Goal: Task Accomplishment & Management: Use online tool/utility

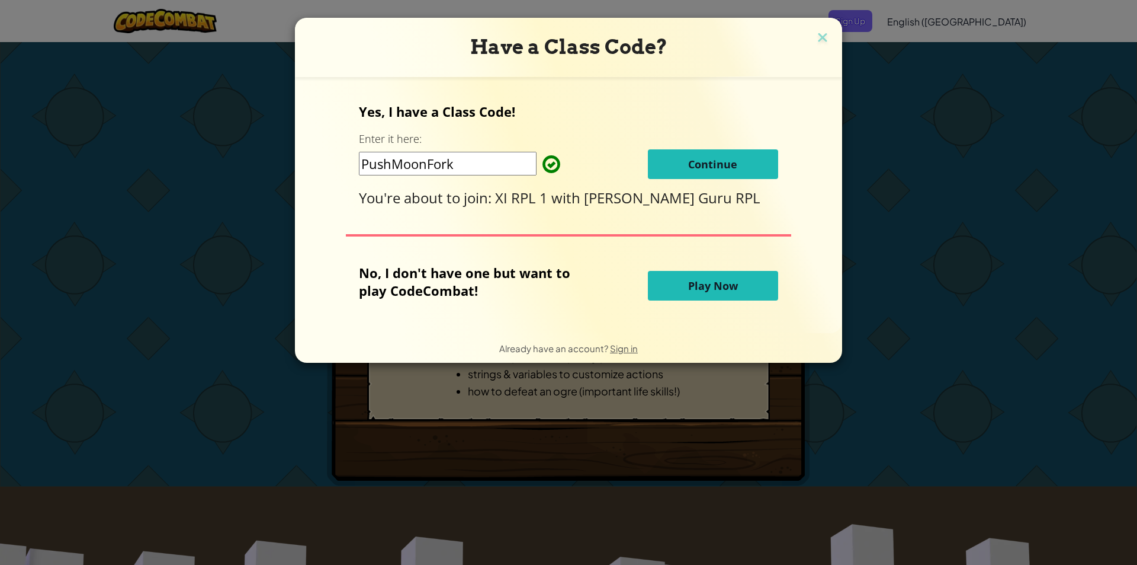
click at [487, 161] on input "PushMoonFork" at bounding box center [448, 164] width 178 height 24
click at [970, 114] on div "Have a Class Code? Yes, I have a Class Code! Enter it here: PushMoonFork Contin…" at bounding box center [568, 282] width 1137 height 565
drag, startPoint x: 970, startPoint y: 114, endPoint x: 917, endPoint y: 155, distance: 66.7
click at [917, 155] on div "Have a Class Code? Yes, I have a Class Code! Enter it here: PushMoonFork Contin…" at bounding box center [568, 282] width 1137 height 565
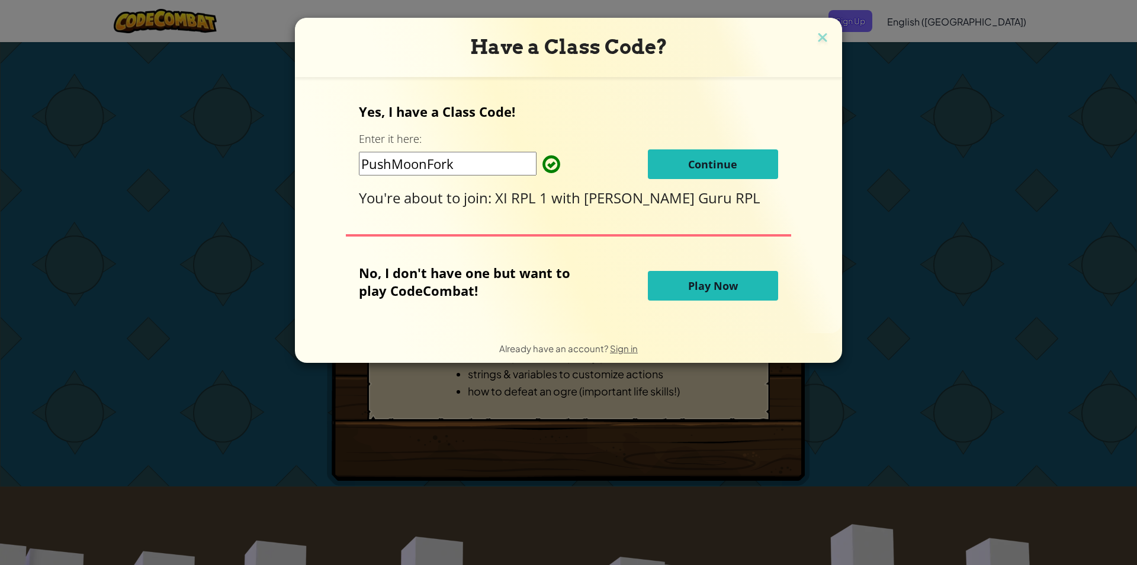
click at [741, 164] on button "Continue" at bounding box center [713, 164] width 130 height 30
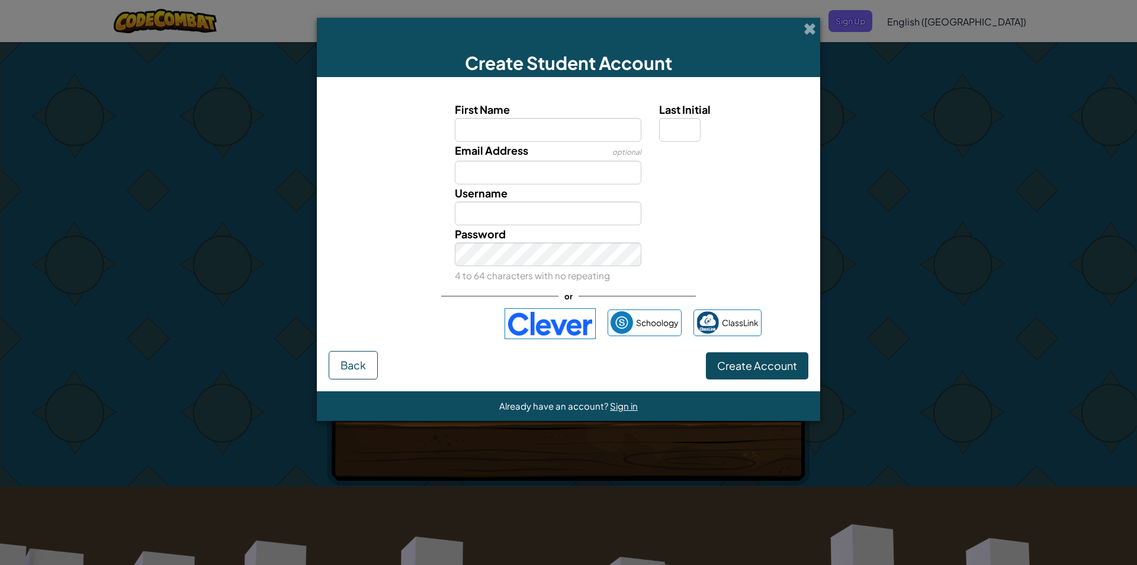
click at [562, 133] on input "First Name" at bounding box center [548, 130] width 187 height 24
type input "alifa dian nugraha"
type input "Alifa dian nugraha"
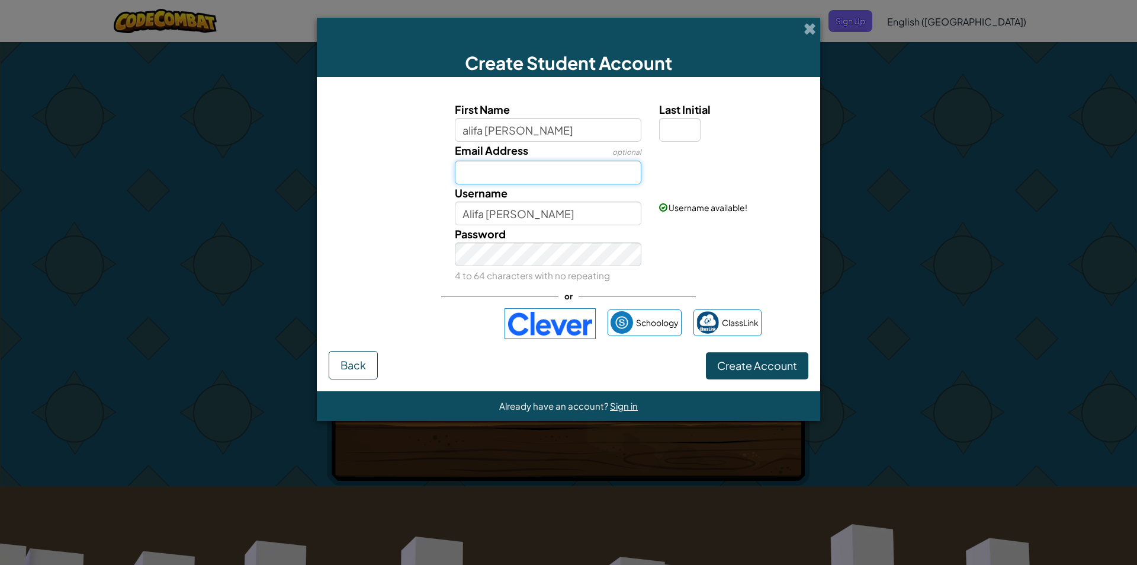
click at [547, 168] on input "Email Address" at bounding box center [548, 173] width 187 height 24
click at [570, 174] on input "Email Address" at bounding box center [548, 173] width 187 height 24
type input "birgisonalivadian@gmail.com"
click at [678, 119] on input "Last Initial" at bounding box center [679, 130] width 41 height 24
type input "a"
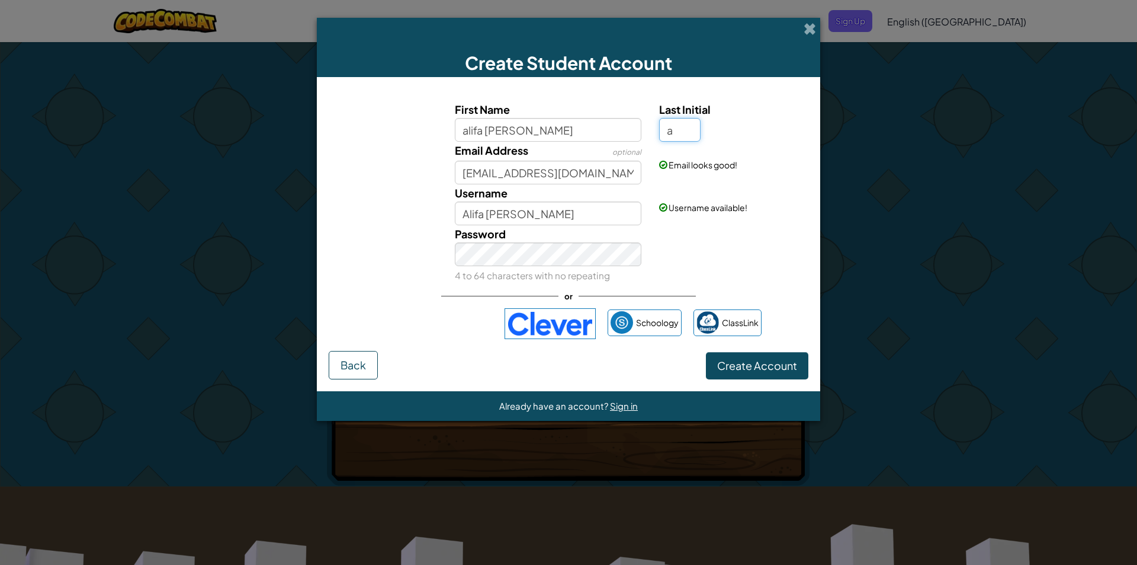
type input "[PERSON_NAME] nugrahaA"
click at [779, 371] on span "Create Account" at bounding box center [757, 365] width 80 height 14
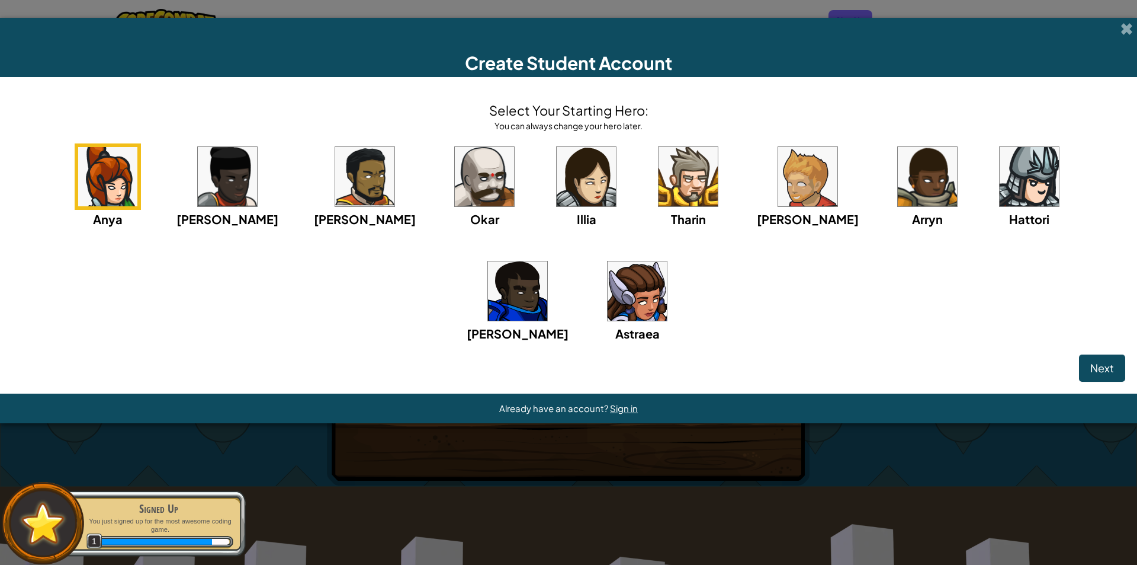
click at [724, 247] on div "Anya Ida Alejandro Okar Illia Tharin Ned Arryn Hattori Gordon Astraea" at bounding box center [569, 257] width 1114 height 229
click at [1000, 189] on img at bounding box center [1029, 176] width 59 height 59
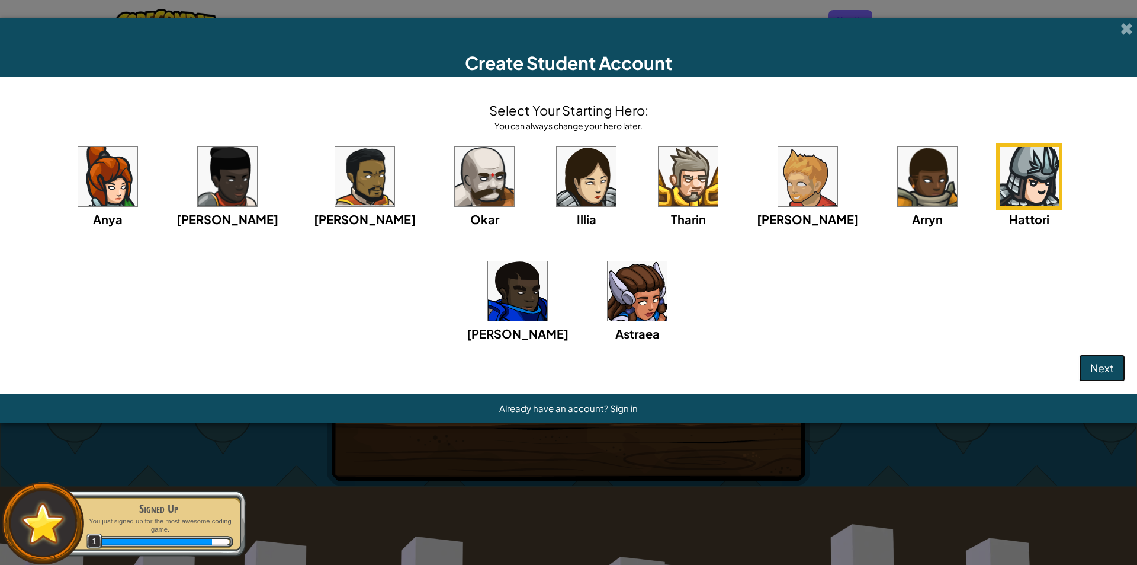
click at [1108, 373] on span "Next" at bounding box center [1103, 368] width 24 height 14
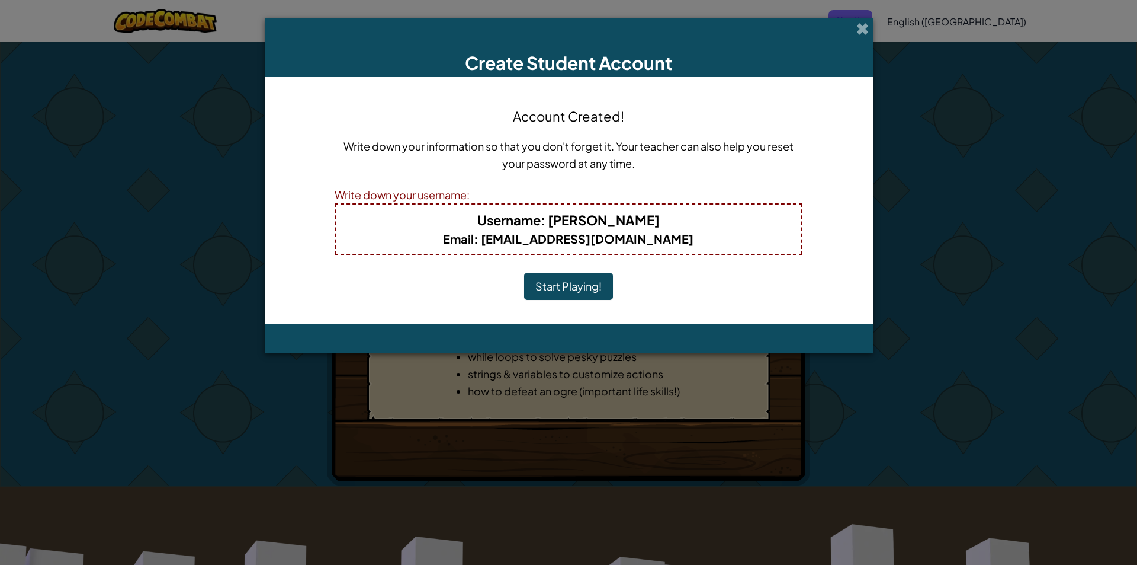
click at [599, 286] on button "Start Playing!" at bounding box center [568, 286] width 89 height 27
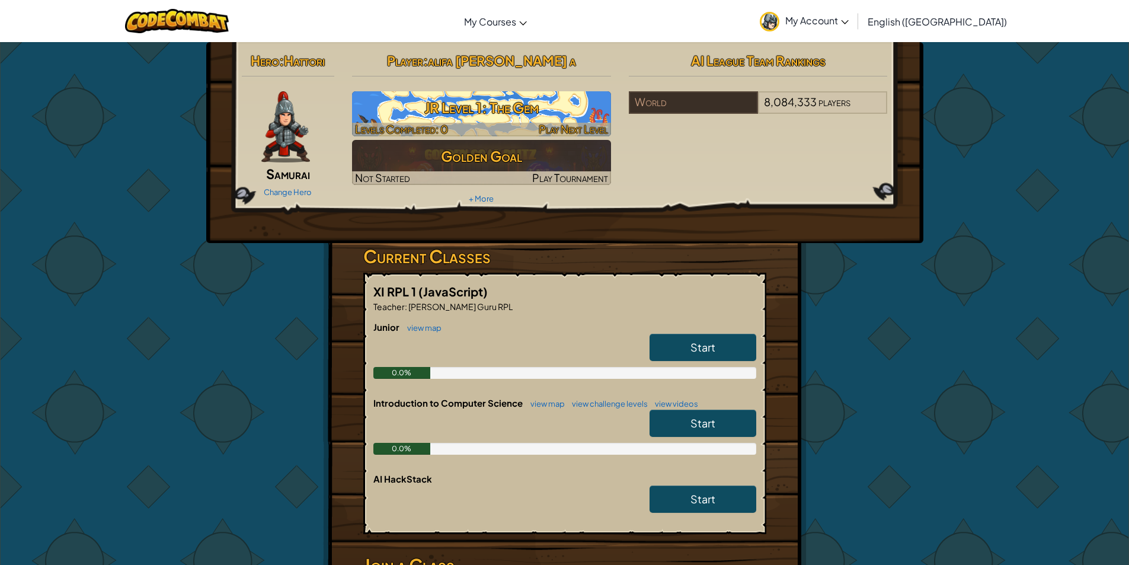
click at [408, 105] on h3 "JR Level 1: The Gem" at bounding box center [481, 107] width 259 height 27
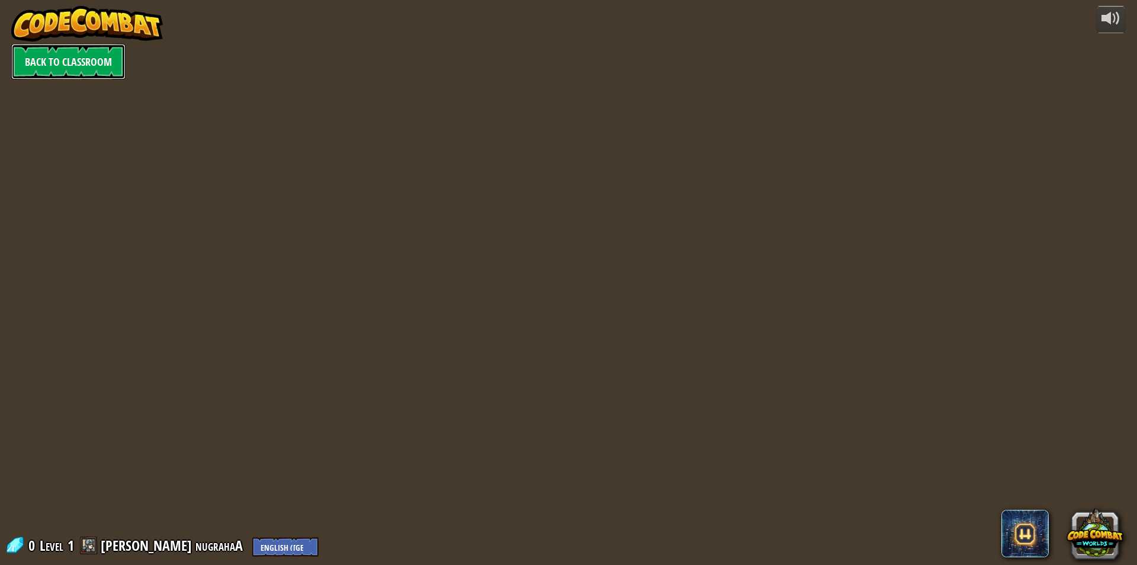
click at [78, 59] on link "Back to Classroom" at bounding box center [68, 62] width 114 height 36
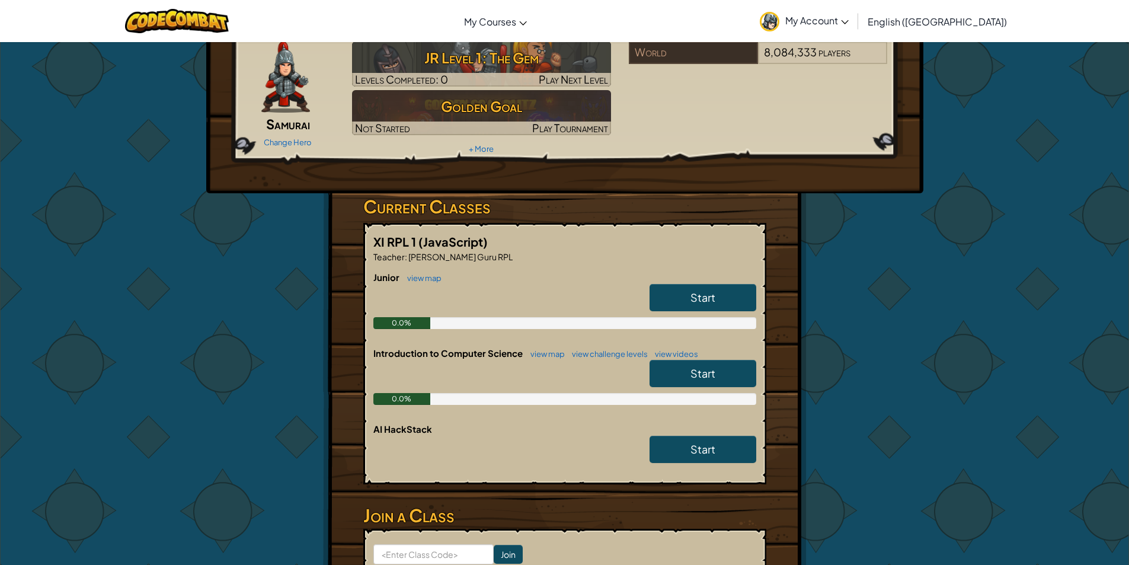
scroll to position [55, 0]
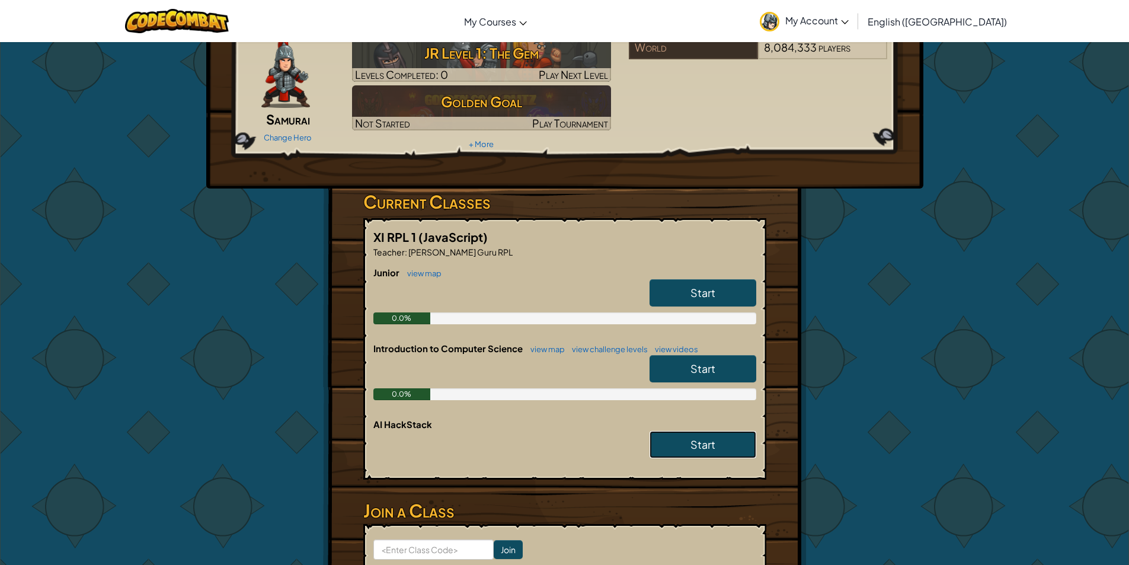
click at [705, 444] on span "Start" at bounding box center [702, 444] width 25 height 14
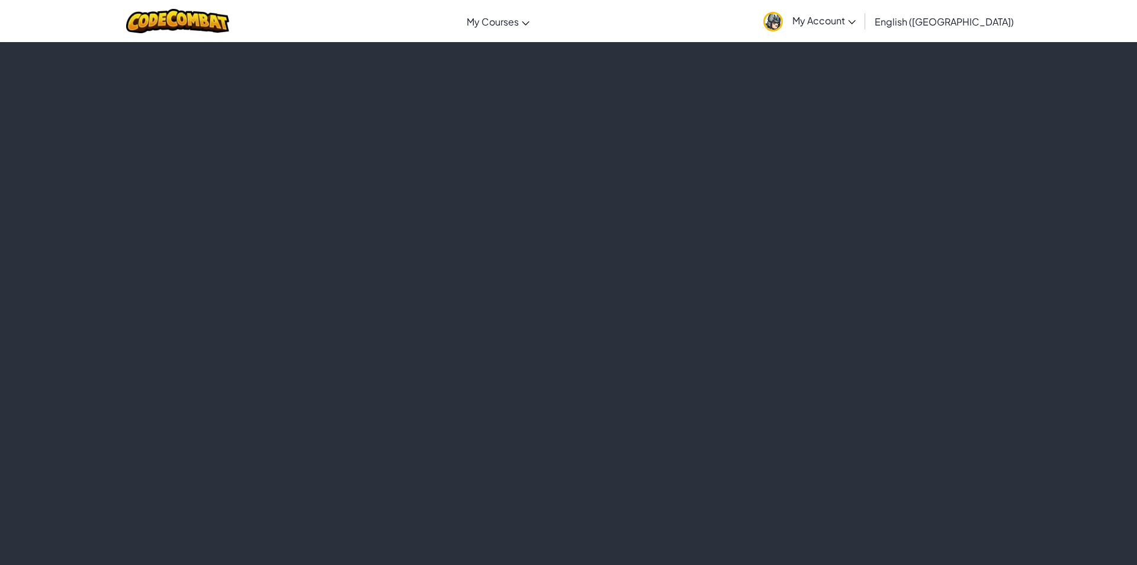
click at [704, 337] on div at bounding box center [568, 302] width 1137 height 523
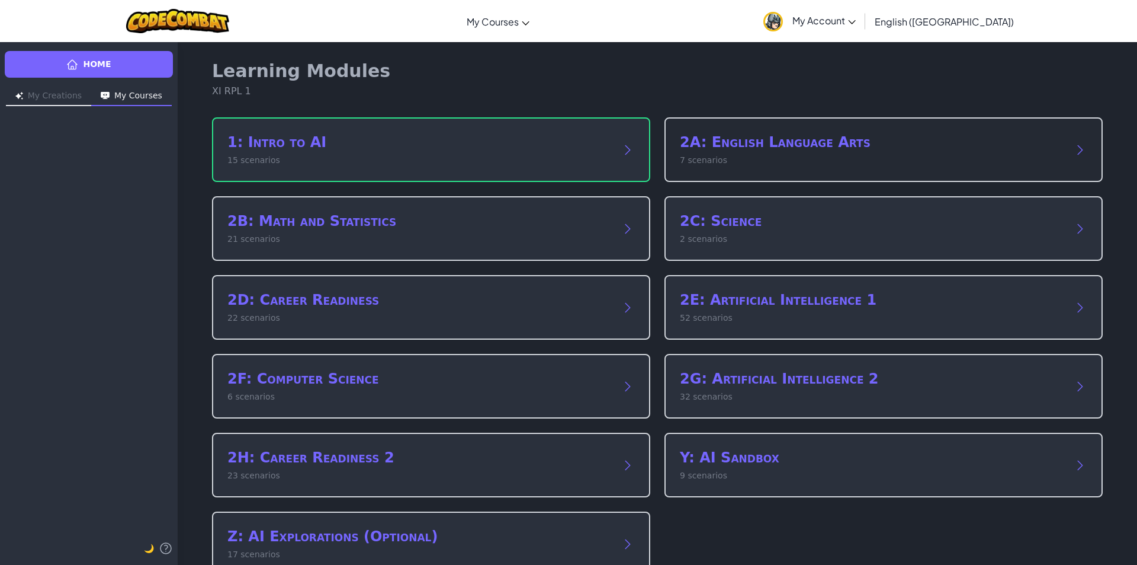
click at [732, 148] on h2 "2A: English Language Arts" at bounding box center [872, 142] width 384 height 19
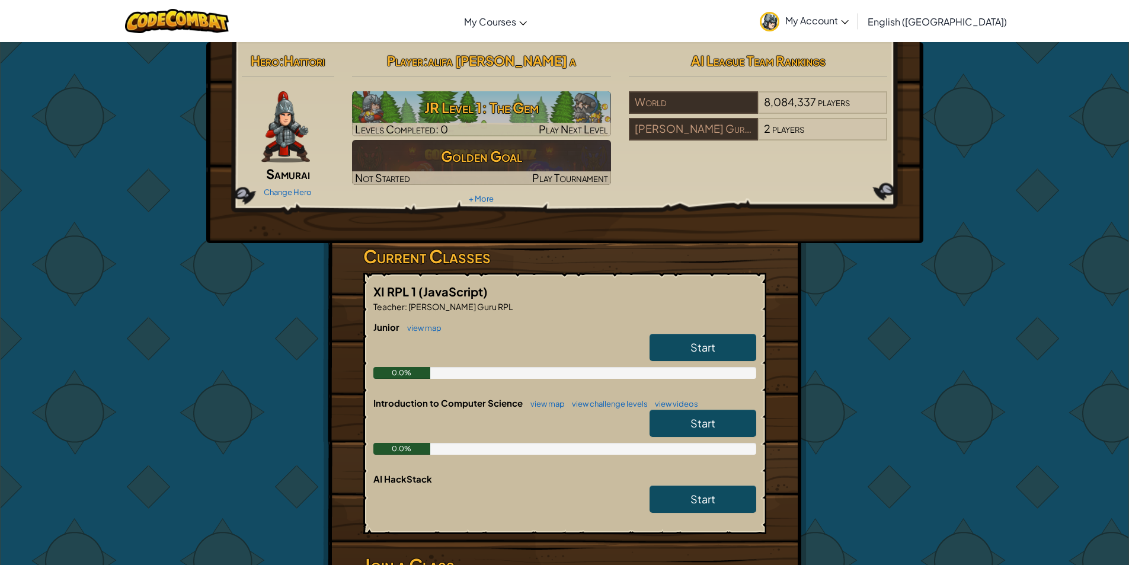
click at [712, 344] on span "Start" at bounding box center [702, 347] width 25 height 14
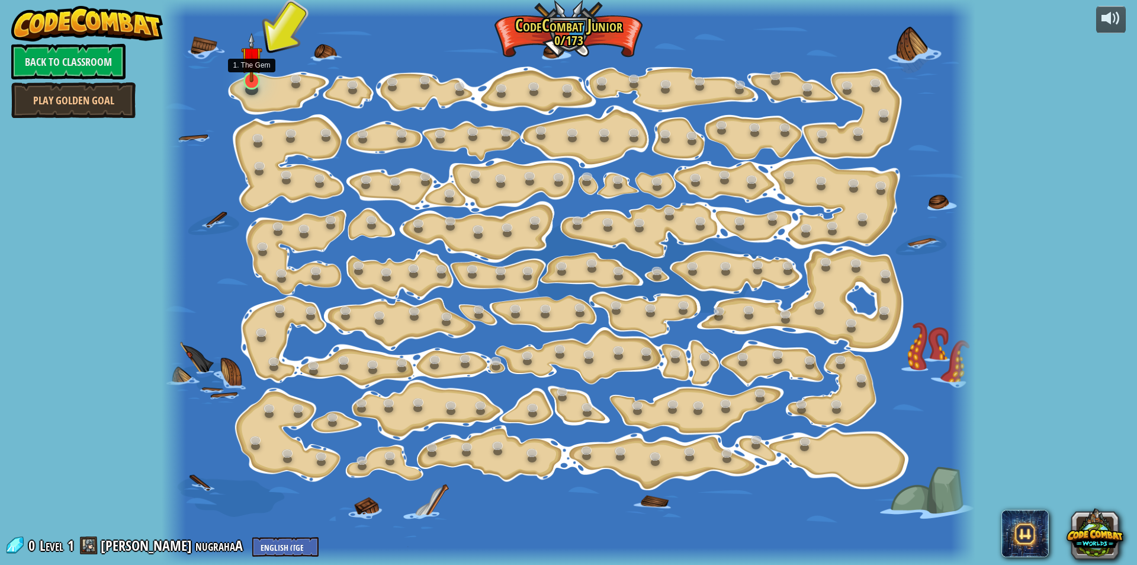
click at [250, 74] on img at bounding box center [251, 58] width 21 height 50
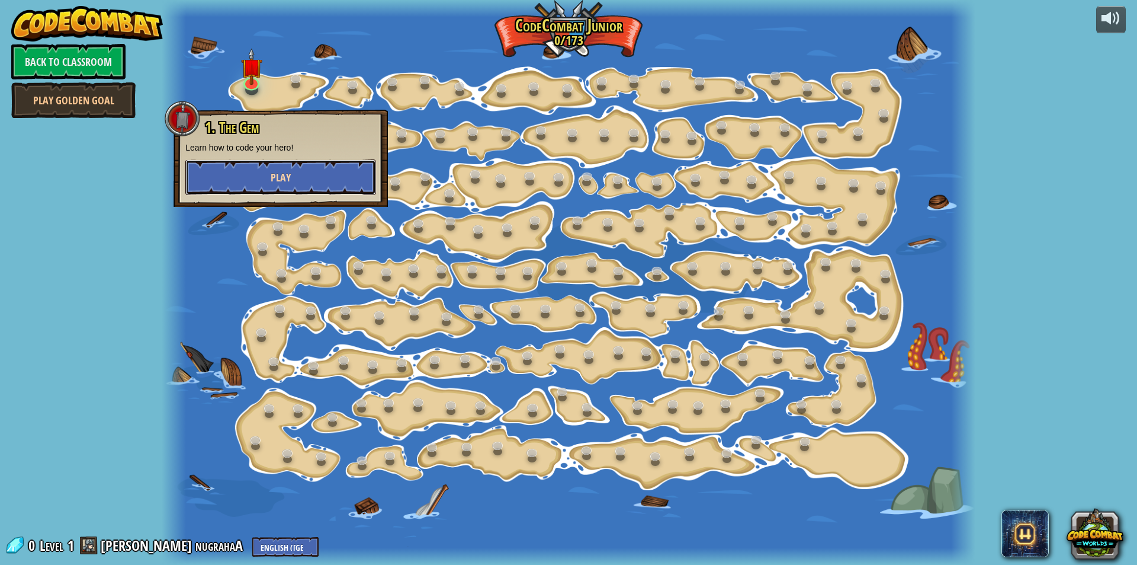
click at [288, 169] on button "Play" at bounding box center [280, 177] width 191 height 36
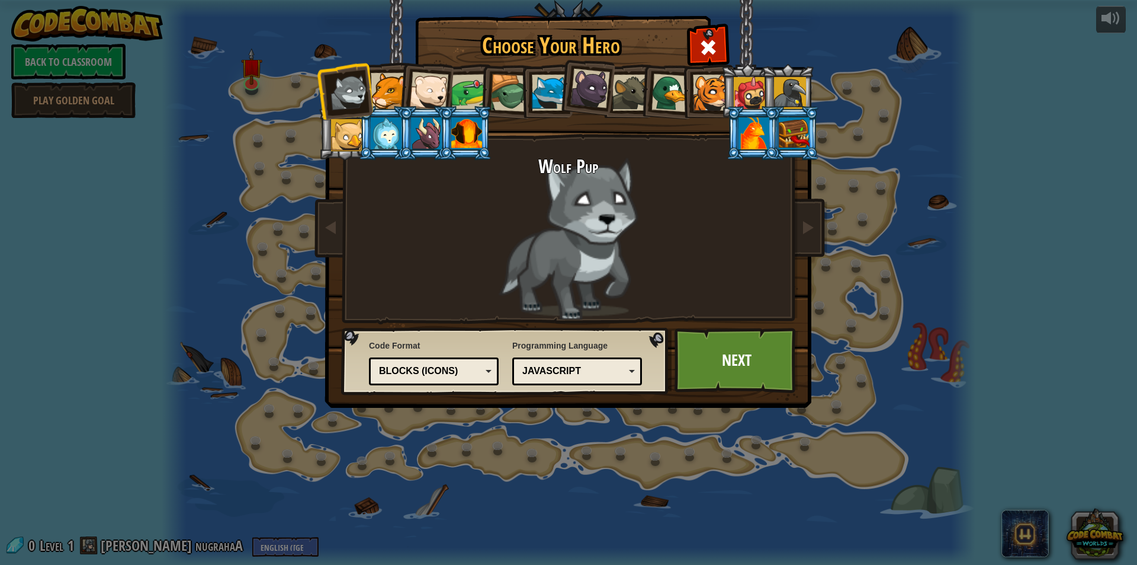
click at [374, 90] on div at bounding box center [389, 91] width 36 height 36
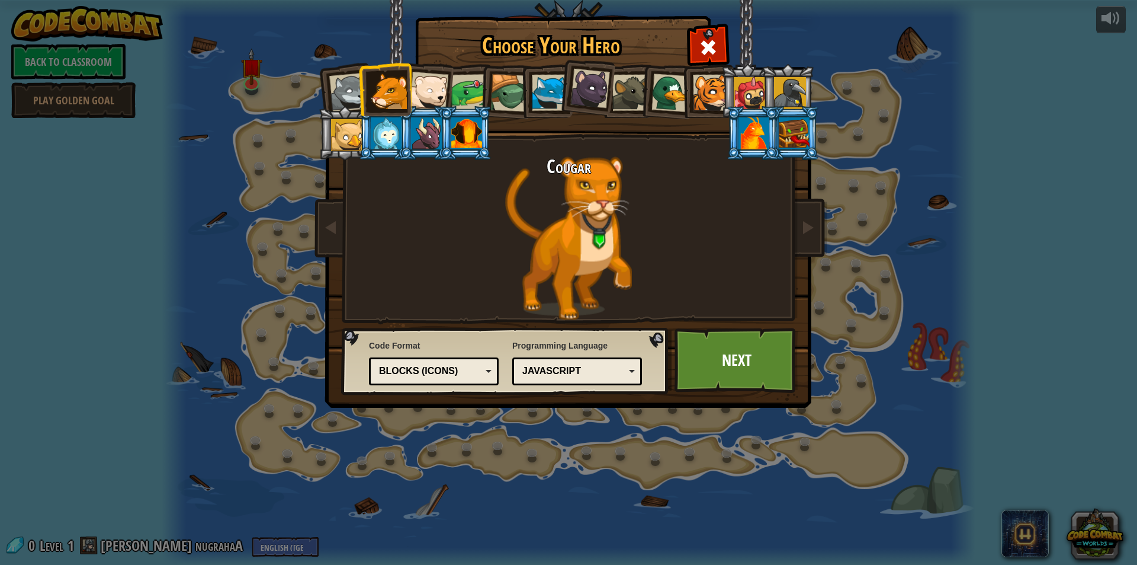
click at [542, 94] on div at bounding box center [550, 93] width 36 height 36
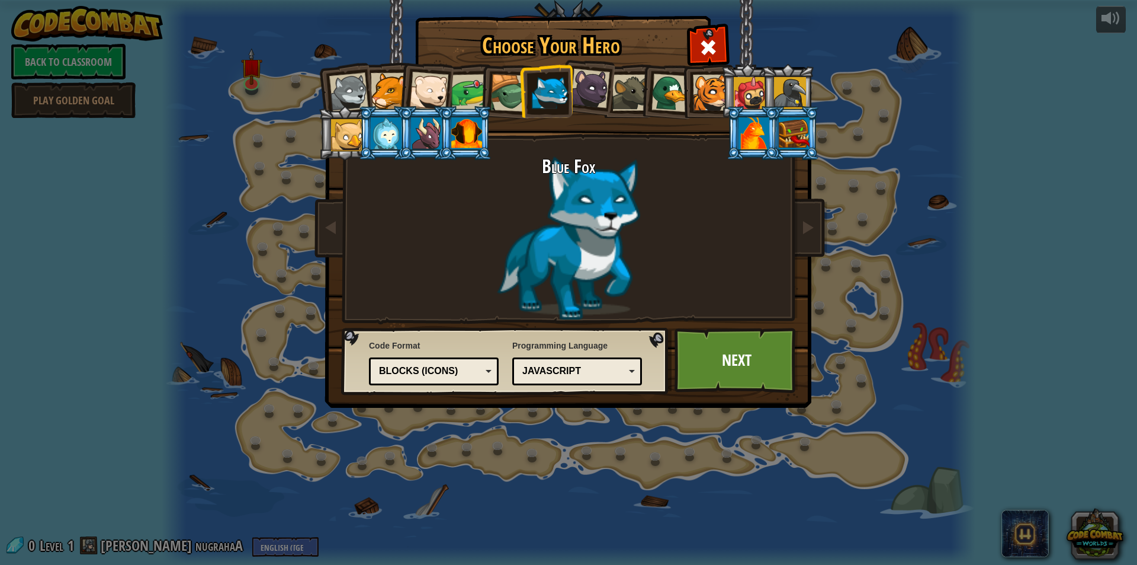
click at [628, 376] on div "JavaScript" at bounding box center [577, 371] width 114 height 18
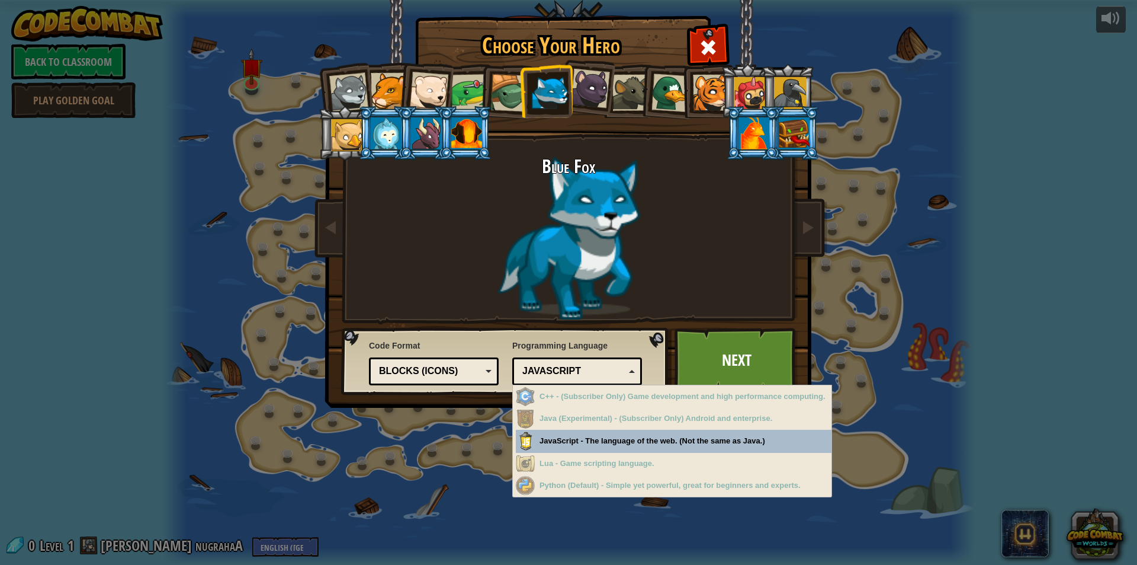
click at [628, 376] on div "JavaScript" at bounding box center [577, 371] width 114 height 18
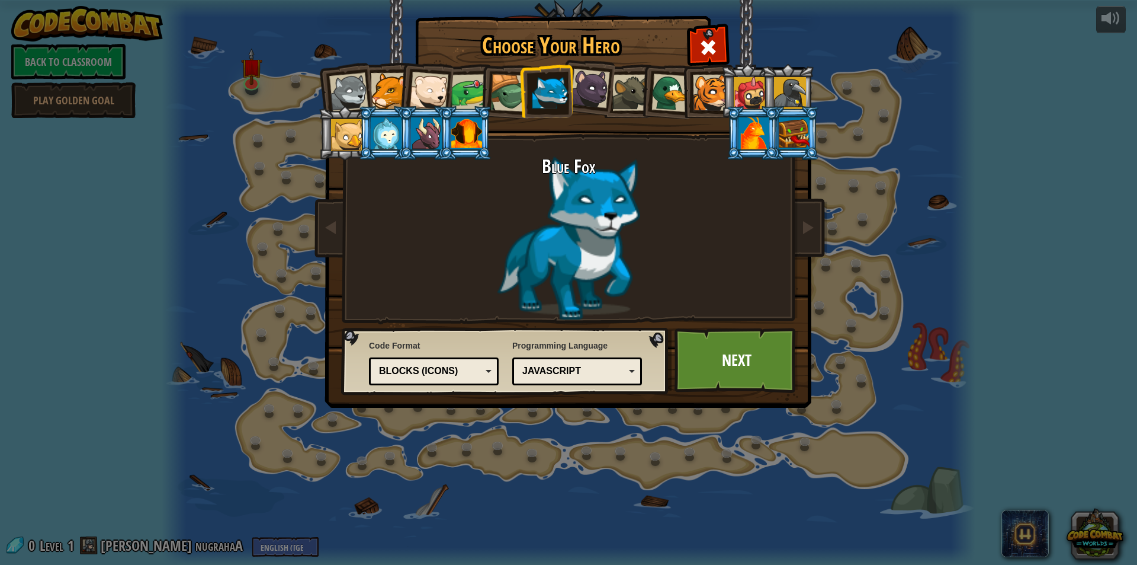
click at [486, 364] on div "Blocks (Icons)" at bounding box center [434, 371] width 114 height 18
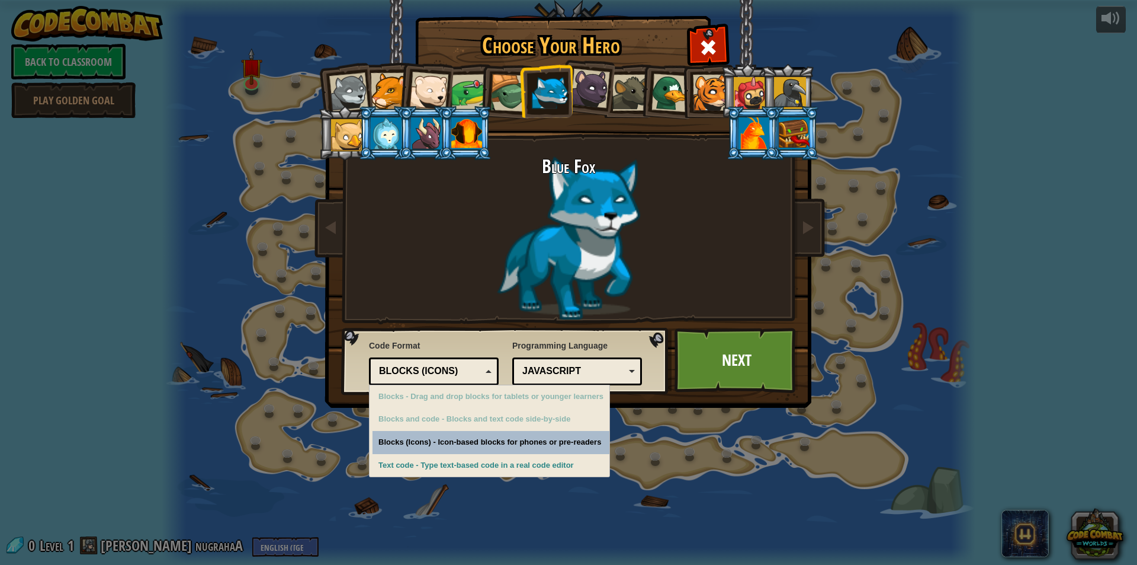
click at [486, 364] on div "Blocks (Icons)" at bounding box center [434, 371] width 114 height 18
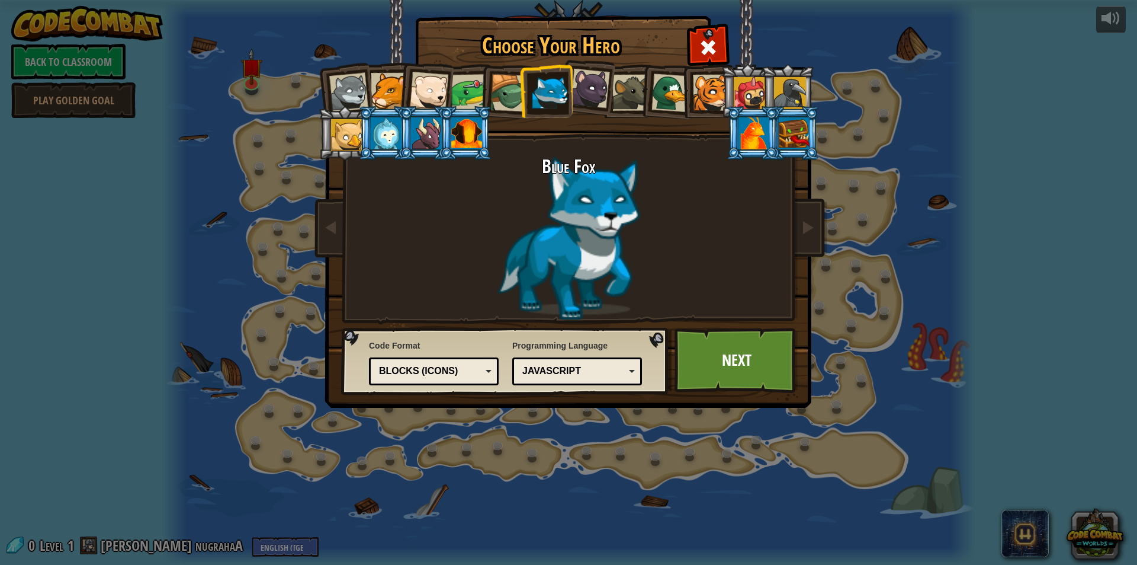
click at [634, 371] on div "JavaScript" at bounding box center [577, 371] width 114 height 18
click at [654, 261] on div "Blue Fox" at bounding box center [569, 237] width 444 height 163
click at [765, 116] on li at bounding box center [752, 133] width 53 height 54
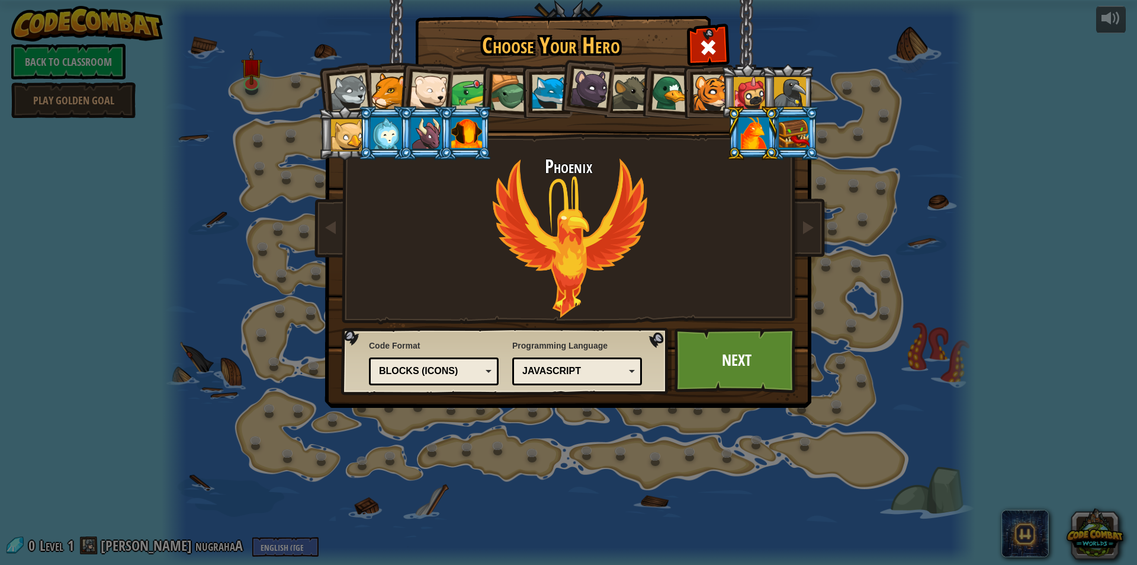
click at [800, 116] on li at bounding box center [793, 133] width 53 height 54
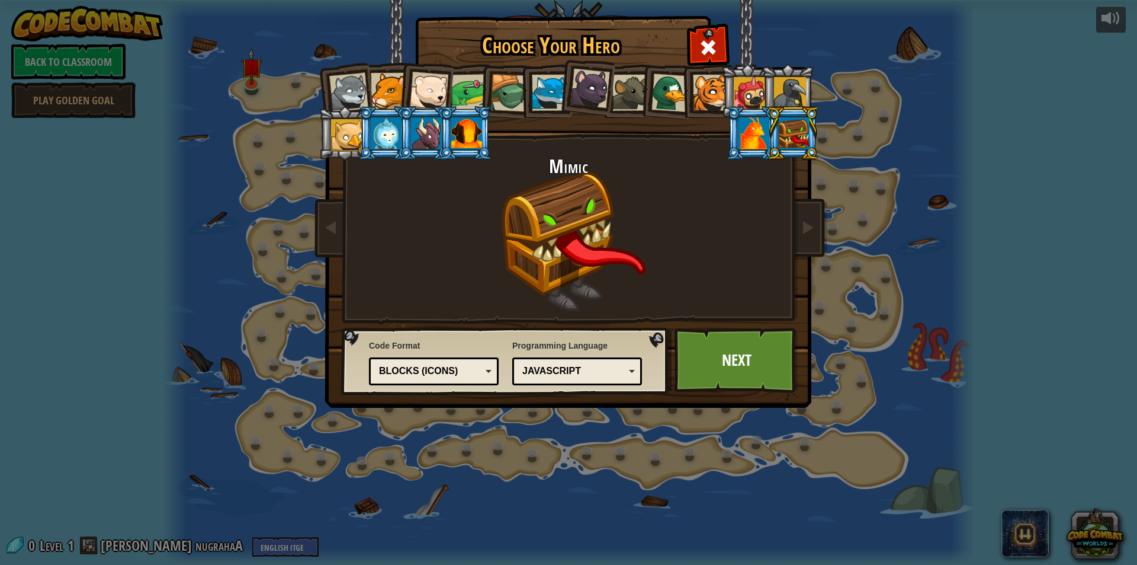
click at [463, 142] on div at bounding box center [466, 133] width 31 height 32
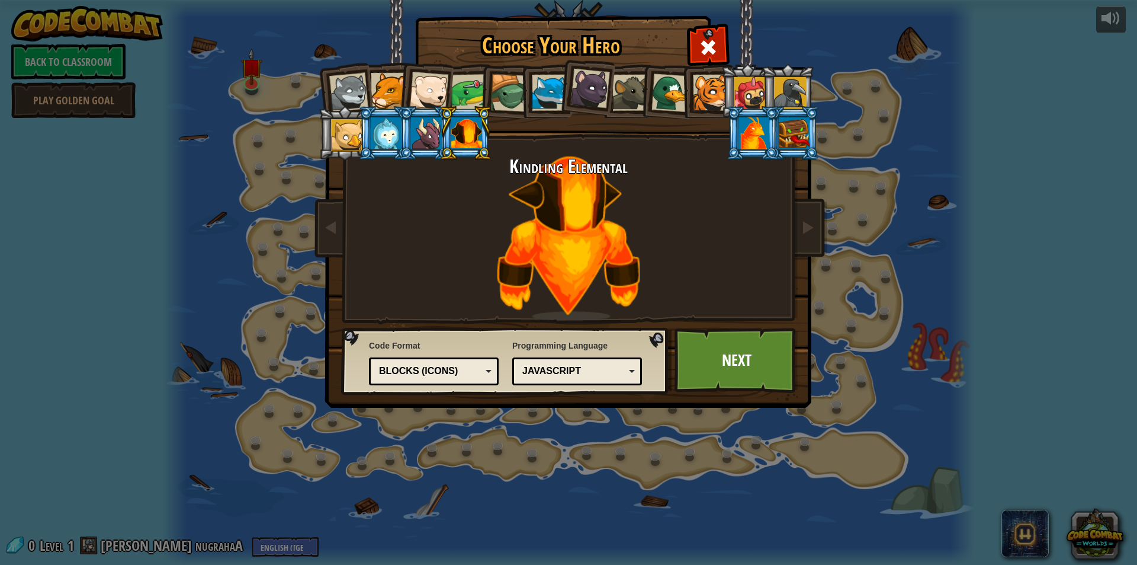
click at [384, 129] on div at bounding box center [386, 133] width 31 height 32
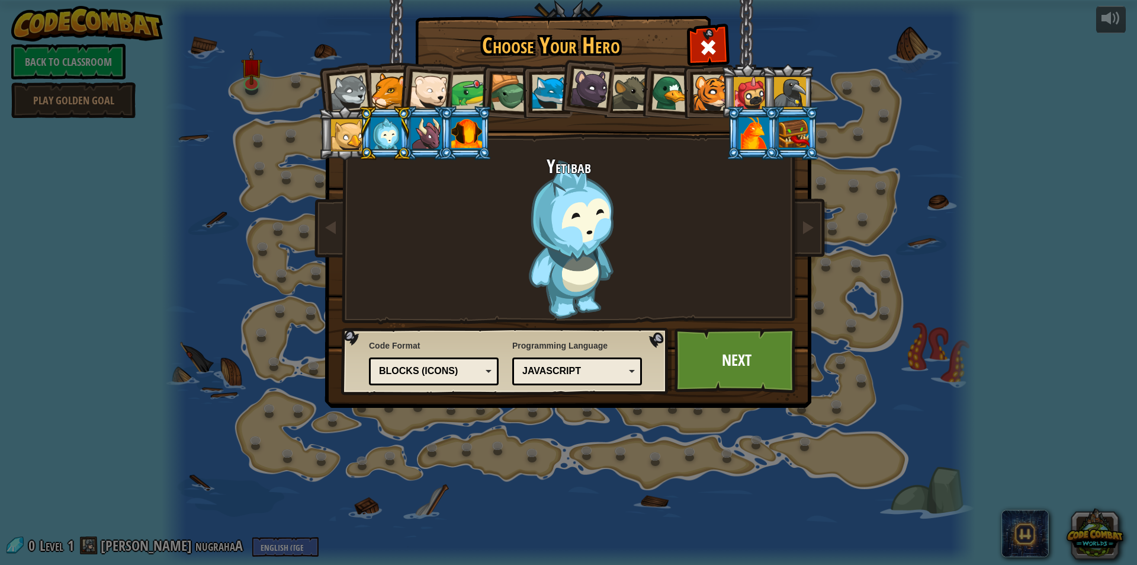
click at [425, 124] on div at bounding box center [426, 133] width 31 height 32
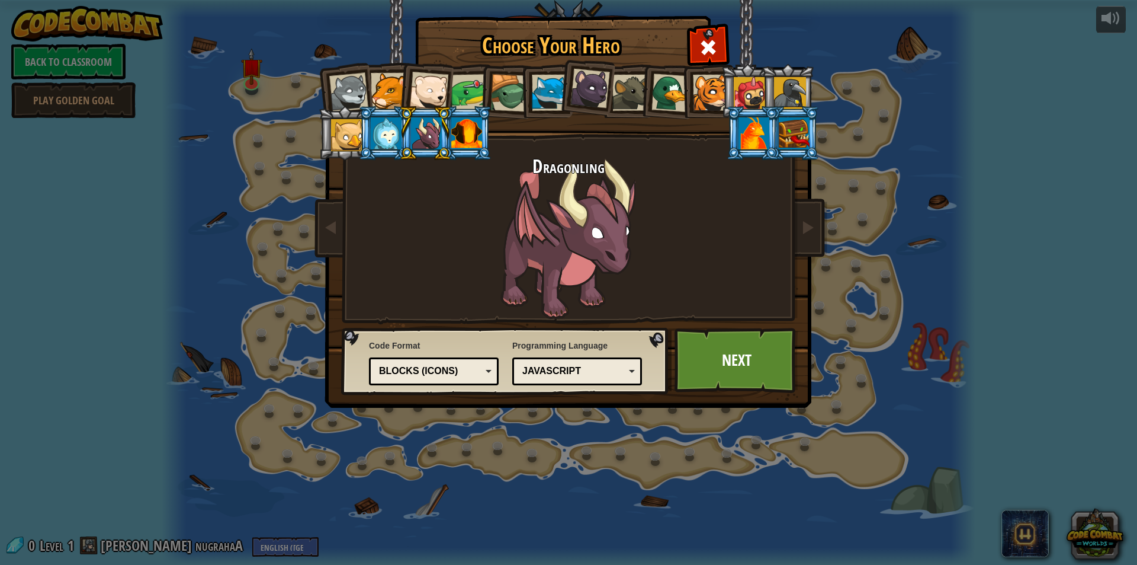
click at [543, 70] on li at bounding box center [546, 91] width 53 height 54
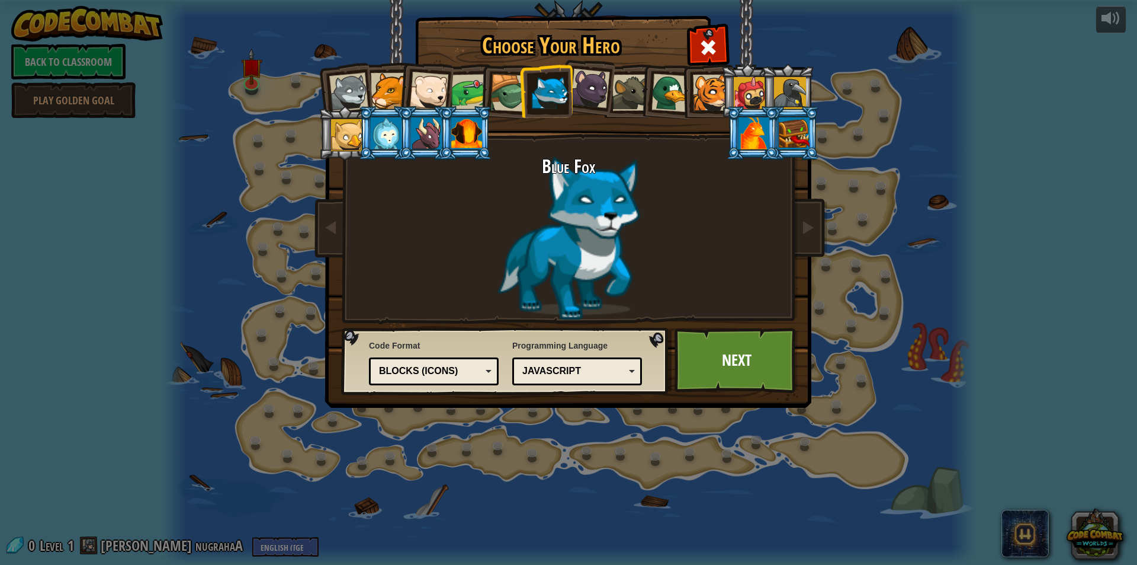
click at [707, 80] on div at bounding box center [711, 93] width 36 height 36
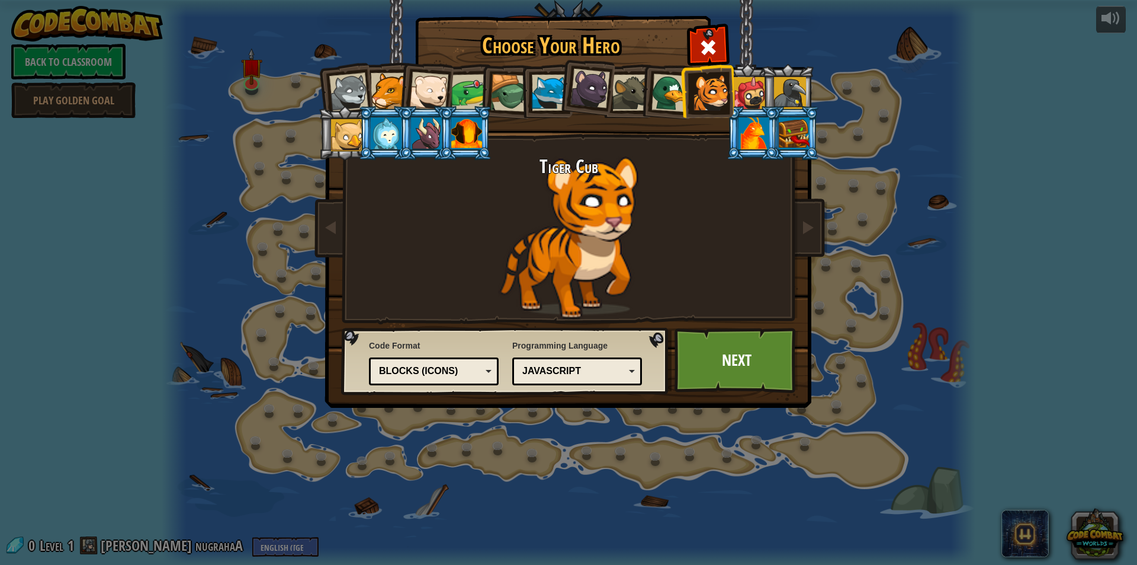
click at [665, 97] on div at bounding box center [671, 92] width 39 height 39
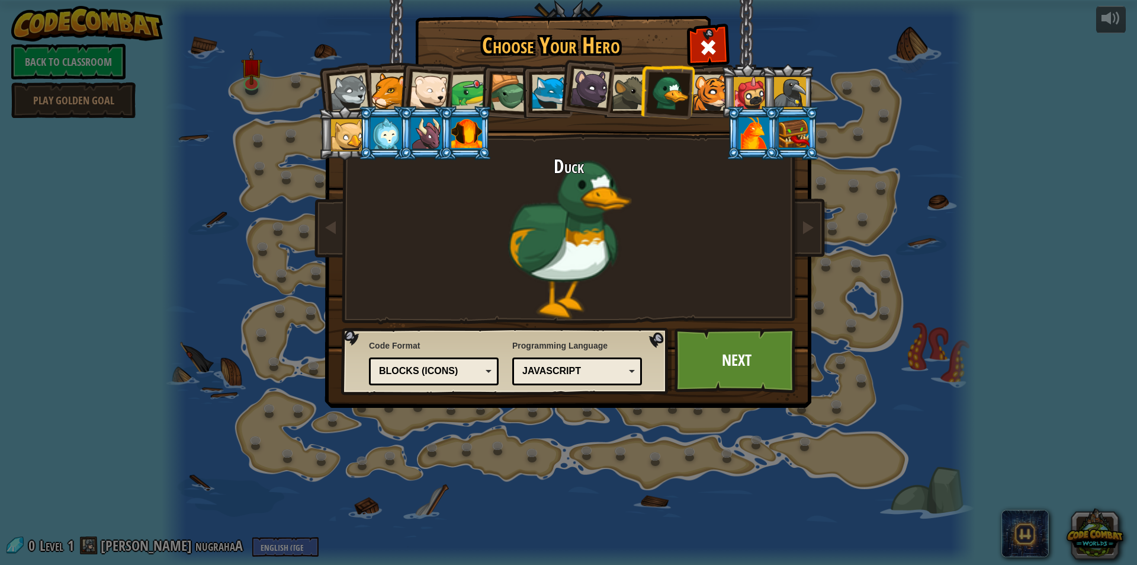
click at [473, 134] on div at bounding box center [466, 133] width 31 height 32
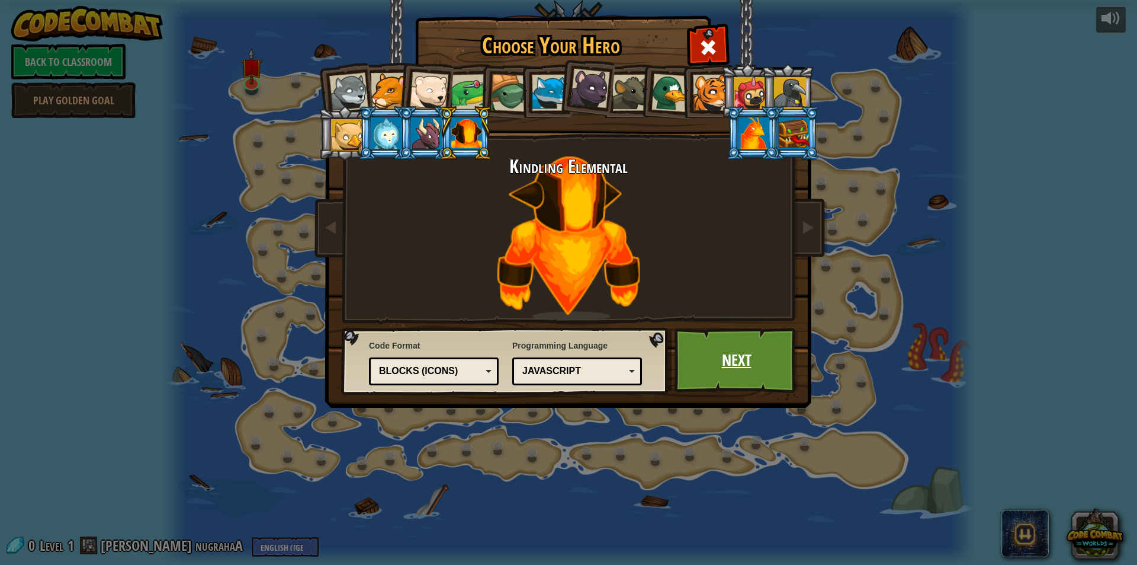
click at [738, 364] on link "Next" at bounding box center [737, 360] width 124 height 65
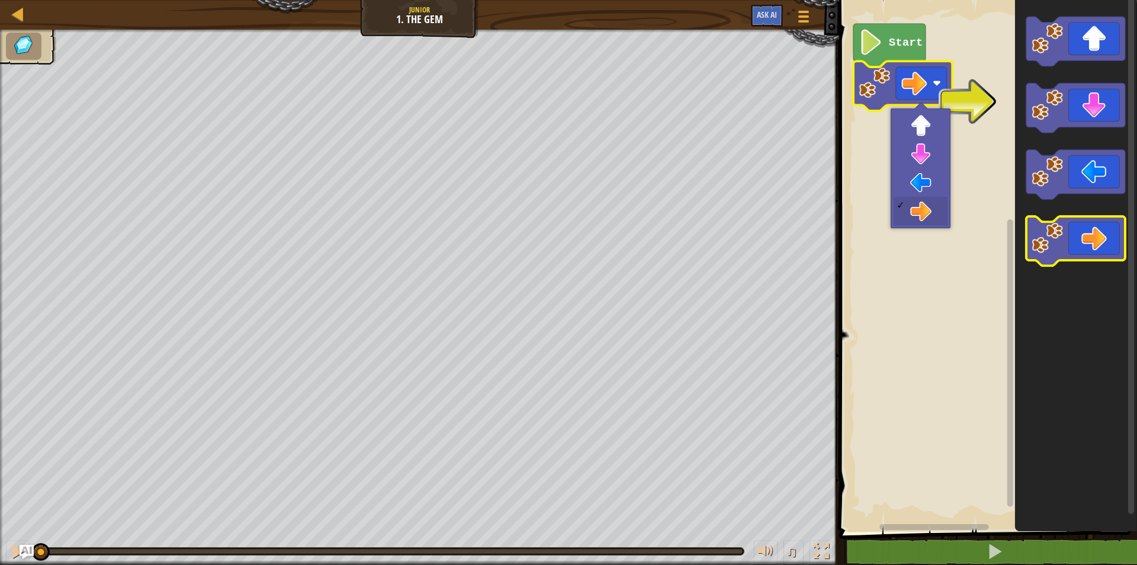
click at [1106, 228] on icon "Blockly Workspace" at bounding box center [1075, 241] width 99 height 50
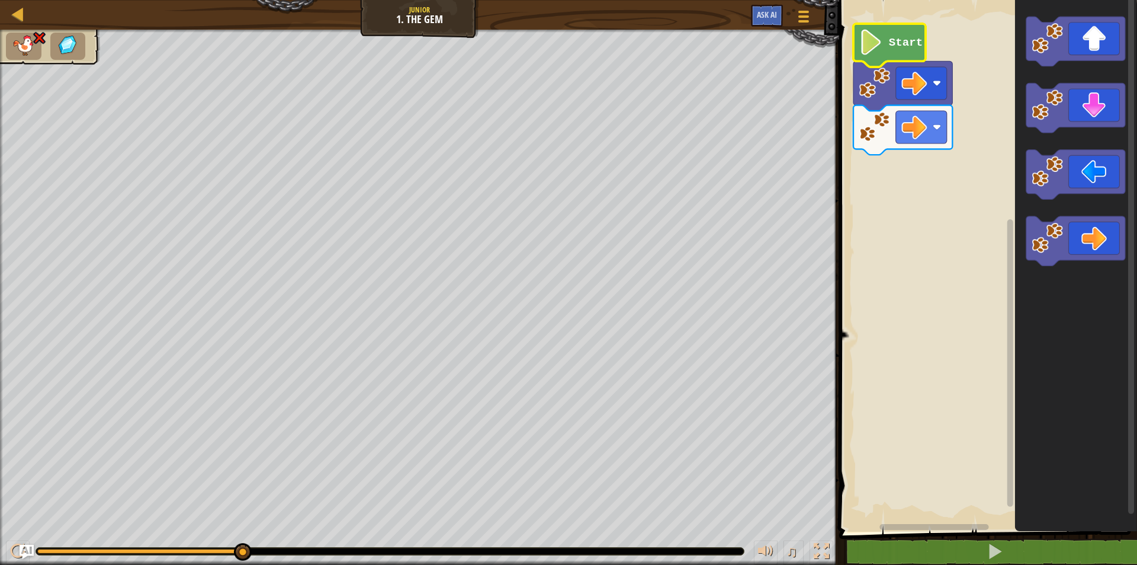
click at [887, 36] on icon "Blockly Workspace" at bounding box center [890, 45] width 72 height 43
click at [869, 40] on image "Blockly Workspace" at bounding box center [871, 42] width 24 height 25
click at [1063, 160] on icon "Blockly Workspace" at bounding box center [1075, 175] width 99 height 50
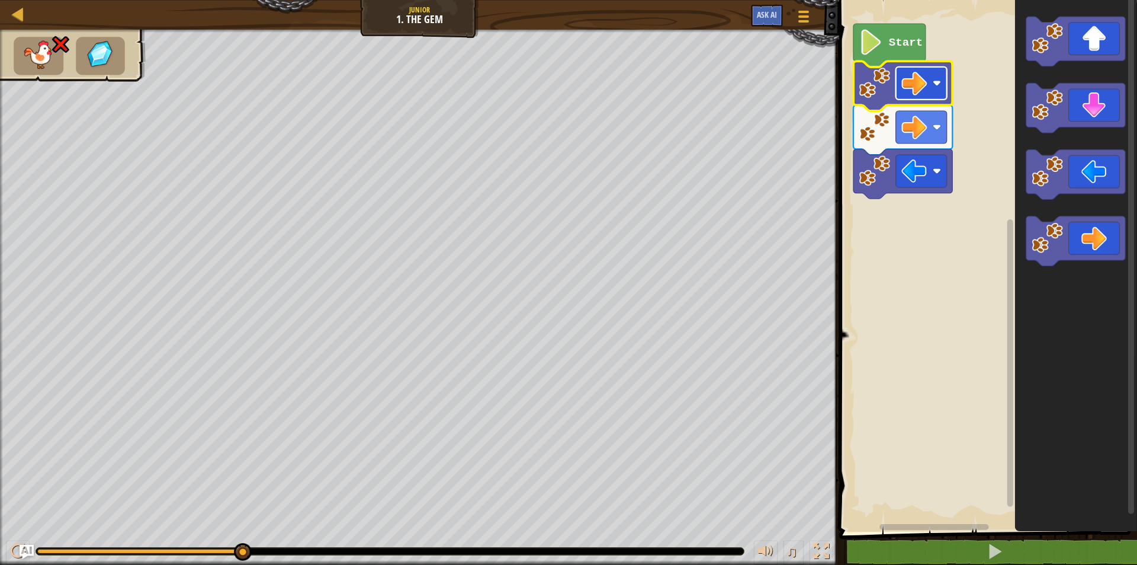
click at [924, 81] on image "Blockly Workspace" at bounding box center [914, 82] width 25 height 25
click at [871, 69] on image "Blockly Workspace" at bounding box center [874, 83] width 31 height 31
click at [869, 91] on image "Blockly Workspace" at bounding box center [874, 83] width 31 height 31
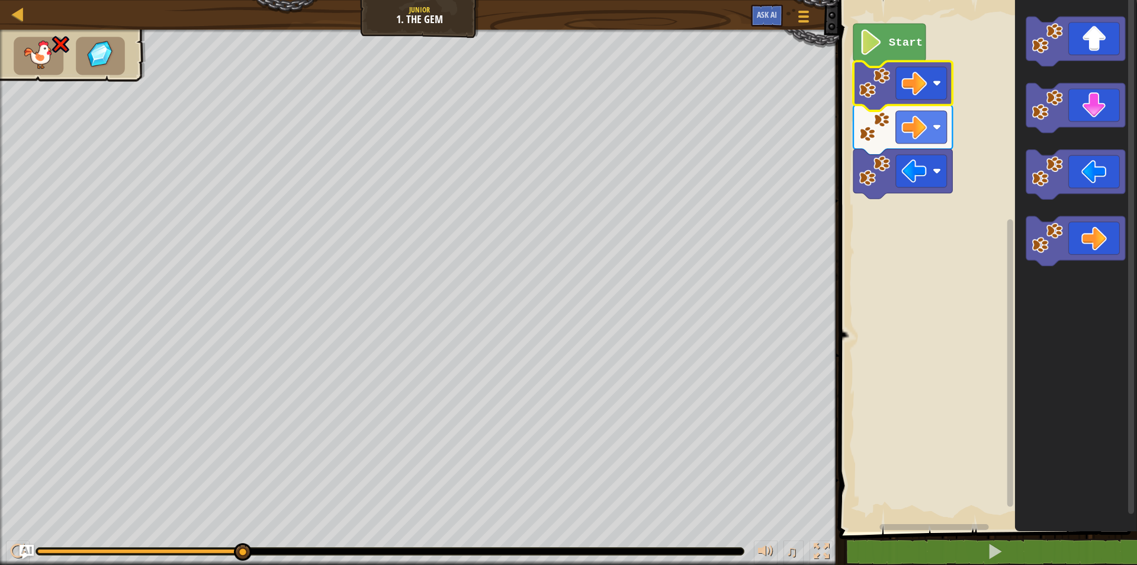
click at [869, 91] on image "Blockly Workspace" at bounding box center [874, 83] width 31 height 31
click at [940, 84] on image "Blockly Workspace" at bounding box center [936, 83] width 8 height 8
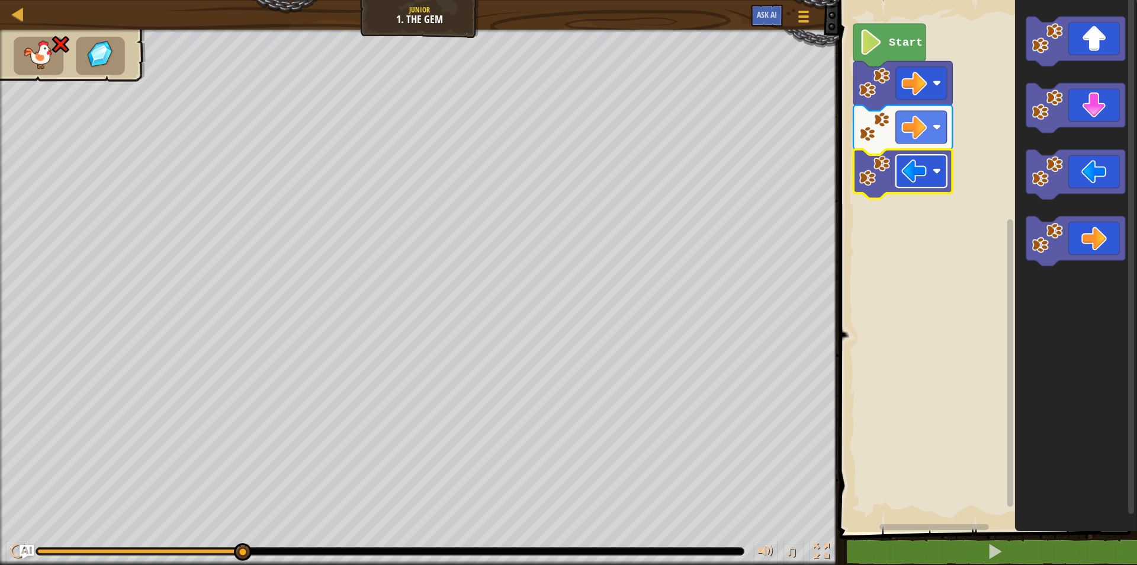
click at [917, 166] on image "Blockly Workspace" at bounding box center [914, 170] width 25 height 25
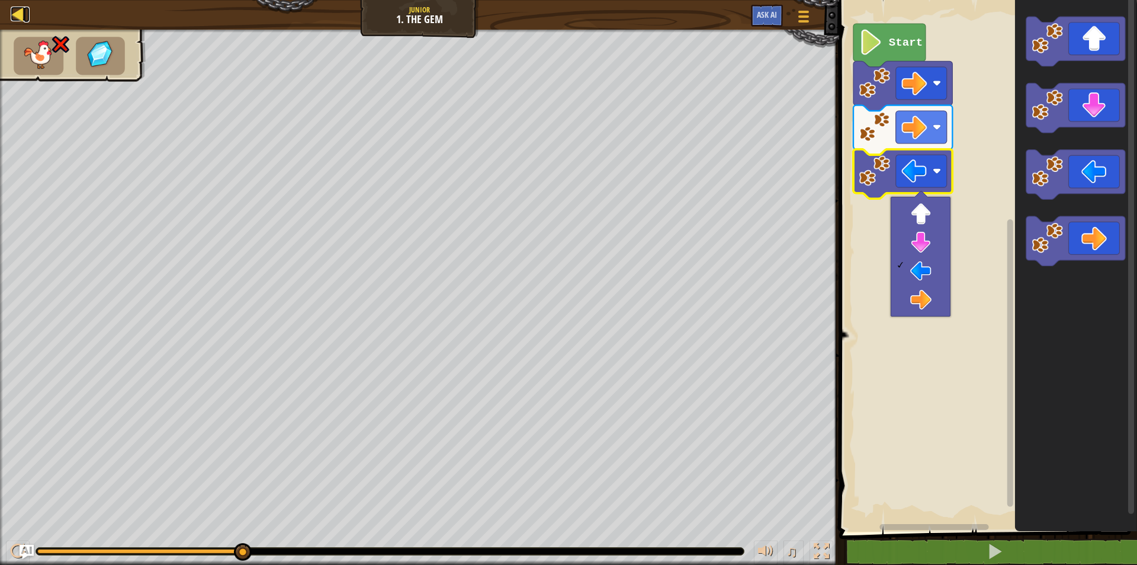
click at [17, 13] on div at bounding box center [18, 14] width 15 height 15
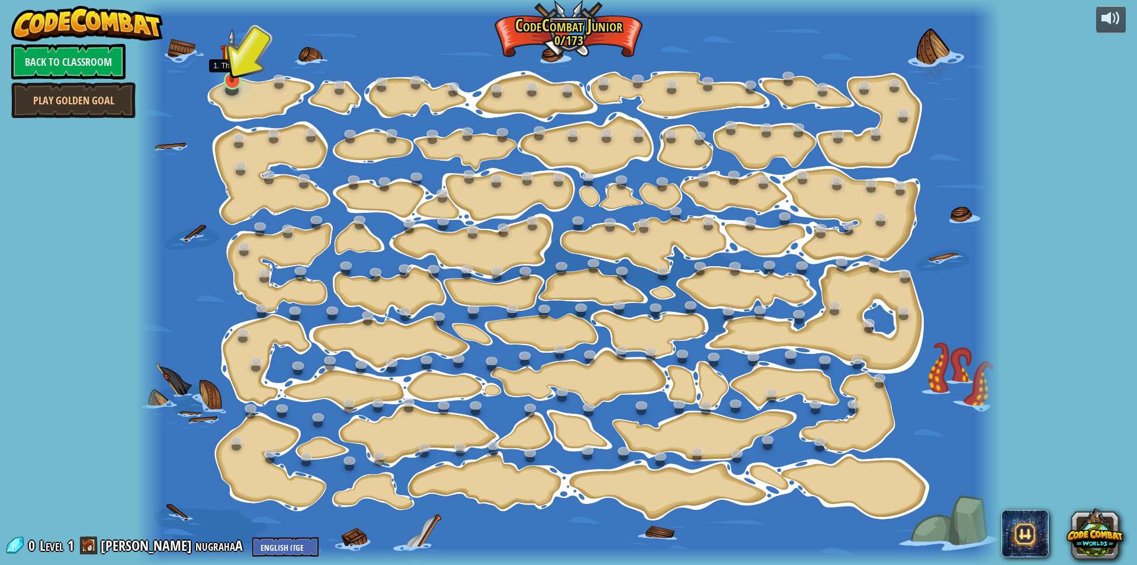
click at [235, 81] on img at bounding box center [231, 54] width 23 height 53
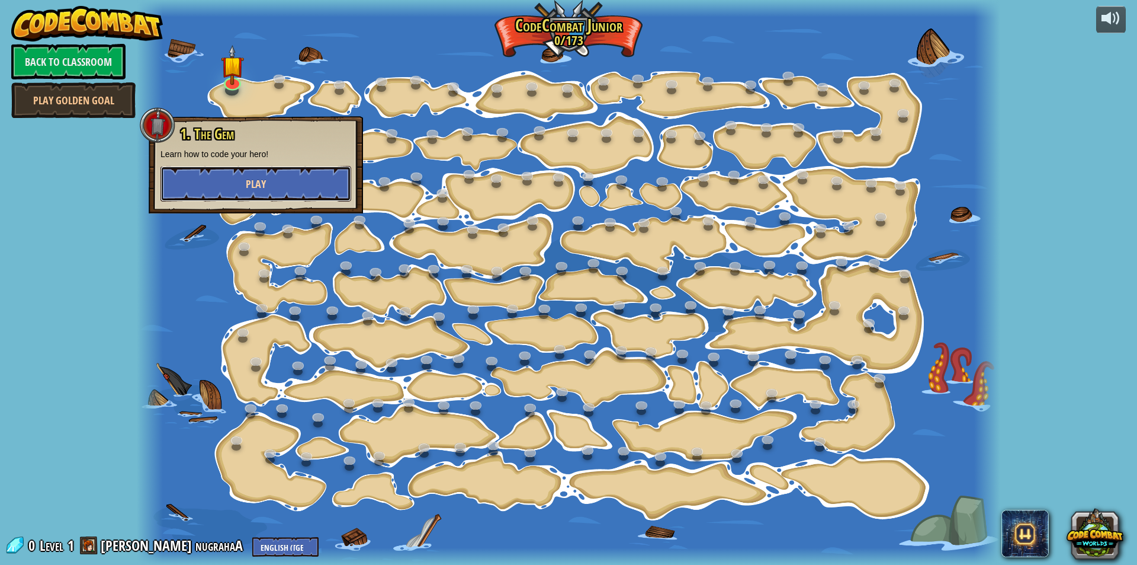
click at [250, 181] on span "Play" at bounding box center [256, 184] width 20 height 15
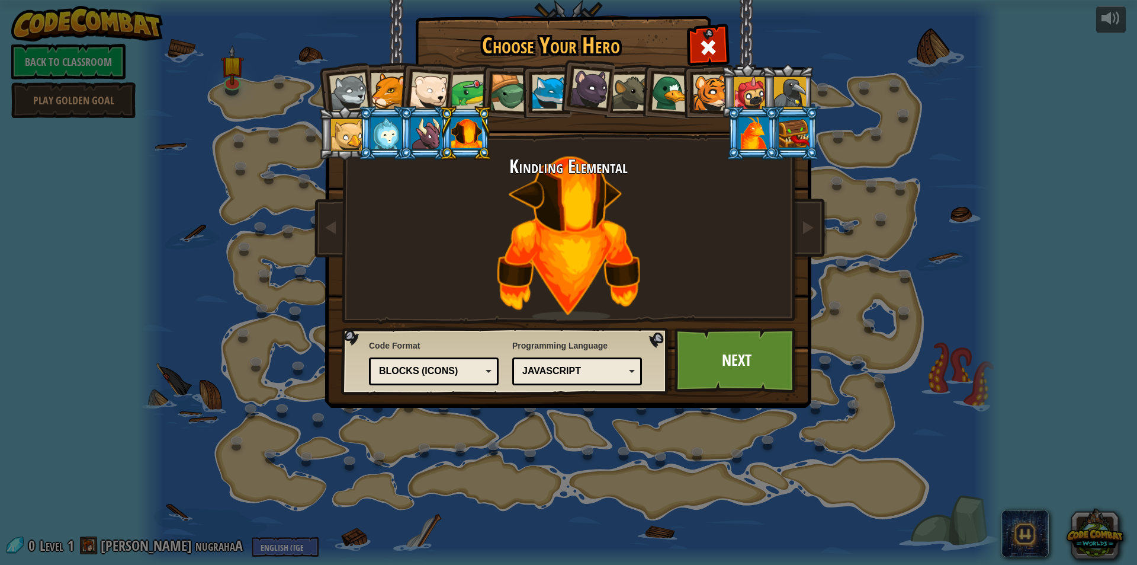
click at [435, 146] on div at bounding box center [426, 133] width 31 height 32
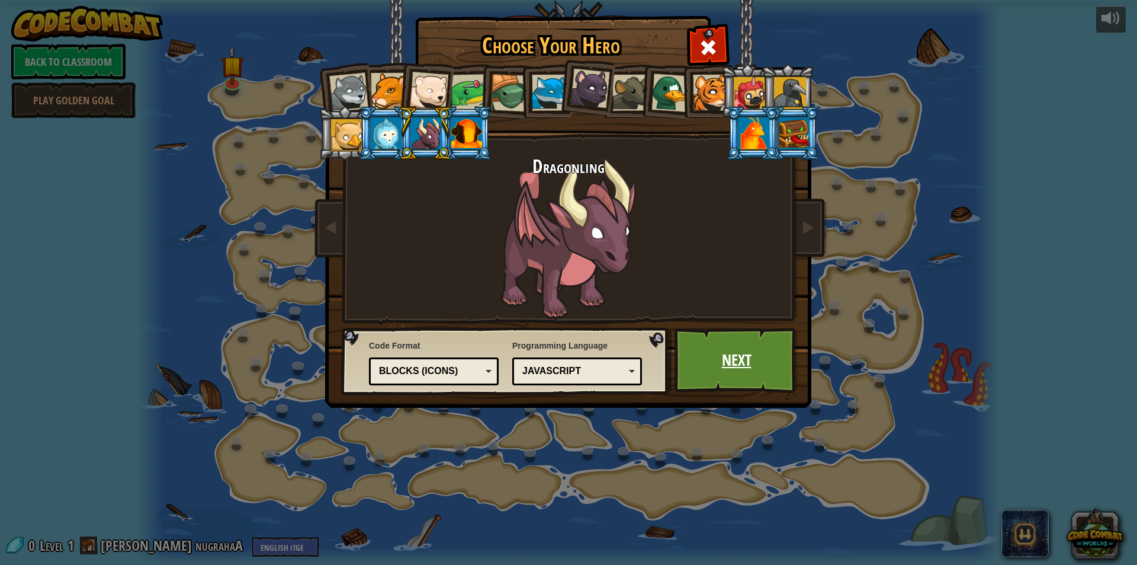
click at [712, 343] on link "Next" at bounding box center [737, 360] width 124 height 65
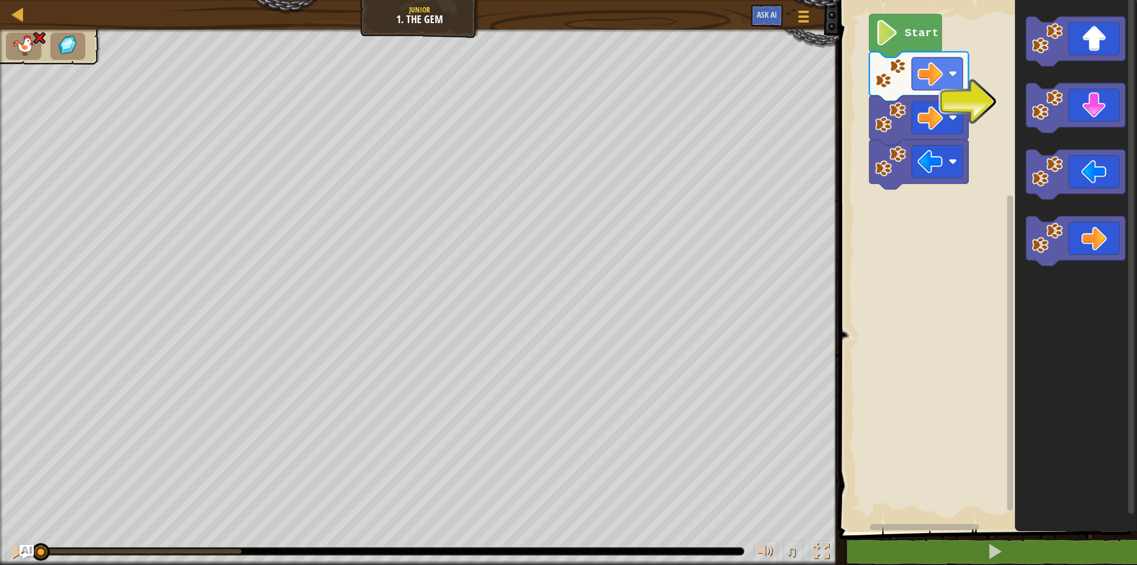
click at [921, 213] on rect "Blockly Workspace" at bounding box center [987, 262] width 302 height 537
click at [1062, 105] on image "Blockly Workspace" at bounding box center [1047, 104] width 31 height 31
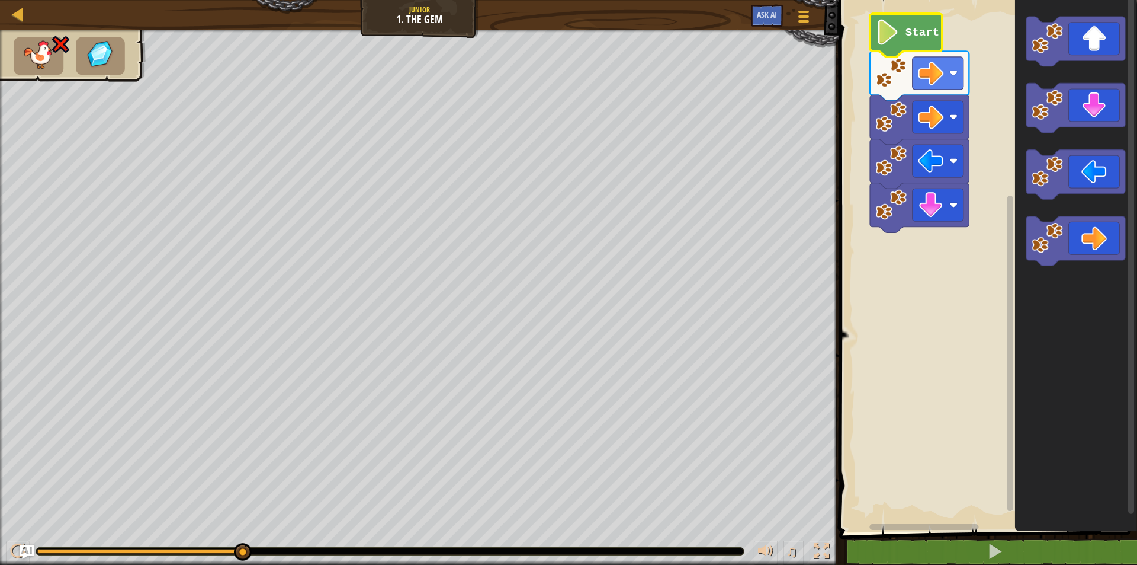
click at [905, 49] on icon "Blockly Workspace" at bounding box center [906, 35] width 72 height 43
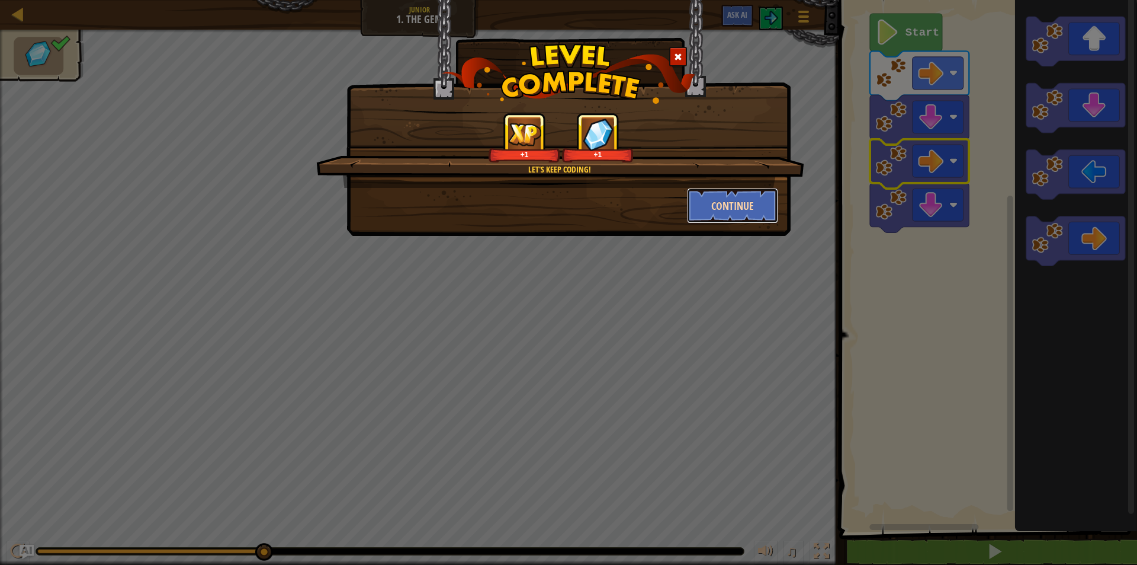
click at [760, 207] on button "Continue" at bounding box center [733, 206] width 92 height 36
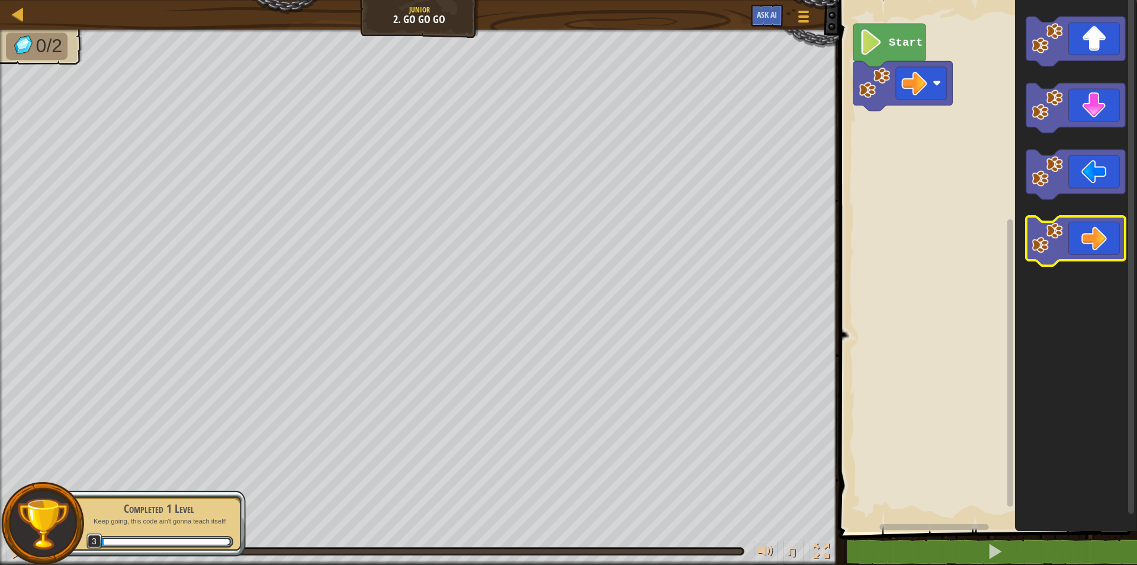
click at [1056, 241] on image "Blockly Workspace" at bounding box center [1047, 237] width 31 height 31
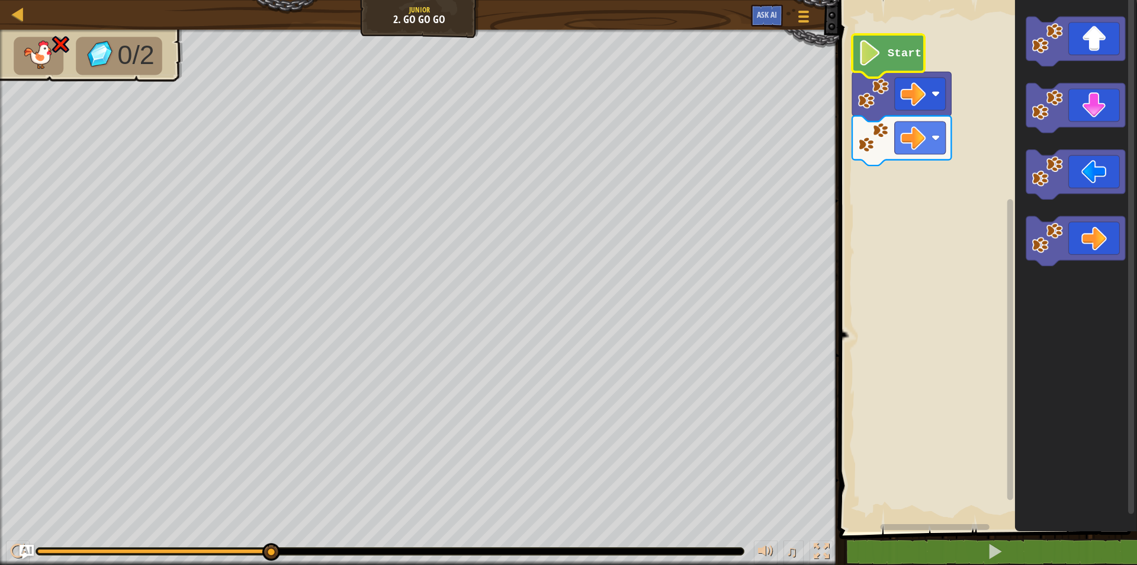
click at [890, 41] on icon "Blockly Workspace" at bounding box center [888, 55] width 72 height 43
click at [1092, 36] on icon "Blockly Workspace" at bounding box center [1075, 42] width 99 height 50
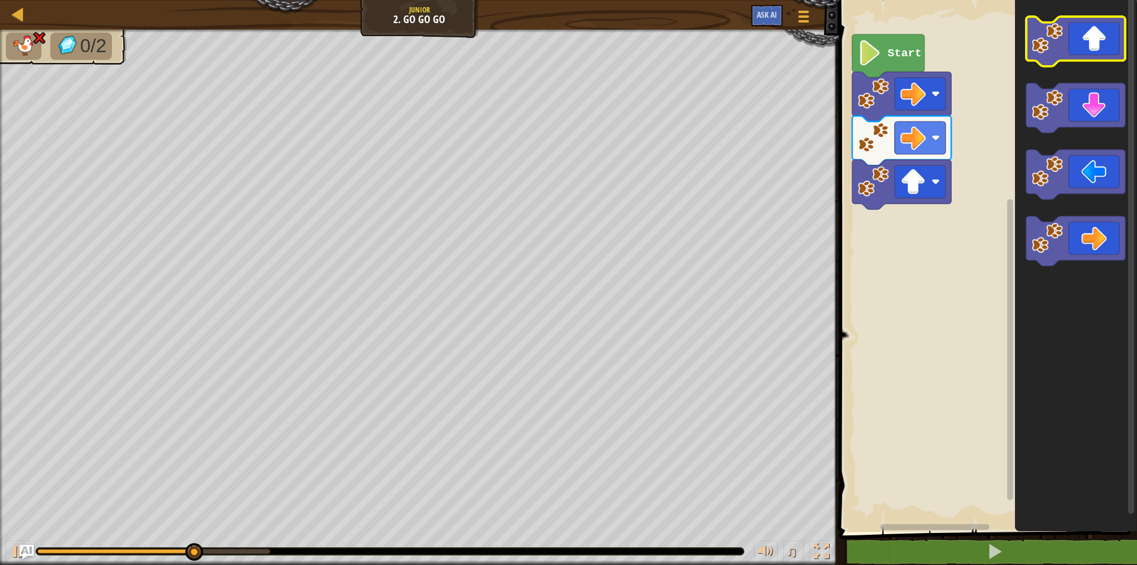
click at [1092, 36] on icon "Blockly Workspace" at bounding box center [1075, 42] width 99 height 50
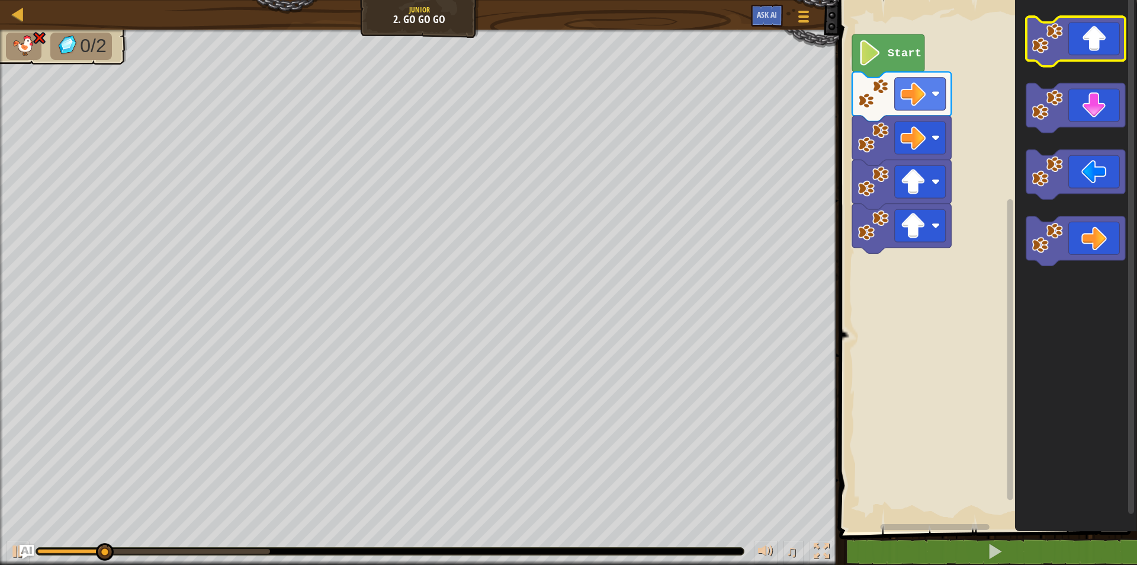
click at [1092, 36] on icon "Blockly Workspace" at bounding box center [1075, 42] width 99 height 50
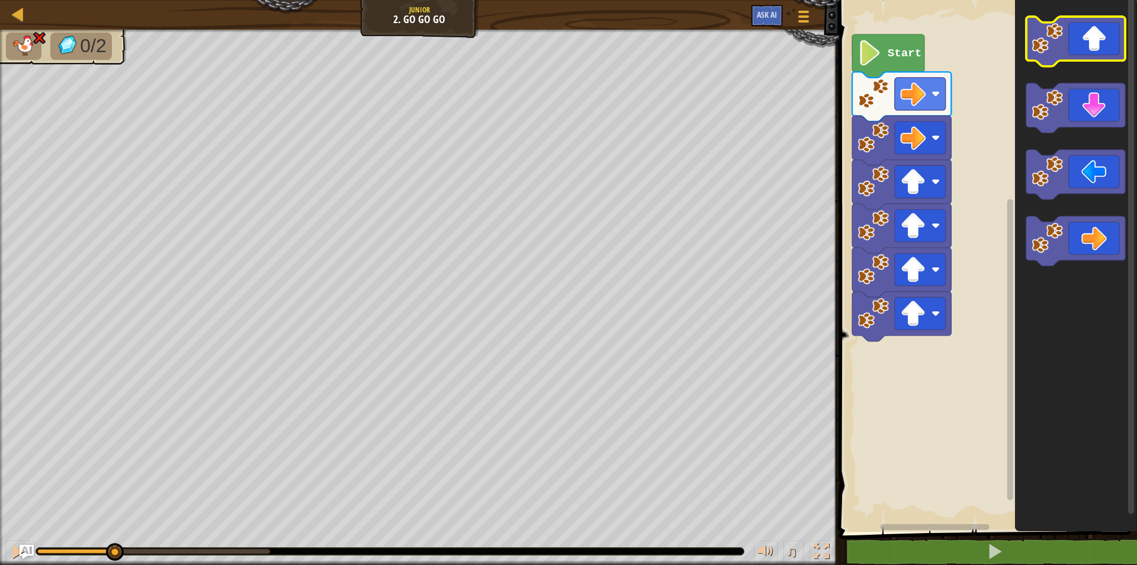
click at [1092, 36] on icon "Blockly Workspace" at bounding box center [1075, 42] width 99 height 50
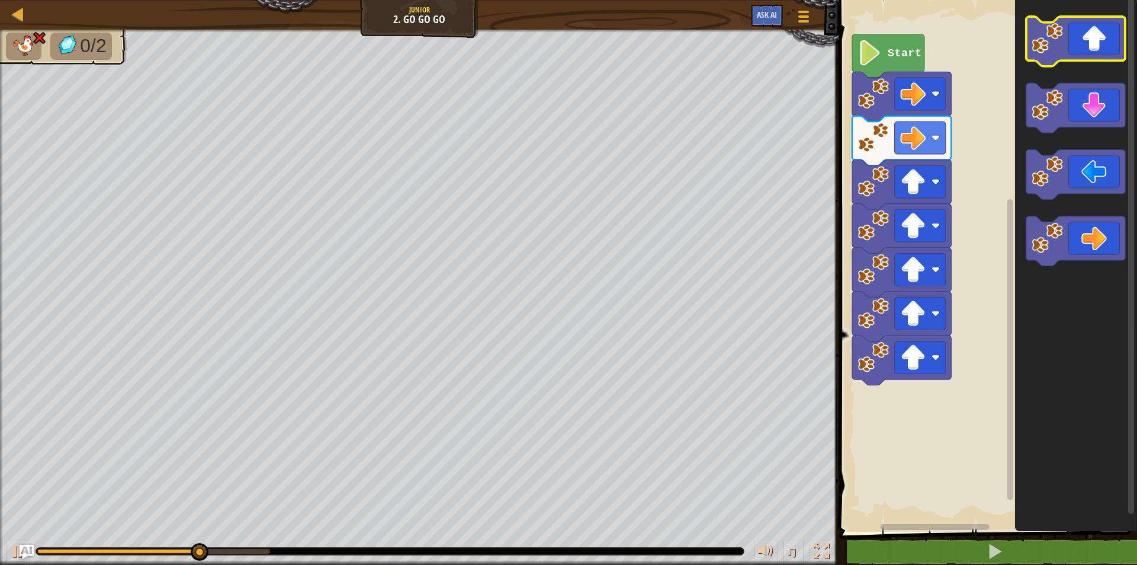
click at [1091, 36] on icon "Blockly Workspace" at bounding box center [1075, 42] width 99 height 50
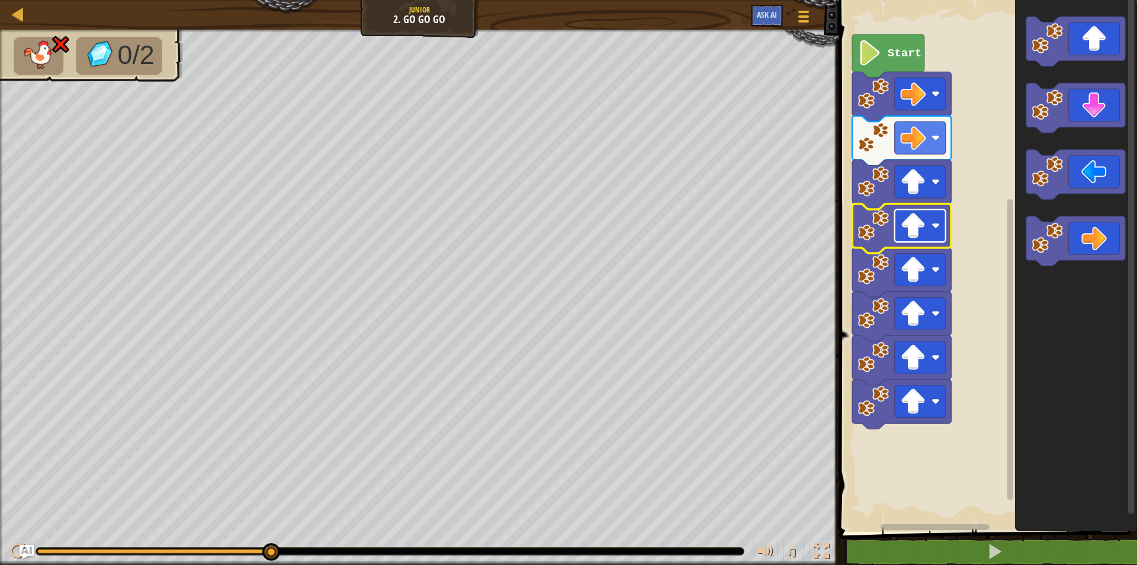
click at [937, 235] on rect "Blockly Workspace" at bounding box center [920, 225] width 51 height 33
click at [932, 193] on rect "Blockly Workspace" at bounding box center [920, 181] width 51 height 33
click at [928, 176] on rect "Blockly Workspace" at bounding box center [920, 181] width 51 height 33
click at [877, 178] on image "Blockly Workspace" at bounding box center [873, 181] width 31 height 31
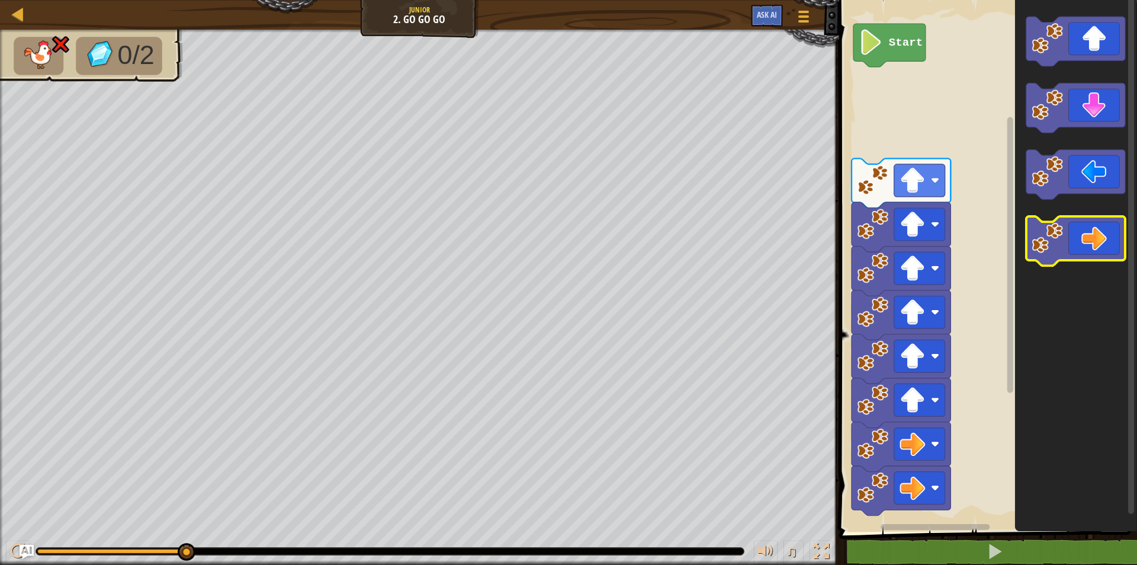
click at [1088, 240] on icon "Blockly Workspace" at bounding box center [1075, 241] width 99 height 50
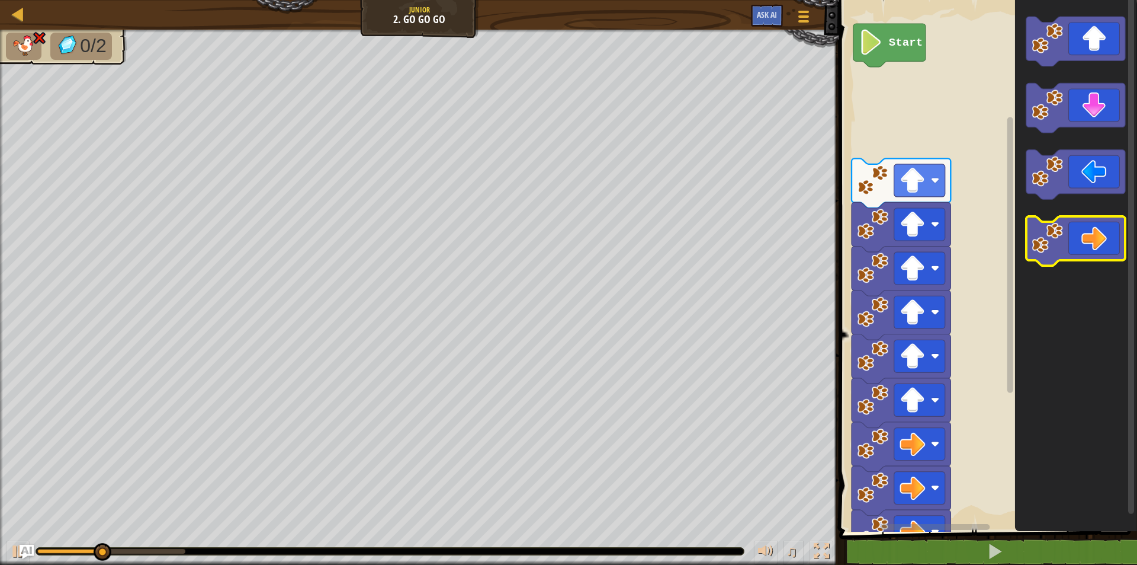
click at [1088, 240] on icon "Blockly Workspace" at bounding box center [1075, 241] width 99 height 50
click at [1072, 243] on icon "Blockly Workspace" at bounding box center [1075, 241] width 99 height 50
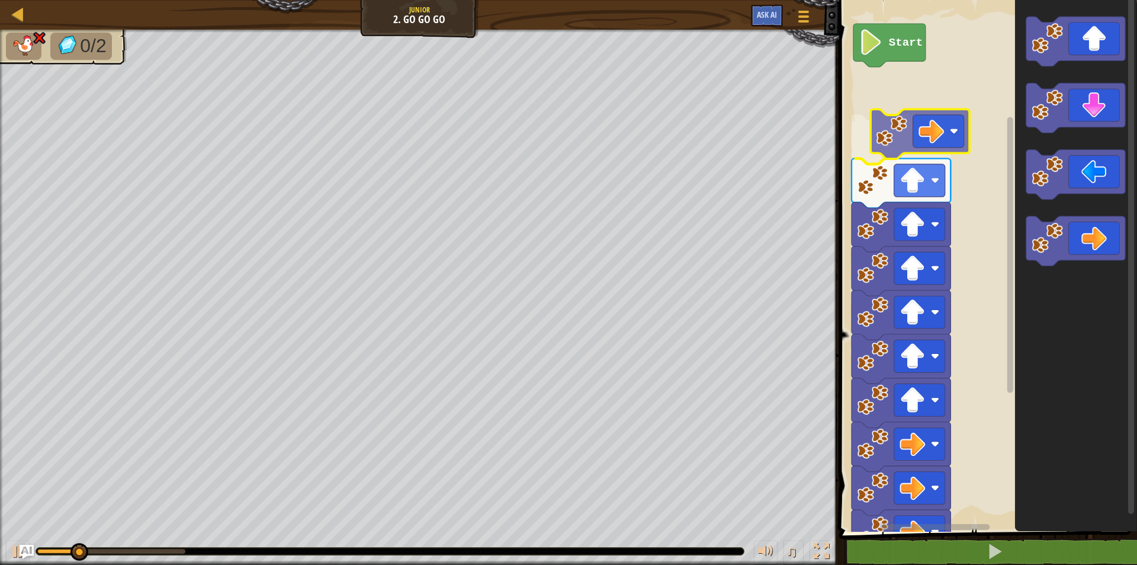
click at [904, 127] on div "Start" at bounding box center [987, 262] width 302 height 537
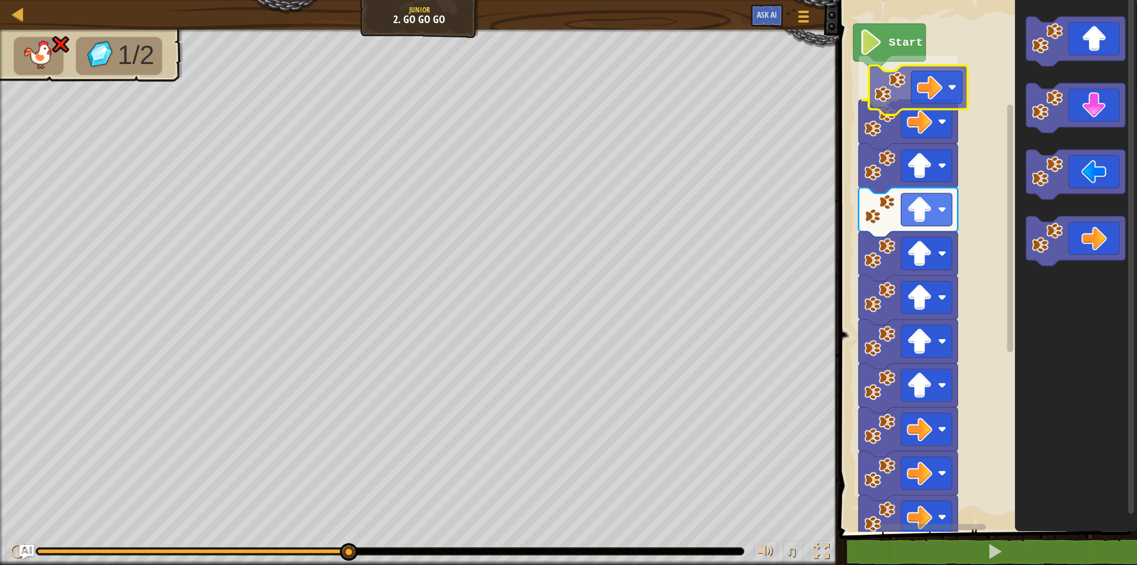
click at [923, 85] on div "Start" at bounding box center [987, 262] width 302 height 537
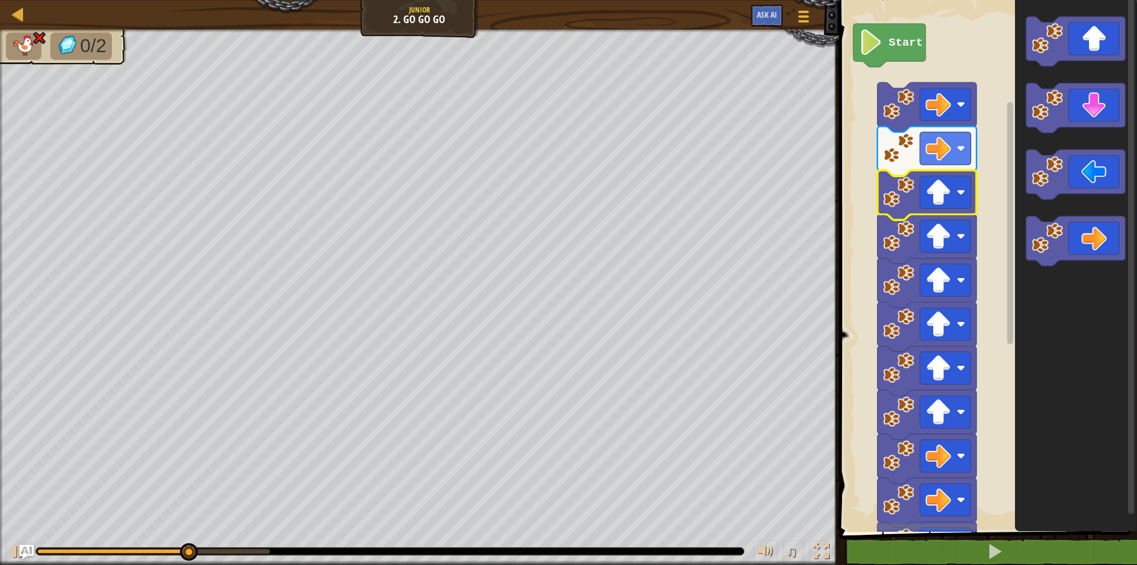
click at [915, 193] on icon "Blockly Workspace" at bounding box center [926, 195] width 99 height 50
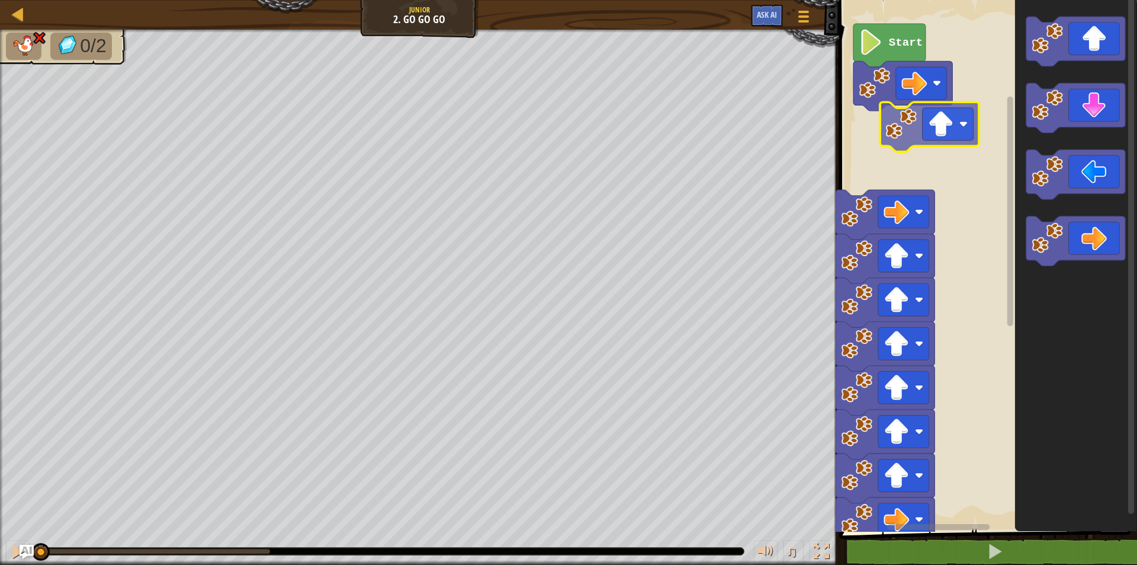
click at [936, 138] on div "Start" at bounding box center [987, 262] width 302 height 537
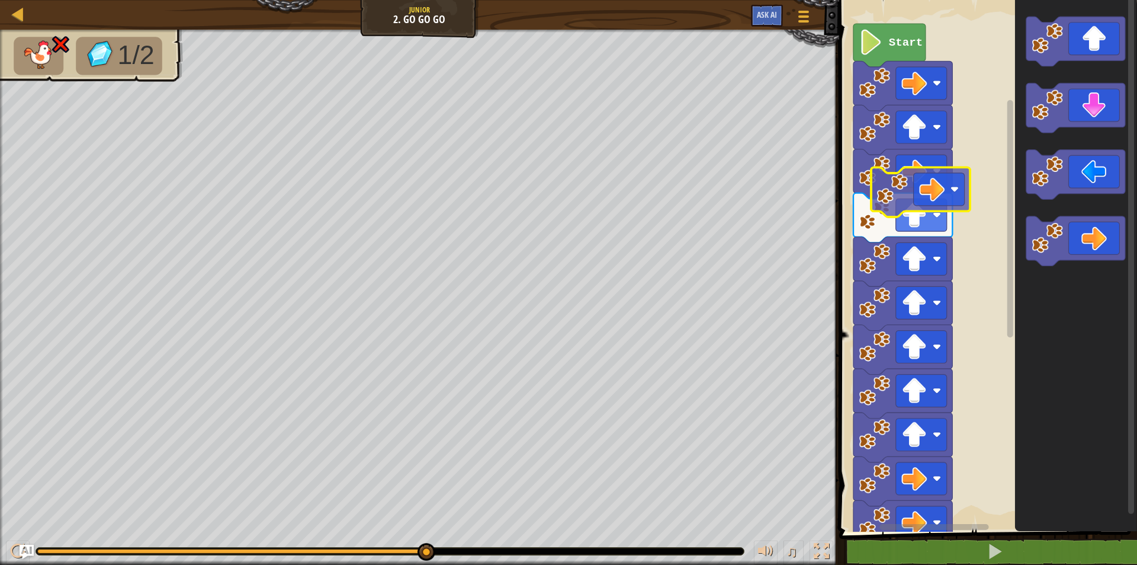
click at [936, 180] on div "Start" at bounding box center [987, 262] width 302 height 537
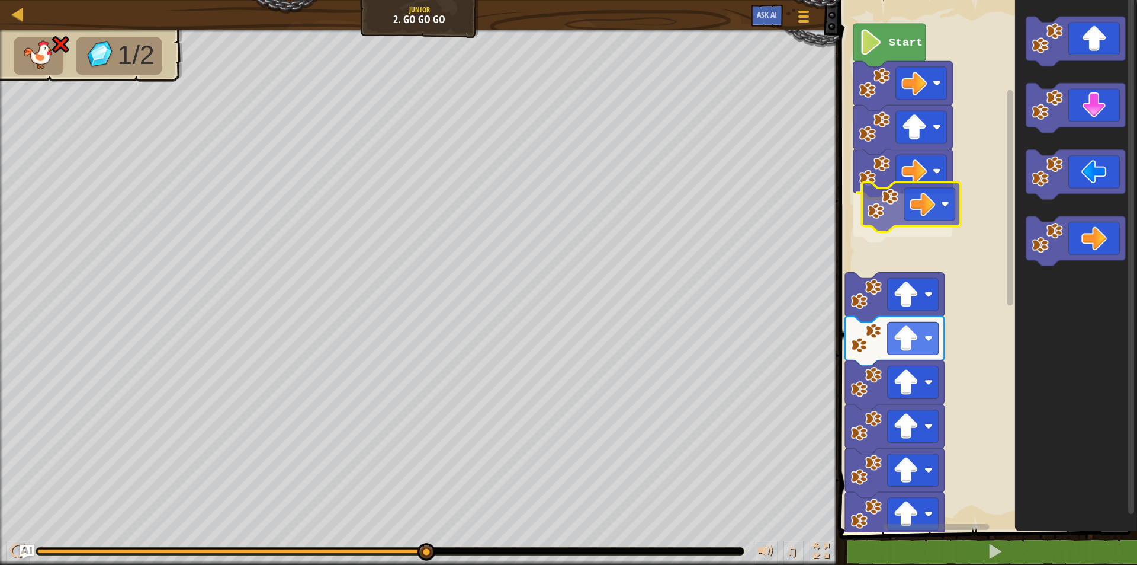
click at [915, 197] on div "Start" at bounding box center [987, 262] width 302 height 537
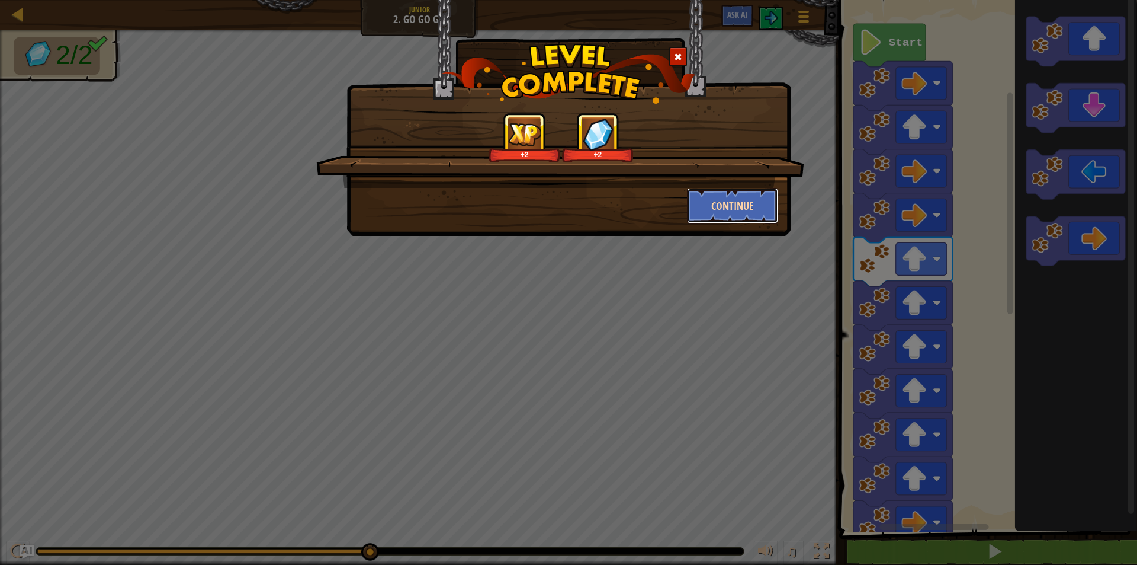
click at [759, 202] on button "Continue" at bounding box center [733, 206] width 92 height 36
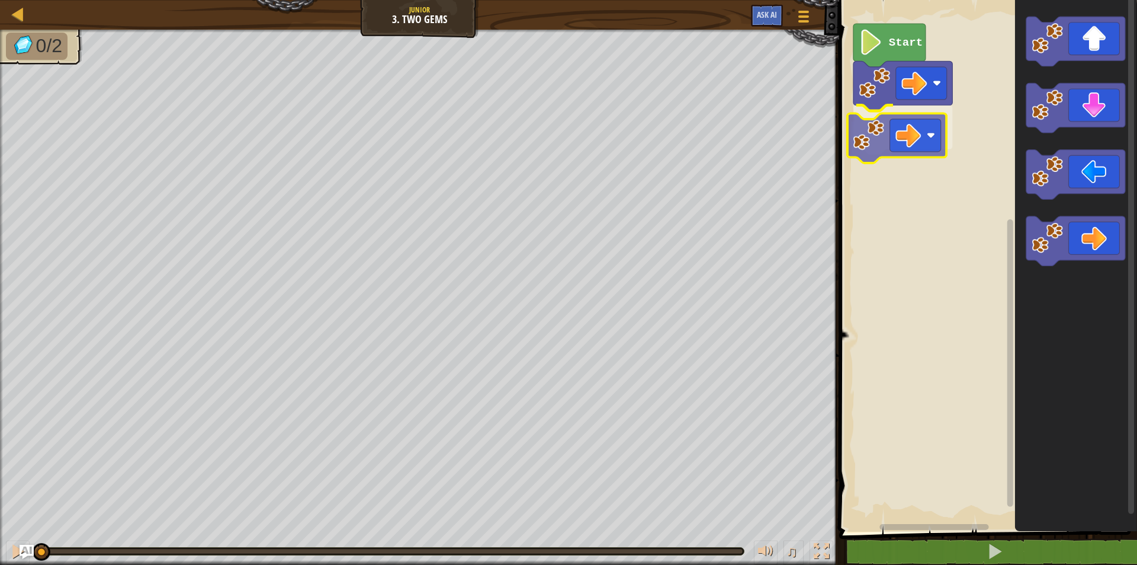
click at [900, 125] on div "Start" at bounding box center [987, 262] width 302 height 537
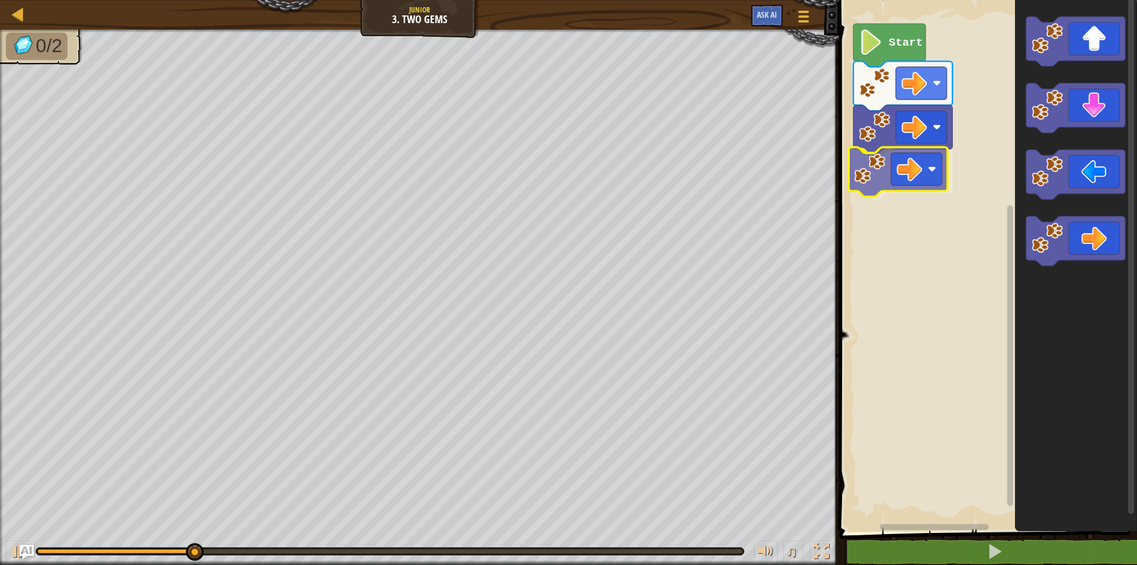
click at [872, 177] on div "Start" at bounding box center [987, 262] width 302 height 537
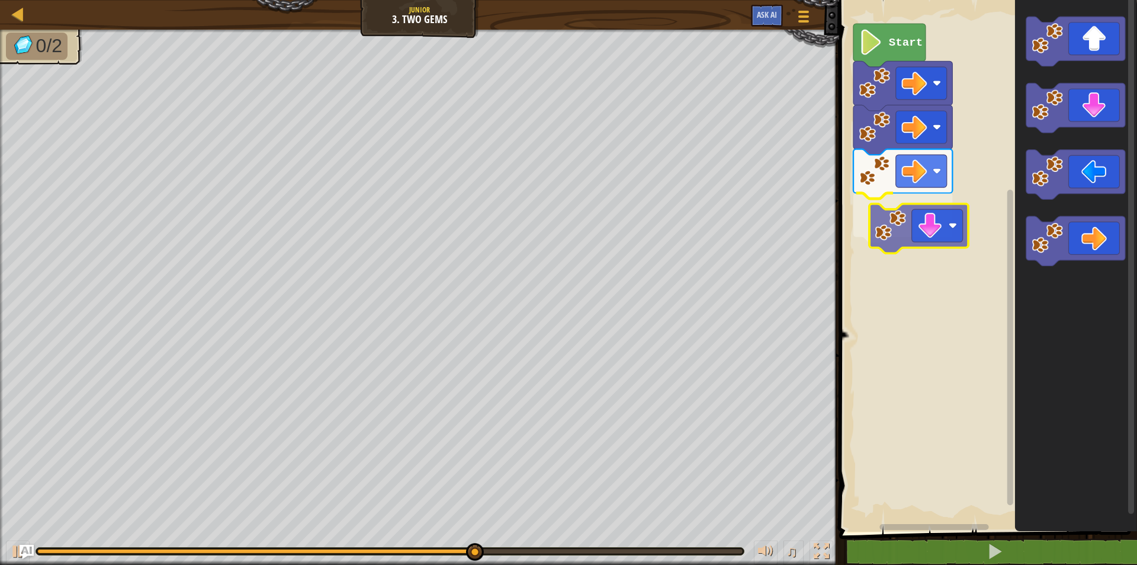
click at [925, 219] on div "Start" at bounding box center [987, 262] width 302 height 537
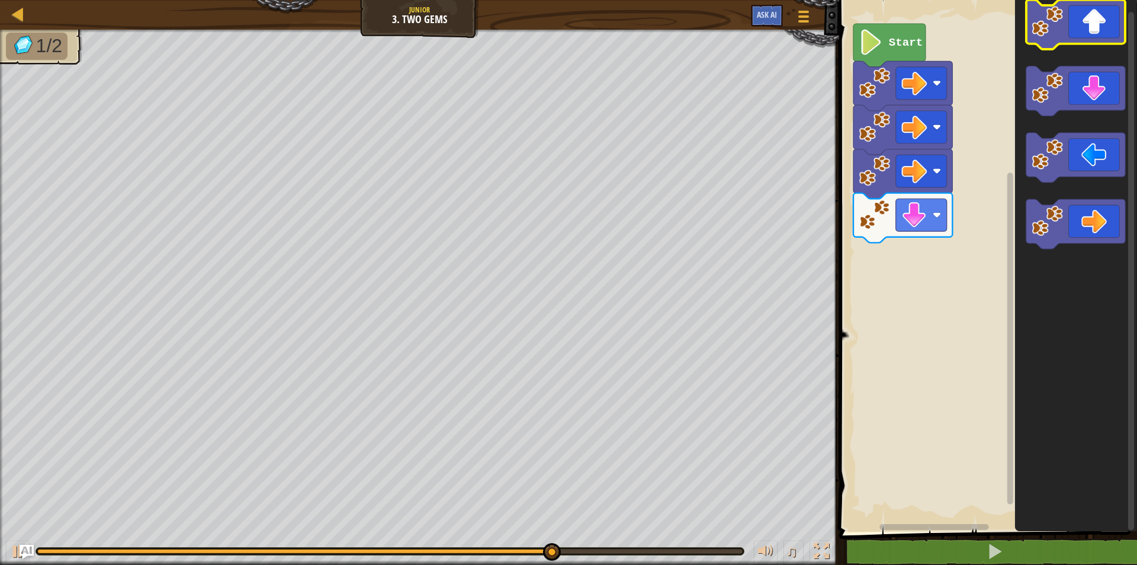
click at [1100, 46] on icon "Blockly Workspace" at bounding box center [1076, 262] width 122 height 537
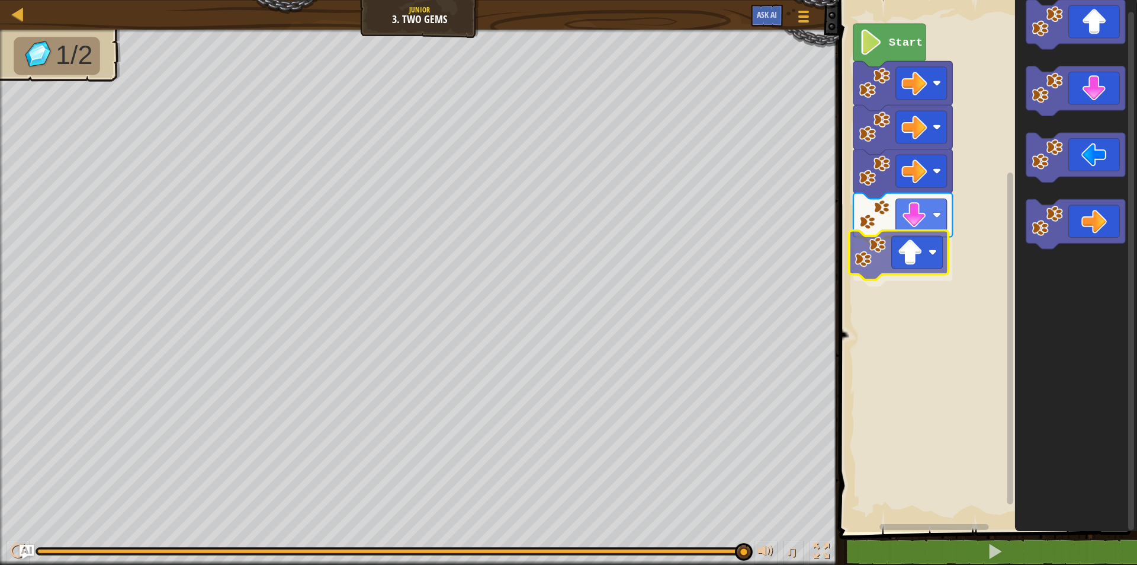
click at [883, 271] on div "Start" at bounding box center [987, 262] width 302 height 537
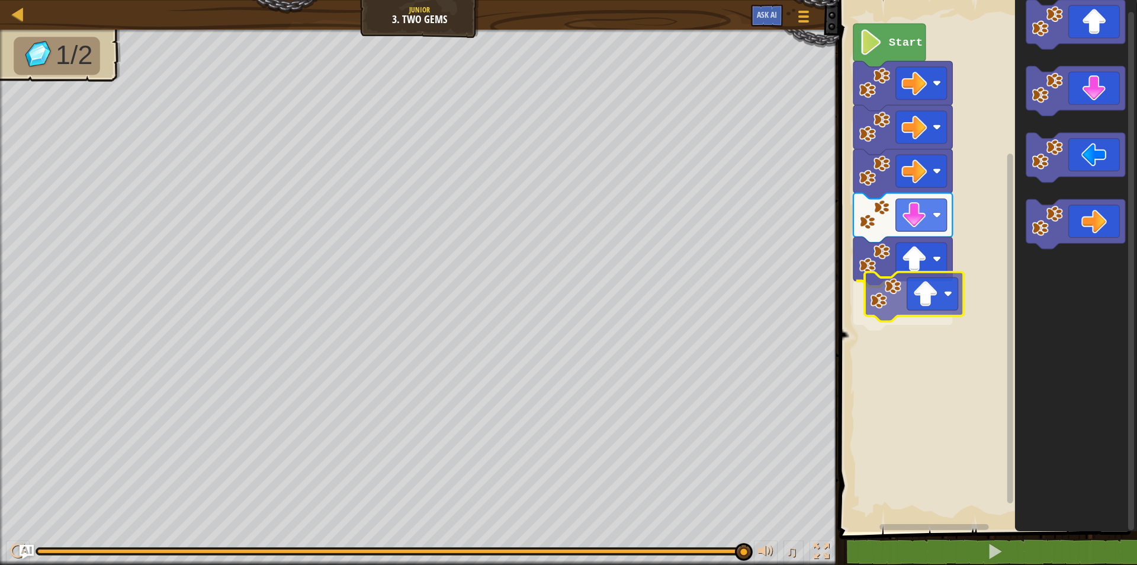
click at [906, 316] on div "Start" at bounding box center [987, 262] width 302 height 537
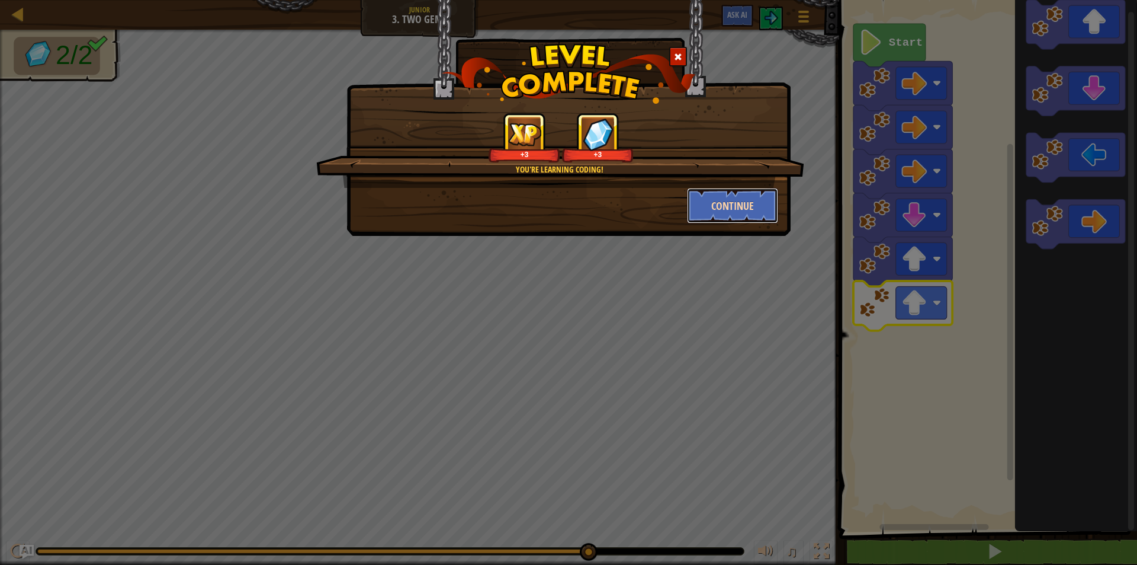
click at [740, 196] on button "Continue" at bounding box center [733, 206] width 92 height 36
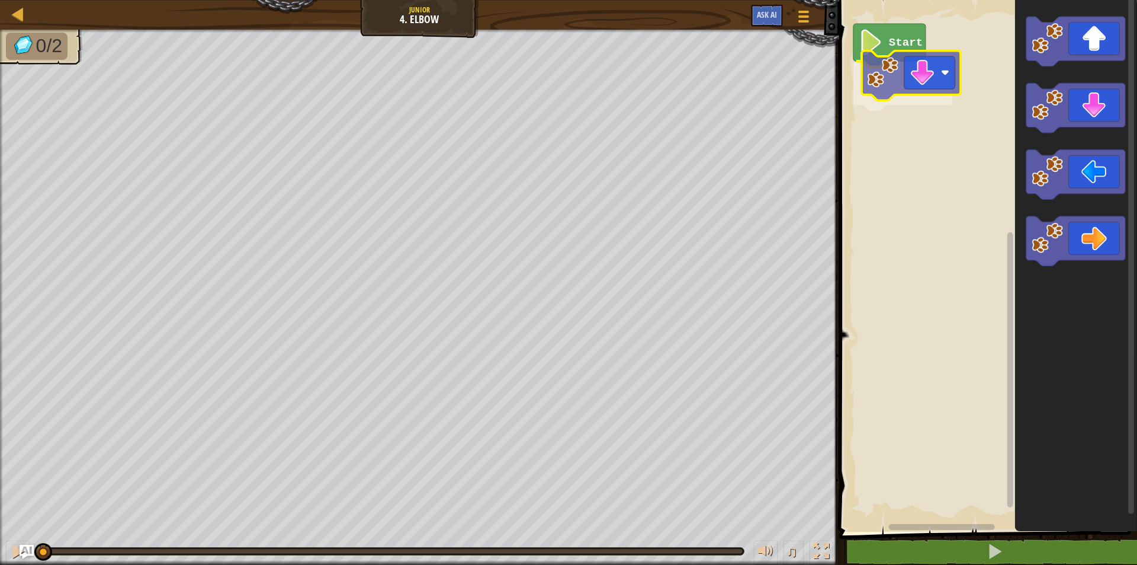
click at [920, 64] on div "Start" at bounding box center [987, 262] width 302 height 537
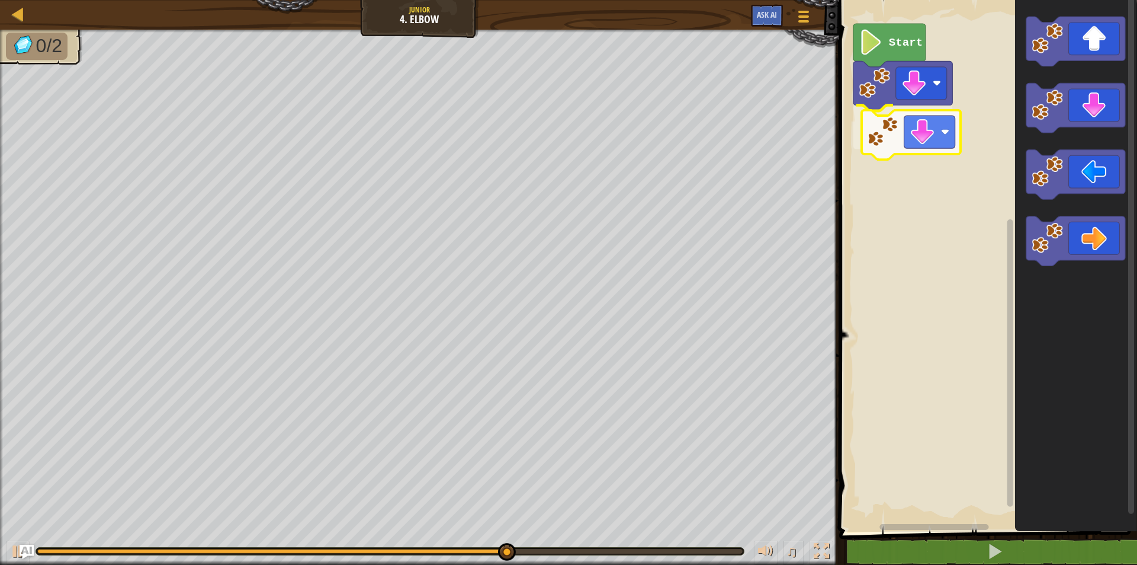
click at [917, 126] on div "Start" at bounding box center [987, 262] width 302 height 537
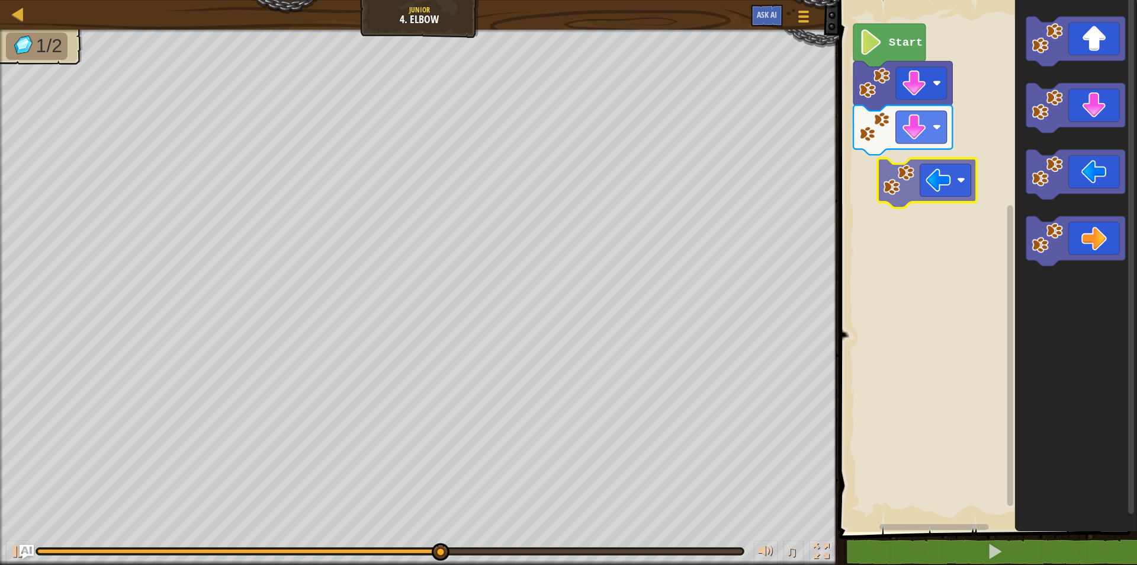
click at [935, 166] on div "Start" at bounding box center [987, 262] width 302 height 537
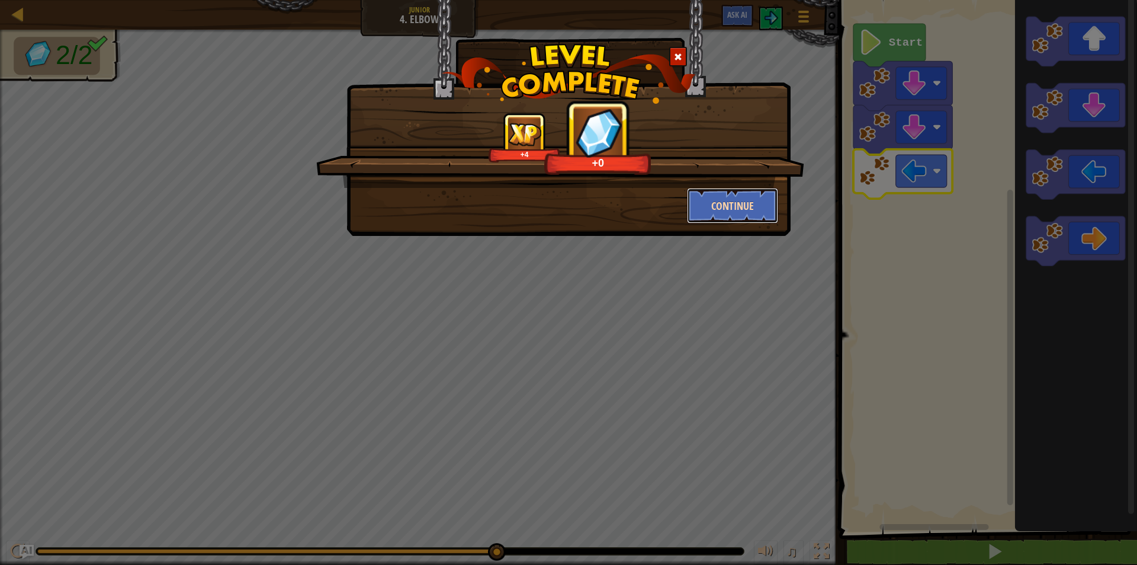
click at [736, 204] on button "Continue" at bounding box center [733, 206] width 92 height 36
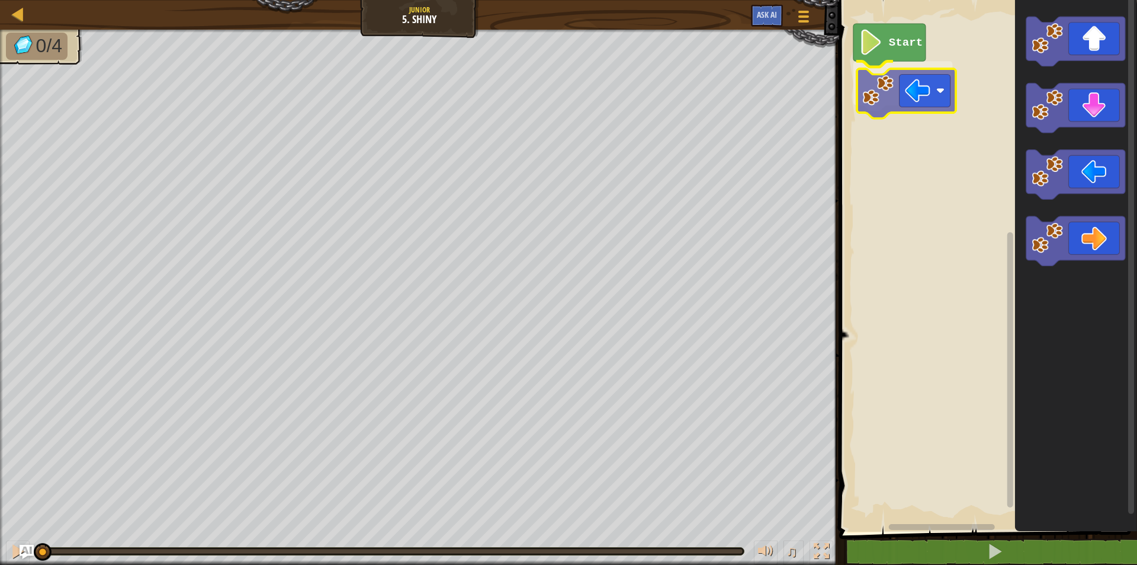
click at [912, 82] on div "Start" at bounding box center [987, 262] width 302 height 537
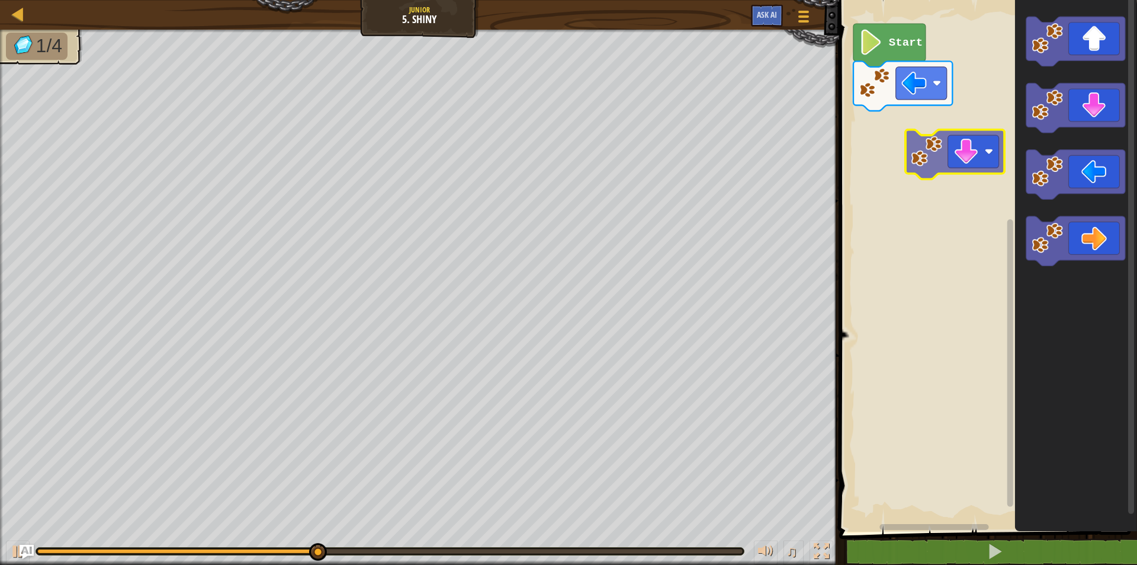
click at [924, 161] on div "Start" at bounding box center [987, 262] width 302 height 537
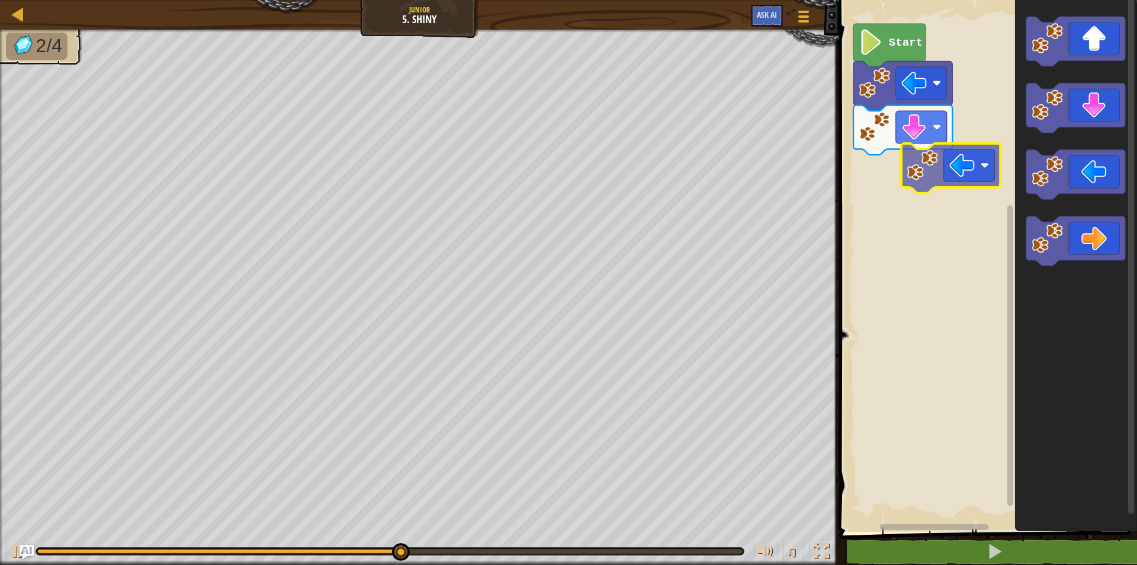
click at [918, 193] on div "Start" at bounding box center [987, 262] width 302 height 537
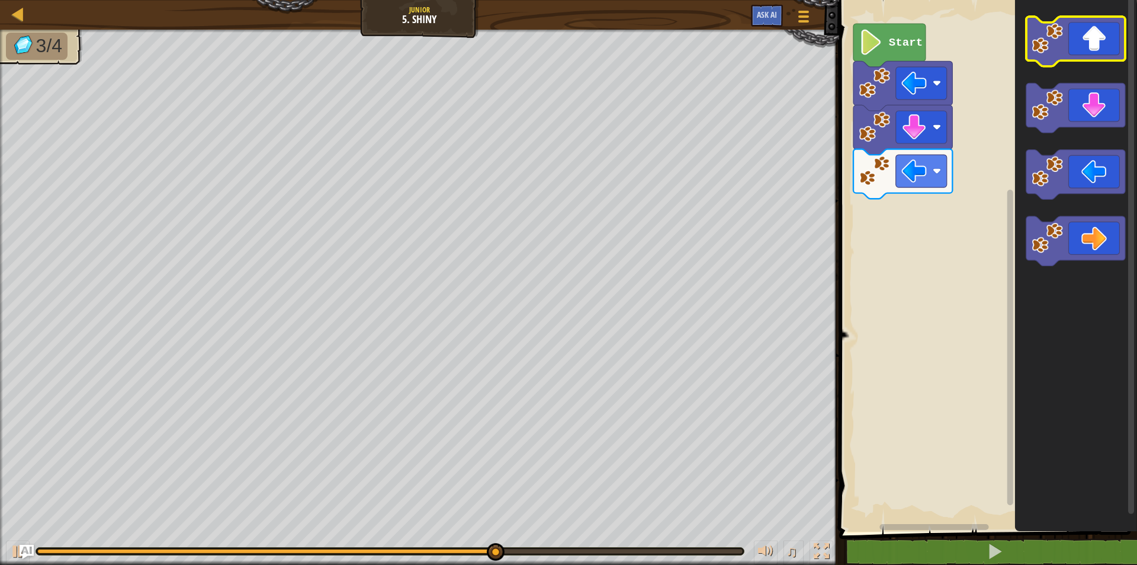
click at [1089, 63] on icon "Blockly Workspace" at bounding box center [1076, 262] width 122 height 537
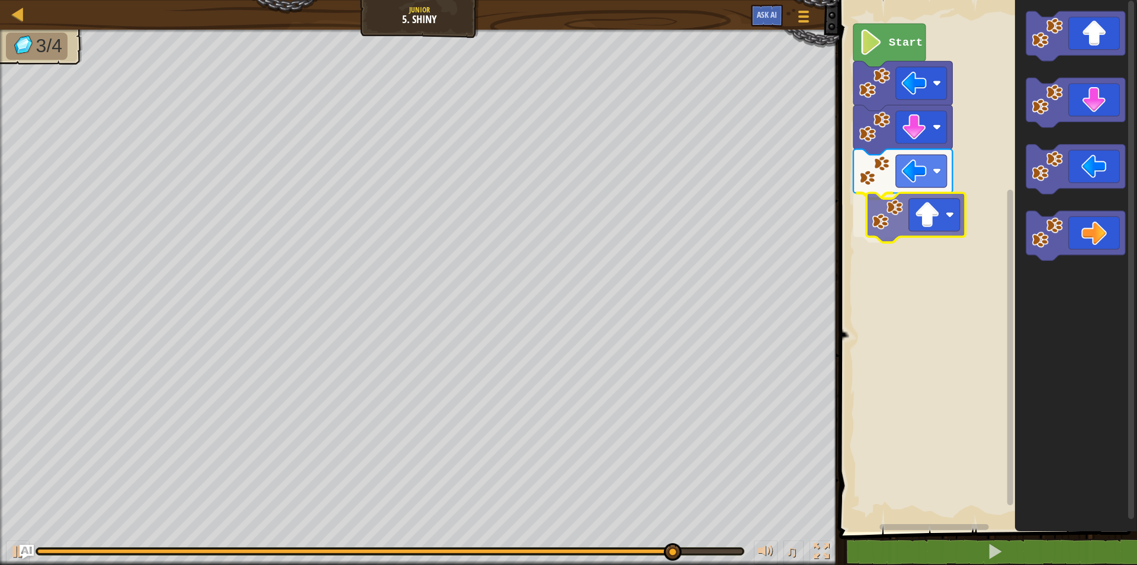
click at [910, 225] on div "Start" at bounding box center [987, 262] width 302 height 537
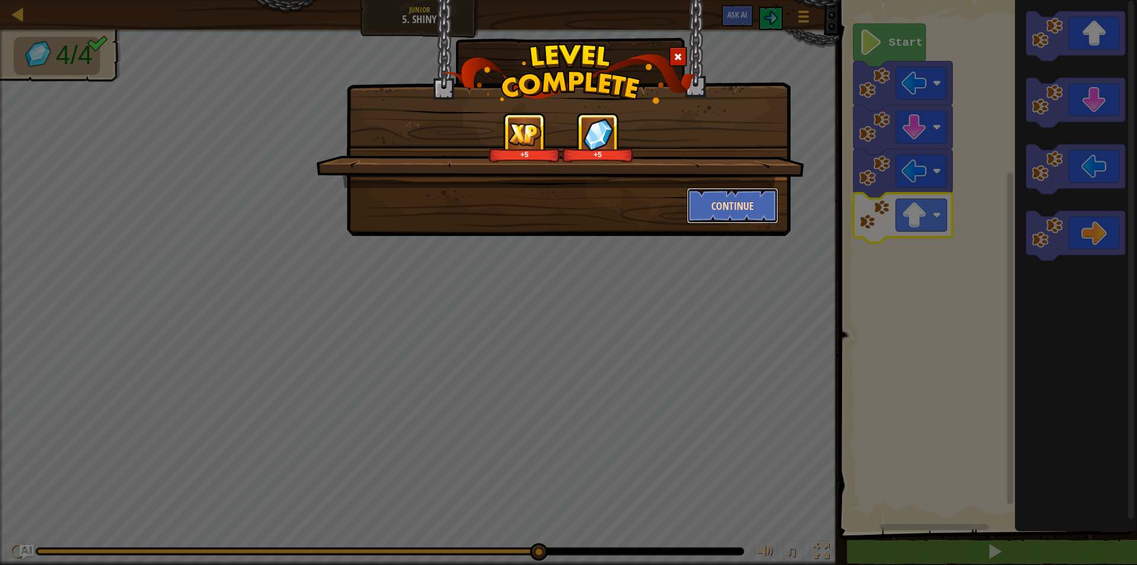
click at [739, 198] on button "Continue" at bounding box center [733, 206] width 92 height 36
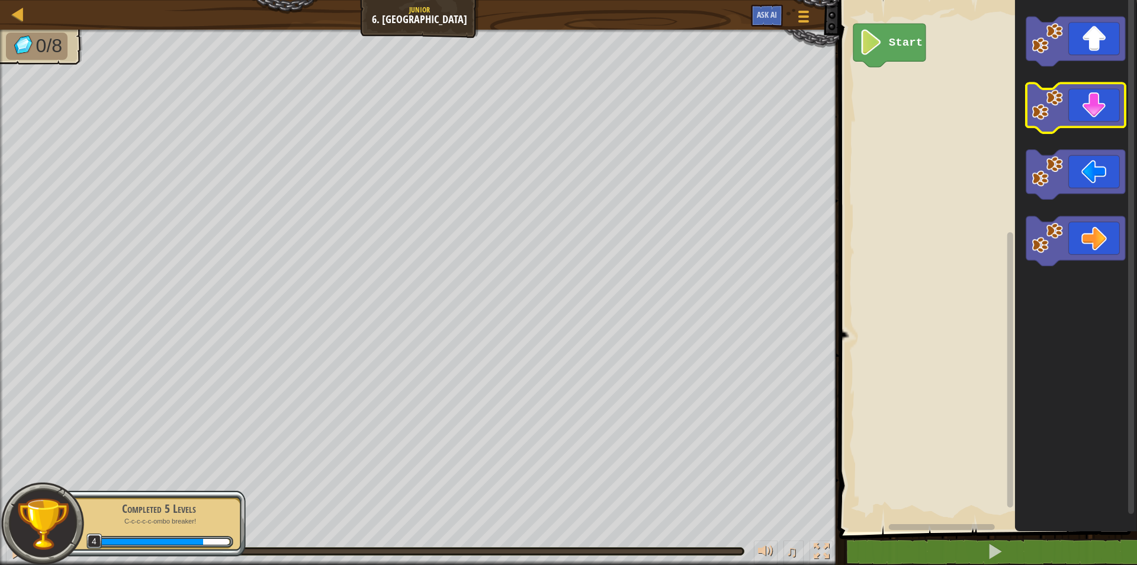
click at [1100, 121] on icon "Blockly Workspace" at bounding box center [1075, 109] width 99 height 50
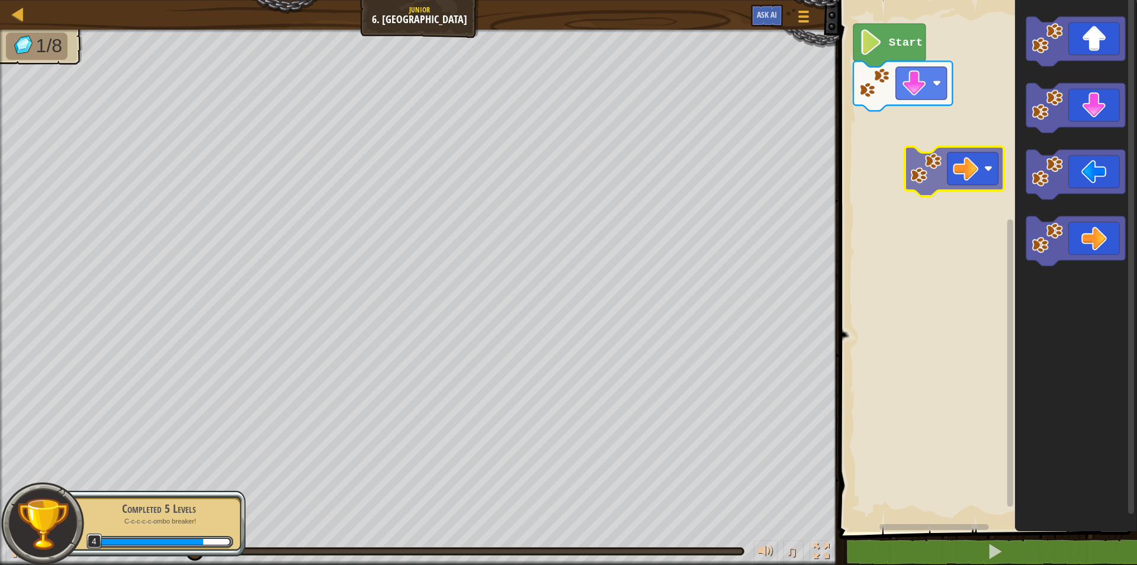
click at [976, 150] on div "Start" at bounding box center [987, 262] width 302 height 537
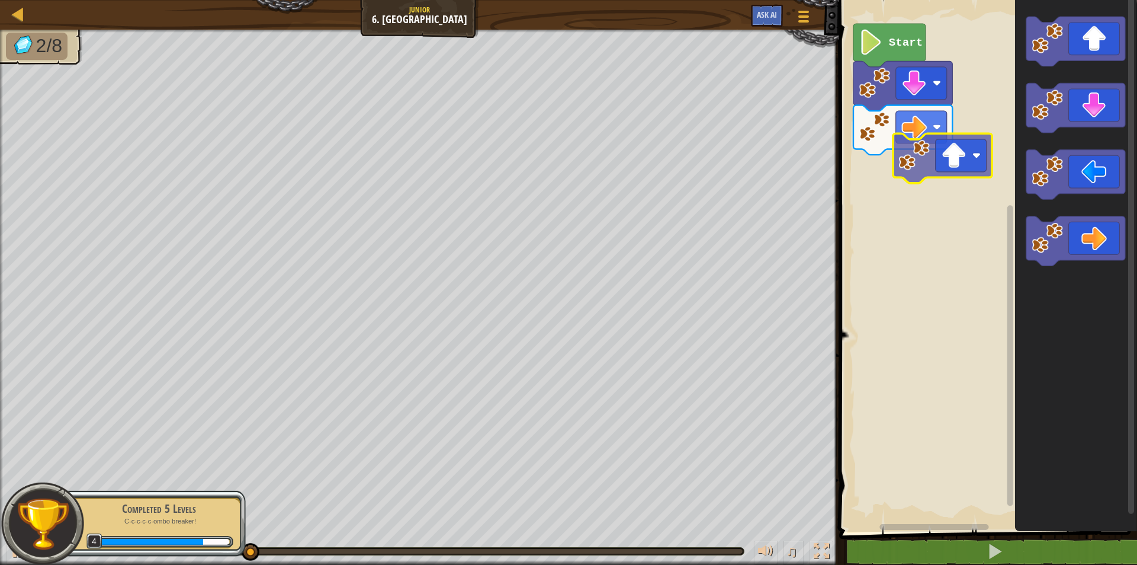
click at [923, 227] on div "Start" at bounding box center [987, 262] width 302 height 537
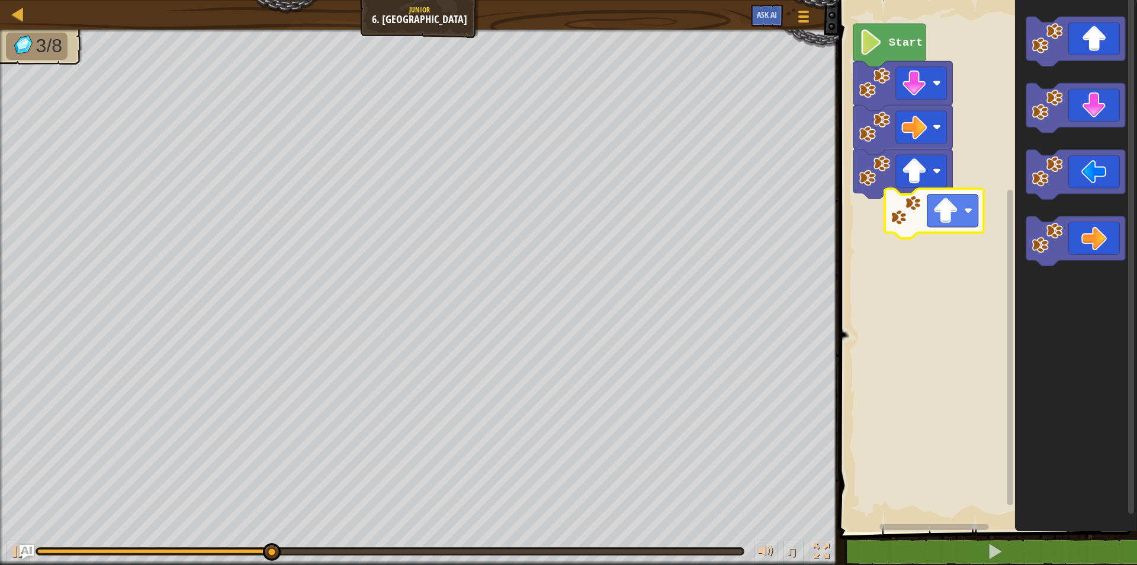
click at [948, 230] on div "Start" at bounding box center [987, 262] width 302 height 537
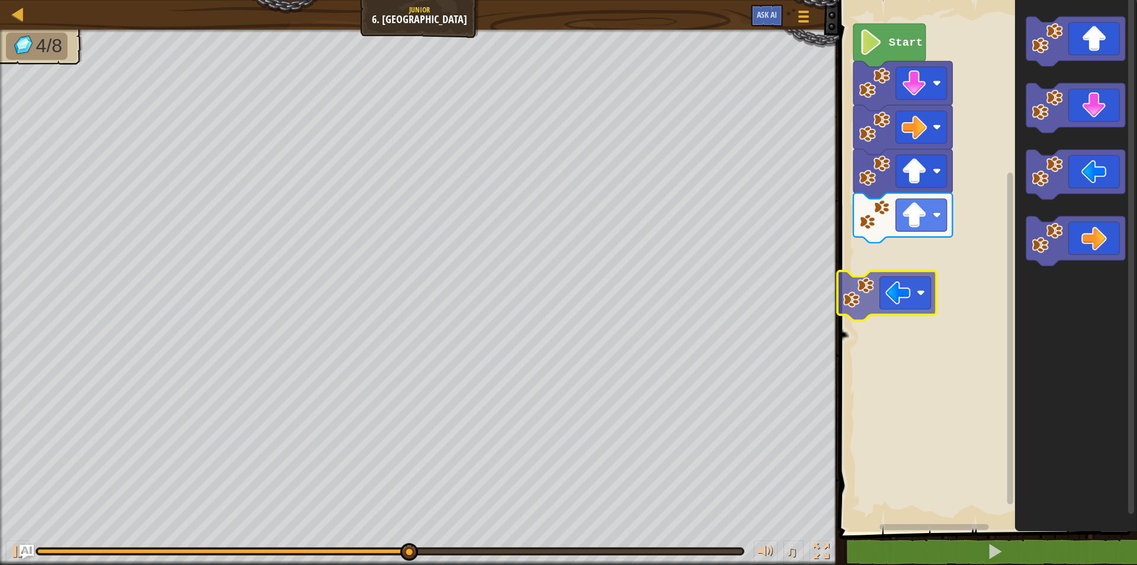
click at [892, 305] on div "Start" at bounding box center [987, 262] width 302 height 537
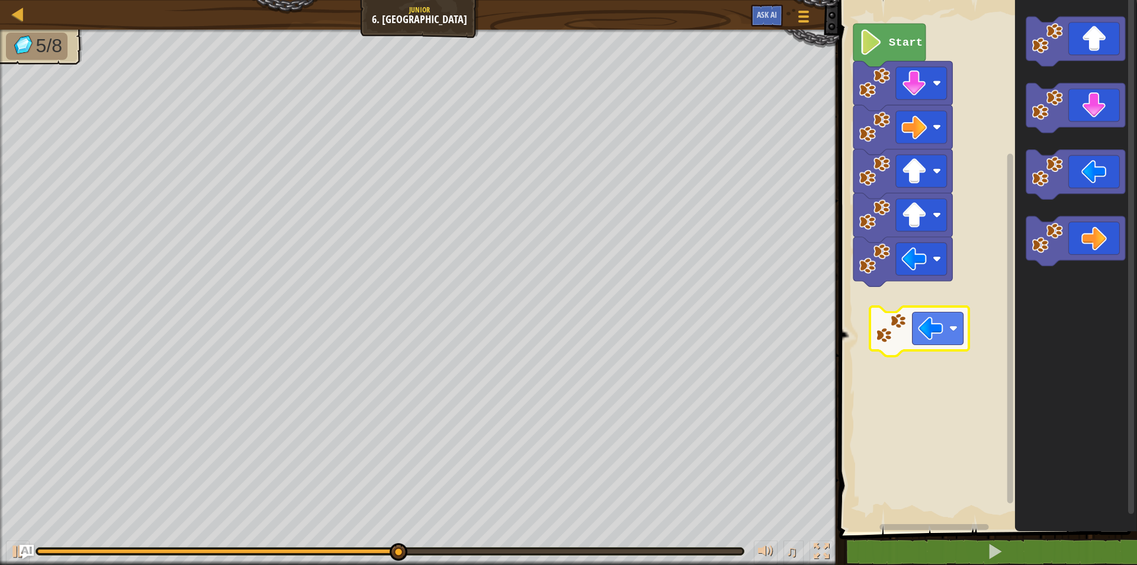
click at [922, 330] on div "Start" at bounding box center [987, 262] width 302 height 537
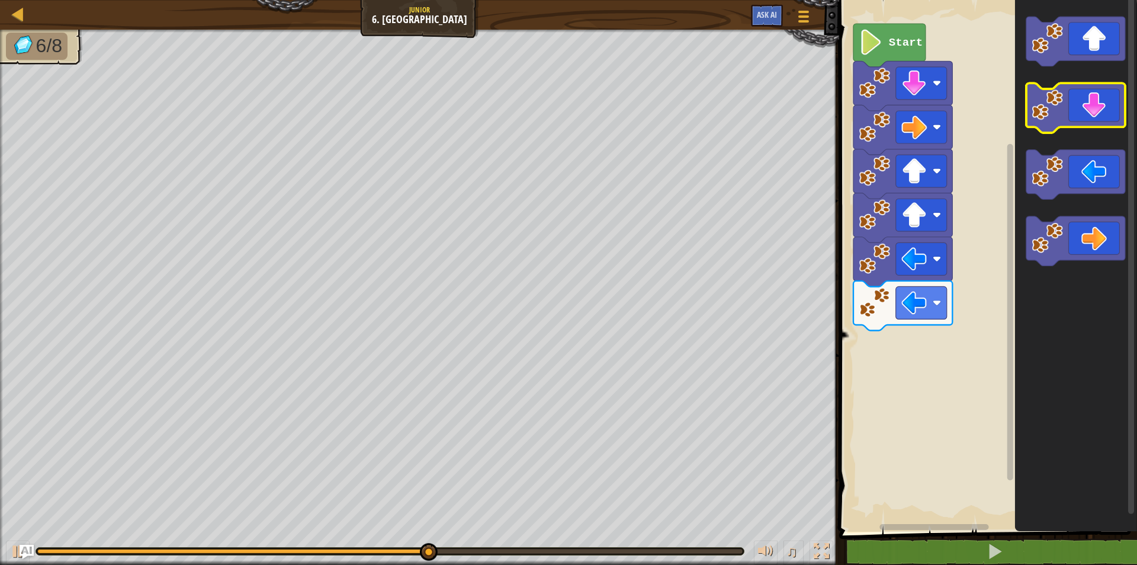
click at [1091, 117] on icon "Blockly Workspace" at bounding box center [1075, 109] width 99 height 50
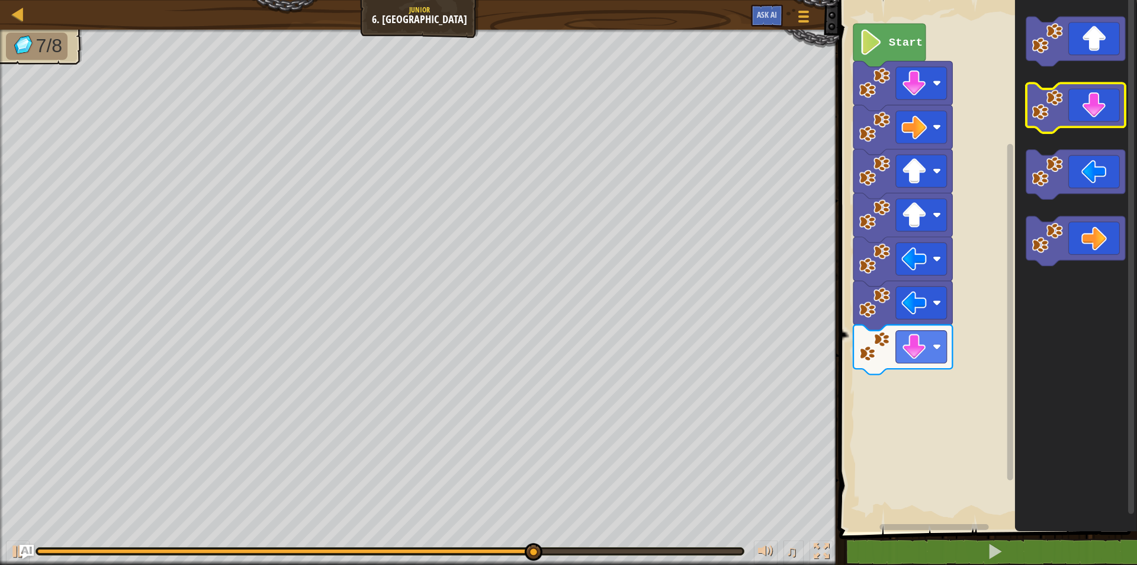
click at [1081, 102] on icon "Blockly Workspace" at bounding box center [1075, 109] width 99 height 50
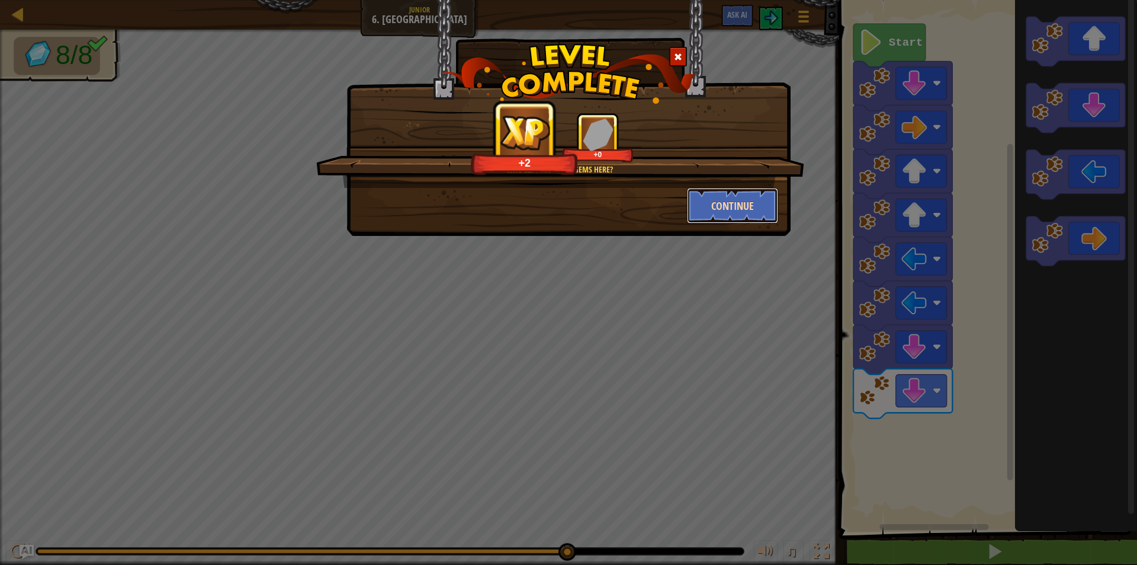
click at [754, 203] on button "Continue" at bounding box center [733, 206] width 92 height 36
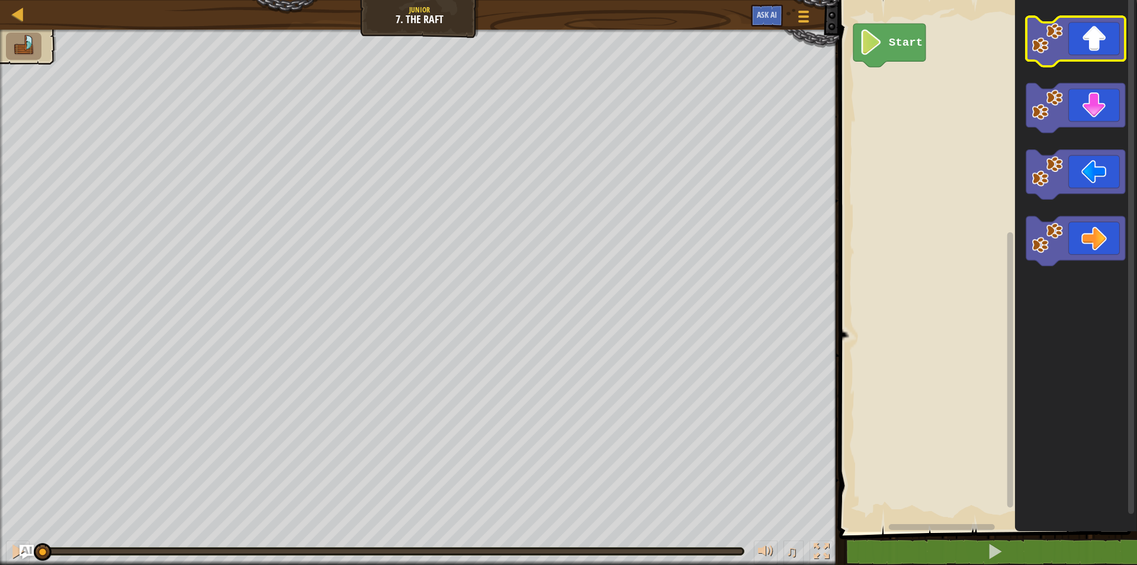
click at [1059, 46] on image "Blockly Workspace" at bounding box center [1047, 38] width 31 height 31
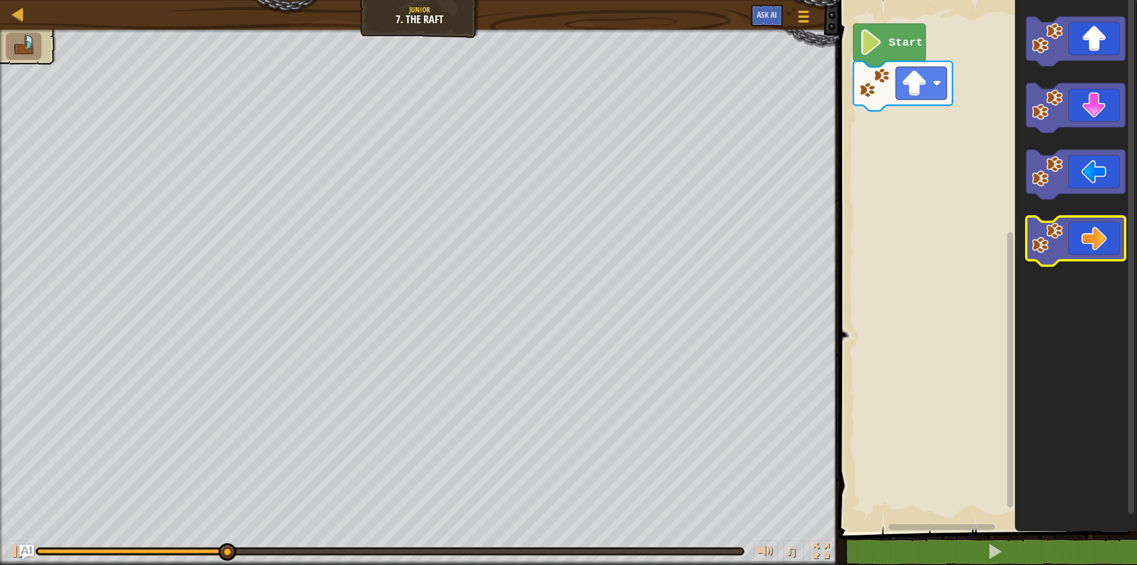
click at [1092, 222] on icon "Blockly Workspace" at bounding box center [1075, 241] width 99 height 50
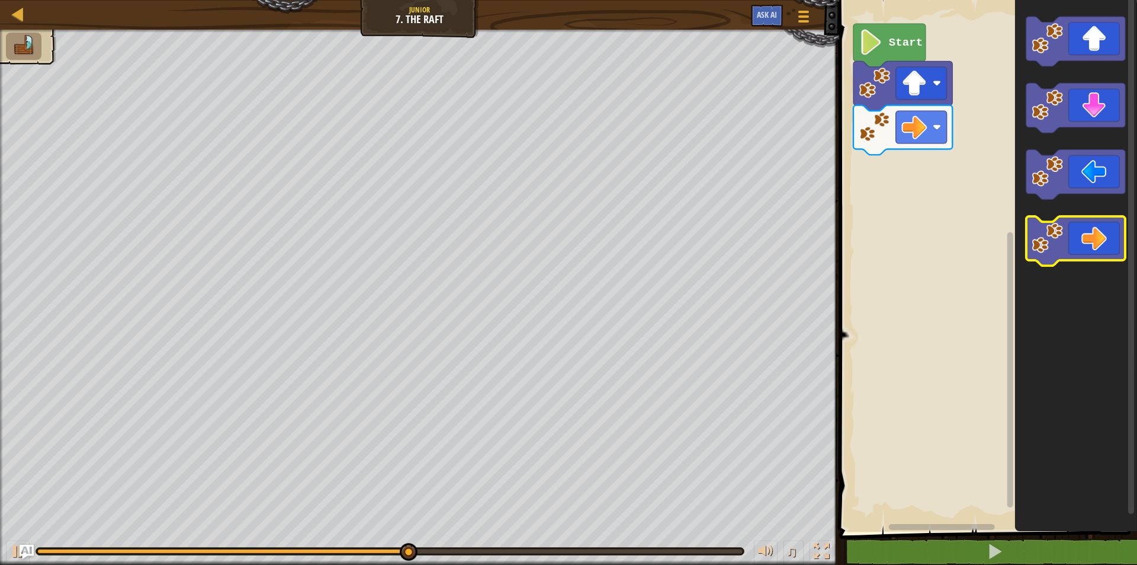
click at [1083, 232] on icon "Blockly Workspace" at bounding box center [1075, 241] width 99 height 50
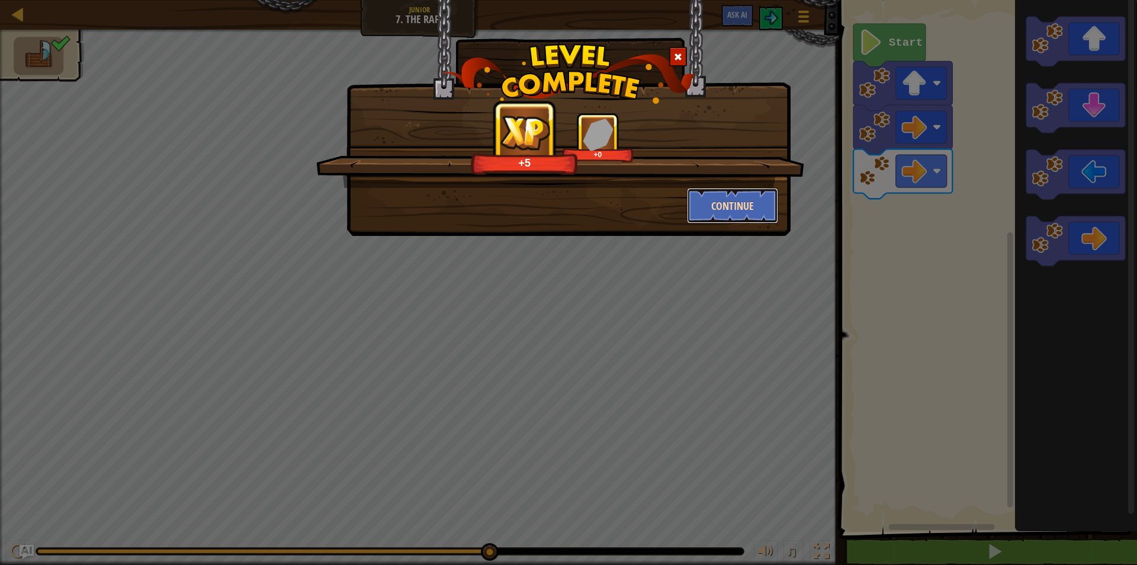
click at [728, 202] on button "Continue" at bounding box center [733, 206] width 92 height 36
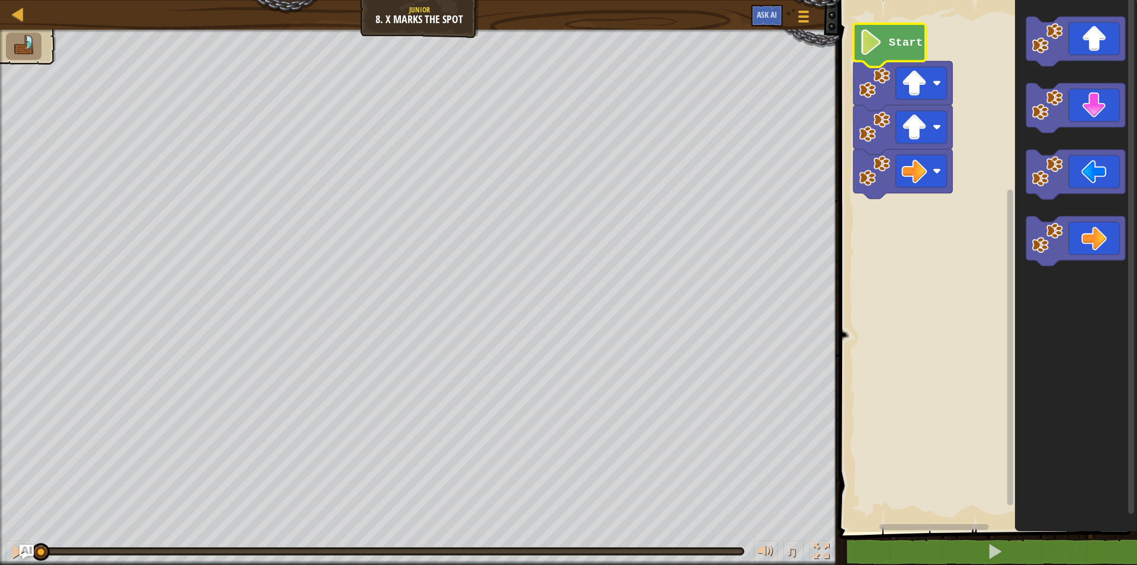
click at [863, 37] on image "Blockly Workspace" at bounding box center [871, 42] width 24 height 25
click at [864, 90] on image "Blockly Workspace" at bounding box center [874, 83] width 31 height 31
click at [909, 86] on div "Start" at bounding box center [987, 262] width 302 height 537
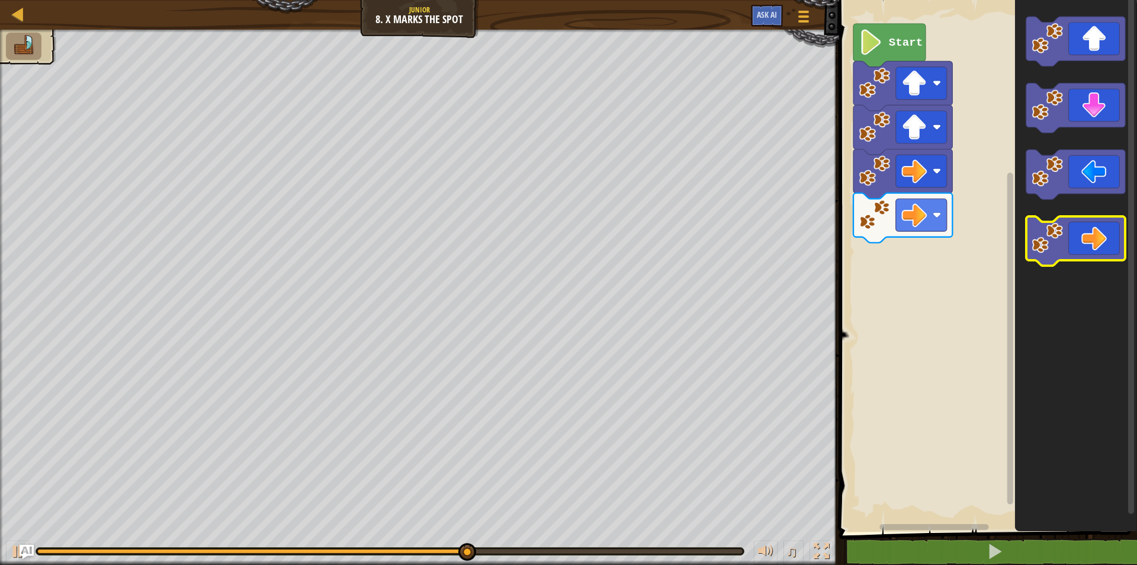
click at [1057, 245] on image "Blockly Workspace" at bounding box center [1047, 237] width 31 height 31
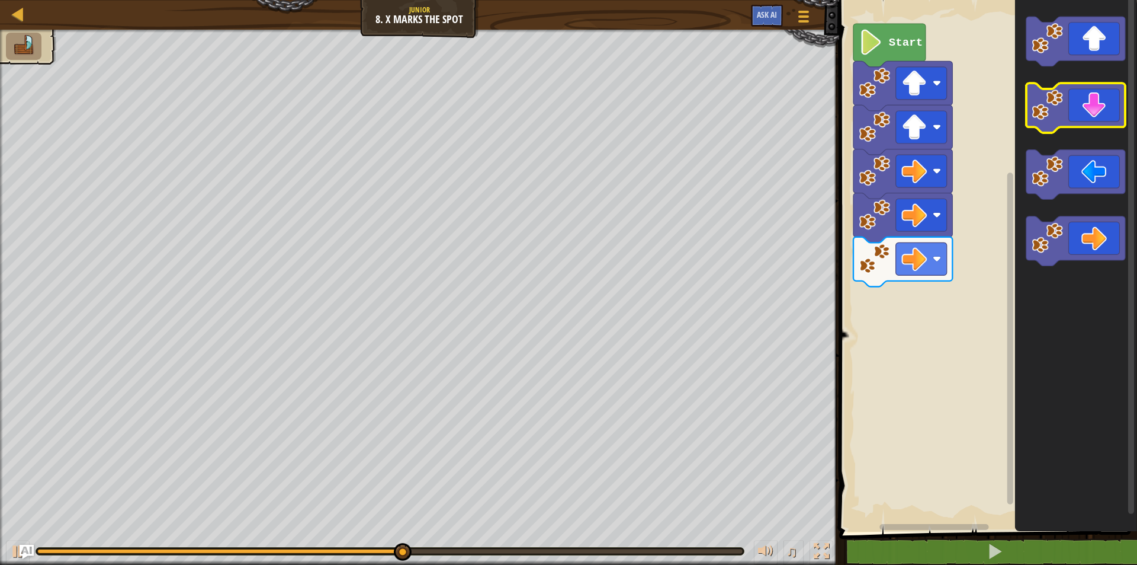
click at [1116, 118] on icon "Blockly Workspace" at bounding box center [1075, 109] width 99 height 50
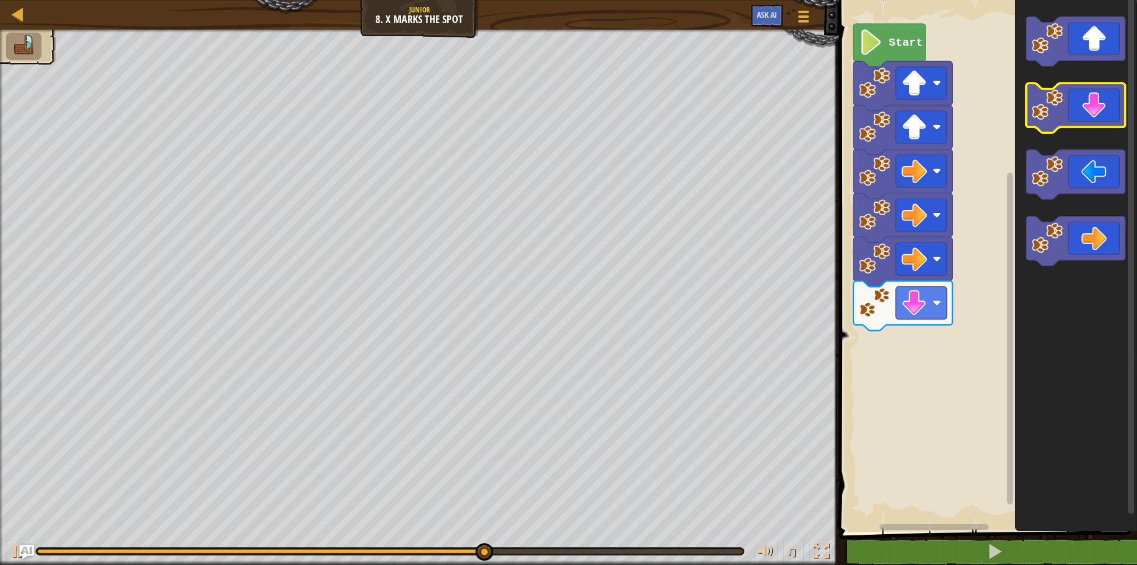
click at [1116, 118] on icon "Blockly Workspace" at bounding box center [1075, 109] width 99 height 50
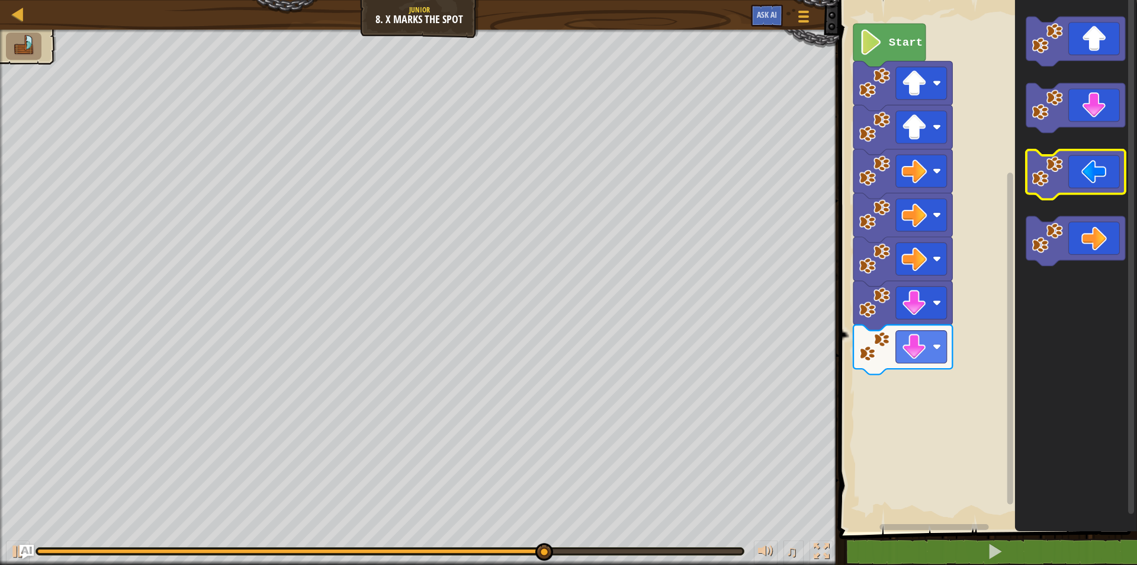
click at [1083, 182] on icon "Blockly Workspace" at bounding box center [1075, 175] width 99 height 50
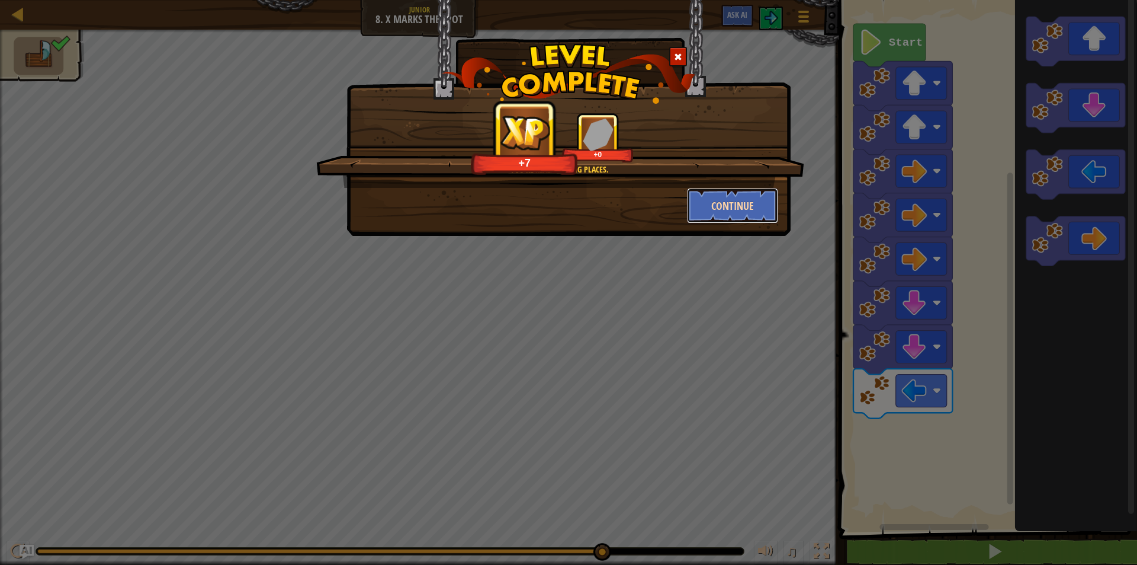
click at [744, 209] on button "Continue" at bounding box center [733, 206] width 92 height 36
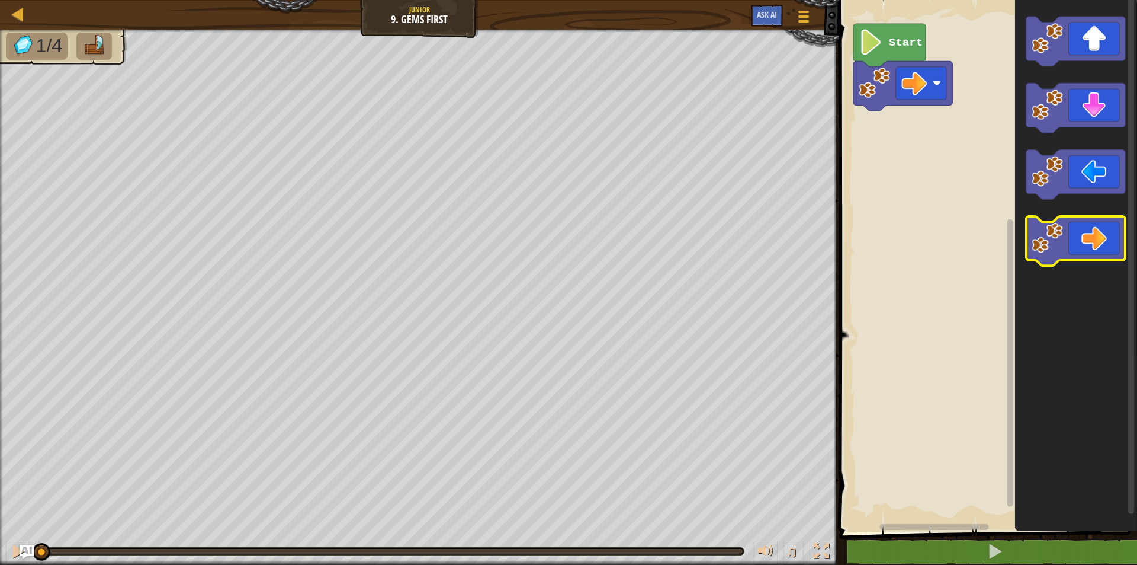
click at [1059, 247] on image "Blockly Workspace" at bounding box center [1047, 237] width 31 height 31
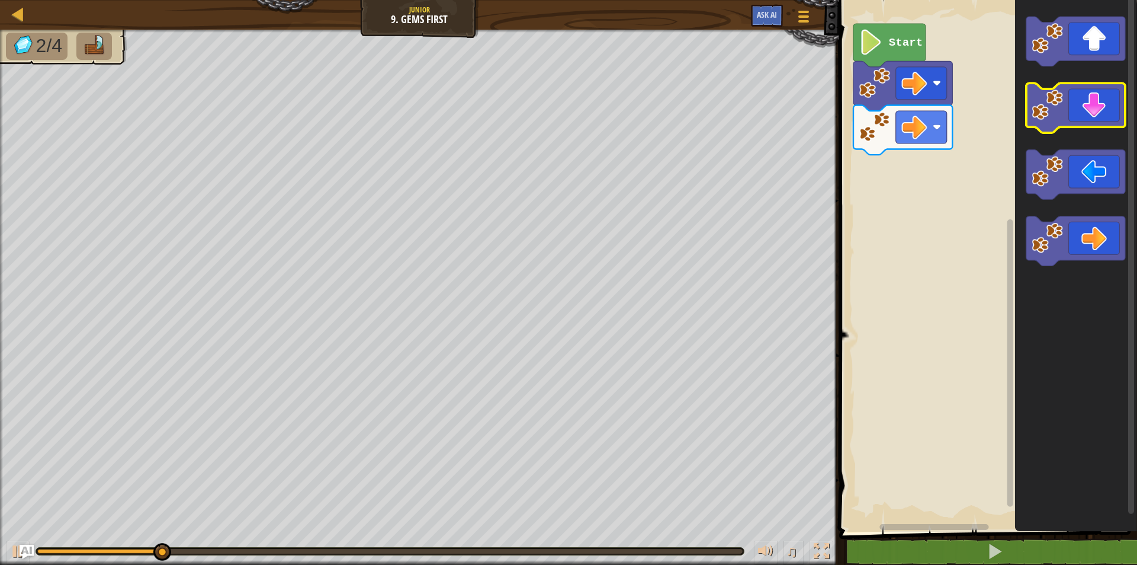
click at [1089, 121] on icon "Blockly Workspace" at bounding box center [1075, 109] width 99 height 50
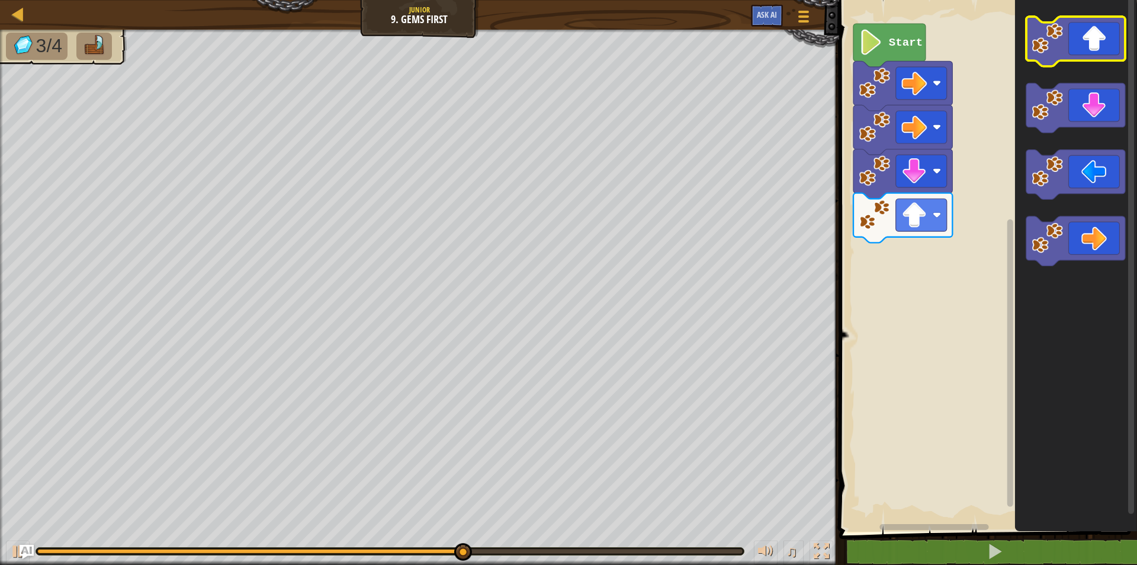
click at [1090, 61] on rect "Blockly Workspace" at bounding box center [1075, 42] width 99 height 50
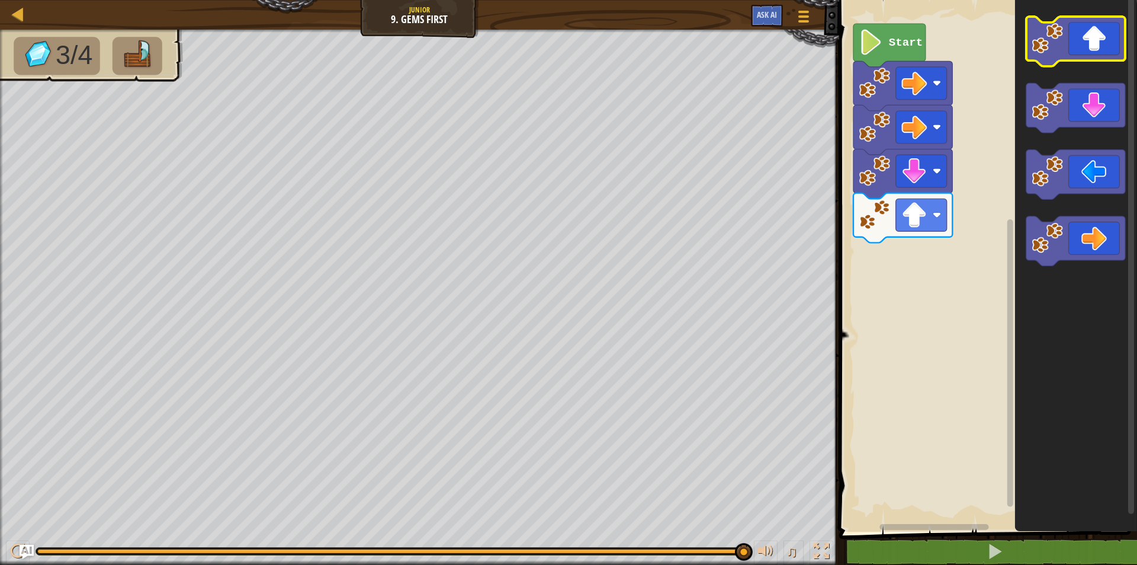
click at [1074, 44] on icon "Blockly Workspace" at bounding box center [1075, 42] width 99 height 50
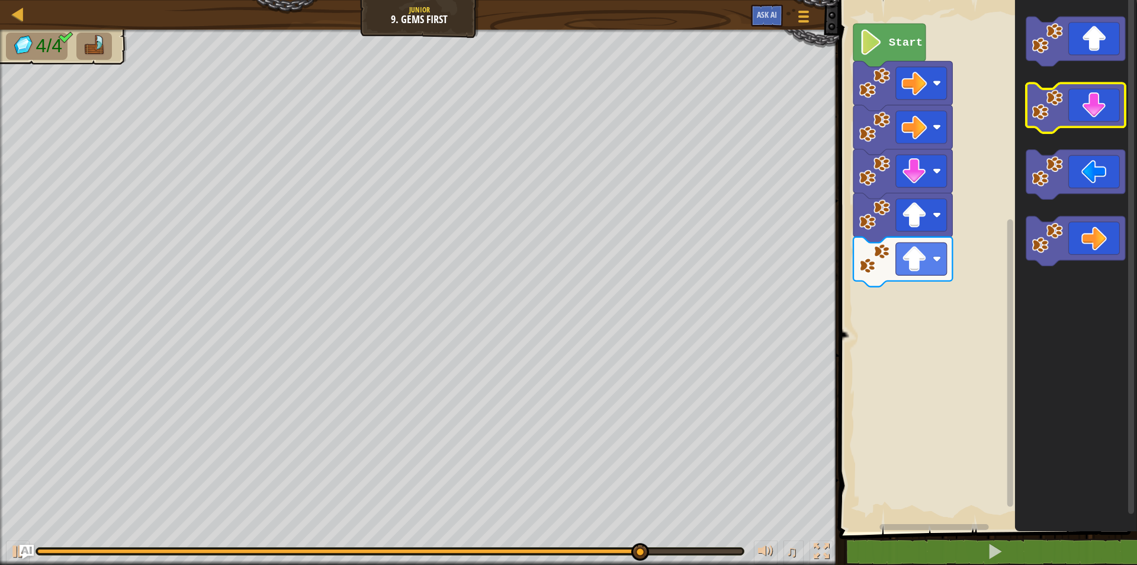
click at [1079, 125] on icon "Blockly Workspace" at bounding box center [1075, 109] width 99 height 50
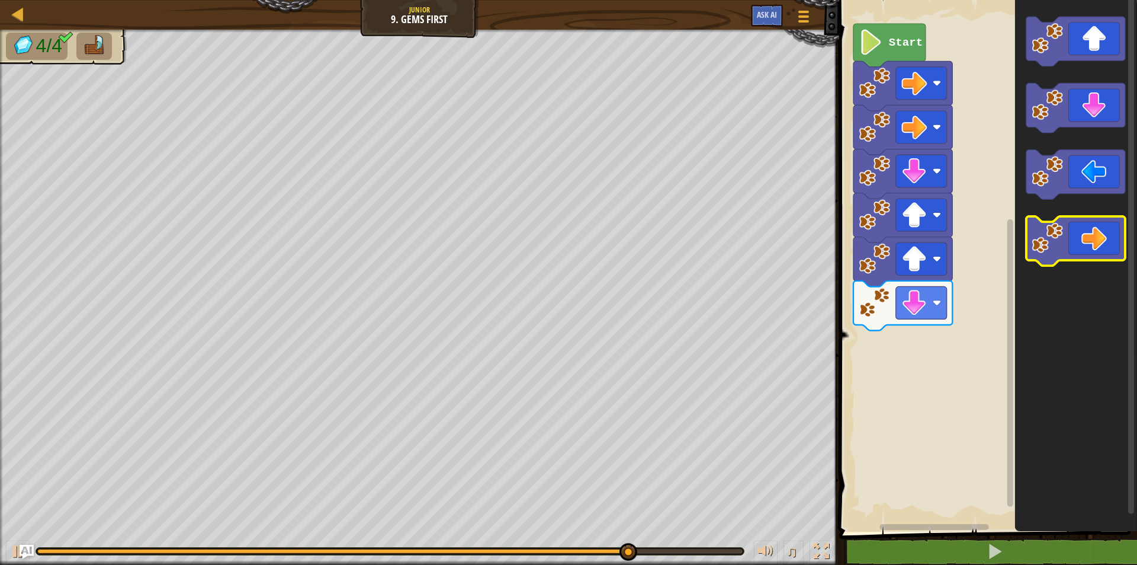
click at [1091, 254] on icon "Blockly Workspace" at bounding box center [1075, 241] width 99 height 50
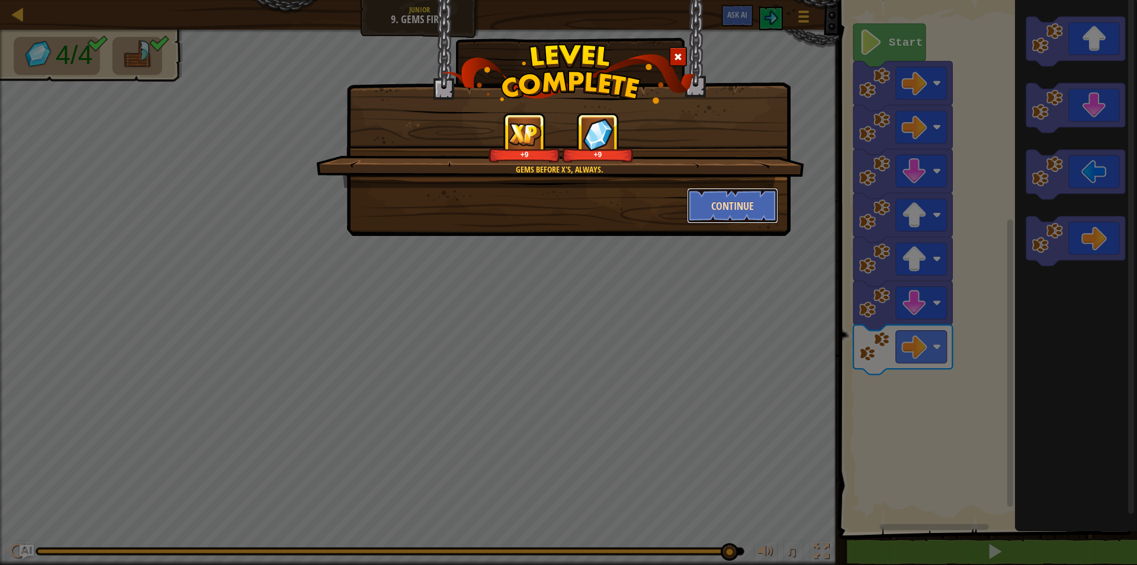
click at [760, 202] on button "Continue" at bounding box center [733, 206] width 92 height 36
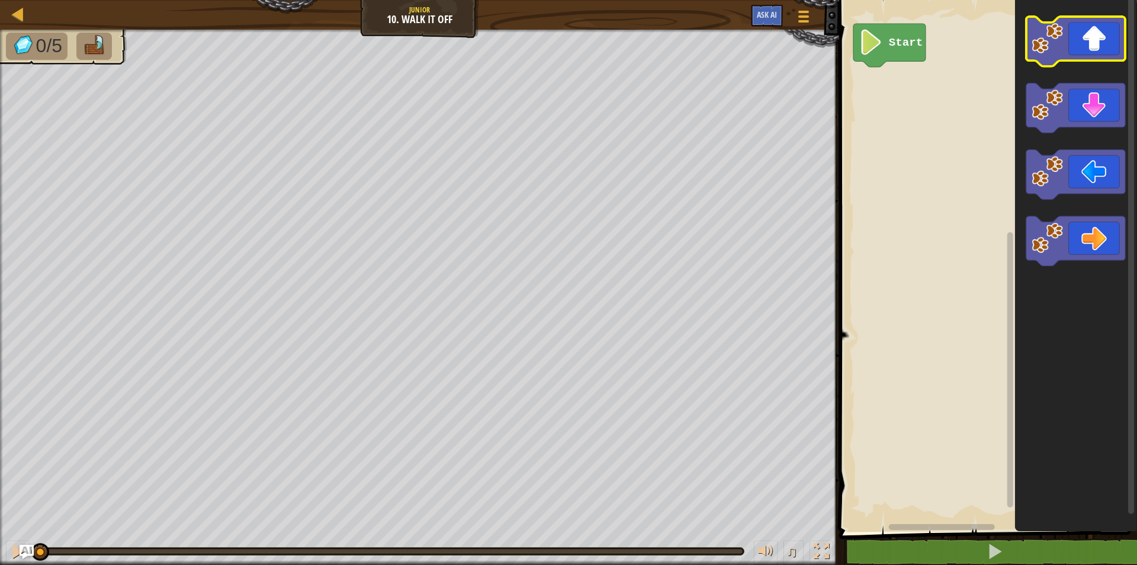
click at [1088, 26] on icon "Blockly Workspace" at bounding box center [1075, 42] width 99 height 50
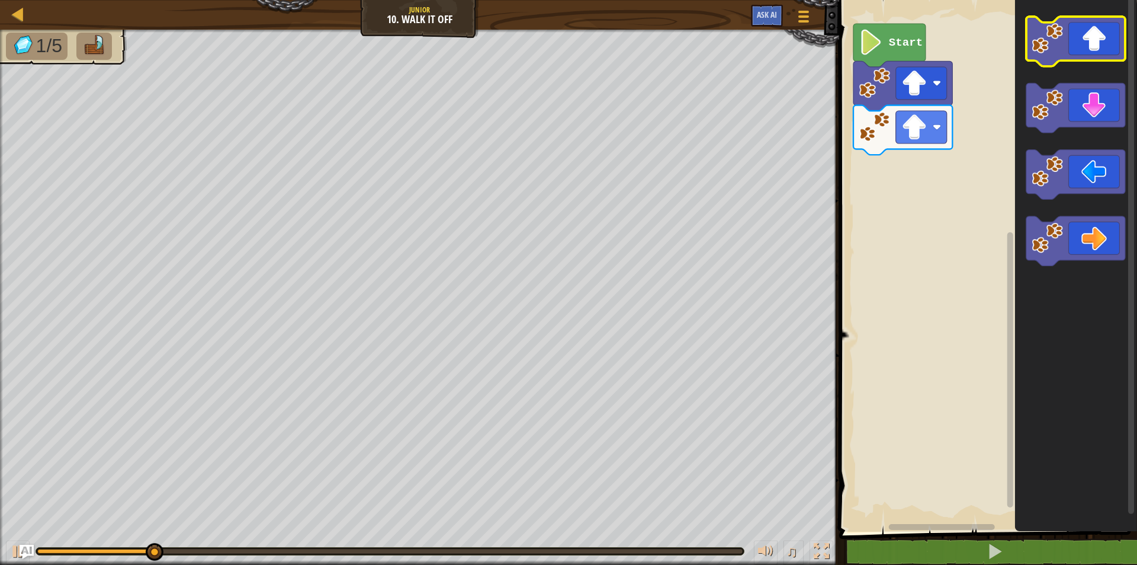
click at [1088, 26] on icon "Blockly Workspace" at bounding box center [1075, 42] width 99 height 50
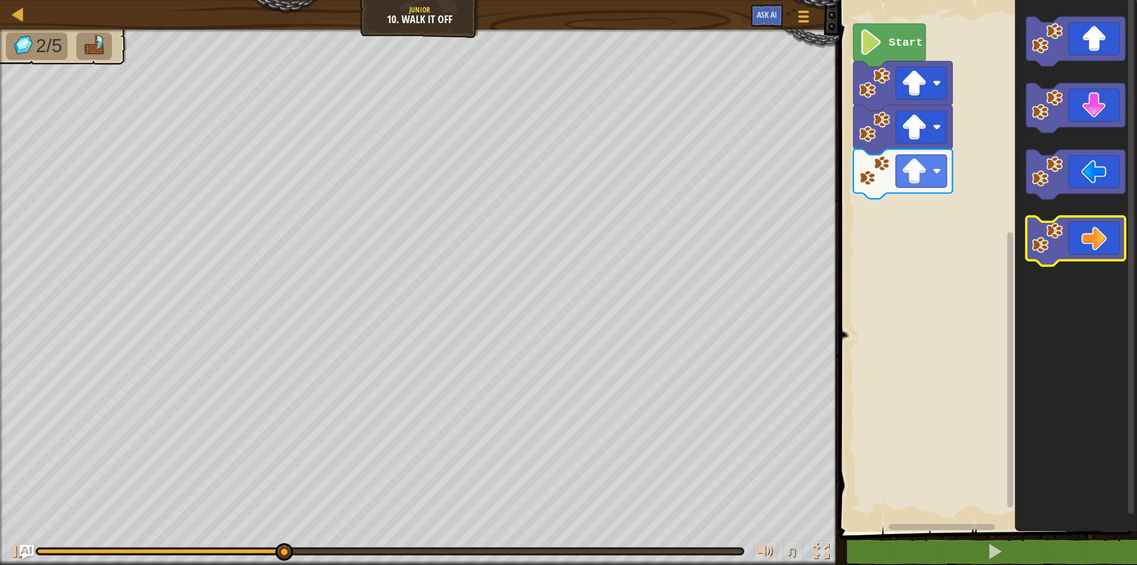
click at [1079, 226] on icon "Blockly Workspace" at bounding box center [1075, 241] width 99 height 50
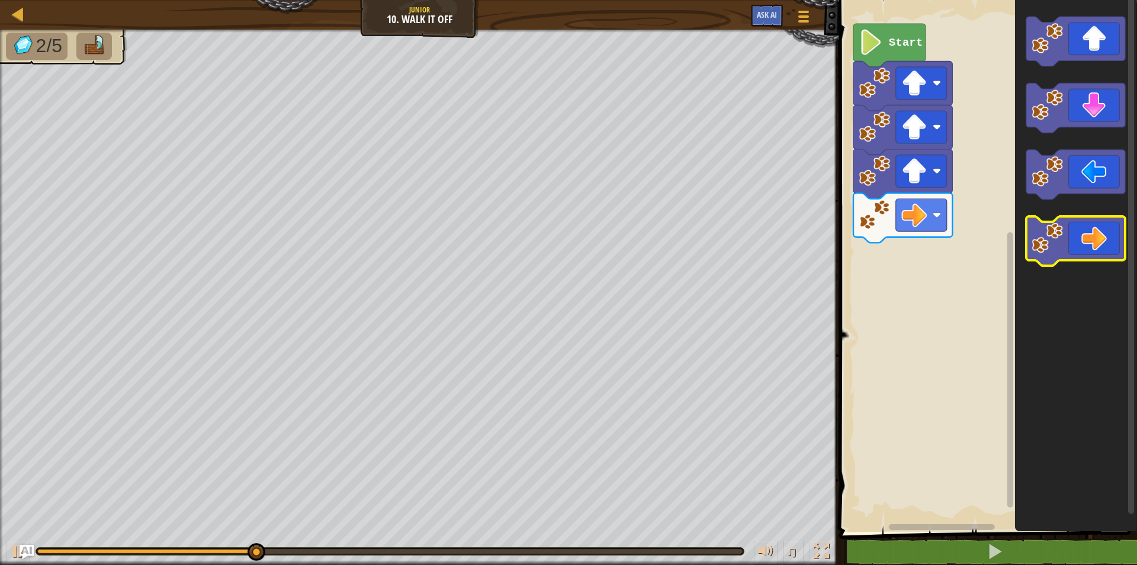
click at [1079, 226] on icon "Blockly Workspace" at bounding box center [1075, 241] width 99 height 50
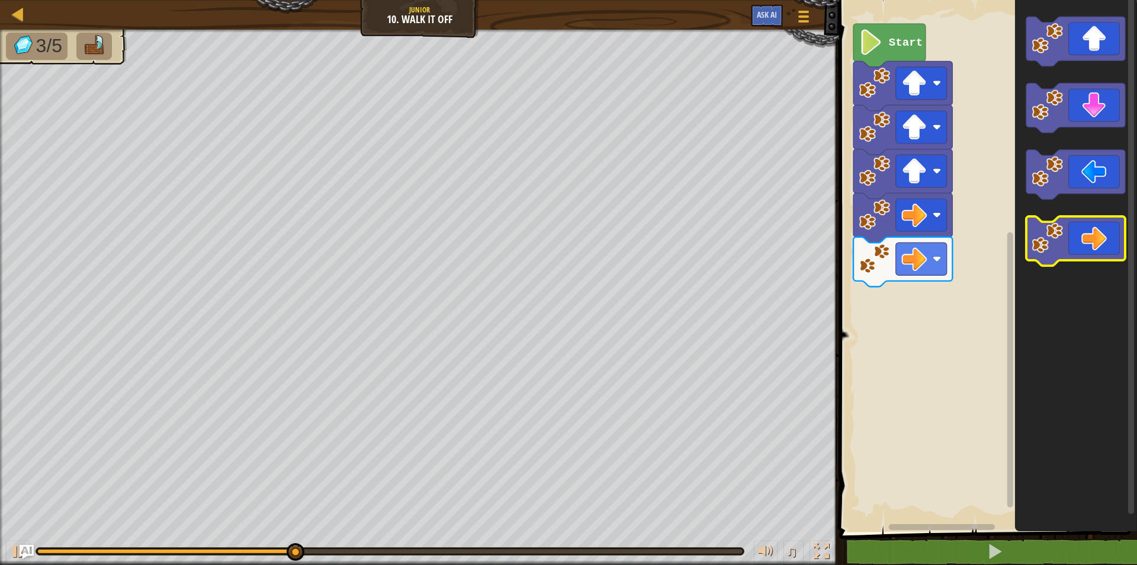
click at [1079, 226] on icon "Blockly Workspace" at bounding box center [1075, 241] width 99 height 50
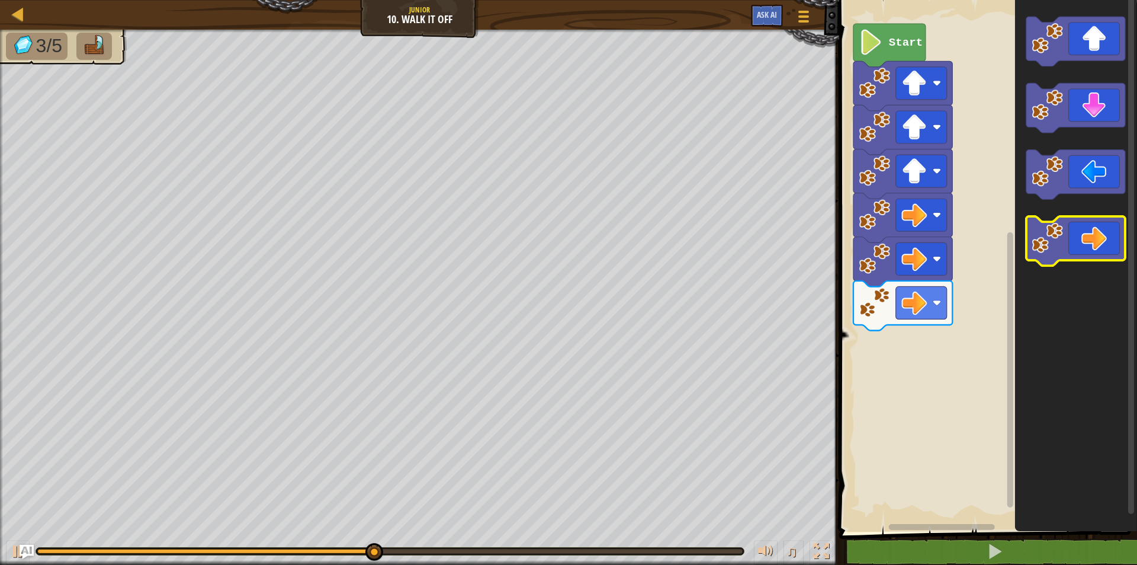
click at [1079, 226] on icon "Blockly Workspace" at bounding box center [1075, 241] width 99 height 50
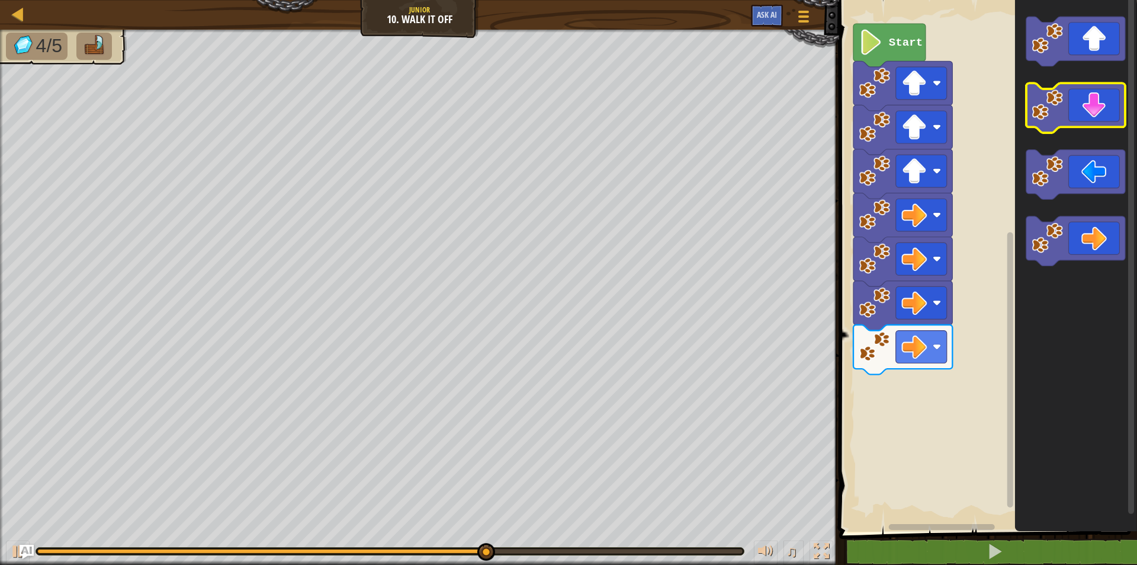
click at [1081, 117] on icon "Blockly Workspace" at bounding box center [1075, 109] width 99 height 50
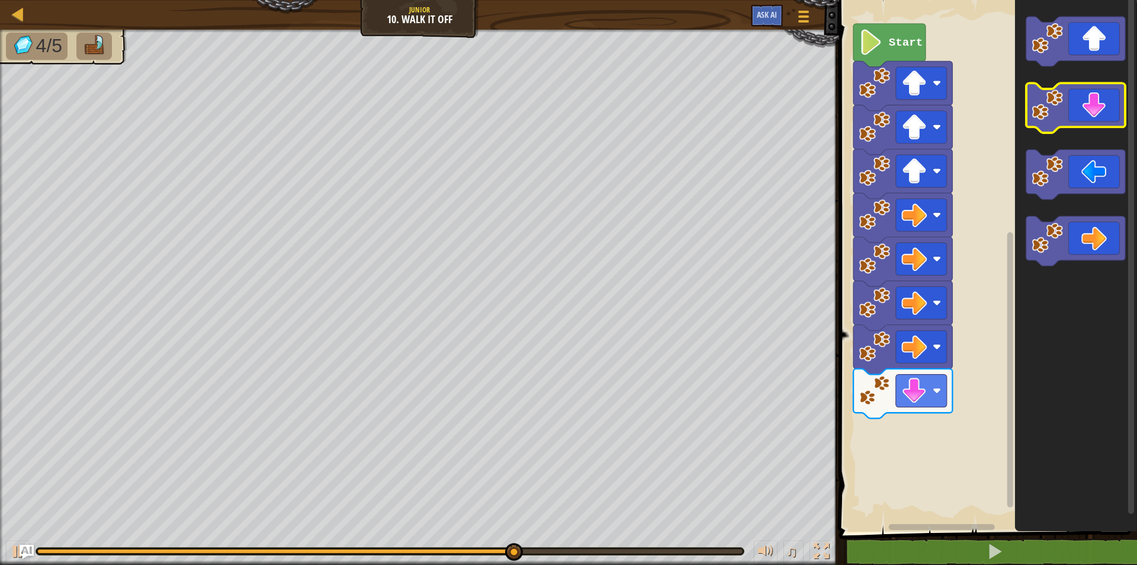
click at [1081, 117] on icon "Blockly Workspace" at bounding box center [1075, 109] width 99 height 50
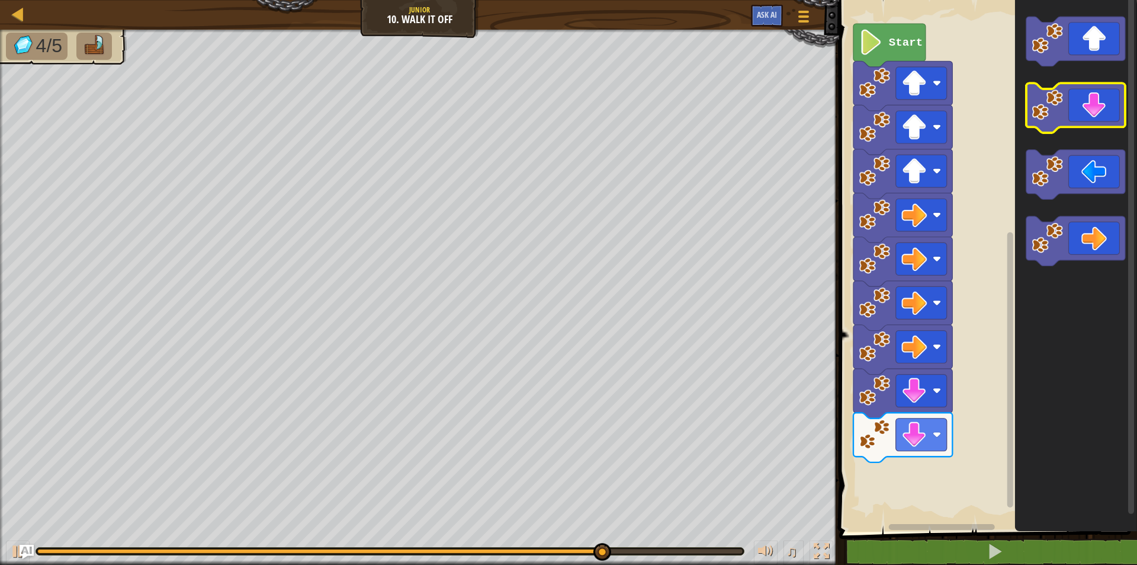
click at [1081, 117] on icon "Blockly Workspace" at bounding box center [1075, 109] width 99 height 50
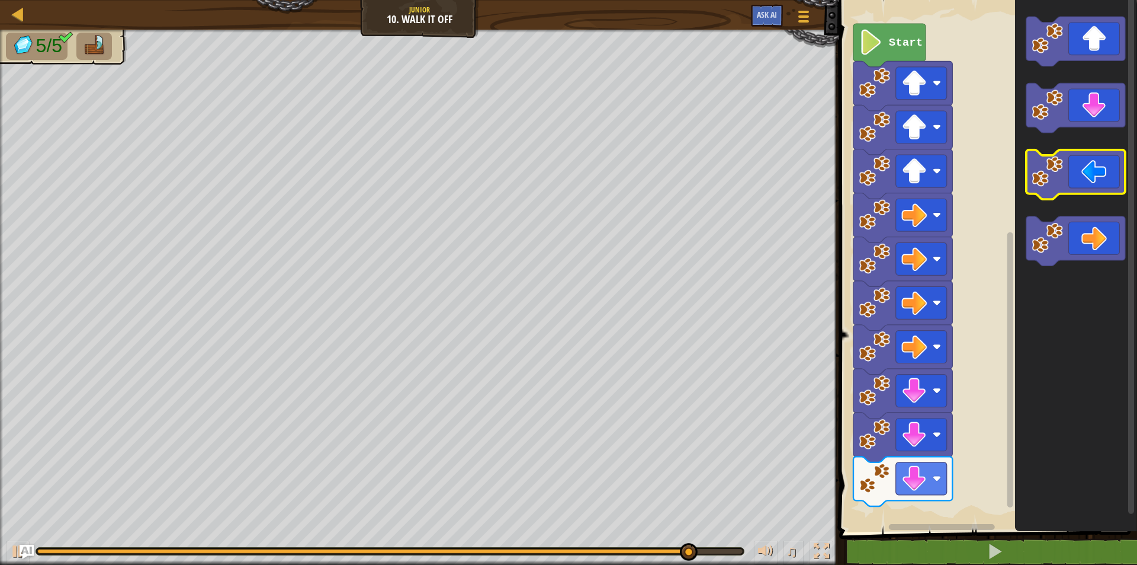
click at [1062, 191] on icon "Blockly Workspace" at bounding box center [1075, 175] width 99 height 50
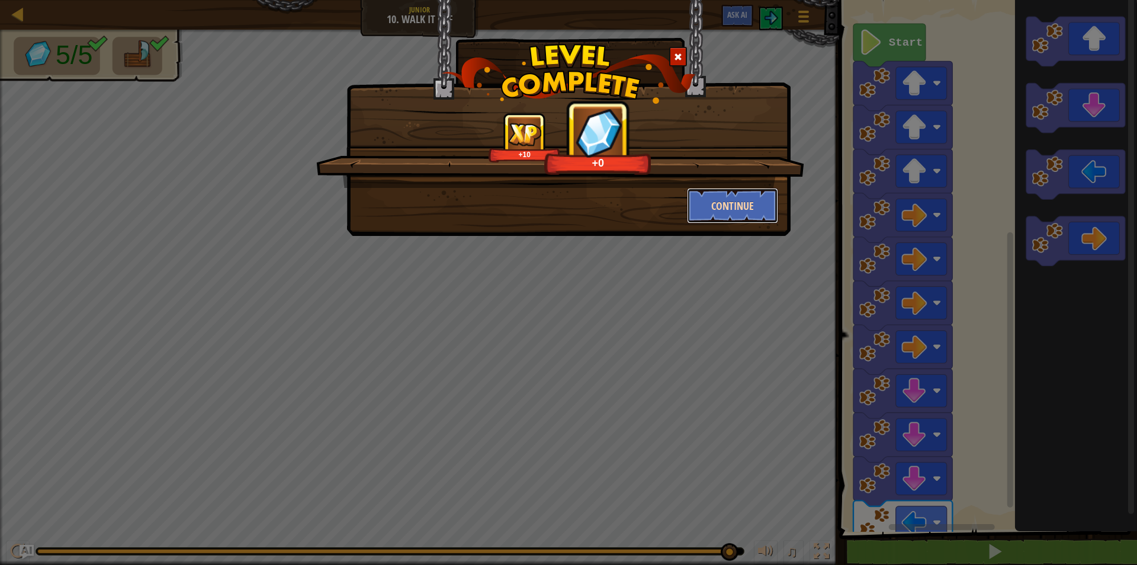
click at [754, 207] on button "Continue" at bounding box center [733, 206] width 92 height 36
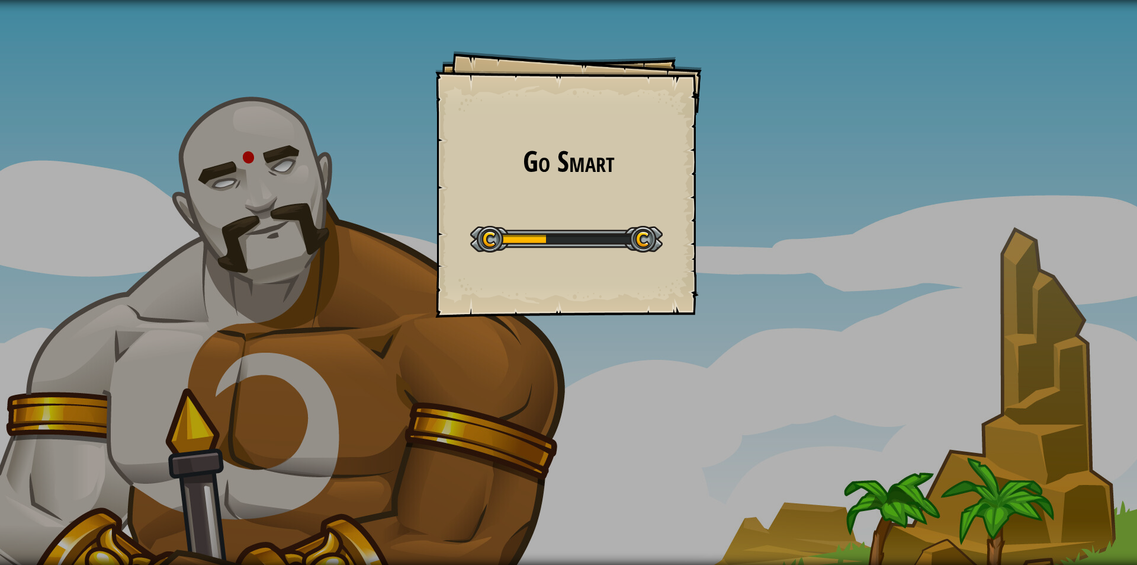
click at [754, 207] on div "Go Smart Goals Start Level Error loading from server. Try refreshing the page. …" at bounding box center [568, 282] width 1137 height 565
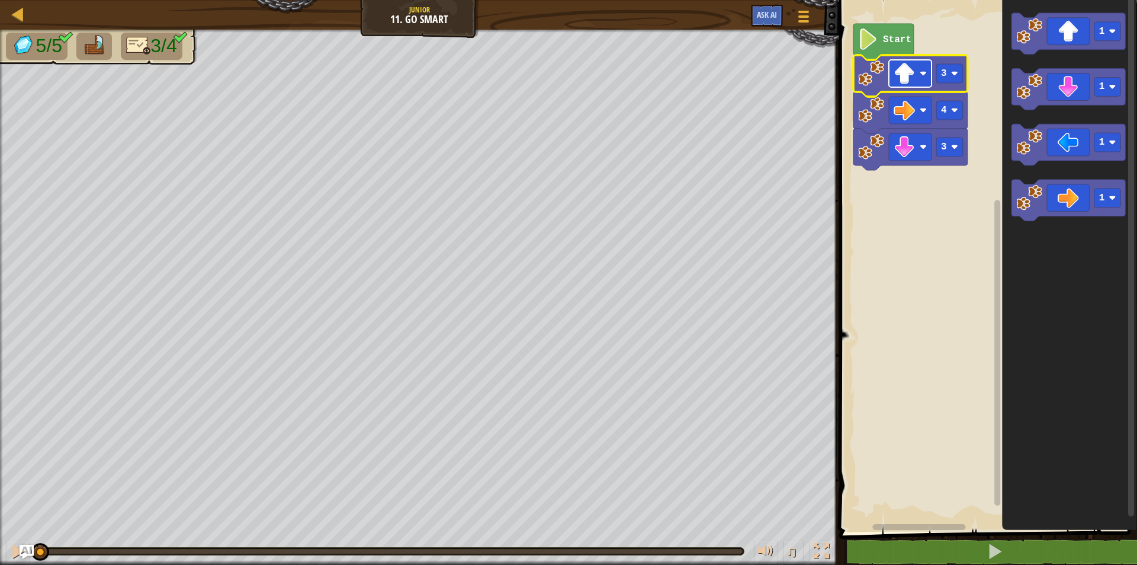
click at [905, 63] on image "Blockly Workspace" at bounding box center [904, 73] width 21 height 21
click at [933, 322] on rect "Blockly Workspace" at bounding box center [987, 262] width 302 height 537
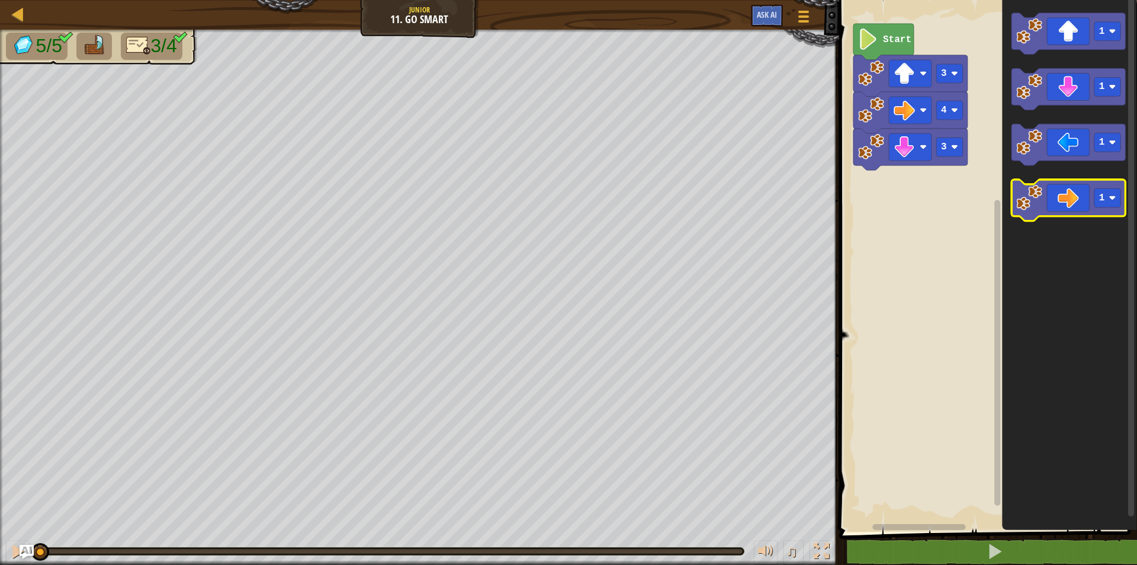
click at [1051, 191] on icon "Blockly Workspace" at bounding box center [1069, 200] width 114 height 41
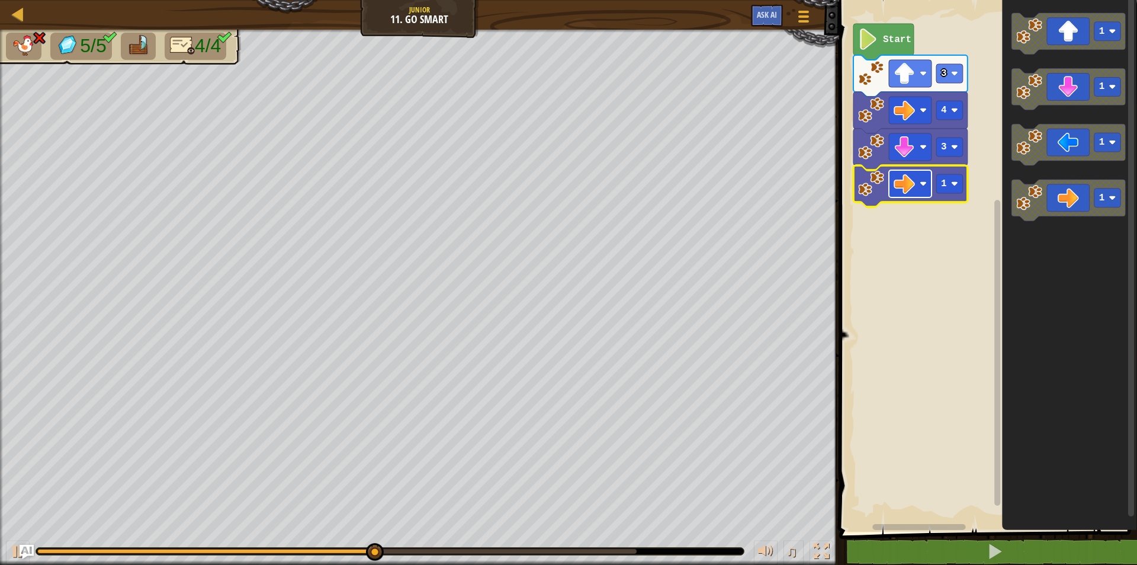
click at [921, 184] on image "Blockly Workspace" at bounding box center [923, 183] width 7 height 7
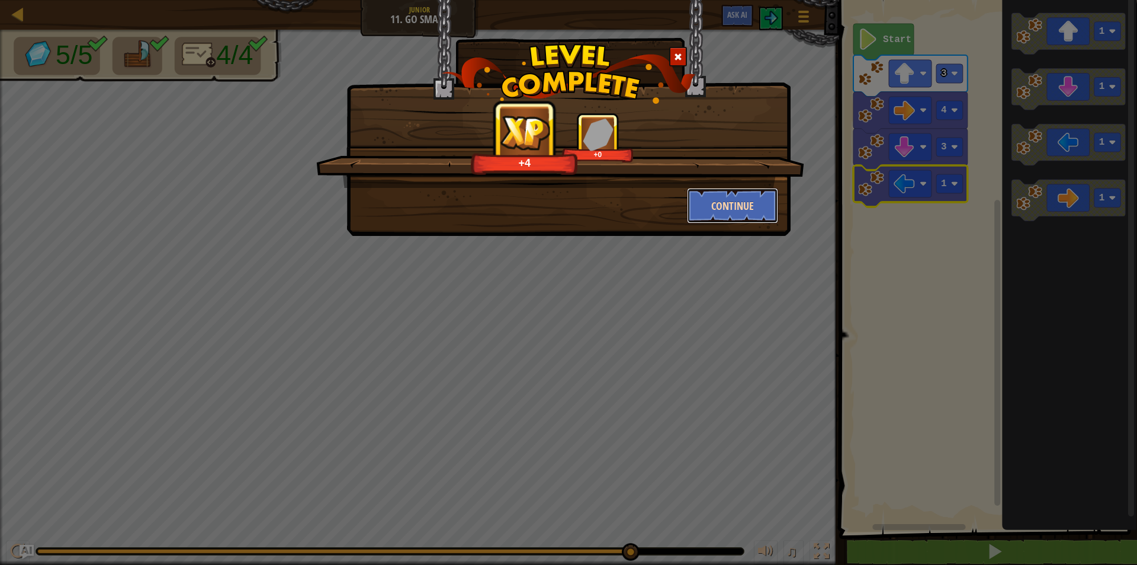
click at [764, 208] on button "Continue" at bounding box center [733, 206] width 92 height 36
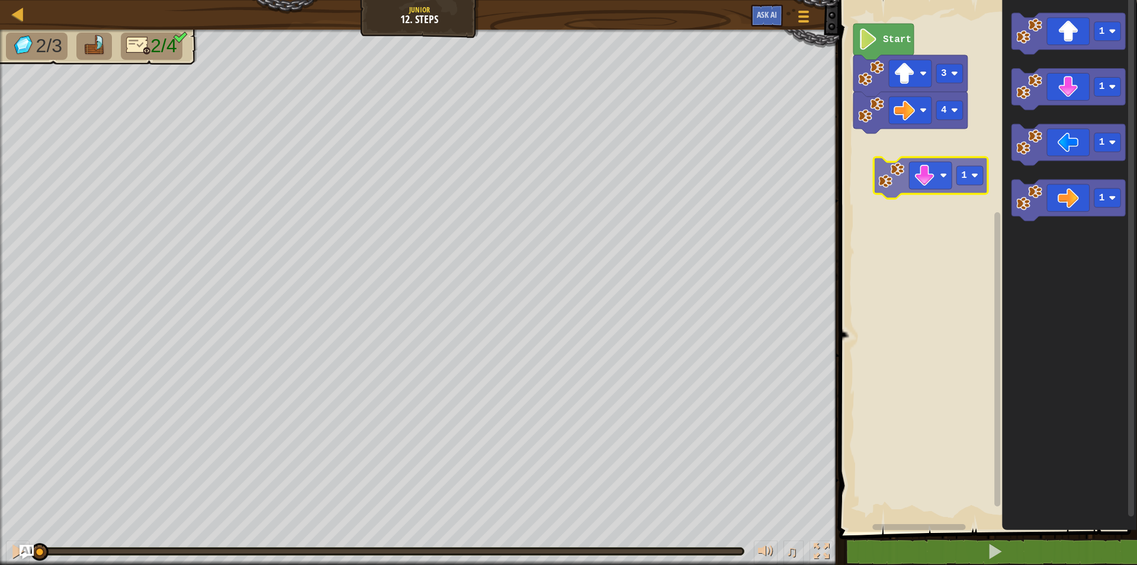
click at [928, 182] on div "4 3 Start 1 1 1 1 1" at bounding box center [987, 262] width 302 height 537
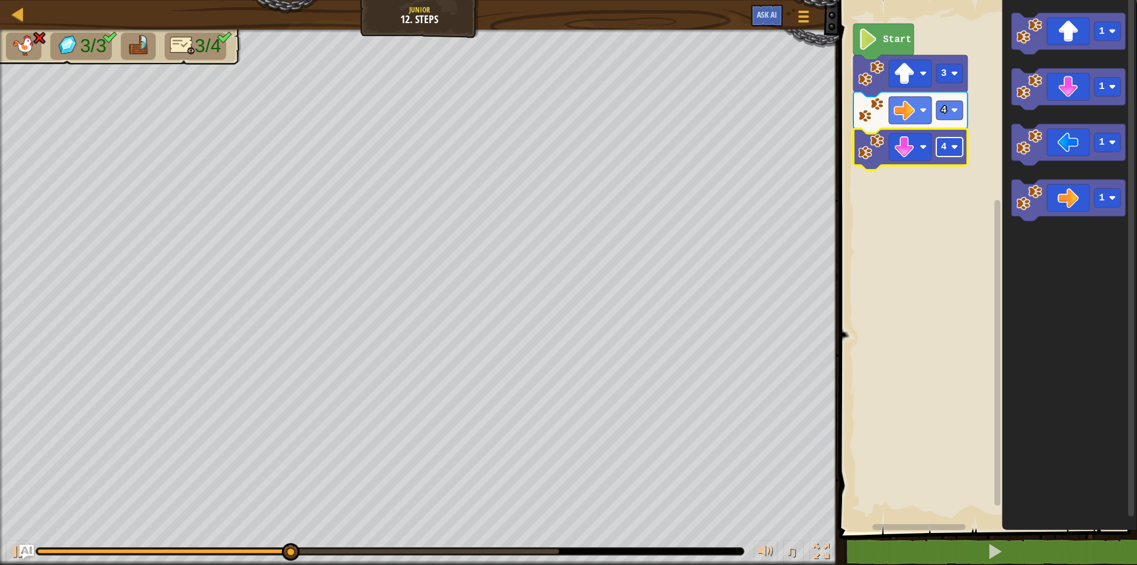
click at [963, 142] on rect "Blockly Workspace" at bounding box center [950, 146] width 27 height 19
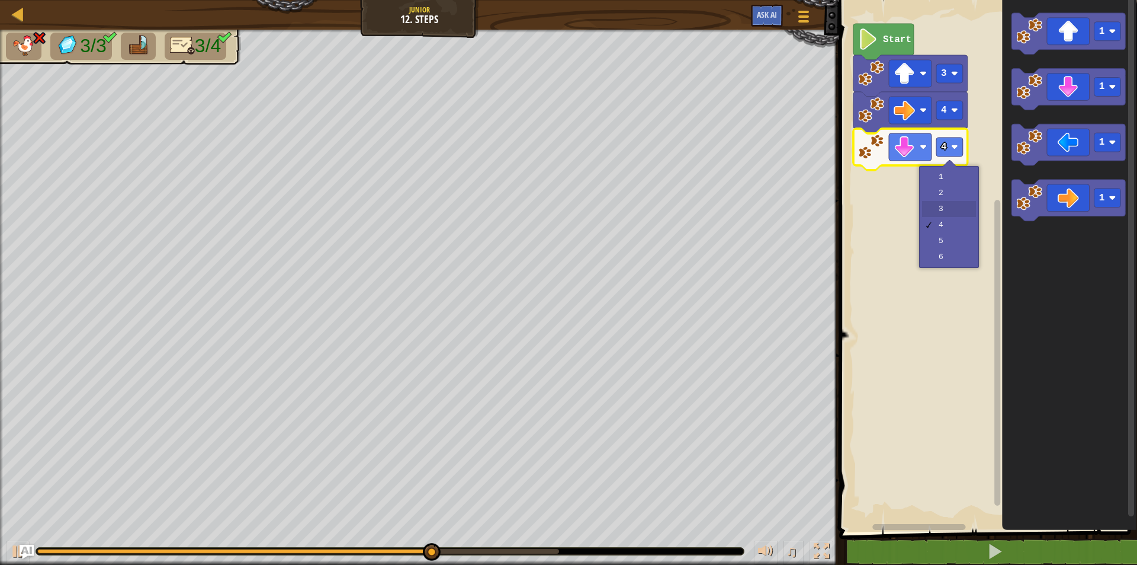
drag, startPoint x: 937, startPoint y: 204, endPoint x: 958, endPoint y: 208, distance: 21.7
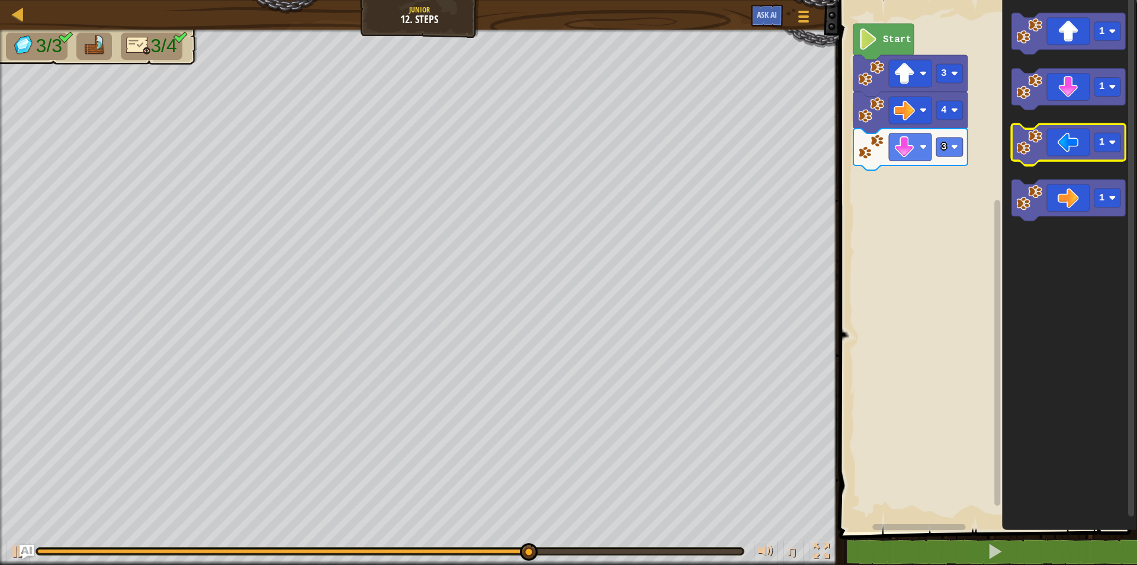
click at [1074, 139] on icon "Blockly Workspace" at bounding box center [1069, 144] width 114 height 41
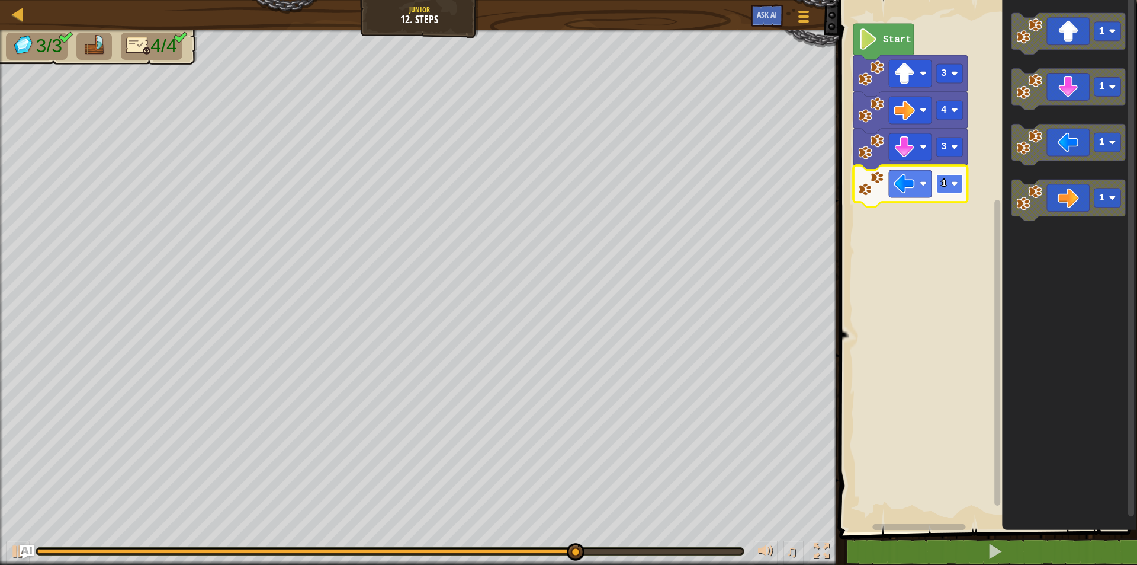
click at [957, 188] on rect "Blockly Workspace" at bounding box center [950, 183] width 27 height 19
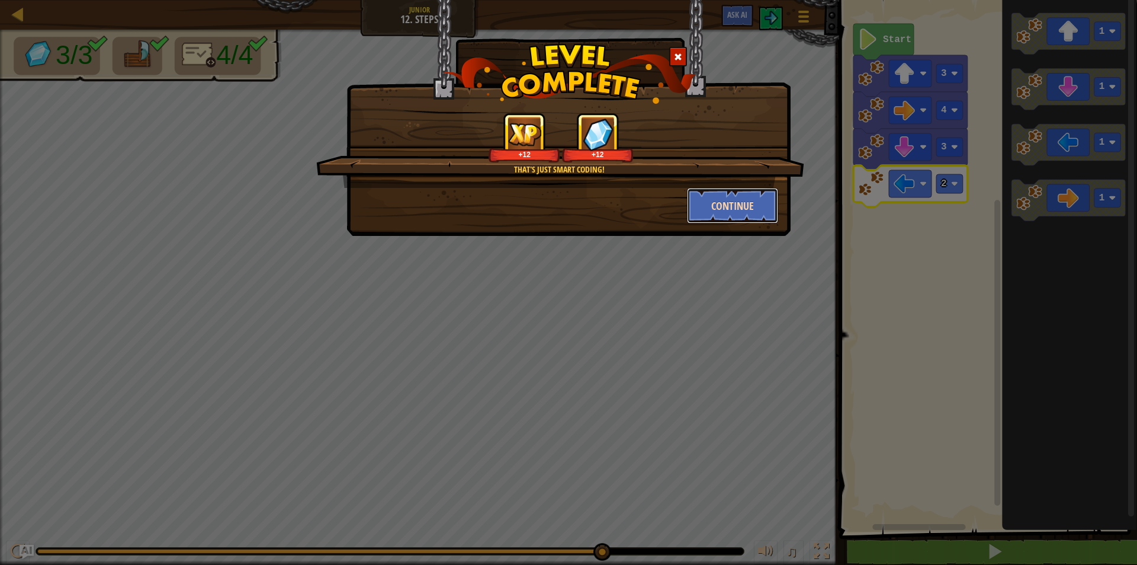
click at [763, 202] on button "Continue" at bounding box center [733, 206] width 92 height 36
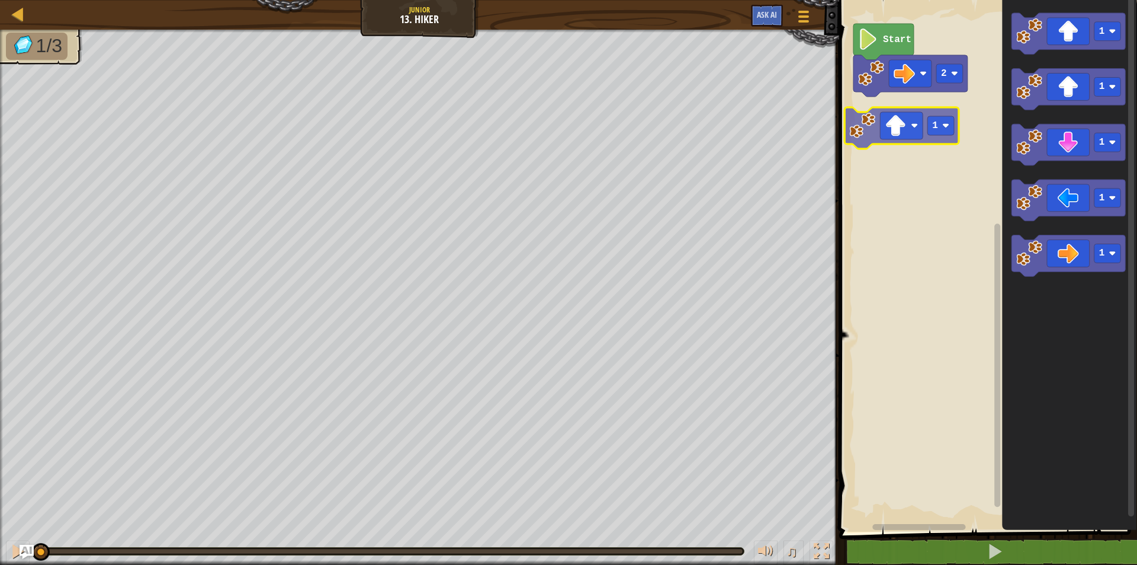
click at [895, 121] on div "2 Start 1 1 1 1 1 1" at bounding box center [987, 262] width 302 height 537
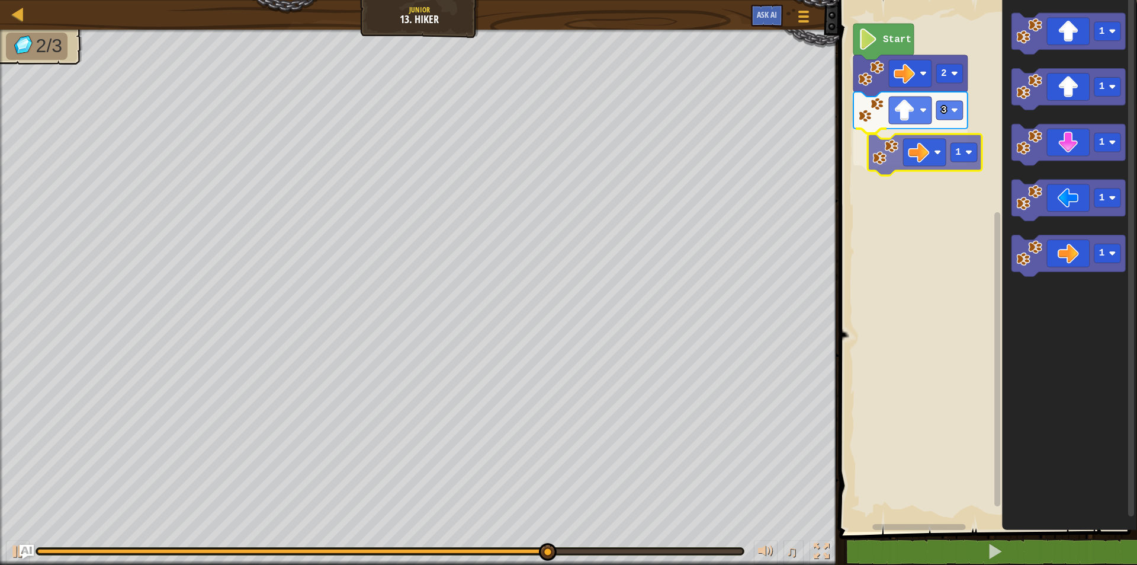
click at [914, 158] on div "Start 2 3 1 1 1 1 1 1 1" at bounding box center [987, 262] width 302 height 537
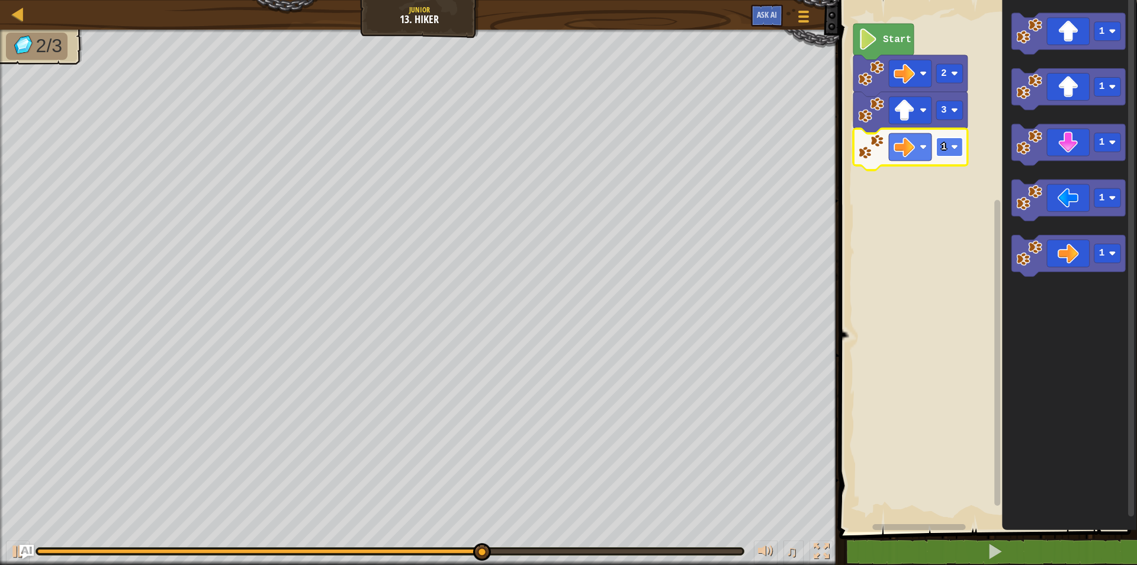
click at [950, 145] on rect "Blockly Workspace" at bounding box center [950, 146] width 27 height 19
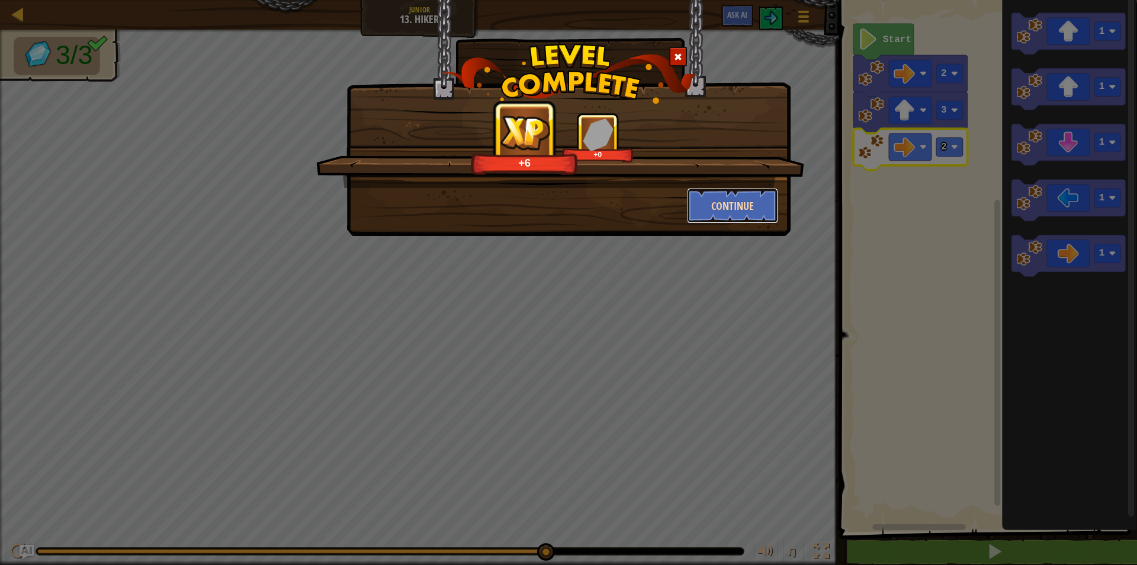
click at [718, 203] on button "Continue" at bounding box center [733, 206] width 92 height 36
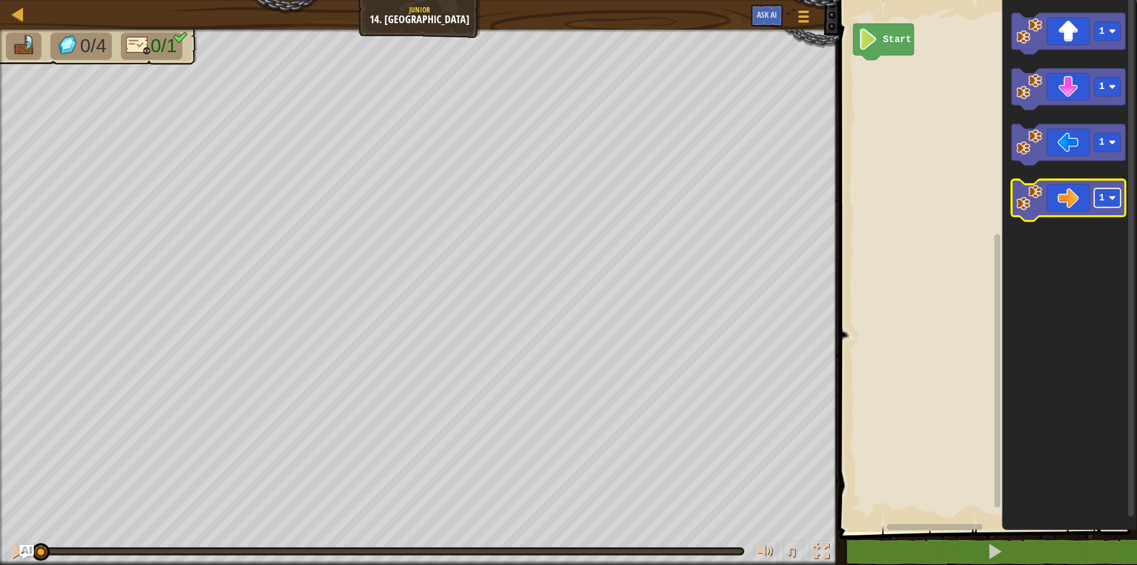
click at [1117, 203] on rect "Blockly Workspace" at bounding box center [1108, 198] width 27 height 19
click at [1071, 185] on icon "Blockly Workspace" at bounding box center [1069, 200] width 114 height 41
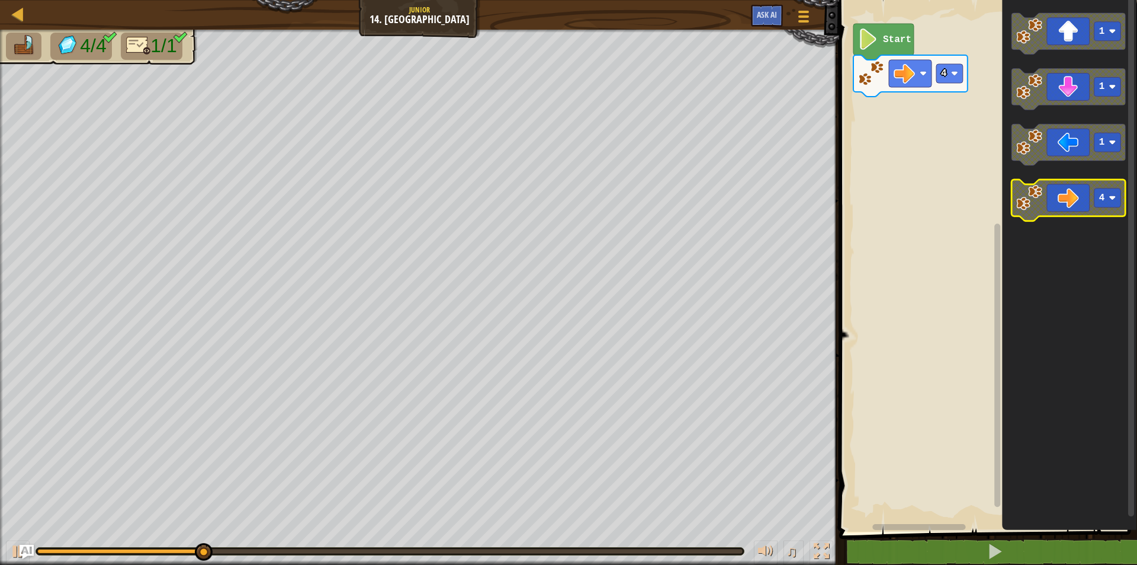
click at [1113, 196] on image "Blockly Workspace" at bounding box center [1113, 198] width 7 height 7
click at [1070, 196] on icon "Blockly Workspace" at bounding box center [1069, 200] width 114 height 41
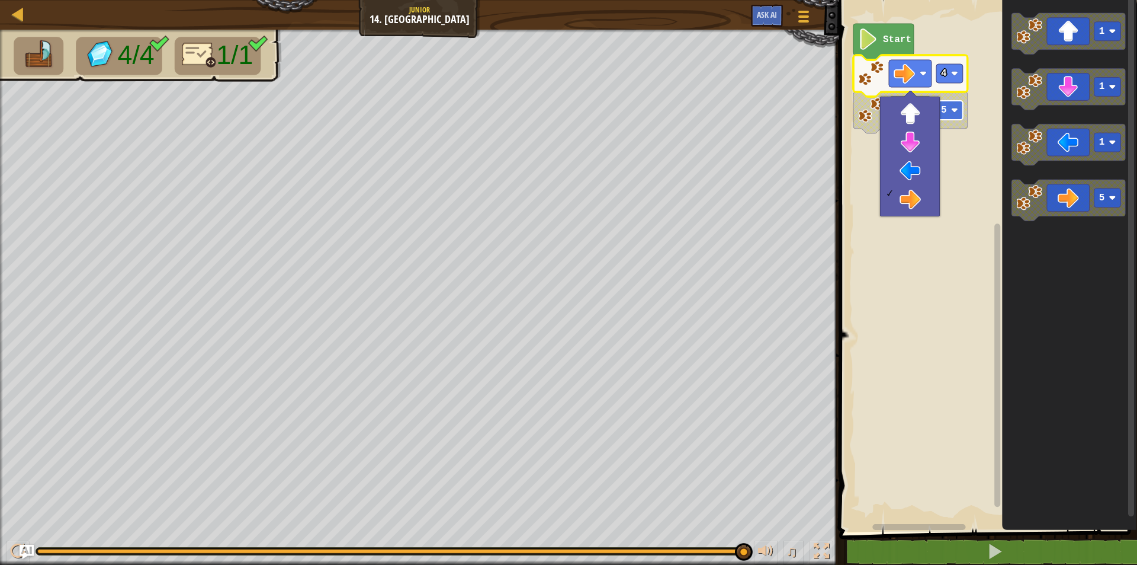
click at [953, 120] on rect "Blockly Workspace" at bounding box center [950, 110] width 27 height 19
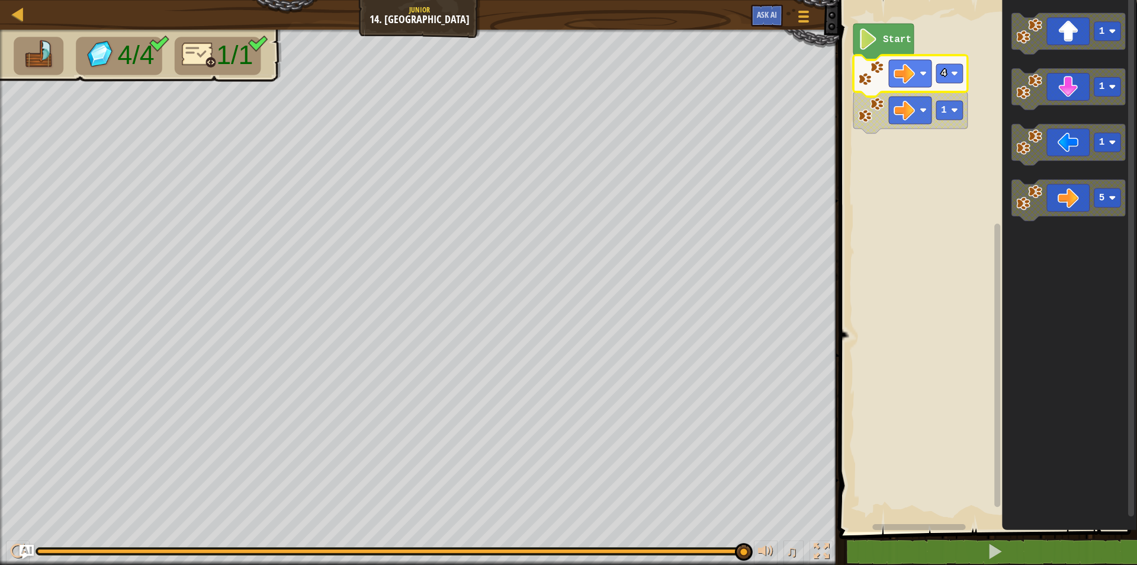
click at [951, 84] on icon "Blockly Workspace" at bounding box center [911, 75] width 114 height 41
click at [945, 76] on text "4" at bounding box center [944, 73] width 6 height 11
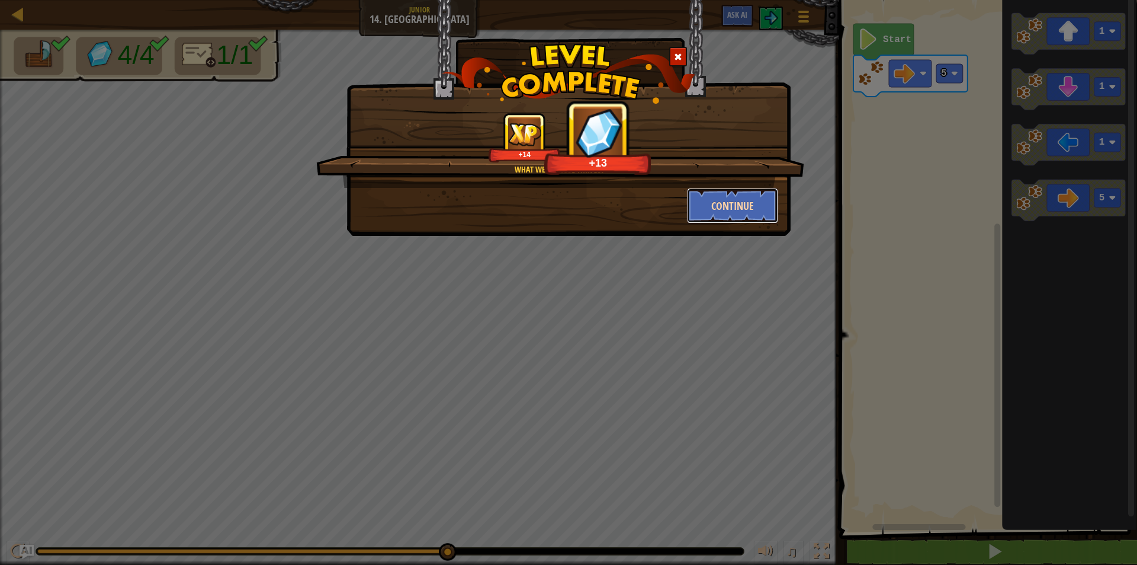
click at [759, 216] on button "Continue" at bounding box center [733, 206] width 92 height 36
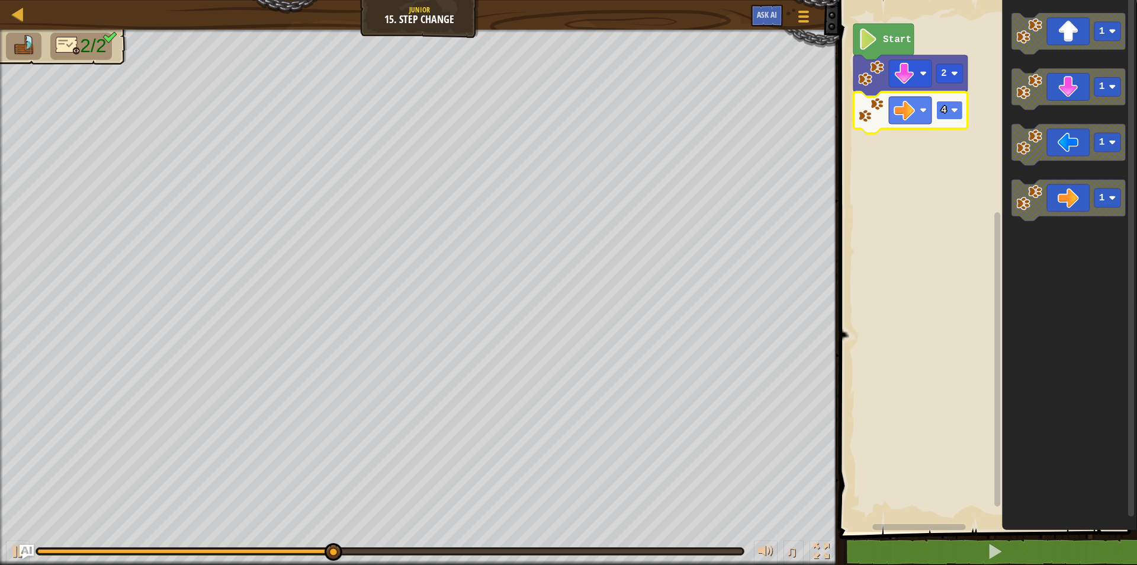
click at [959, 119] on rect "Blockly Workspace" at bounding box center [950, 110] width 27 height 19
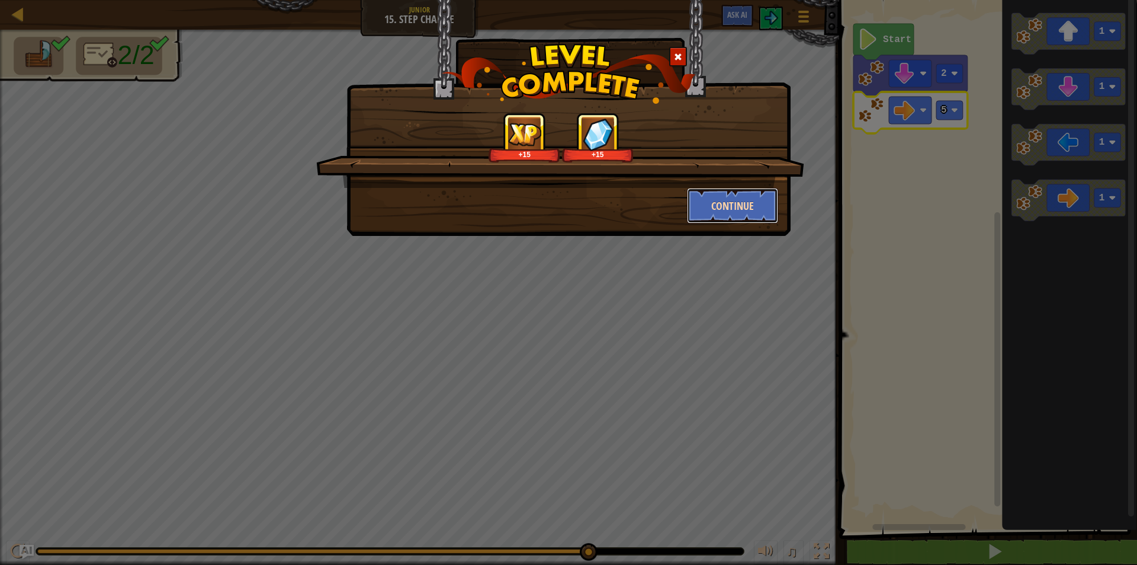
click at [771, 201] on button "Continue" at bounding box center [733, 206] width 92 height 36
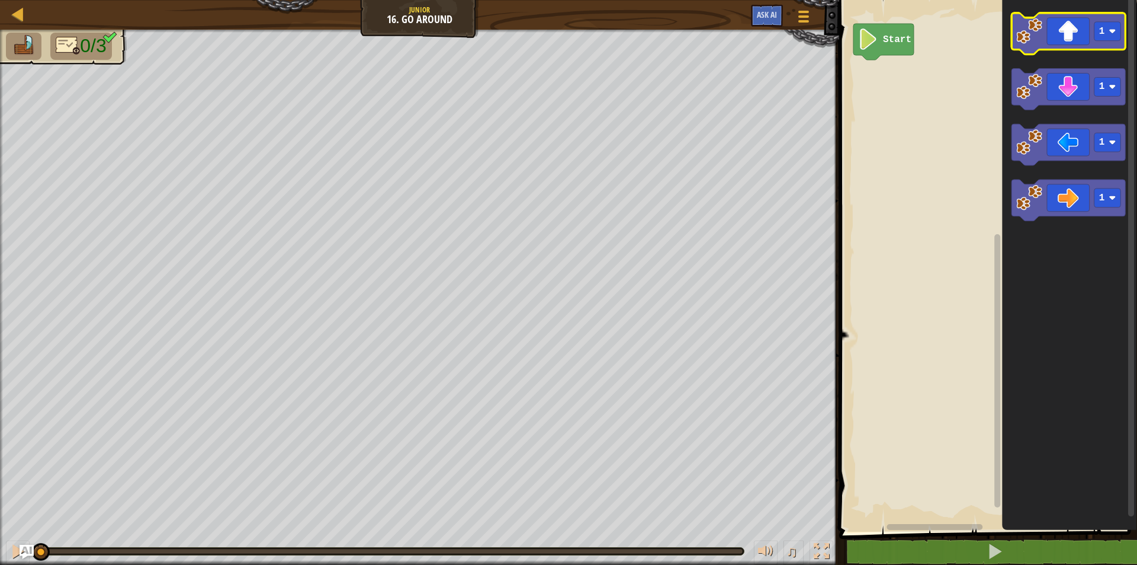
click at [1073, 43] on icon "Blockly Workspace" at bounding box center [1069, 33] width 114 height 41
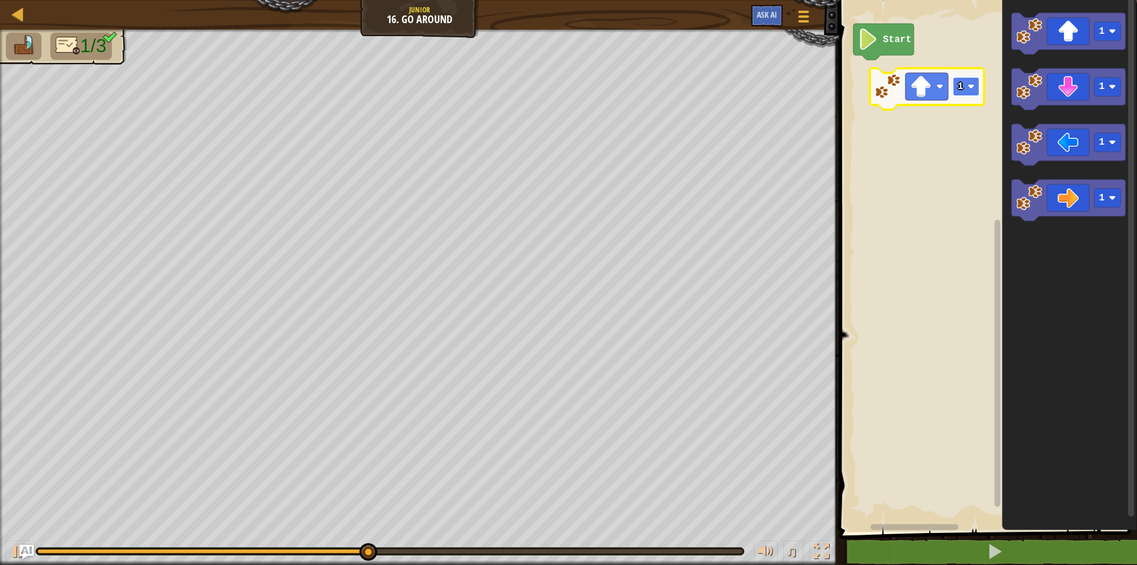
click at [969, 85] on image "Blockly Workspace" at bounding box center [970, 86] width 7 height 7
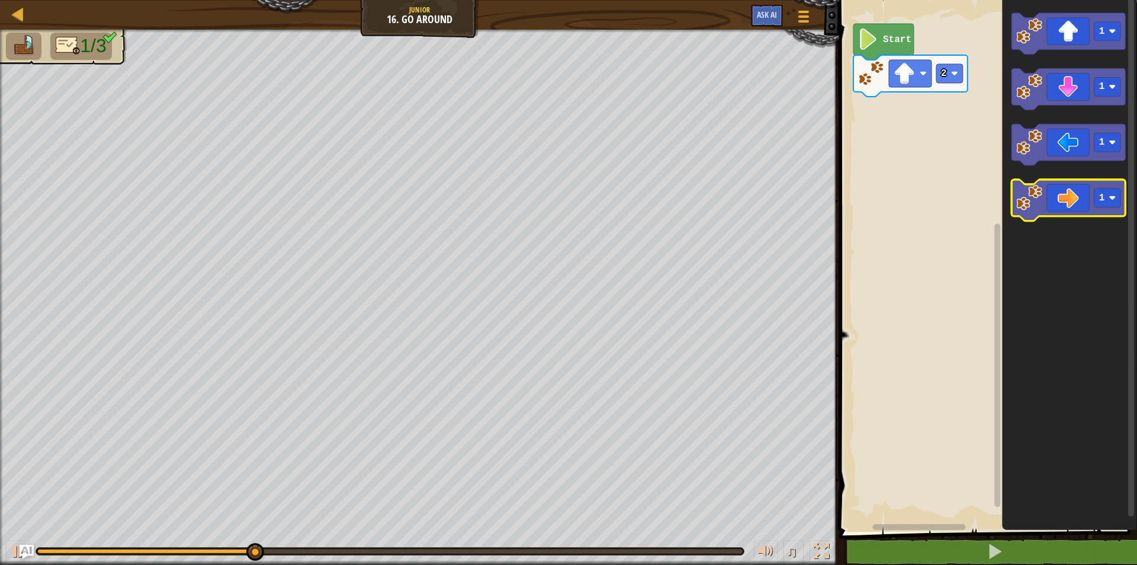
click at [1068, 204] on icon "Blockly Workspace" at bounding box center [1069, 200] width 114 height 41
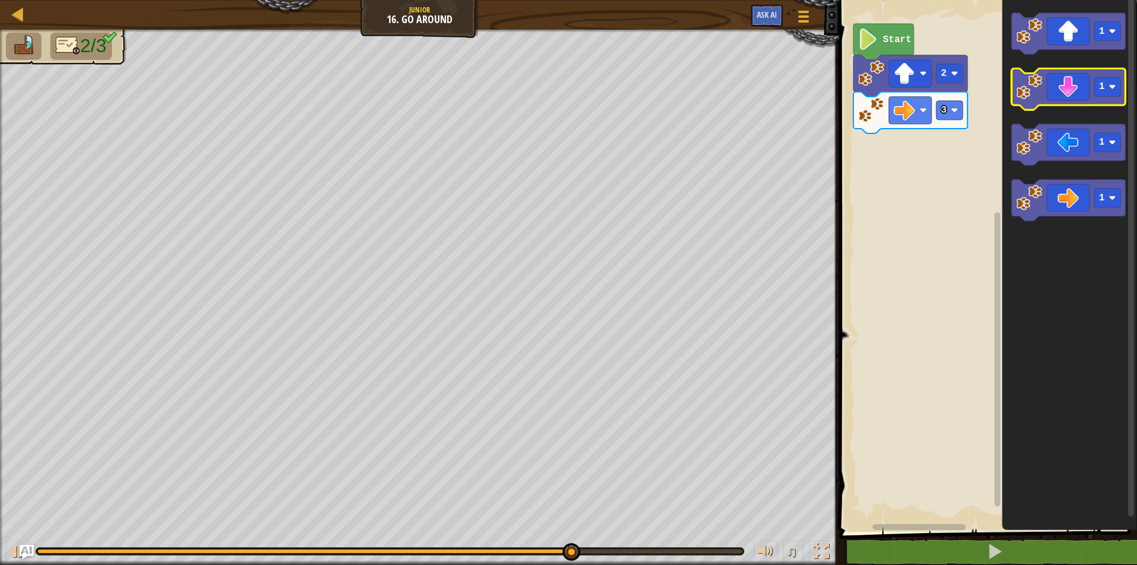
click at [1059, 91] on icon "Blockly Workspace" at bounding box center [1069, 89] width 114 height 41
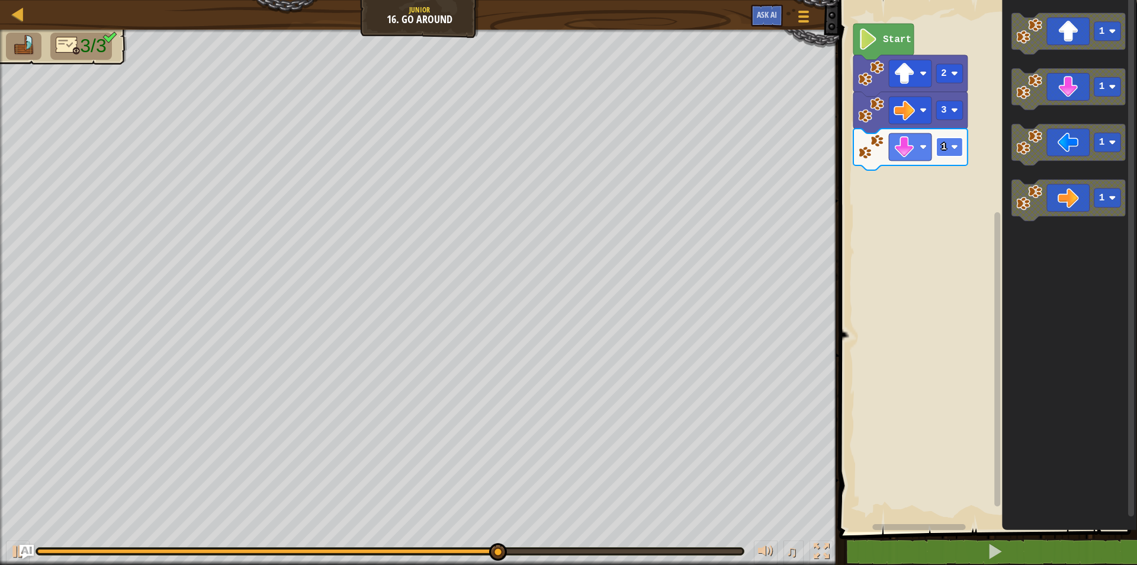
click at [957, 143] on image "Blockly Workspace" at bounding box center [954, 146] width 7 height 7
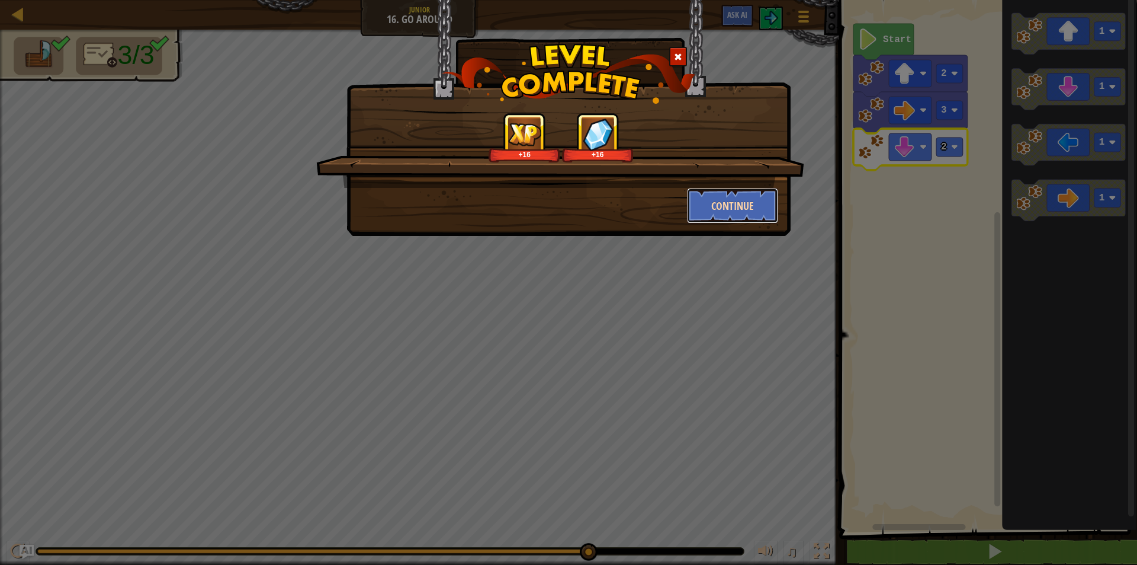
click at [752, 195] on button "Continue" at bounding box center [733, 206] width 92 height 36
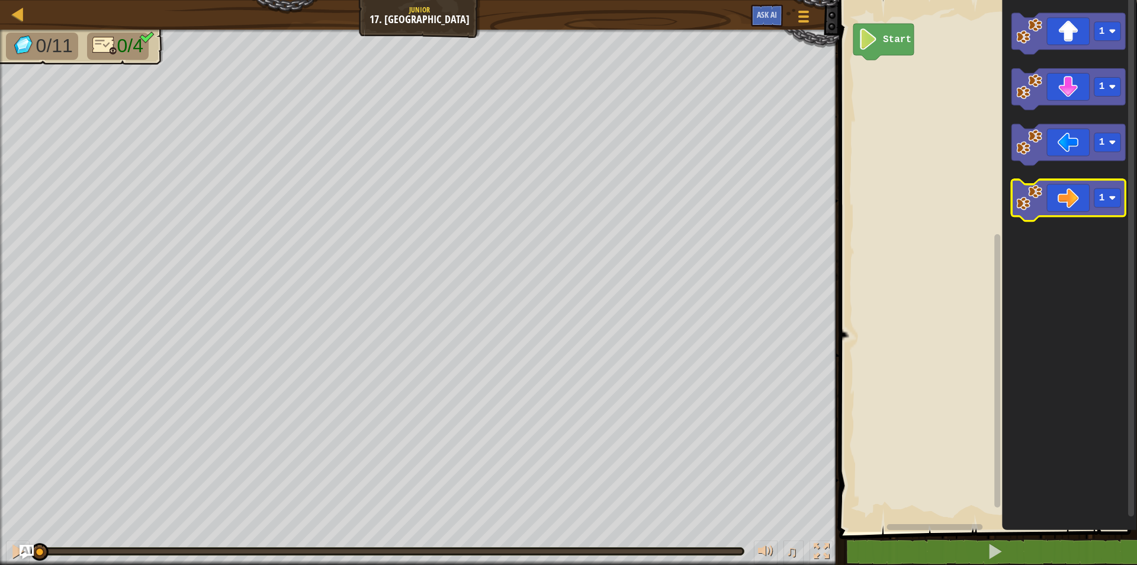
click at [1069, 194] on icon "Blockly Workspace" at bounding box center [1069, 200] width 114 height 41
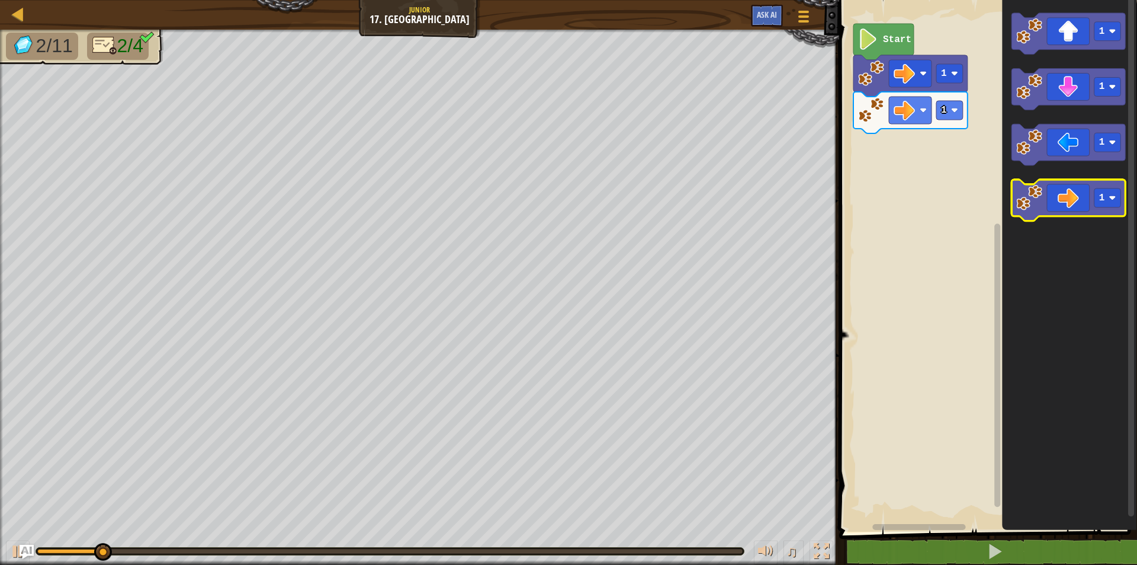
click at [1069, 194] on icon "Blockly Workspace" at bounding box center [1069, 200] width 114 height 41
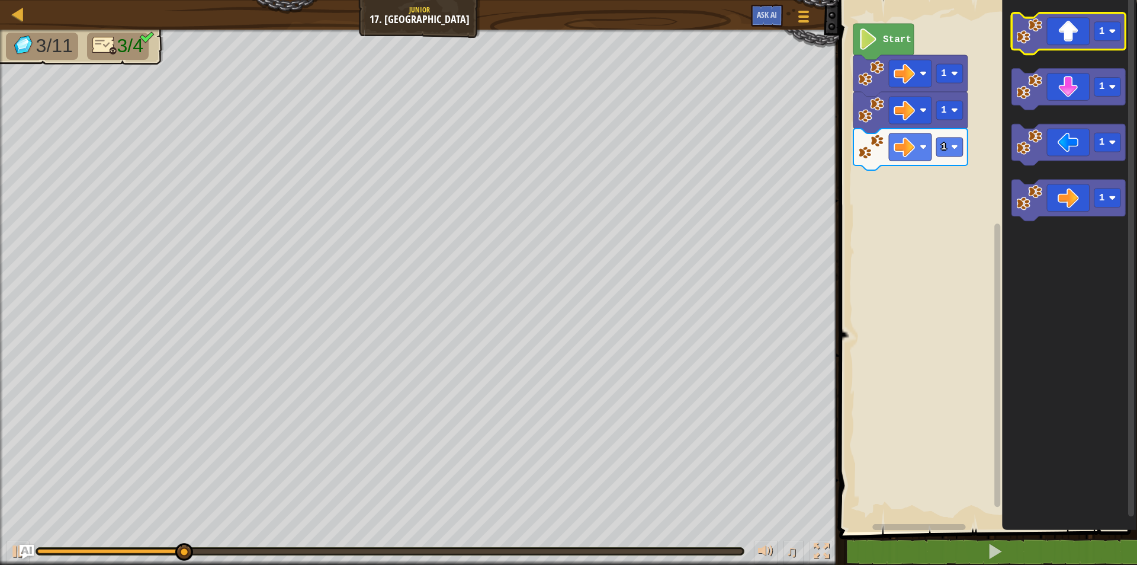
click at [1076, 34] on icon "Blockly Workspace" at bounding box center [1069, 33] width 114 height 41
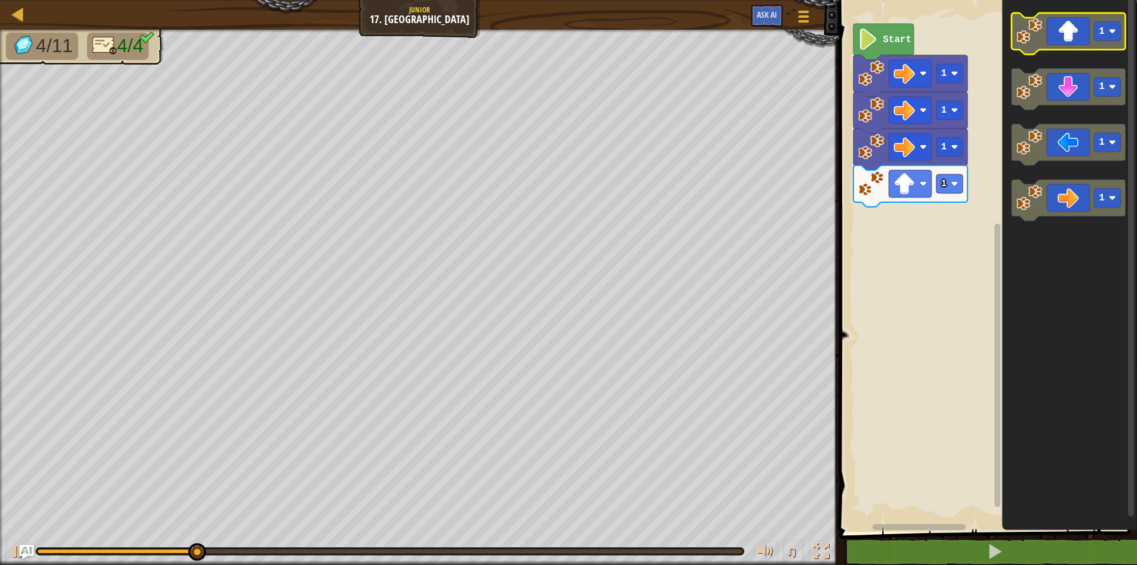
click at [1076, 34] on icon "Blockly Workspace" at bounding box center [1069, 33] width 114 height 41
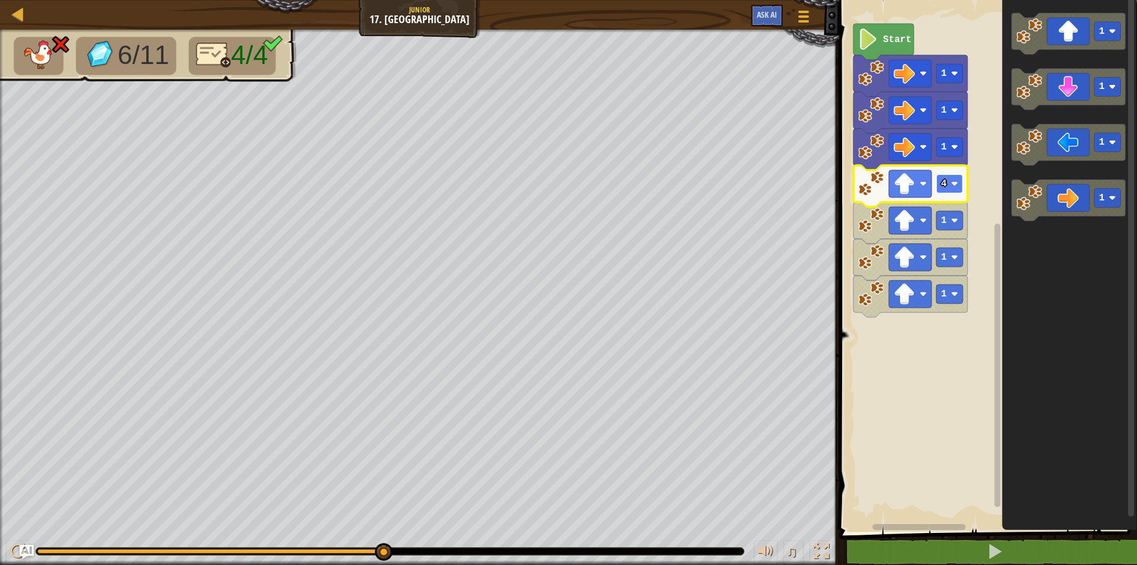
click at [958, 185] on image "Blockly Workspace" at bounding box center [954, 183] width 7 height 7
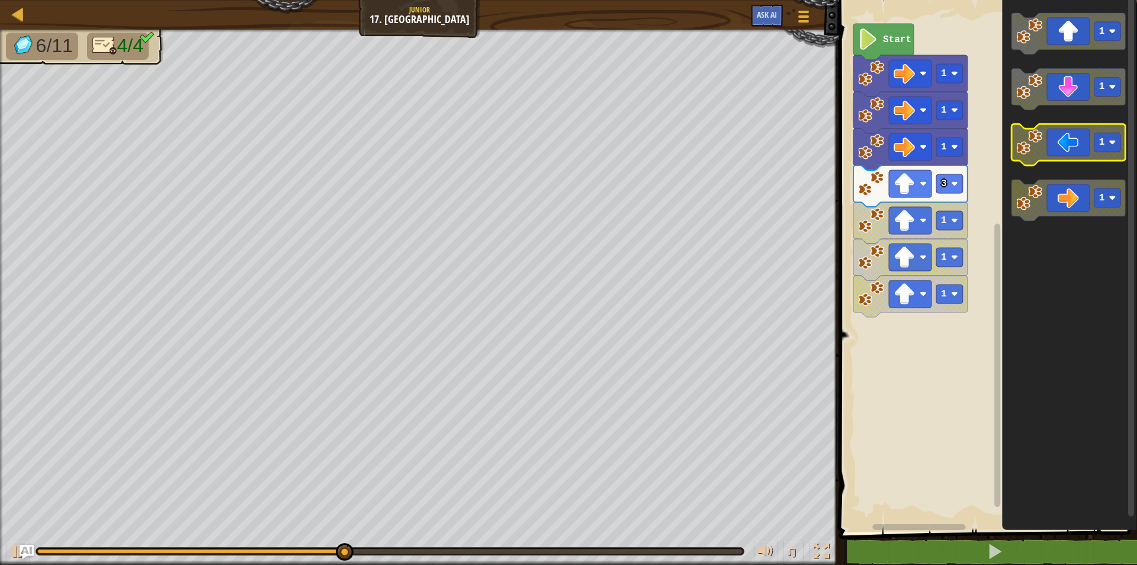
click at [1075, 147] on icon "Blockly Workspace" at bounding box center [1069, 144] width 114 height 41
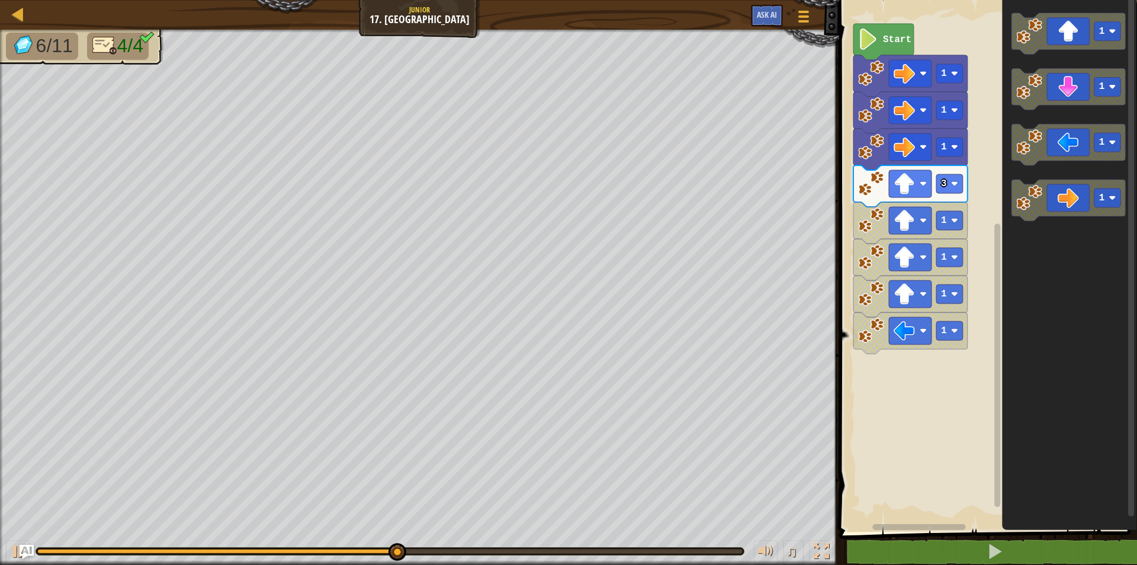
click at [959, 341] on icon "Blockly Workspace" at bounding box center [911, 332] width 114 height 41
click at [955, 338] on rect "Blockly Workspace" at bounding box center [950, 330] width 27 height 19
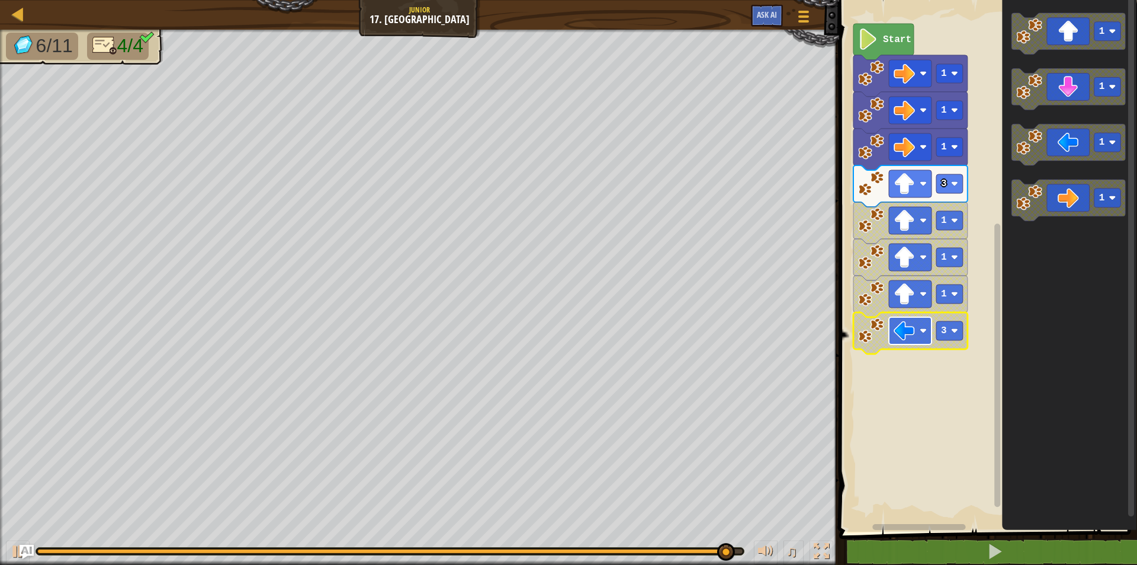
click at [895, 317] on rect "Blockly Workspace" at bounding box center [910, 330] width 43 height 27
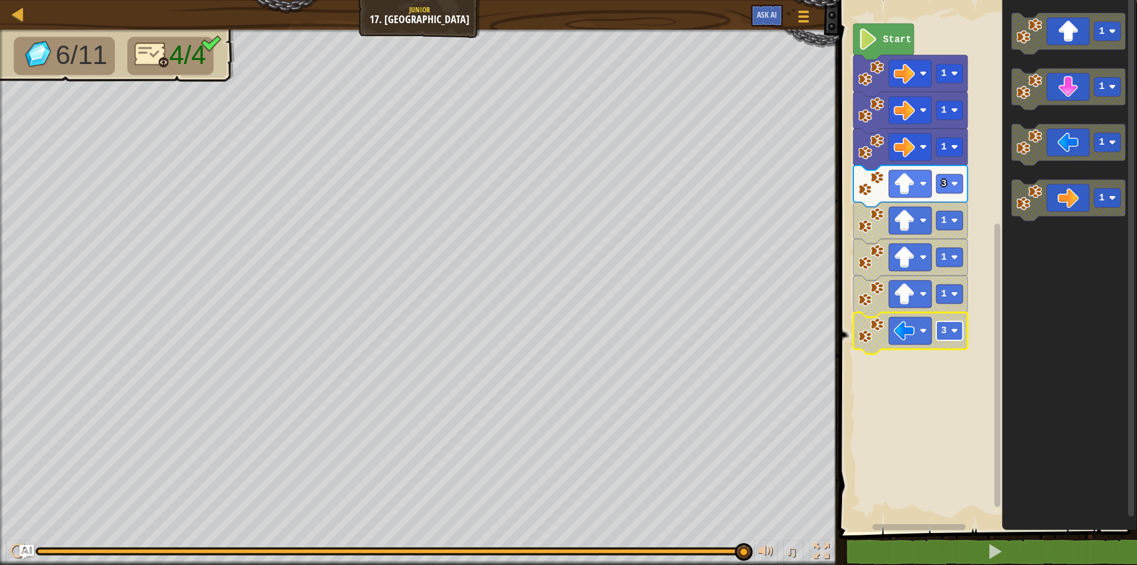
click at [957, 329] on image "Blockly Workspace" at bounding box center [954, 330] width 7 height 7
click at [880, 36] on icon "Blockly Workspace" at bounding box center [884, 42] width 60 height 36
click at [900, 216] on image "Blockly Workspace" at bounding box center [904, 220] width 21 height 21
click at [873, 224] on image "Blockly Workspace" at bounding box center [871, 220] width 26 height 26
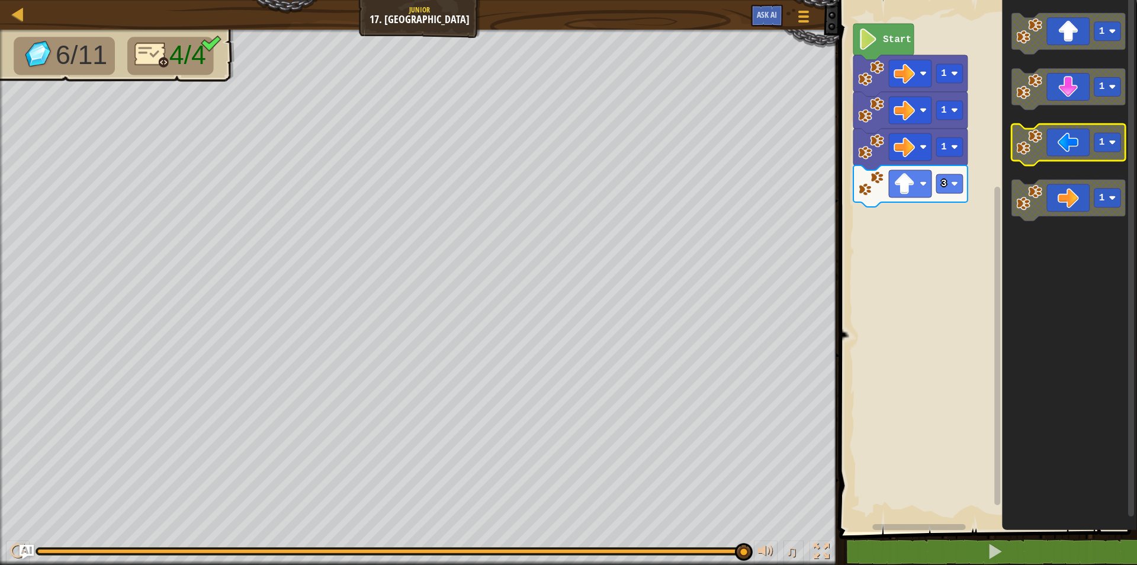
click at [1058, 152] on icon "Blockly Workspace" at bounding box center [1069, 144] width 114 height 41
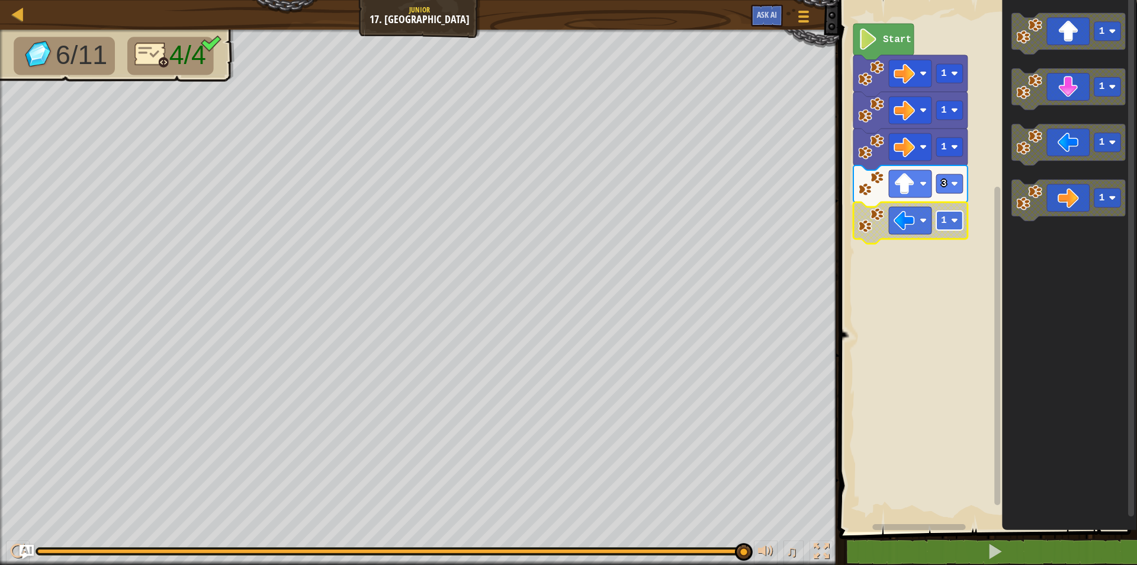
click at [950, 230] on rect "Blockly Workspace" at bounding box center [950, 220] width 27 height 19
click at [932, 185] on rect "Blockly Workspace" at bounding box center [910, 183] width 43 height 27
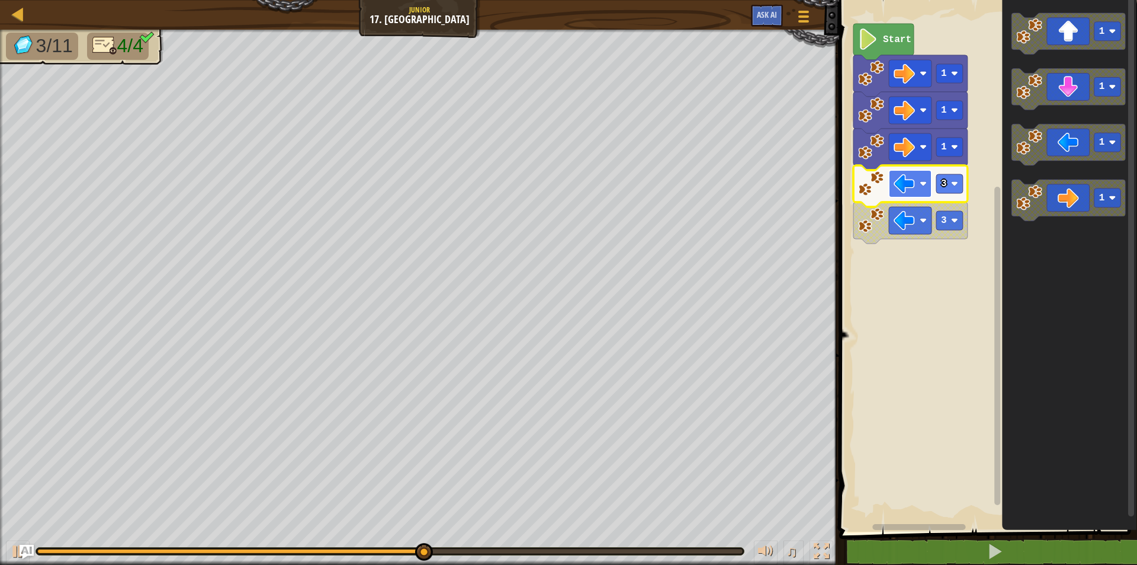
click at [921, 189] on rect "Blockly Workspace" at bounding box center [910, 183] width 43 height 27
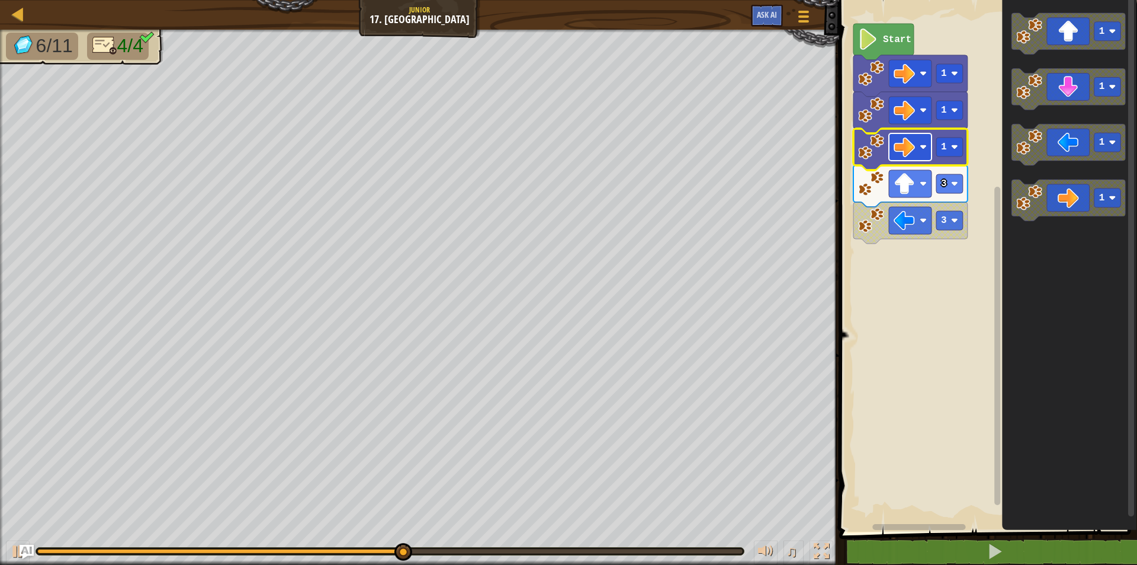
click at [923, 153] on rect "Blockly Workspace" at bounding box center [910, 146] width 43 height 27
click at [960, 151] on rect "Blockly Workspace" at bounding box center [950, 146] width 27 height 19
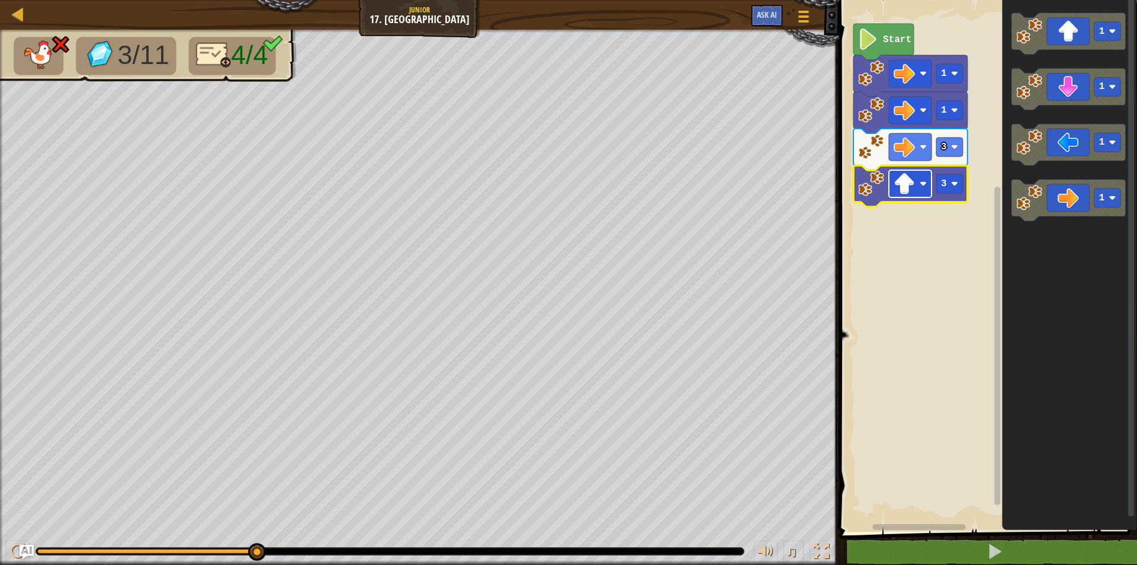
click at [925, 187] on image "Blockly Workspace" at bounding box center [923, 183] width 7 height 7
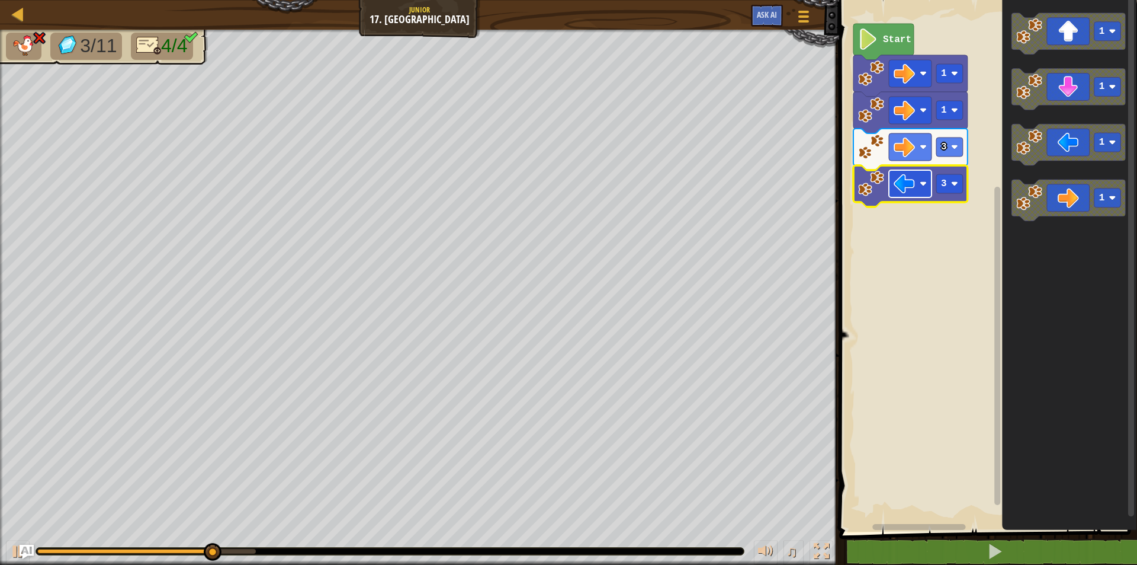
click at [922, 194] on rect "Blockly Workspace" at bounding box center [910, 183] width 43 height 27
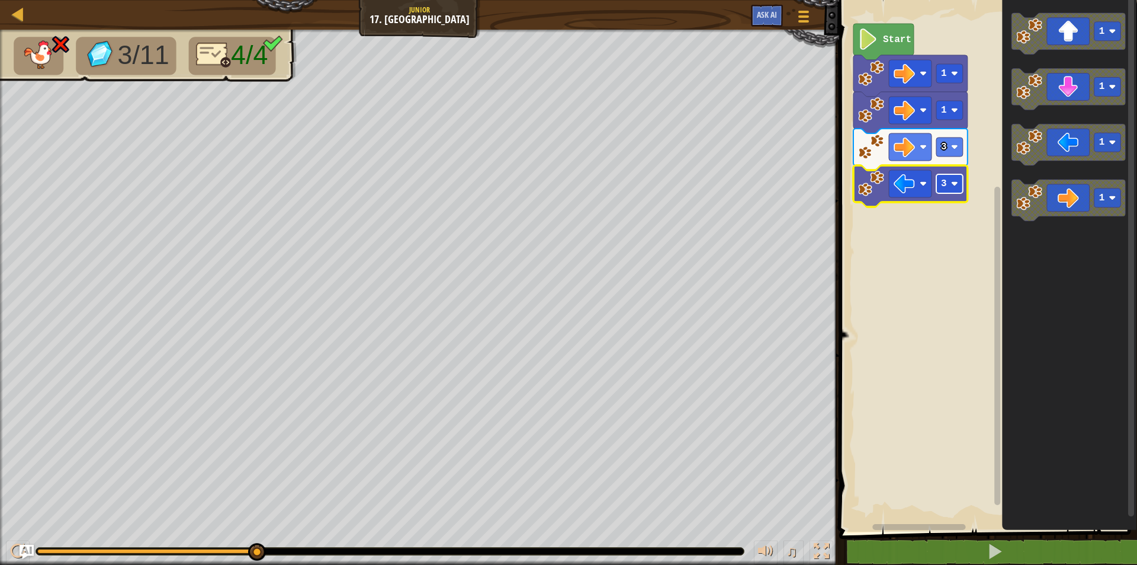
click at [953, 183] on image "Blockly Workspace" at bounding box center [954, 183] width 7 height 7
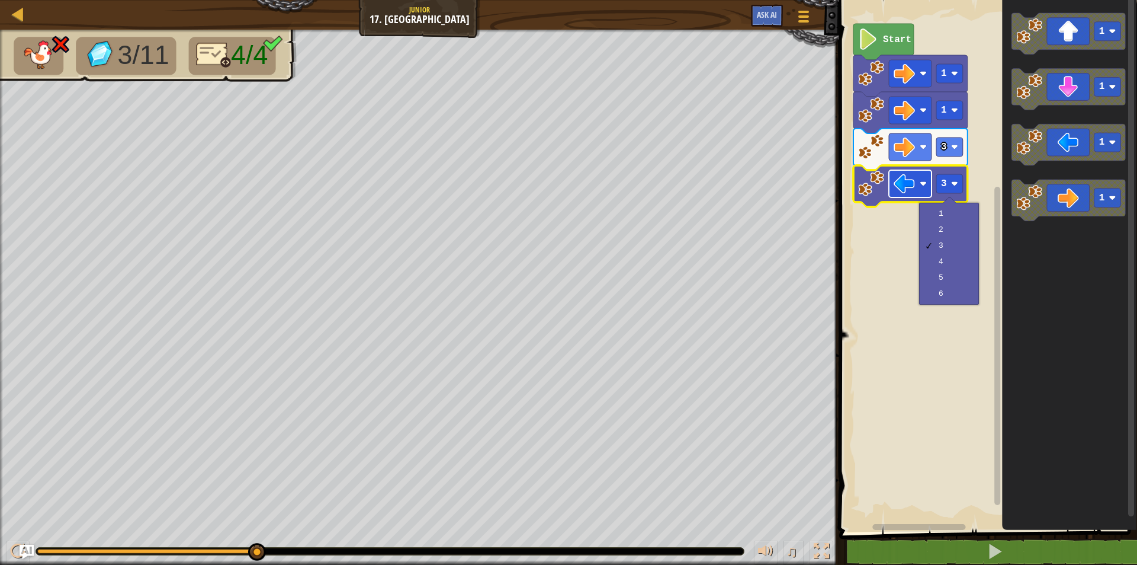
click at [919, 179] on rect "Blockly Workspace" at bounding box center [910, 183] width 43 height 27
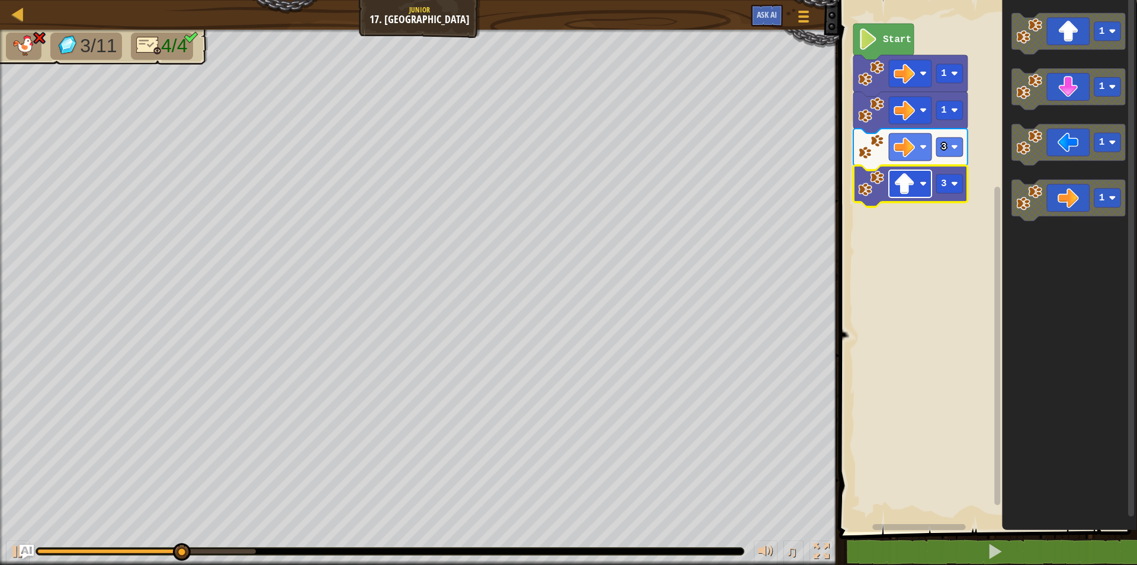
click at [921, 188] on rect "Blockly Workspace" at bounding box center [910, 183] width 43 height 27
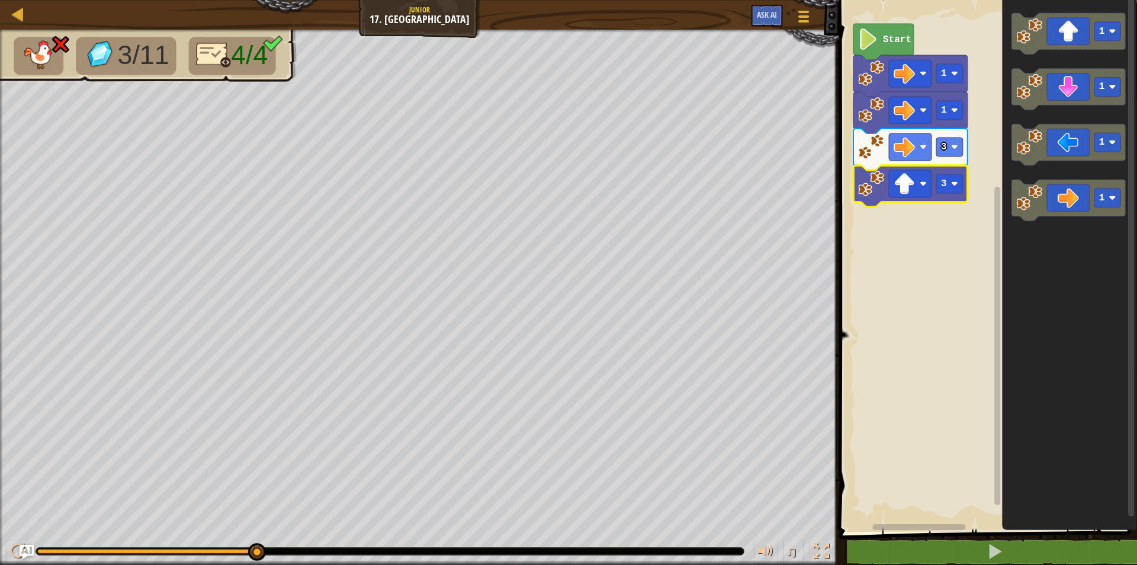
click at [859, 182] on image "Blockly Workspace" at bounding box center [871, 184] width 26 height 26
click at [923, 194] on rect "Blockly Workspace" at bounding box center [910, 183] width 43 height 27
click at [963, 182] on rect "Blockly Workspace" at bounding box center [950, 183] width 27 height 19
click at [883, 217] on rect "Blockly Workspace" at bounding box center [987, 262] width 302 height 537
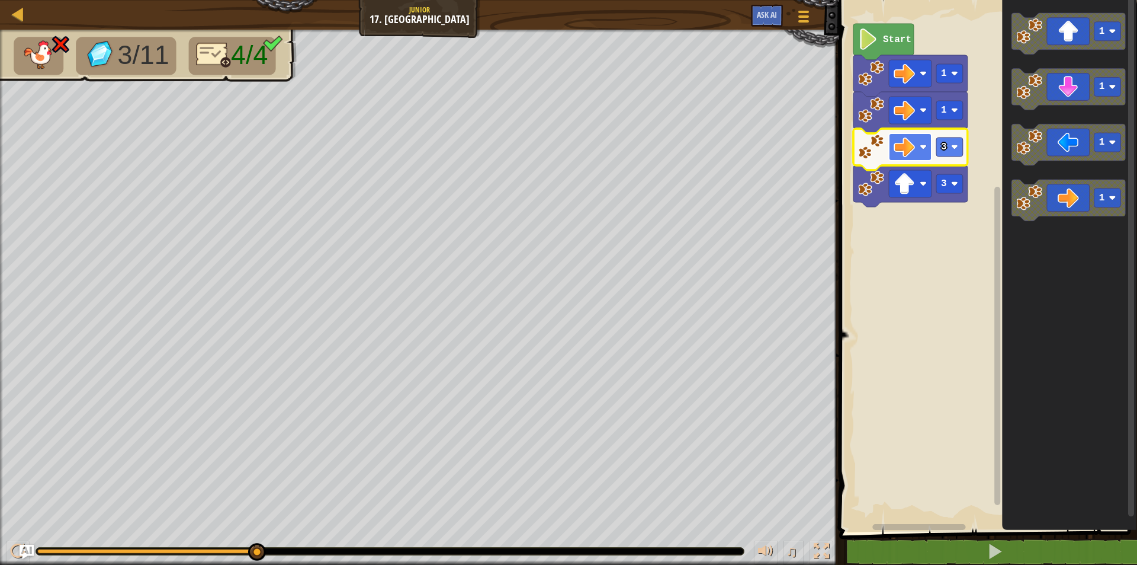
click at [922, 150] on image "Blockly Workspace" at bounding box center [923, 146] width 7 height 7
click at [924, 182] on image "Blockly Workspace" at bounding box center [923, 183] width 7 height 7
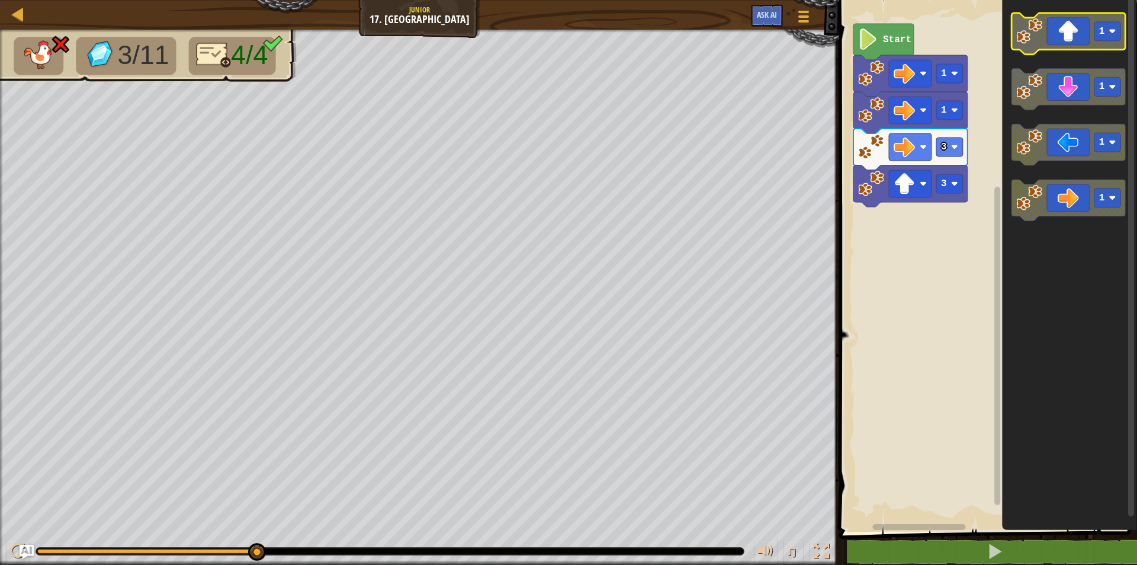
click at [1059, 26] on icon "Blockly Workspace" at bounding box center [1069, 33] width 114 height 41
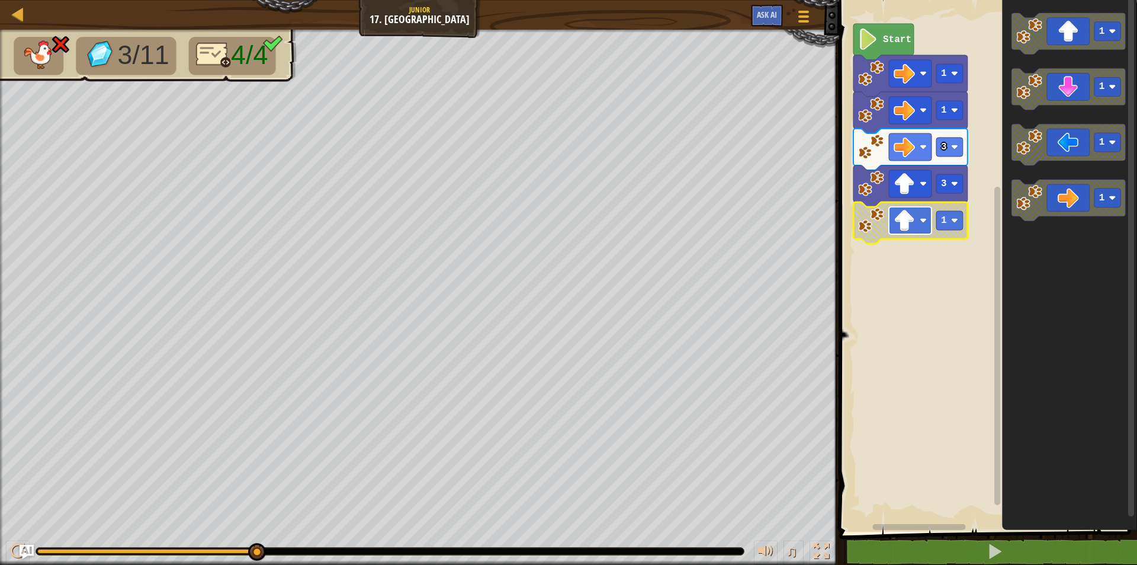
click at [919, 226] on rect "Blockly Workspace" at bounding box center [910, 220] width 43 height 27
click at [873, 233] on icon "Blockly Workspace" at bounding box center [911, 222] width 114 height 41
click at [873, 39] on image "Blockly Workspace" at bounding box center [868, 38] width 20 height 21
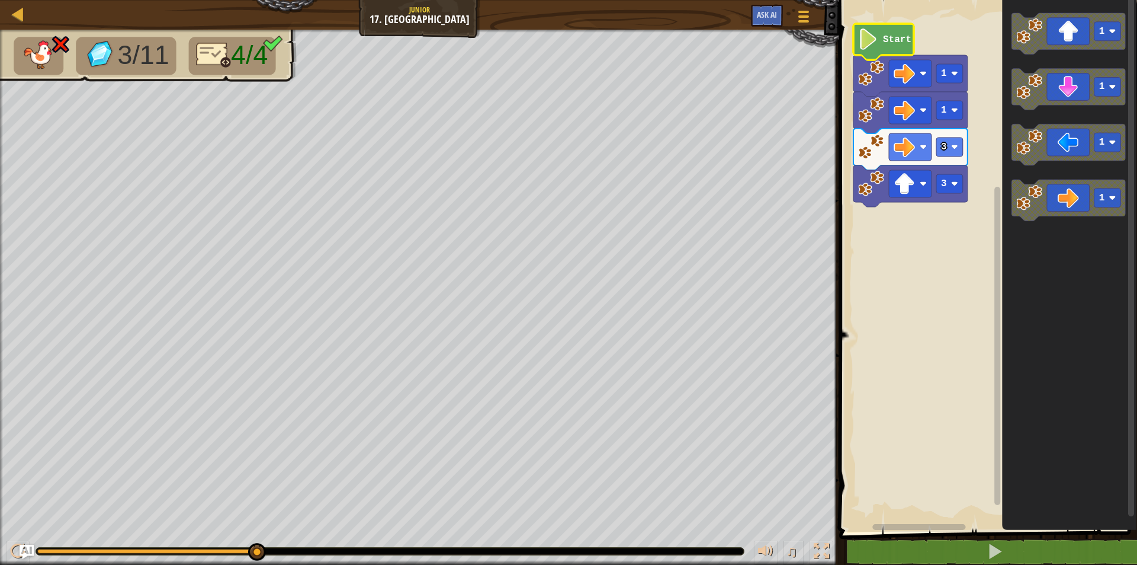
click at [873, 39] on image "Blockly Workspace" at bounding box center [868, 38] width 20 height 21
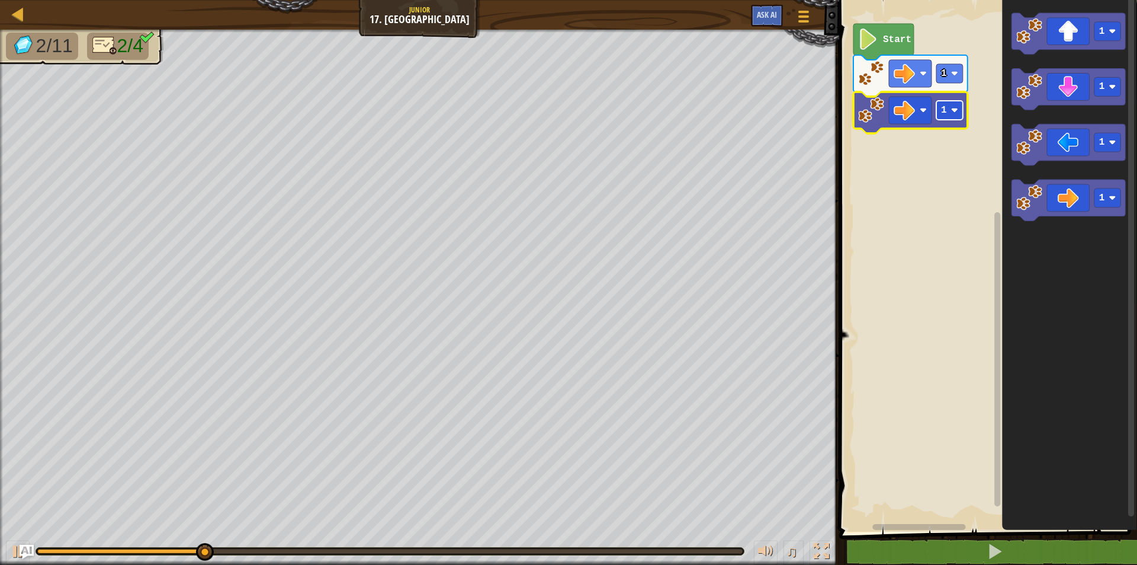
click at [960, 110] on rect "Blockly Workspace" at bounding box center [950, 110] width 27 height 19
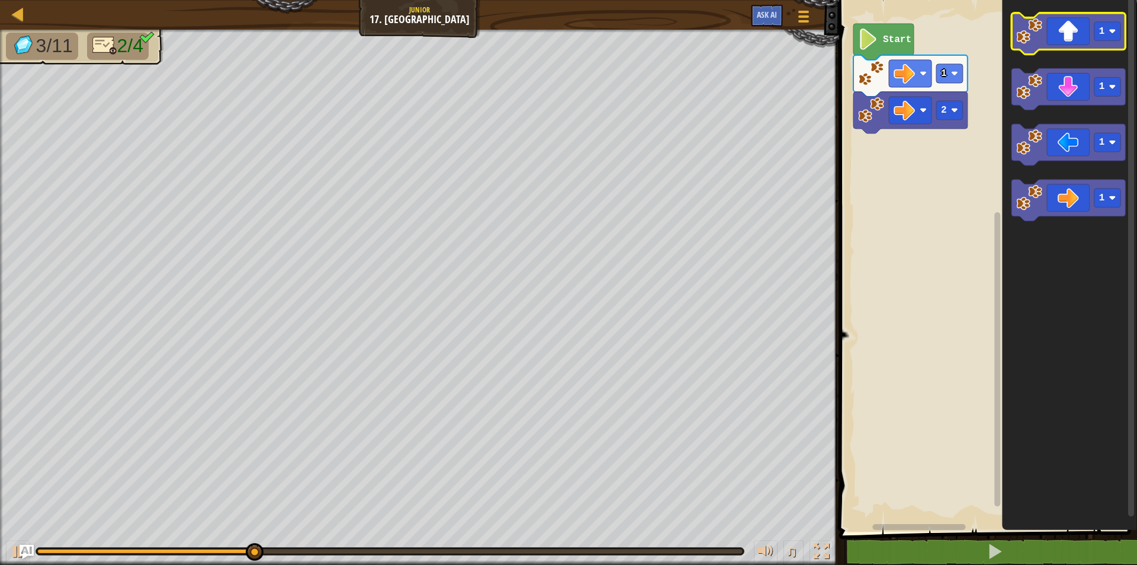
click at [1078, 50] on icon "Blockly Workspace" at bounding box center [1069, 33] width 114 height 41
click at [1029, 28] on image "Blockly Workspace" at bounding box center [1030, 31] width 26 height 26
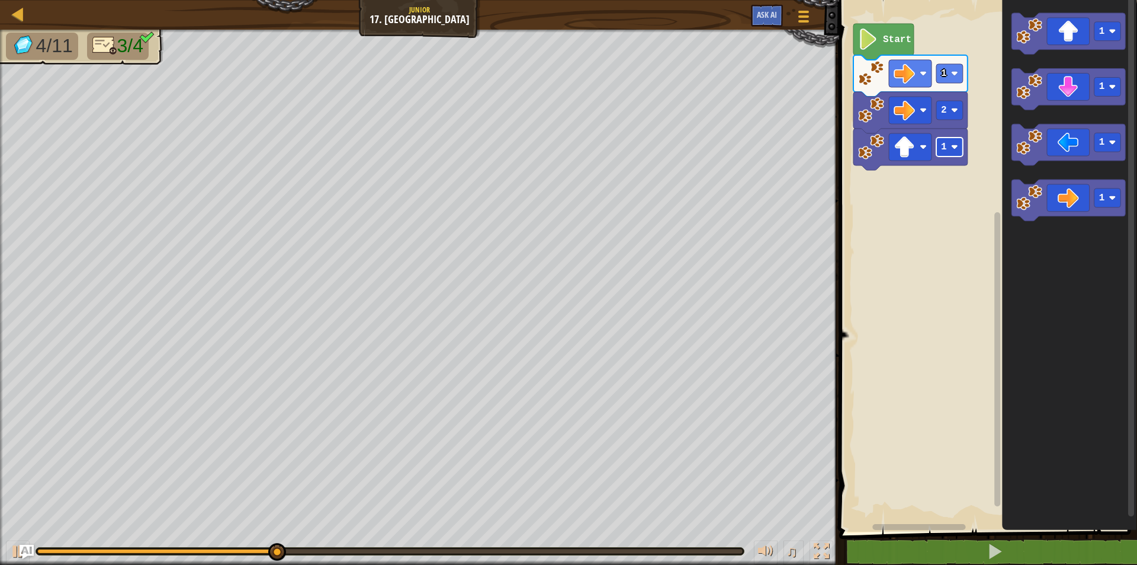
click at [951, 153] on rect "Blockly Workspace" at bounding box center [950, 146] width 27 height 19
click at [929, 153] on rect "Blockly Workspace" at bounding box center [910, 146] width 43 height 27
click at [916, 150] on rect "Blockly Workspace" at bounding box center [910, 146] width 43 height 27
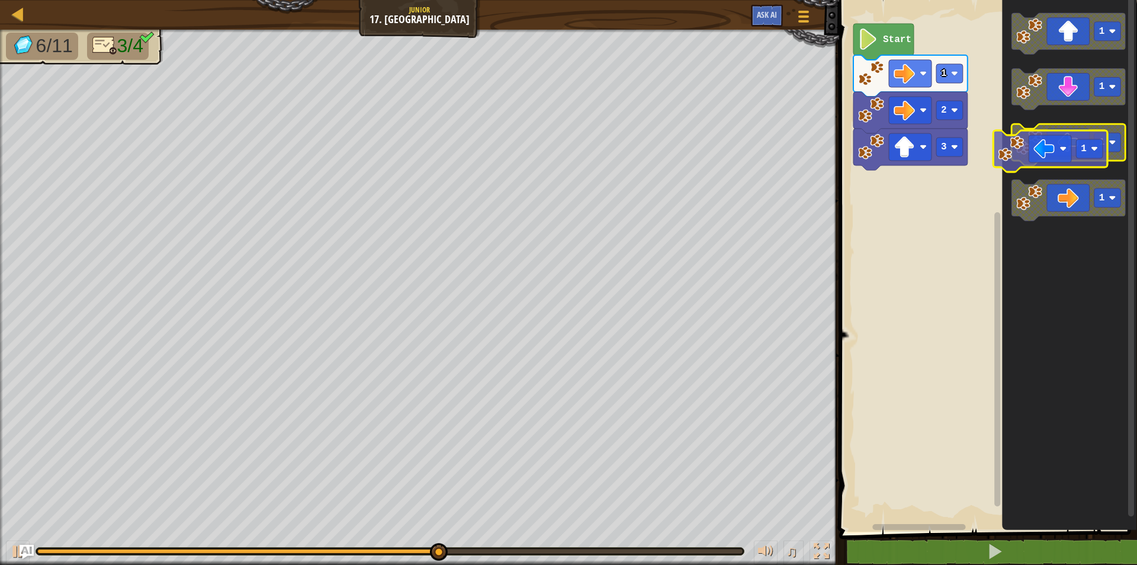
click at [1019, 149] on image "Blockly Workspace" at bounding box center [1030, 143] width 26 height 26
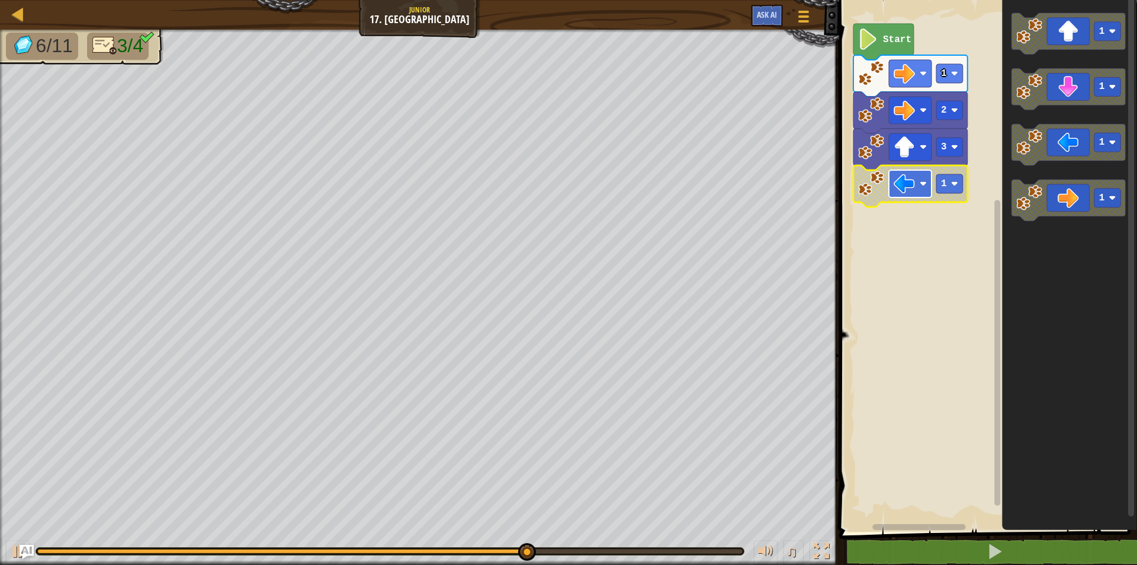
click at [924, 188] on rect "Blockly Workspace" at bounding box center [910, 183] width 43 height 27
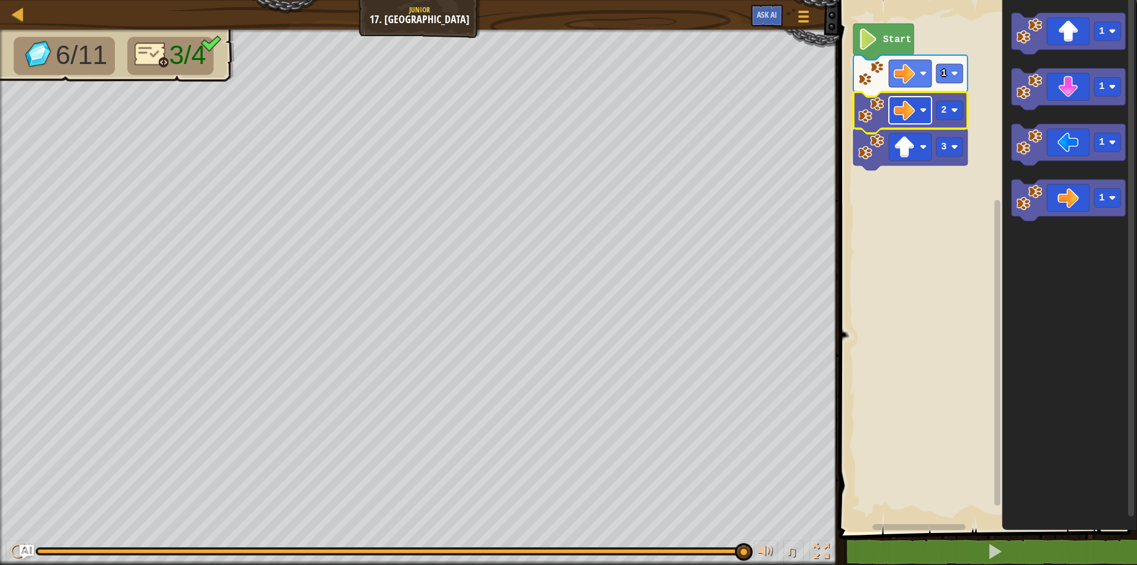
click at [917, 121] on rect "Blockly Workspace" at bounding box center [910, 110] width 43 height 27
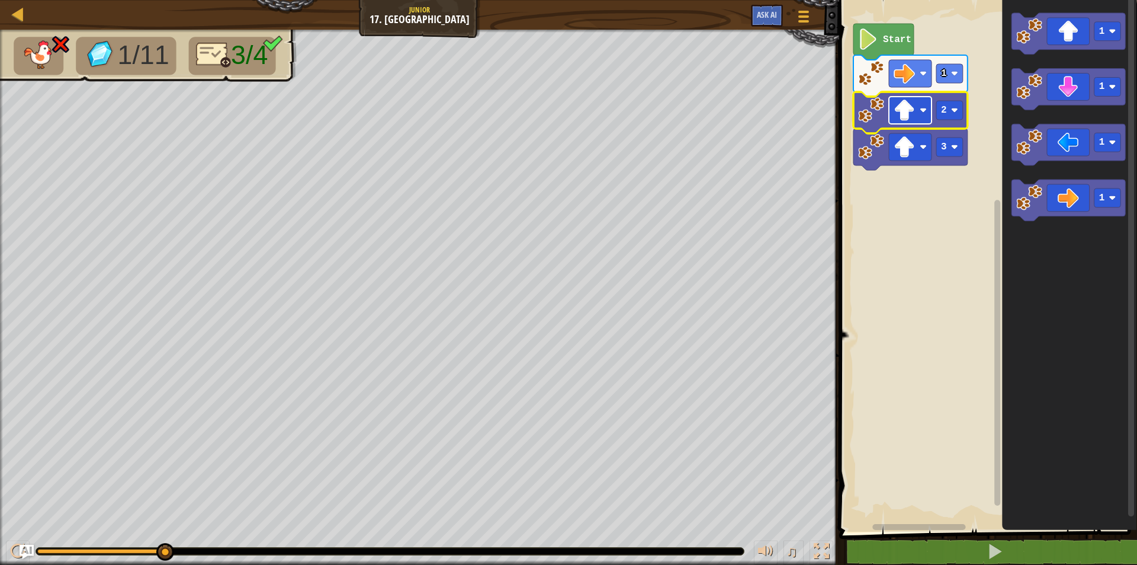
click at [919, 108] on rect "Blockly Workspace" at bounding box center [910, 110] width 43 height 27
click at [959, 108] on rect "Blockly Workspace" at bounding box center [950, 110] width 27 height 19
click at [964, 76] on icon "Blockly Workspace" at bounding box center [911, 75] width 114 height 41
click at [958, 77] on image "Blockly Workspace" at bounding box center [954, 73] width 7 height 7
click at [921, 81] on rect "Blockly Workspace" at bounding box center [910, 73] width 43 height 27
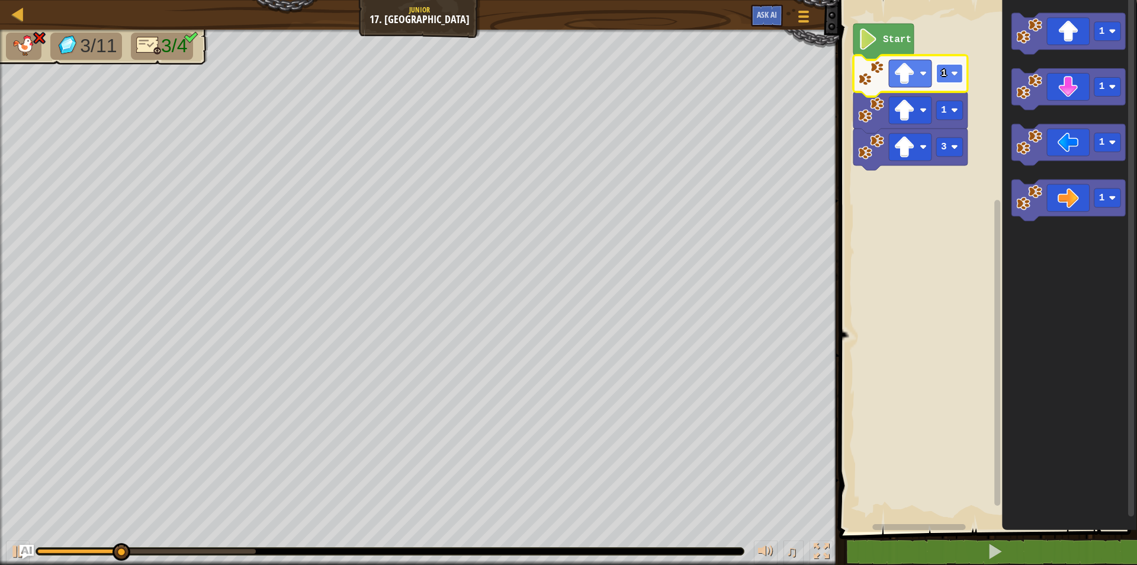
click at [961, 78] on rect "Blockly Workspace" at bounding box center [950, 73] width 27 height 19
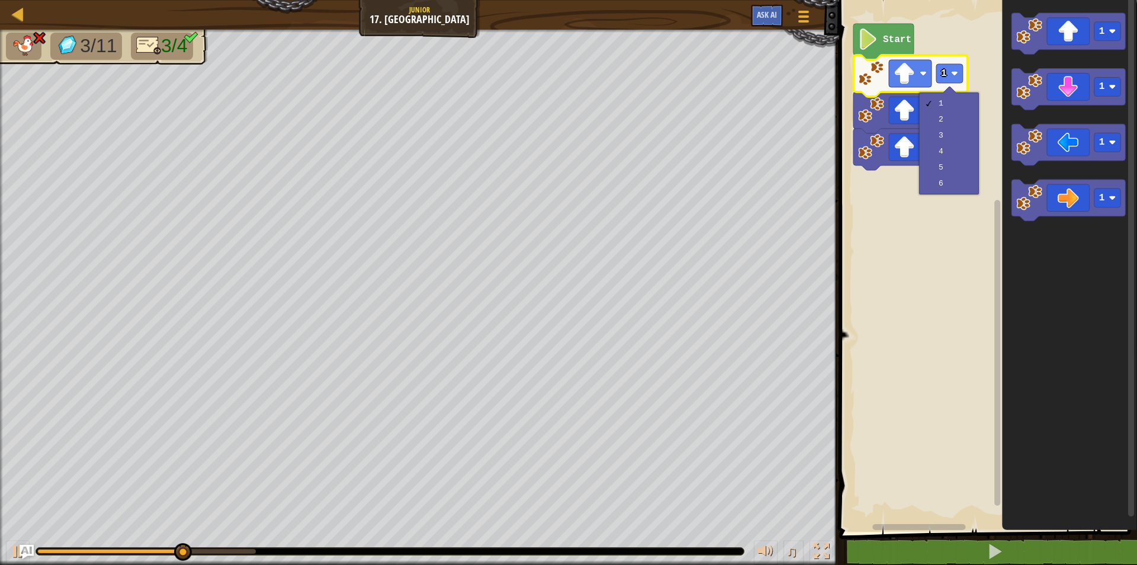
click at [929, 217] on rect "Blockly Workspace" at bounding box center [987, 262] width 302 height 537
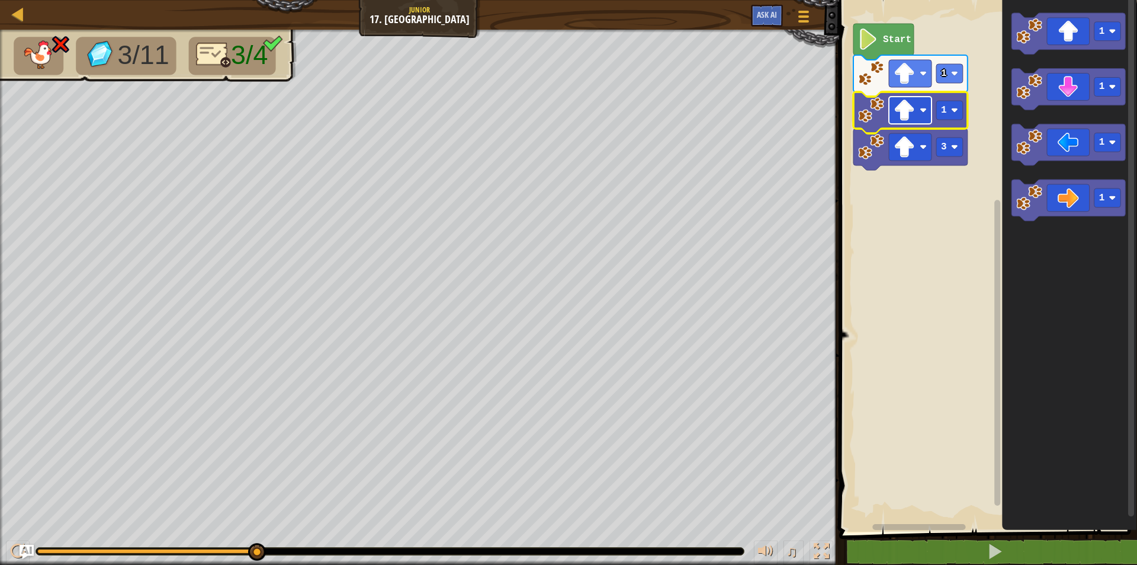
click at [920, 114] on rect "Blockly Workspace" at bounding box center [910, 110] width 43 height 27
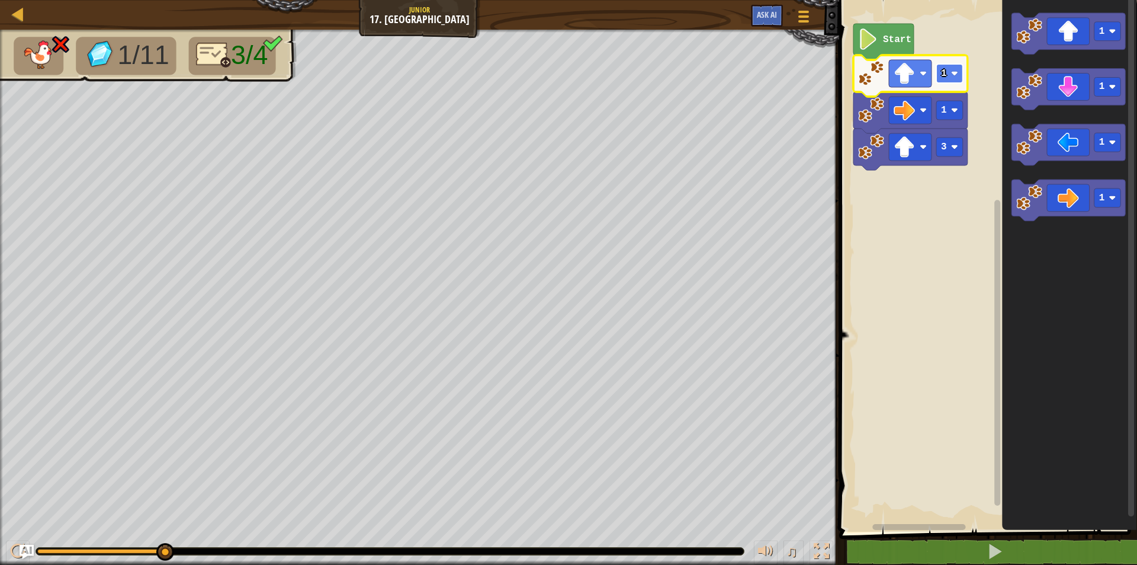
click at [960, 77] on rect "Blockly Workspace" at bounding box center [950, 73] width 27 height 19
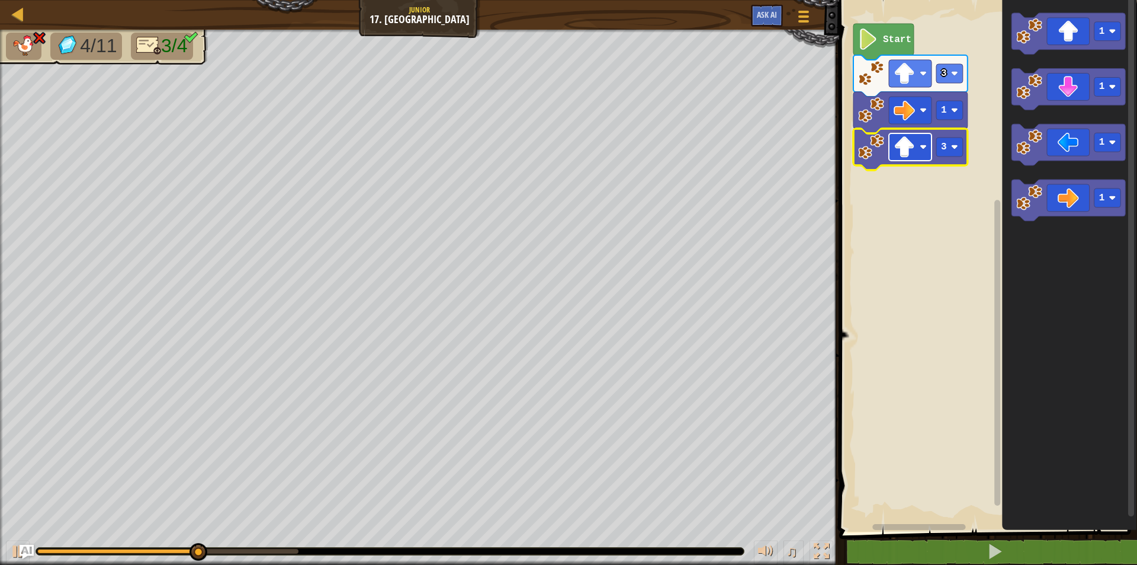
click at [927, 154] on rect "Blockly Workspace" at bounding box center [910, 146] width 43 height 27
click at [922, 143] on image "Blockly Workspace" at bounding box center [923, 146] width 7 height 7
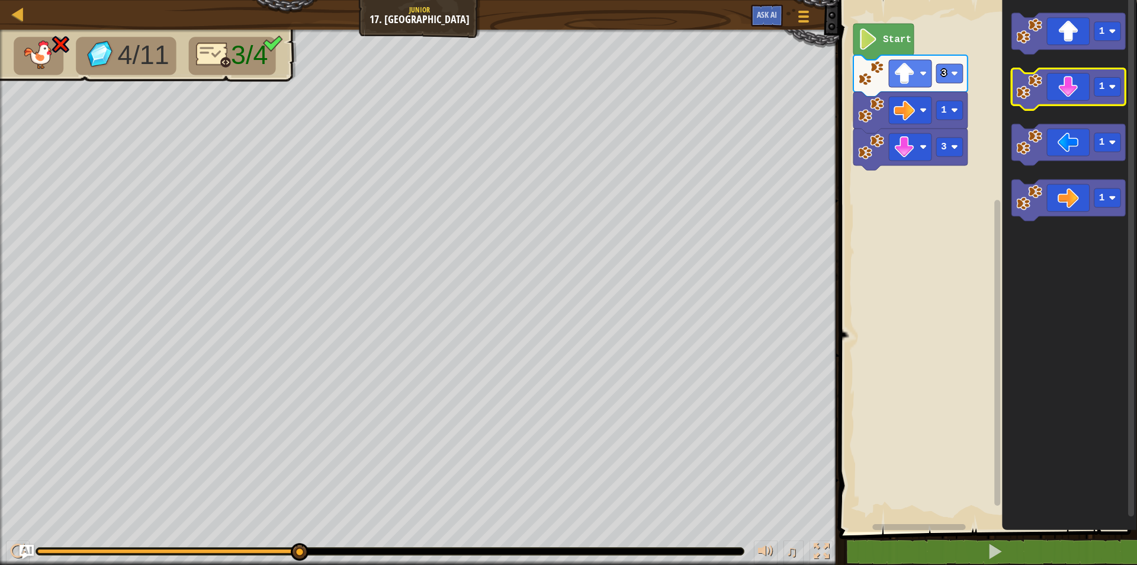
click at [1031, 98] on image "Blockly Workspace" at bounding box center [1030, 87] width 26 height 26
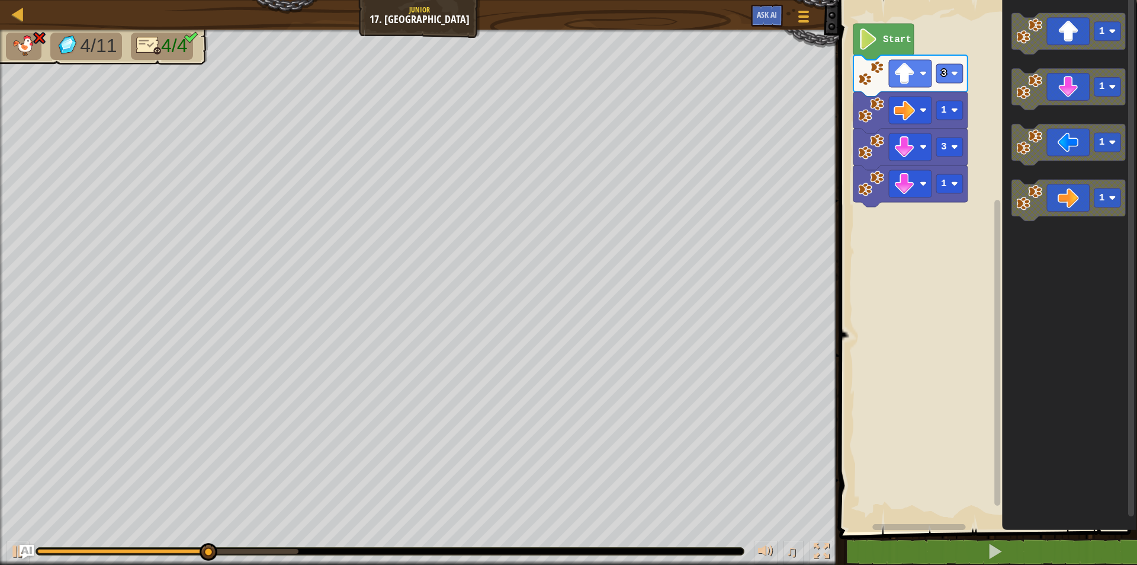
click at [929, 191] on div "Start 3 1 3 1 1 1 1 1" at bounding box center [987, 262] width 302 height 537
click at [929, 191] on rect "Blockly Workspace" at bounding box center [910, 183] width 43 height 27
click at [922, 151] on rect "Blockly Workspace" at bounding box center [910, 146] width 43 height 27
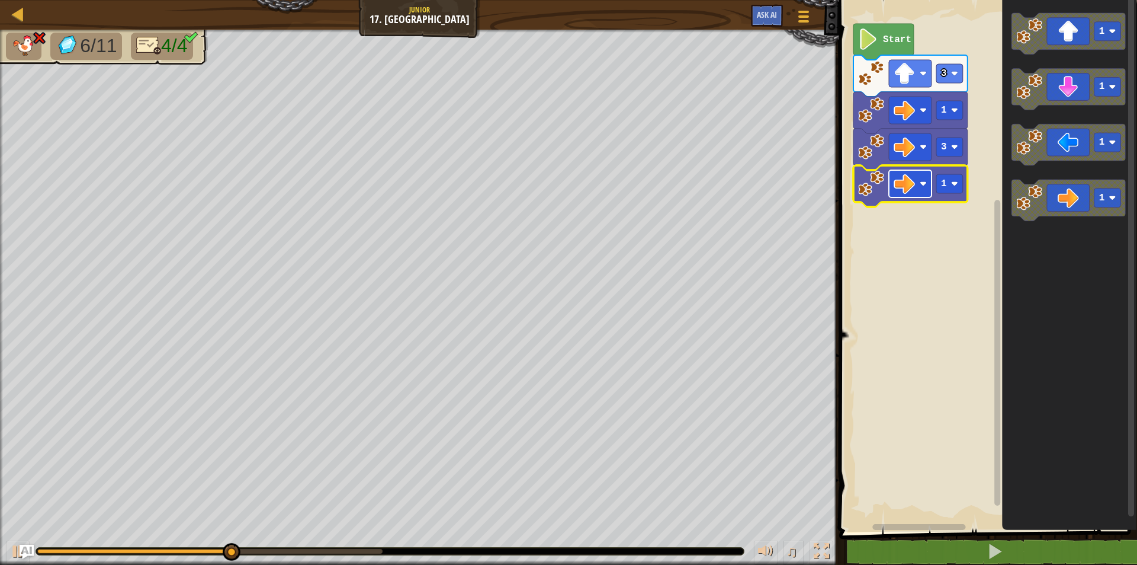
click at [919, 184] on rect "Blockly Workspace" at bounding box center [910, 183] width 43 height 27
click at [960, 182] on rect "Blockly Workspace" at bounding box center [950, 183] width 27 height 19
click at [916, 182] on rect "Blockly Workspace" at bounding box center [910, 183] width 43 height 27
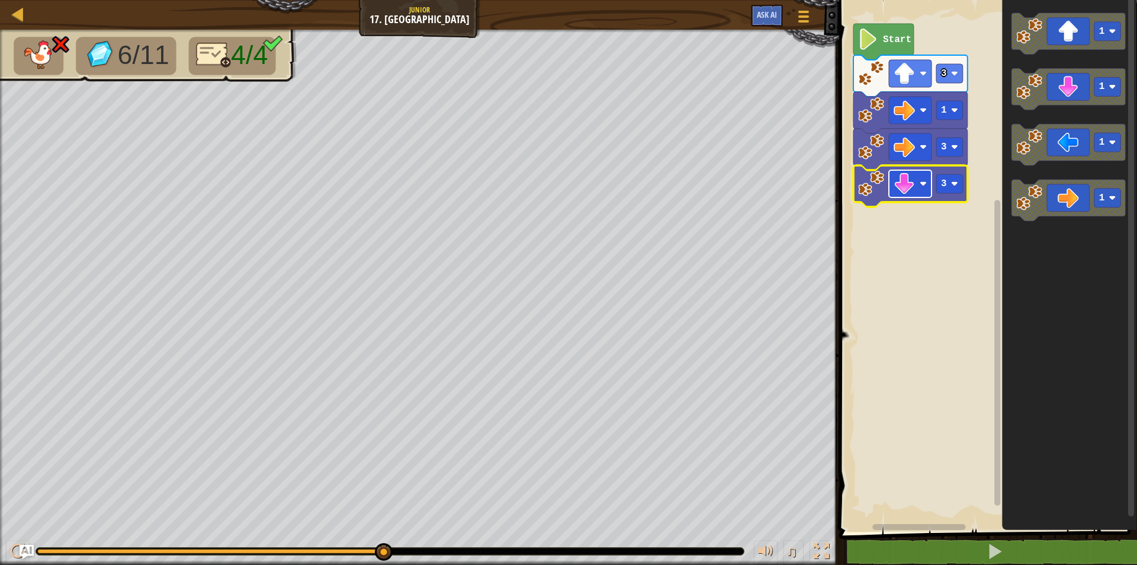
click at [921, 174] on rect "Blockly Workspace" at bounding box center [910, 183] width 43 height 27
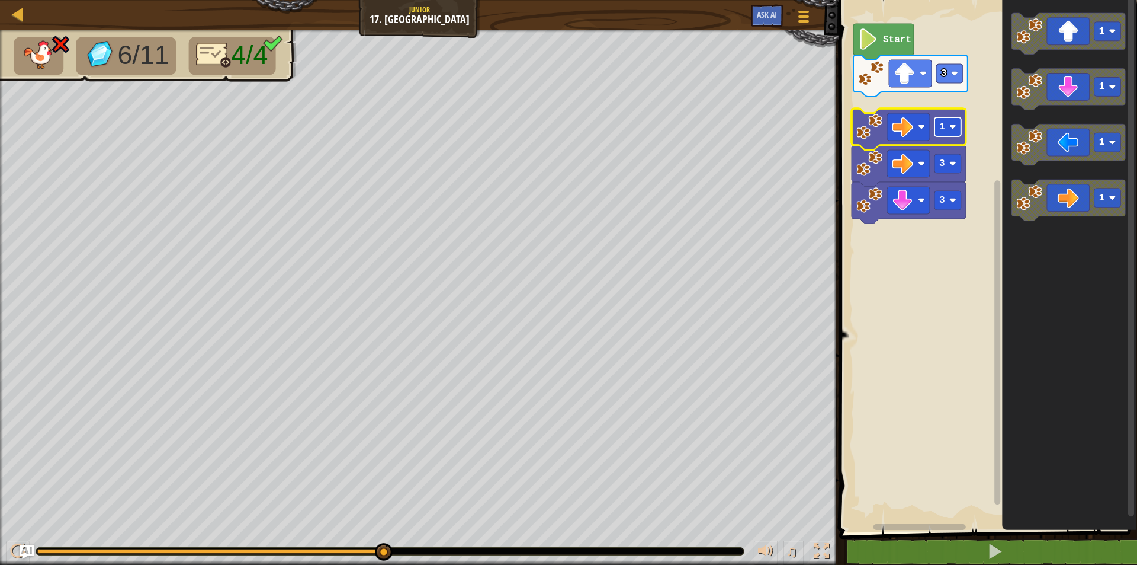
click at [953, 132] on rect "Blockly Workspace" at bounding box center [948, 126] width 27 height 19
click at [945, 257] on rect "Blockly Workspace" at bounding box center [987, 262] width 302 height 537
click at [955, 161] on image "Blockly Workspace" at bounding box center [952, 163] width 7 height 7
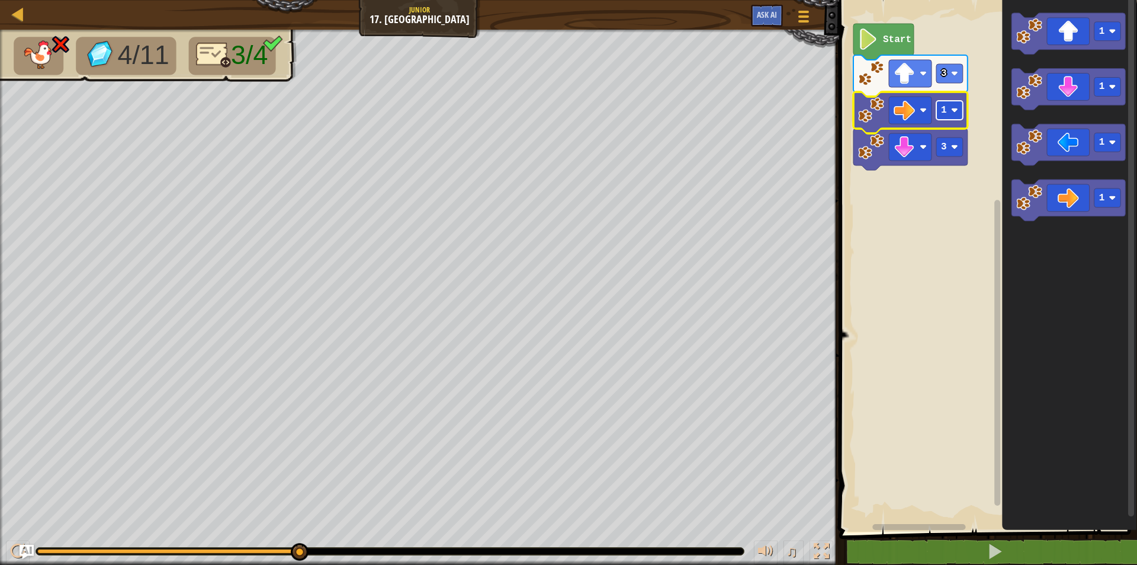
click at [959, 110] on rect "Blockly Workspace" at bounding box center [950, 110] width 27 height 19
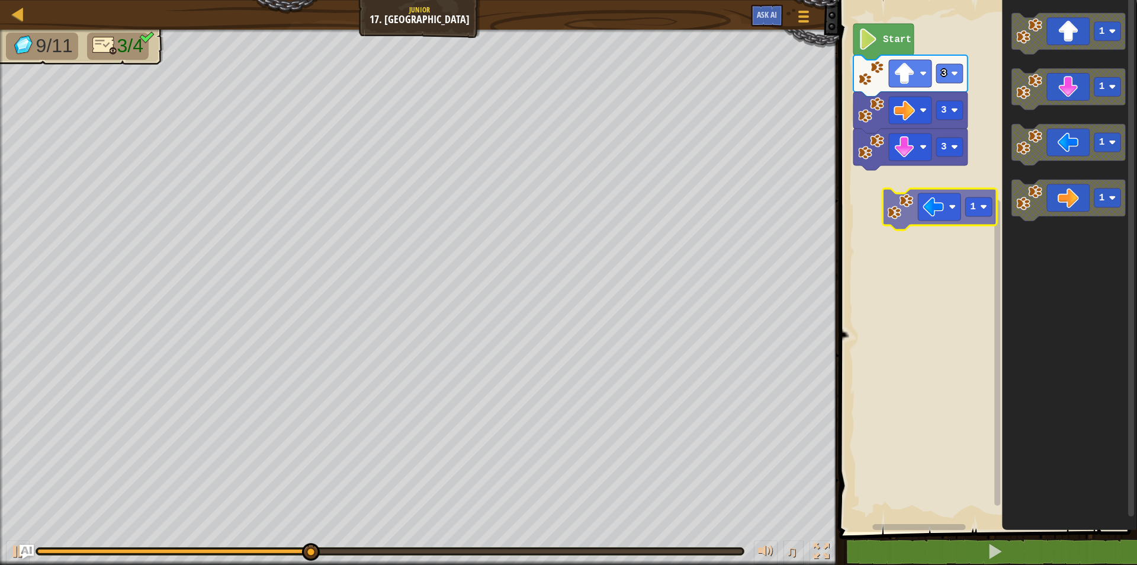
click at [883, 196] on div "Start 3 3 3 1 1 1 1 1" at bounding box center [987, 262] width 302 height 537
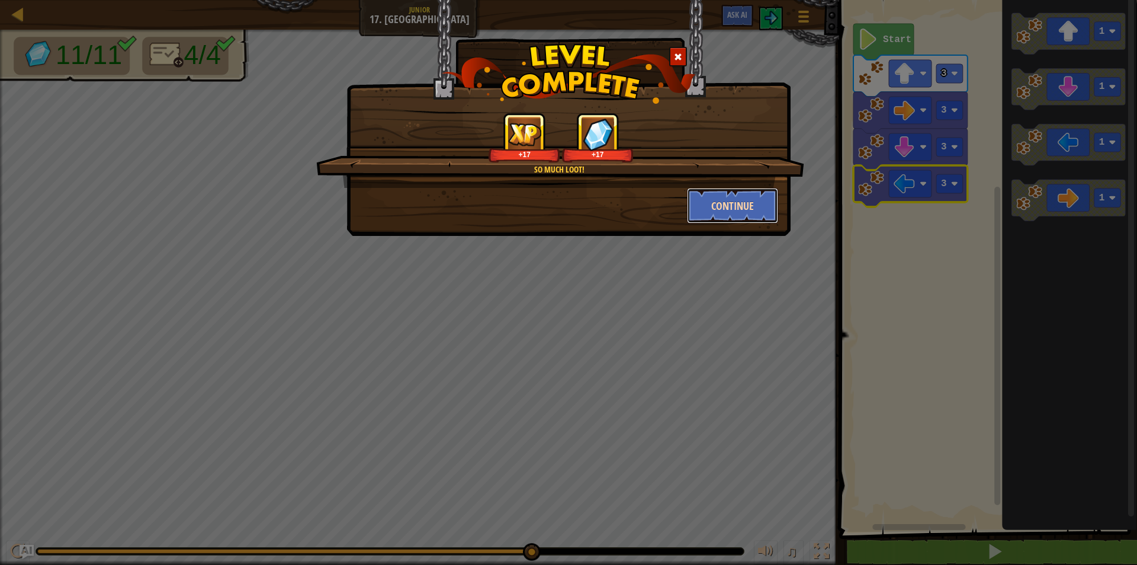
click at [757, 207] on button "Continue" at bounding box center [733, 206] width 92 height 36
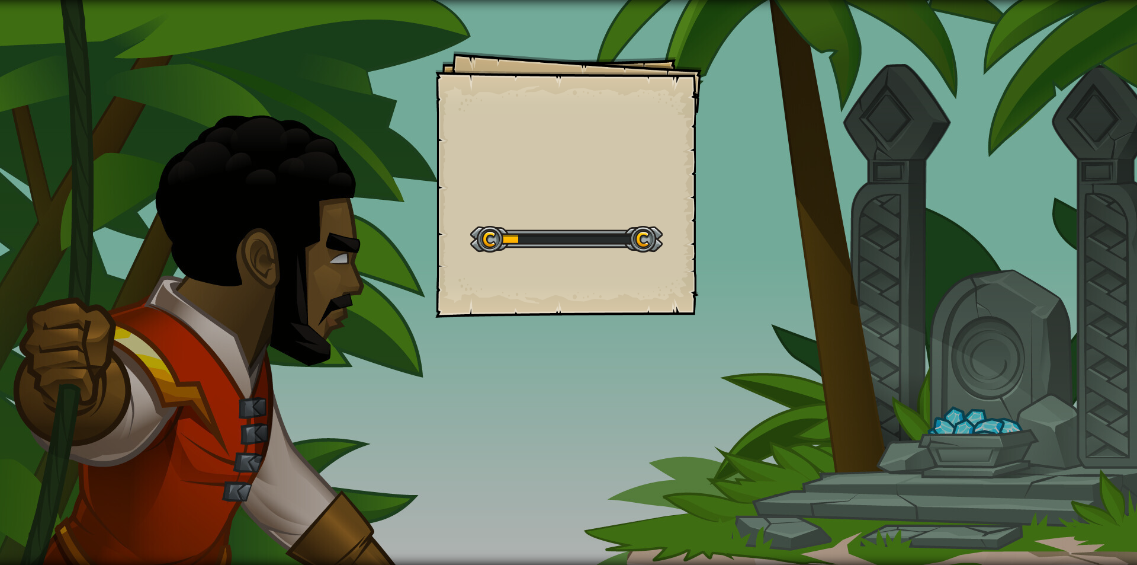
click at [757, 207] on div "Goals Start Level Error loading from server. Try refreshing the page. You'll ne…" at bounding box center [568, 282] width 1137 height 565
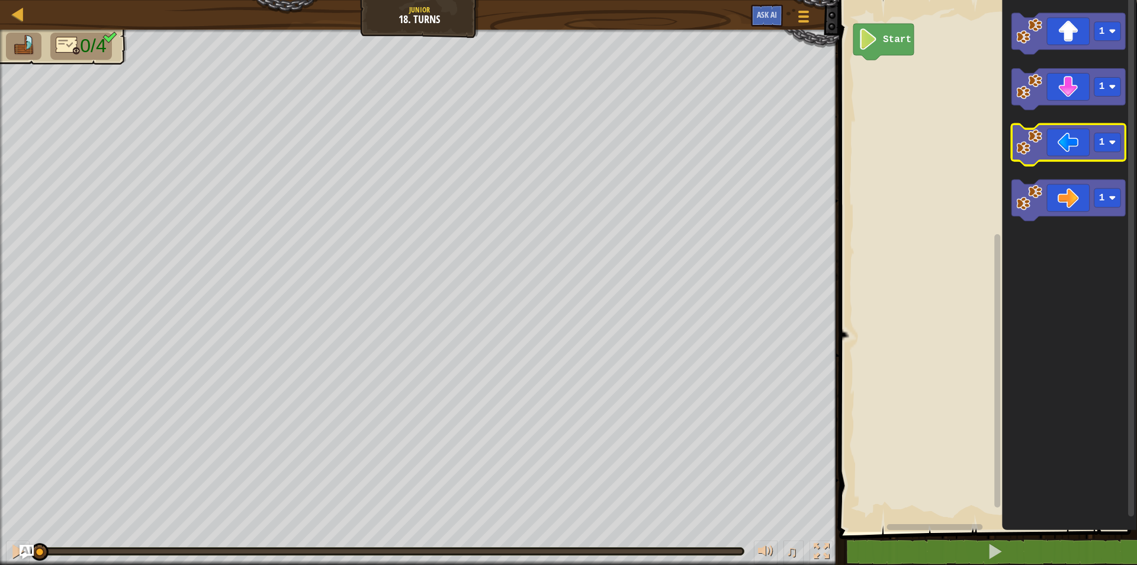
click at [1033, 136] on image "Blockly Workspace" at bounding box center [1030, 143] width 26 height 26
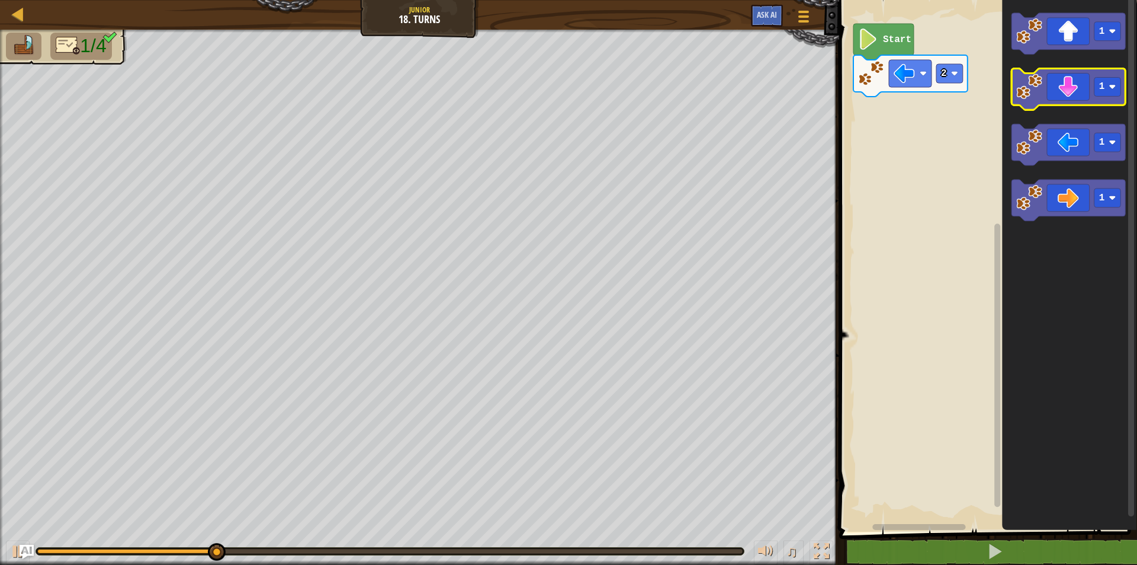
click at [1072, 104] on icon "Blockly Workspace" at bounding box center [1069, 89] width 114 height 41
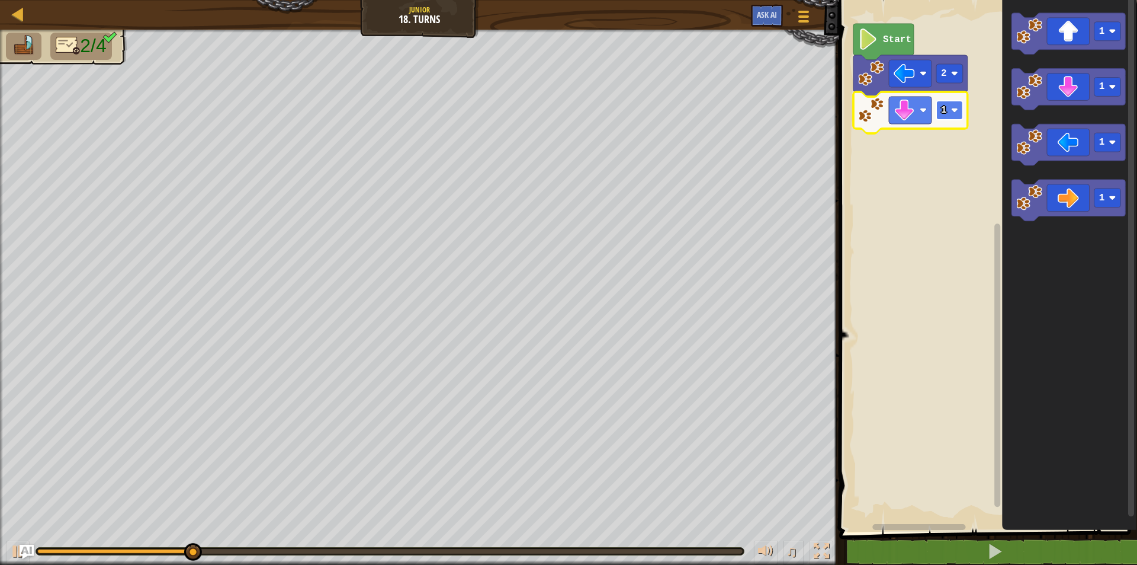
click at [951, 110] on image "Blockly Workspace" at bounding box center [954, 110] width 7 height 7
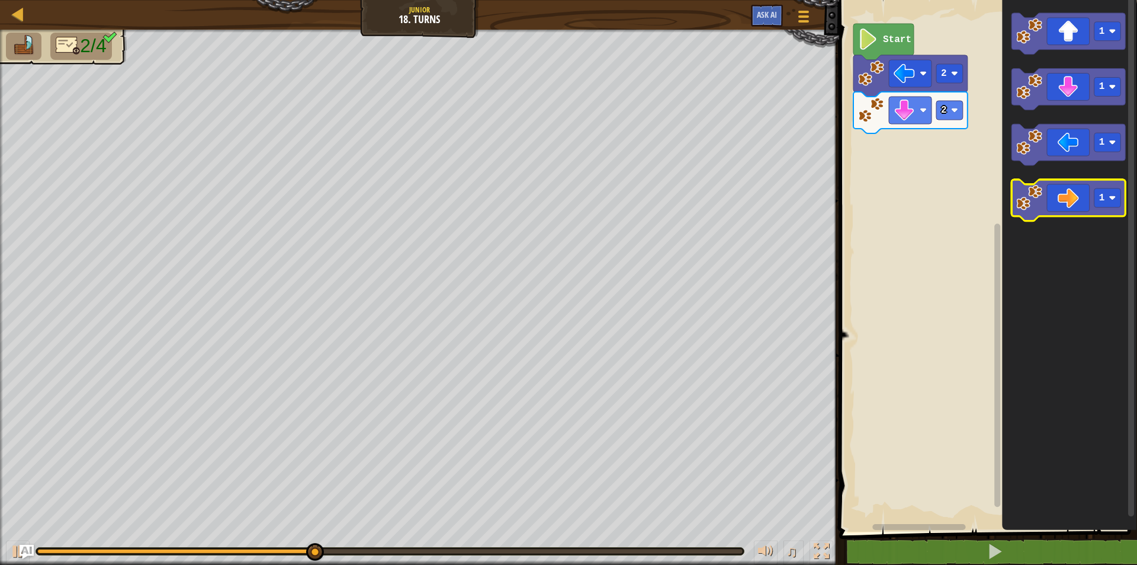
click at [1036, 187] on image "Blockly Workspace" at bounding box center [1030, 198] width 26 height 26
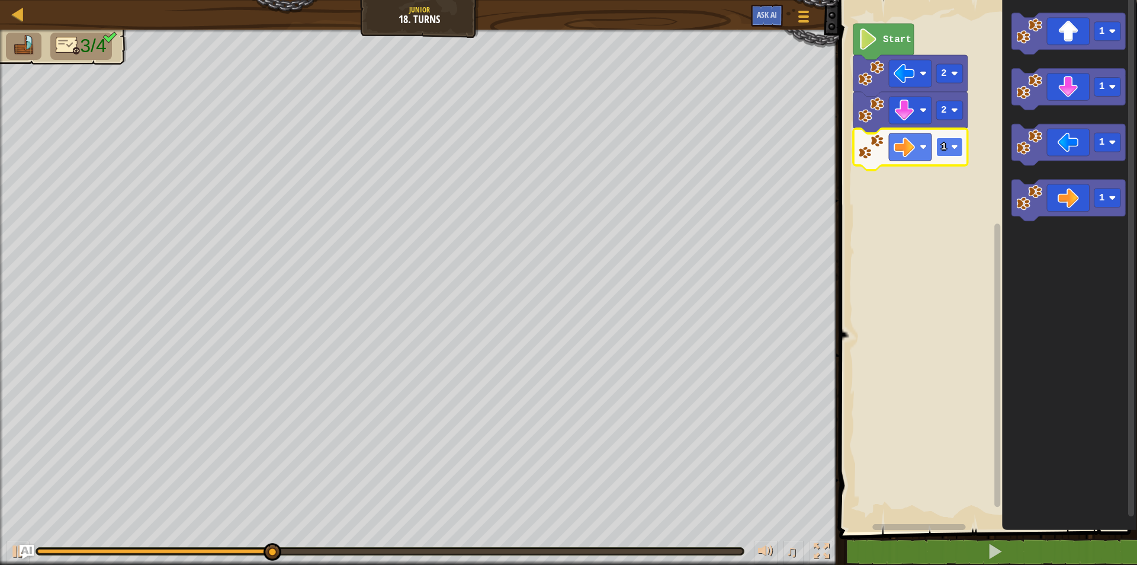
click at [955, 146] on image "Blockly Workspace" at bounding box center [954, 146] width 7 height 7
click at [954, 145] on image "Blockly Workspace" at bounding box center [954, 146] width 7 height 7
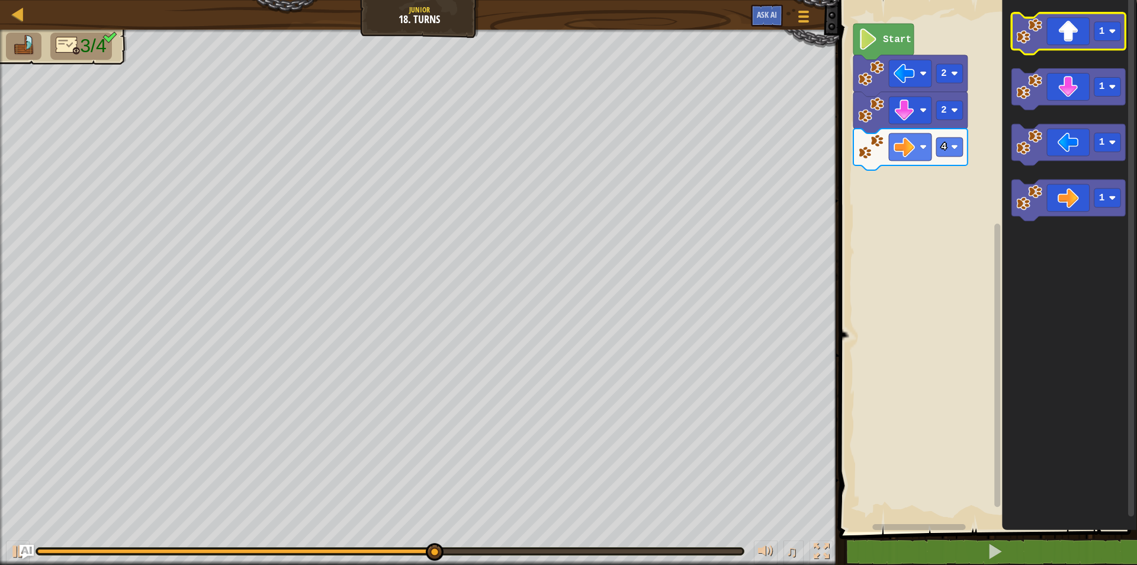
click at [1084, 31] on icon "Blockly Workspace" at bounding box center [1069, 33] width 114 height 41
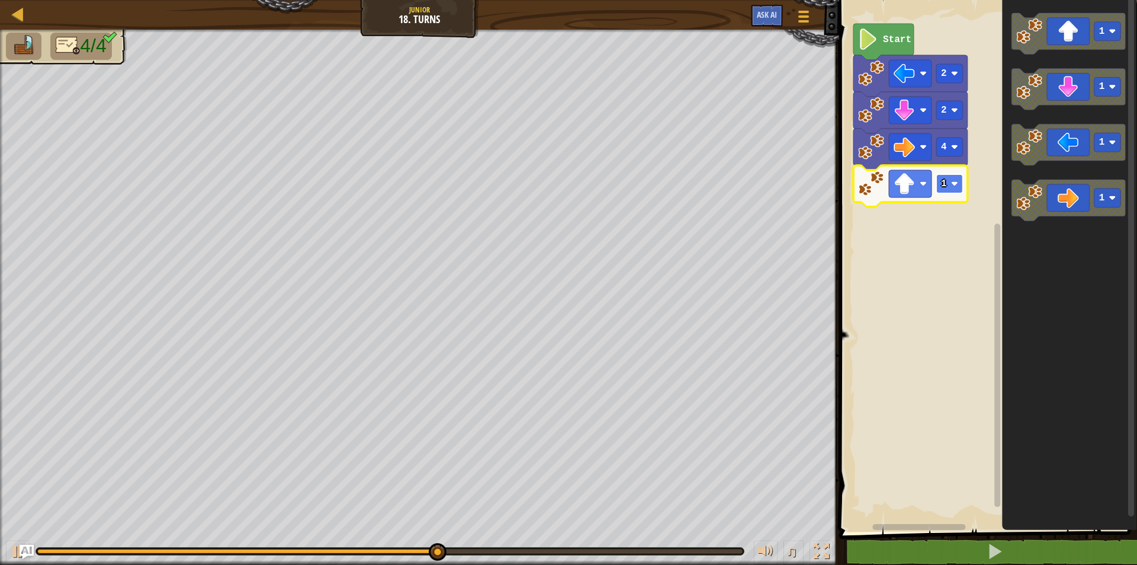
click at [956, 184] on image "Blockly Workspace" at bounding box center [954, 183] width 7 height 7
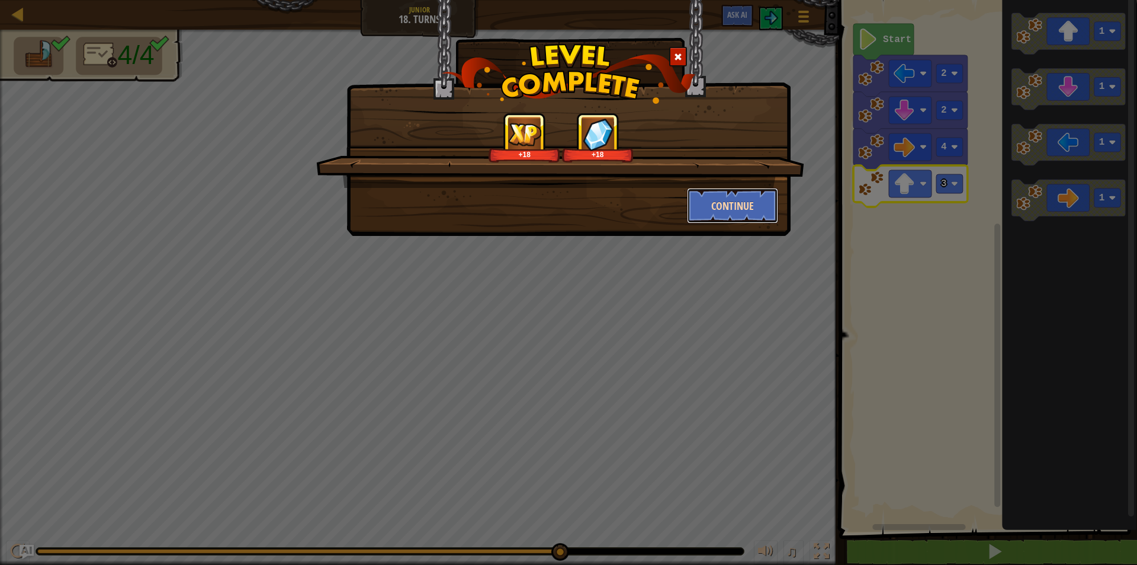
click at [762, 209] on button "Continue" at bounding box center [733, 206] width 92 height 36
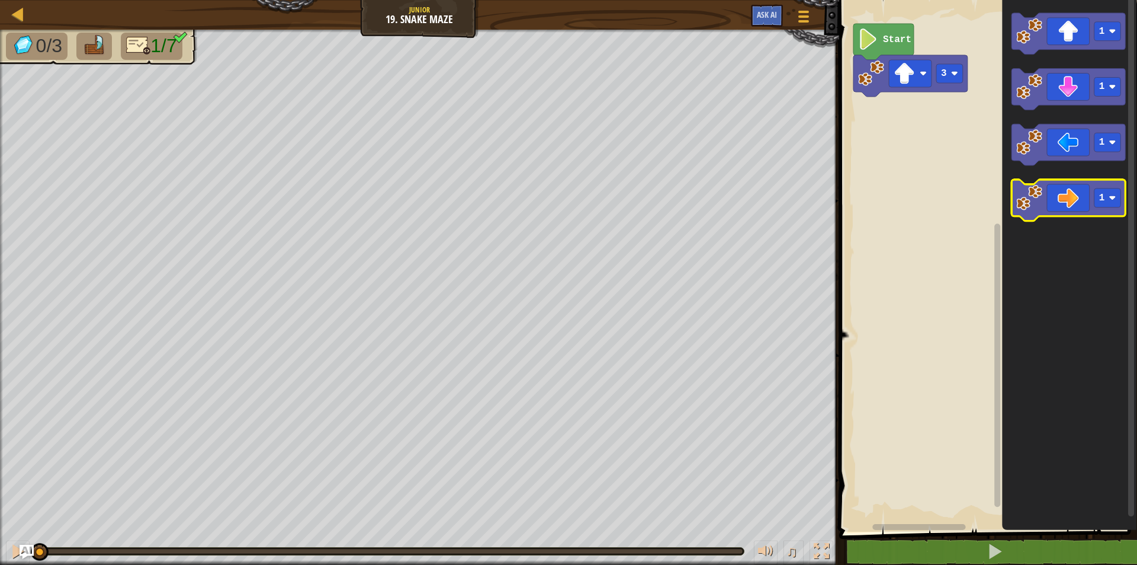
click at [1054, 196] on icon "Blockly Workspace" at bounding box center [1069, 200] width 114 height 41
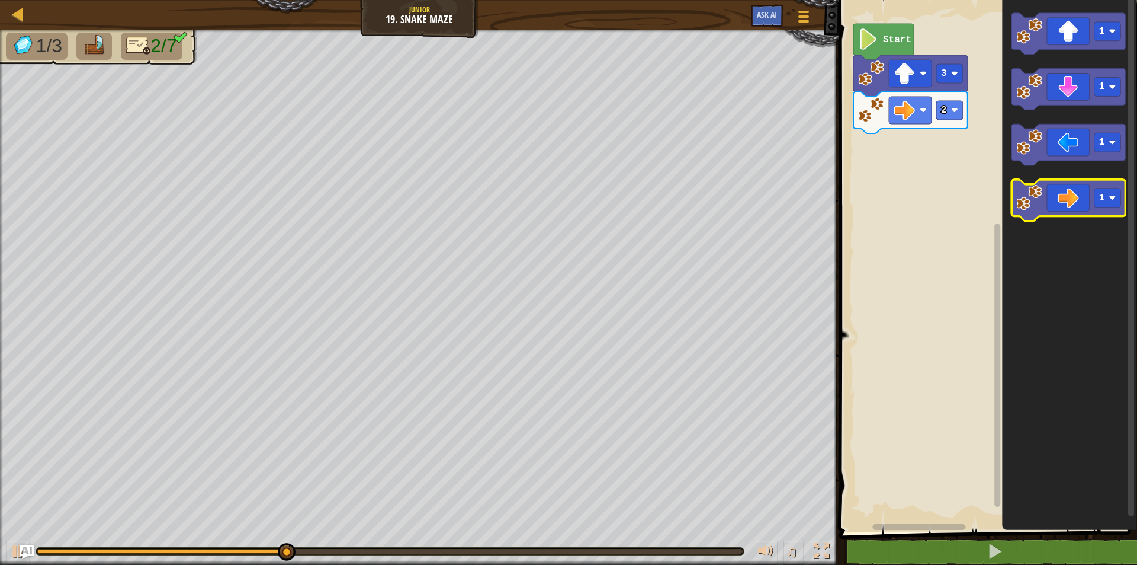
click at [1052, 206] on icon "Blockly Workspace" at bounding box center [1069, 200] width 114 height 41
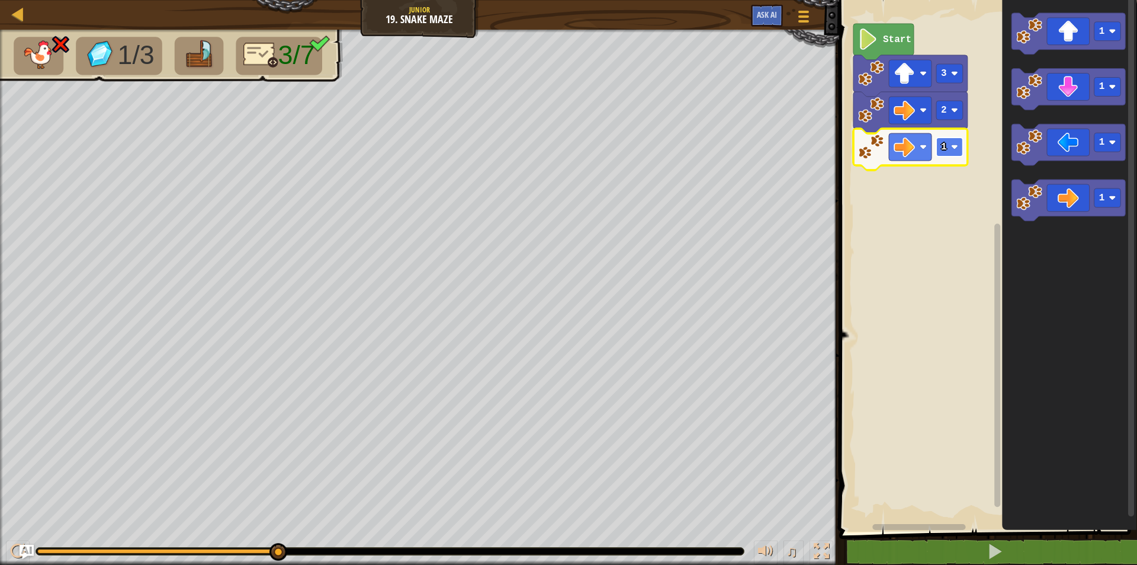
click at [956, 148] on image "Blockly Workspace" at bounding box center [954, 146] width 7 height 7
click at [954, 113] on image "Blockly Workspace" at bounding box center [954, 110] width 7 height 7
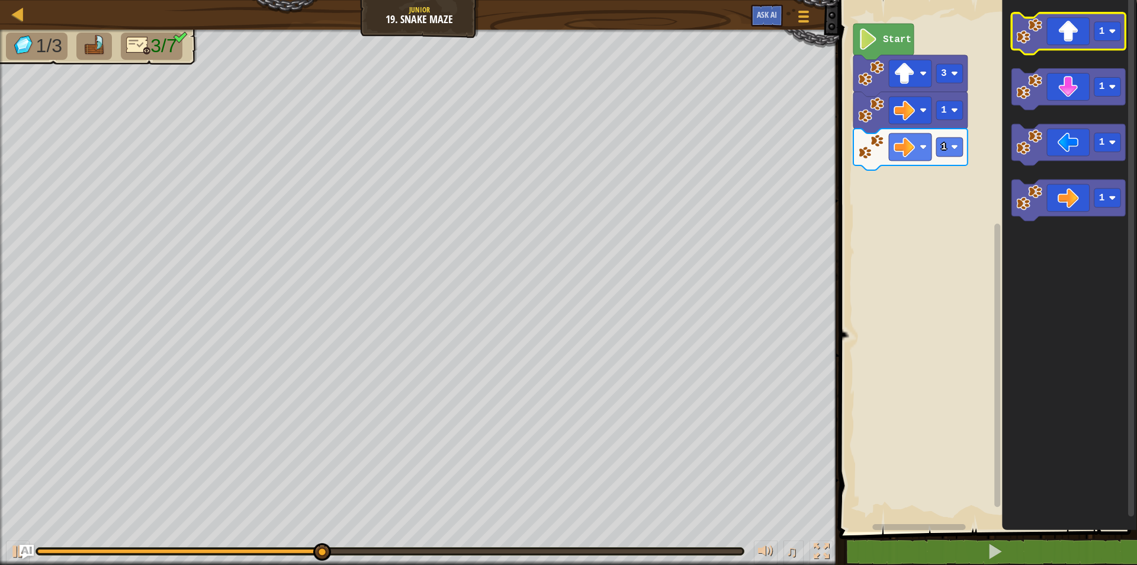
click at [1076, 40] on icon "Blockly Workspace" at bounding box center [1069, 33] width 114 height 41
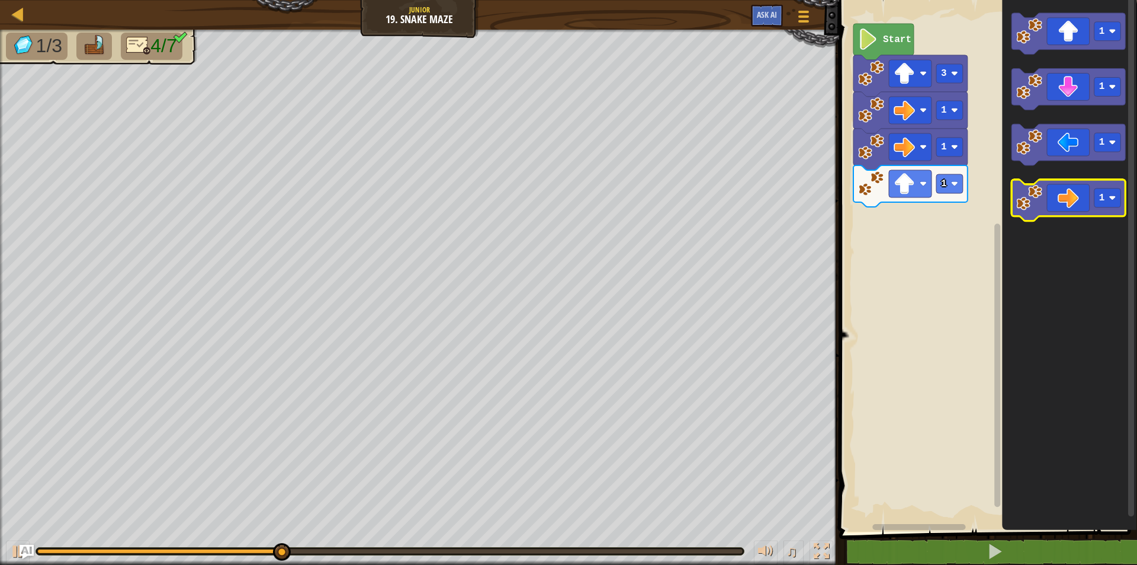
click at [1065, 197] on icon "Blockly Workspace" at bounding box center [1069, 200] width 114 height 41
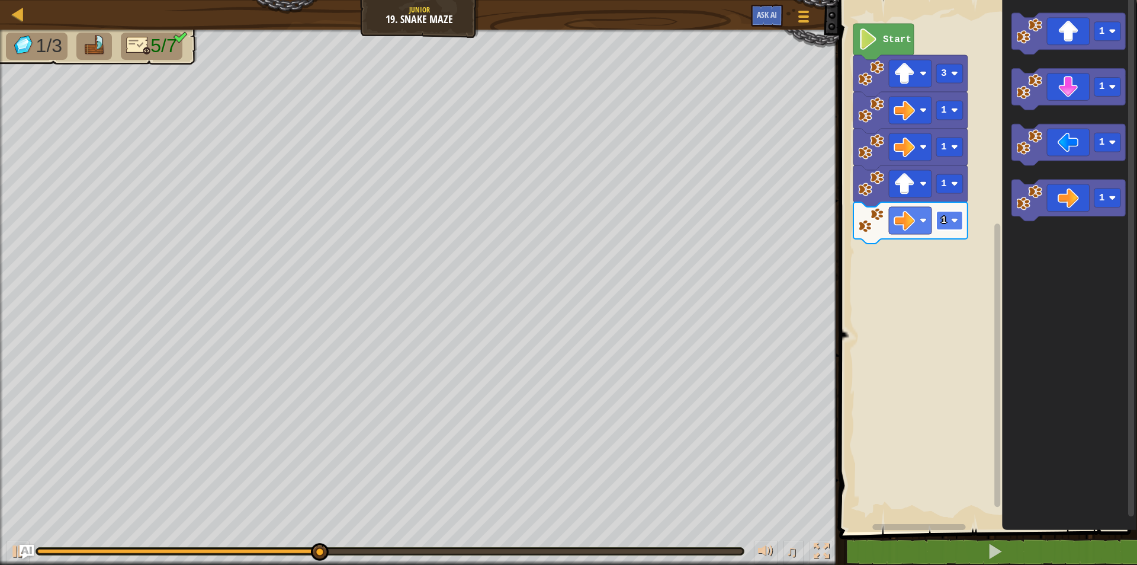
click at [950, 229] on rect "Blockly Workspace" at bounding box center [950, 220] width 27 height 19
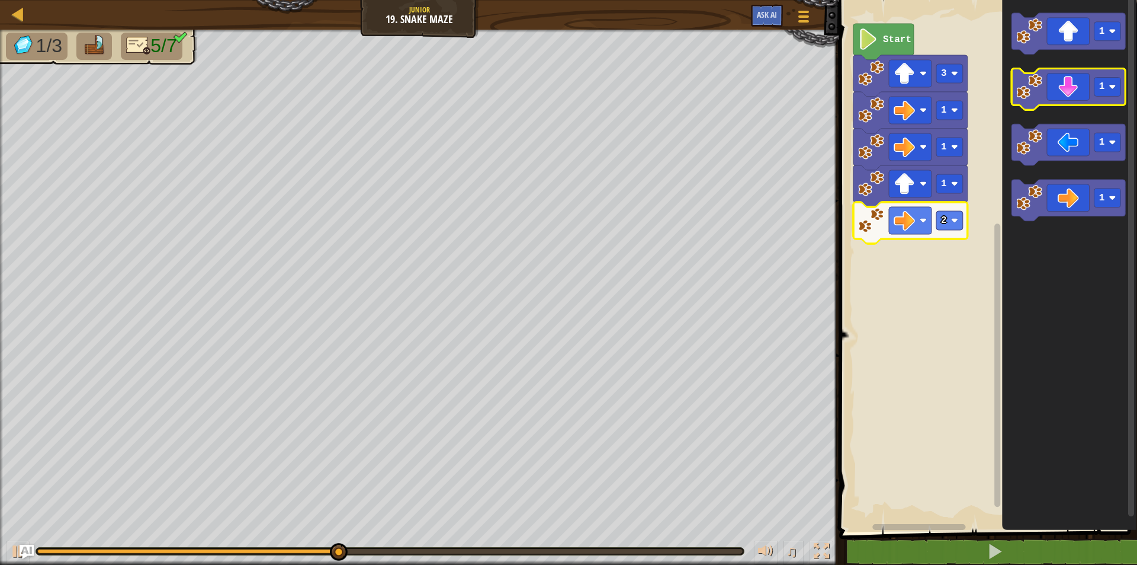
click at [1074, 100] on icon "Blockly Workspace" at bounding box center [1069, 89] width 114 height 41
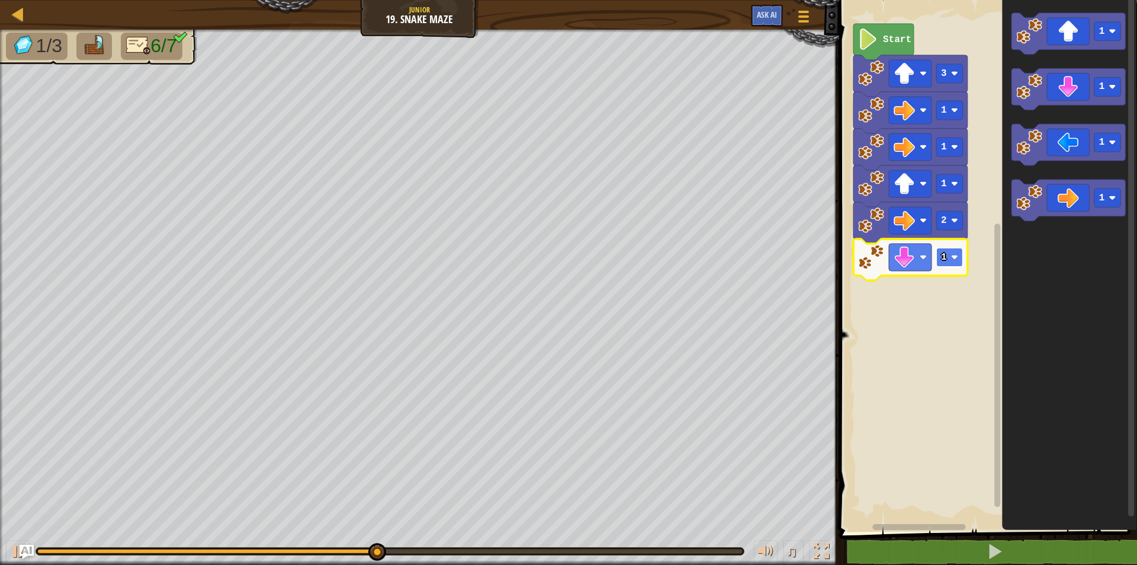
click at [957, 250] on rect "Blockly Workspace" at bounding box center [950, 257] width 27 height 19
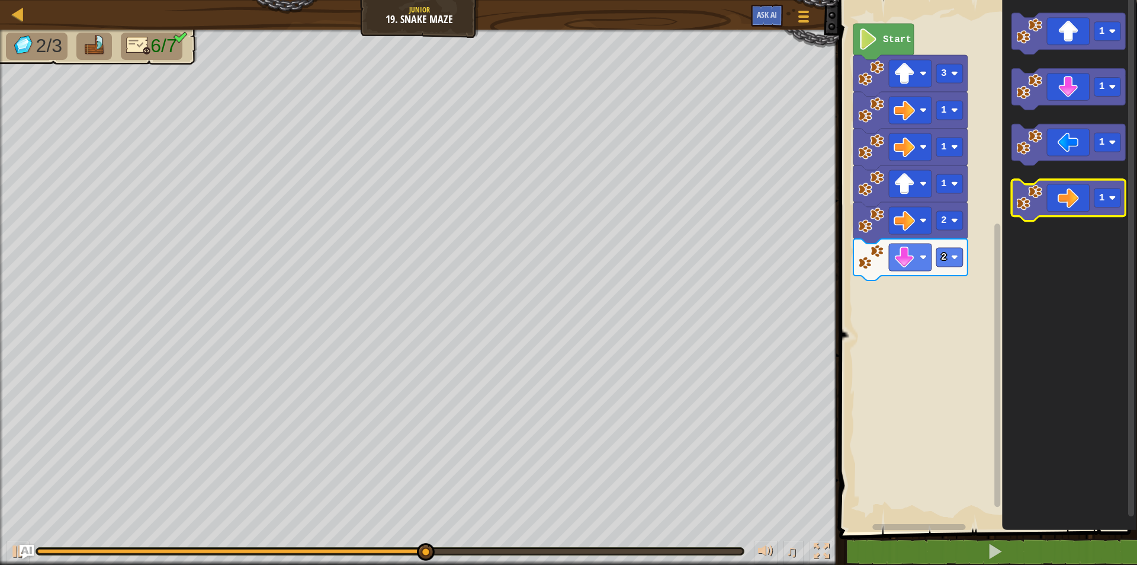
click at [1035, 191] on image "Blockly Workspace" at bounding box center [1030, 198] width 26 height 26
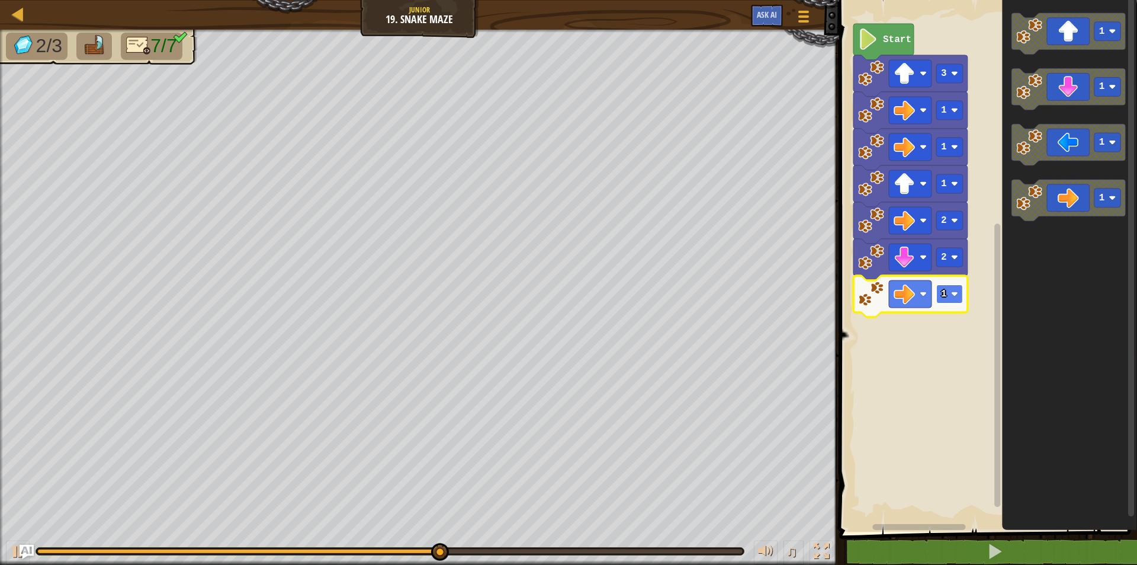
click at [958, 296] on image "Blockly Workspace" at bounding box center [954, 293] width 7 height 7
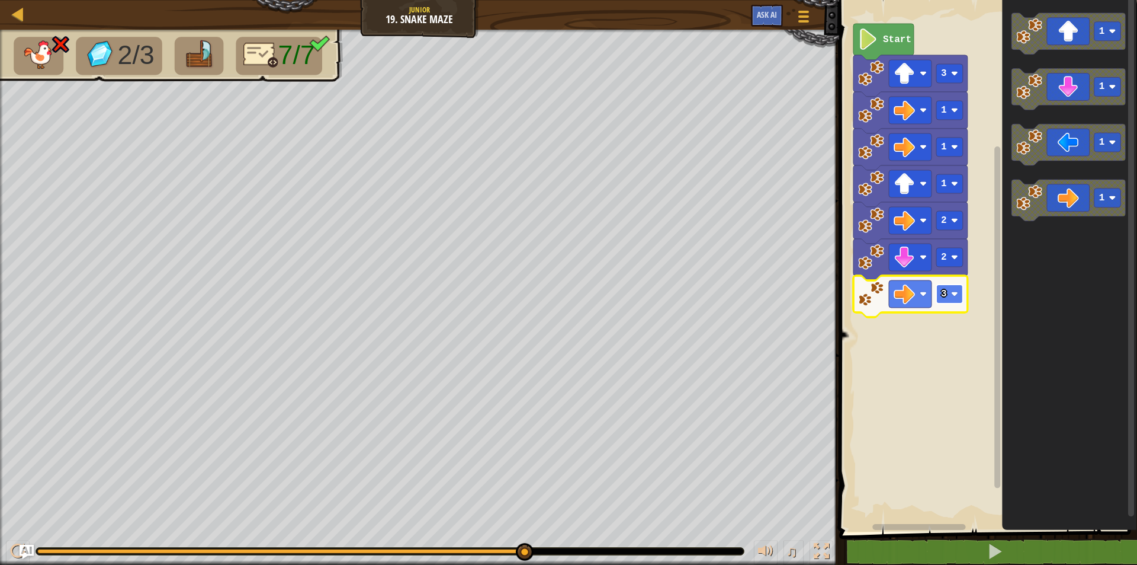
click at [956, 302] on rect "Blockly Workspace" at bounding box center [950, 293] width 27 height 19
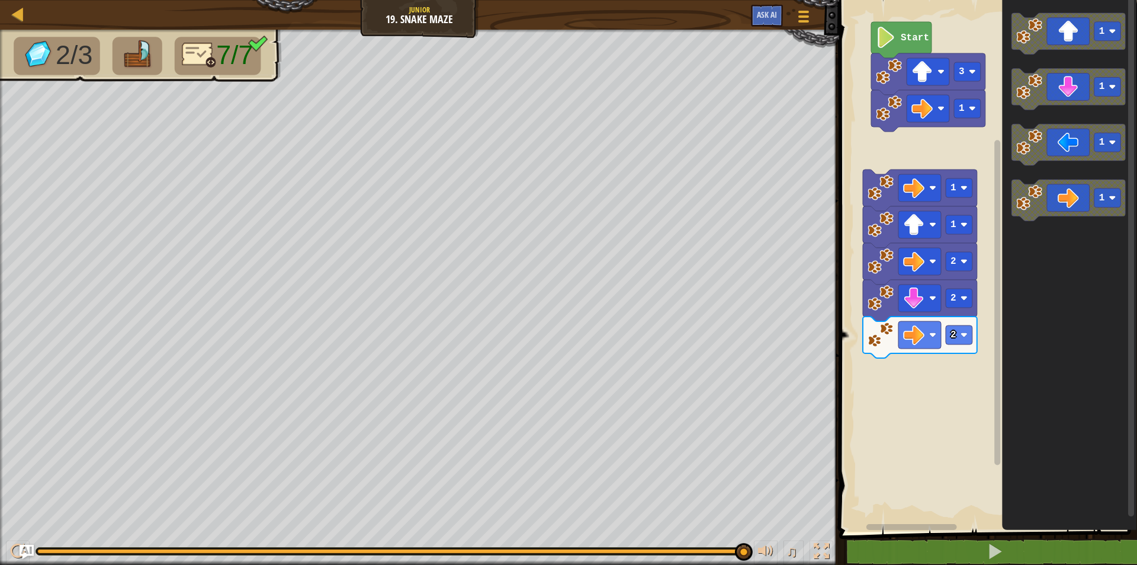
click at [882, 172] on rect "Blockly Workspace" at bounding box center [987, 262] width 302 height 537
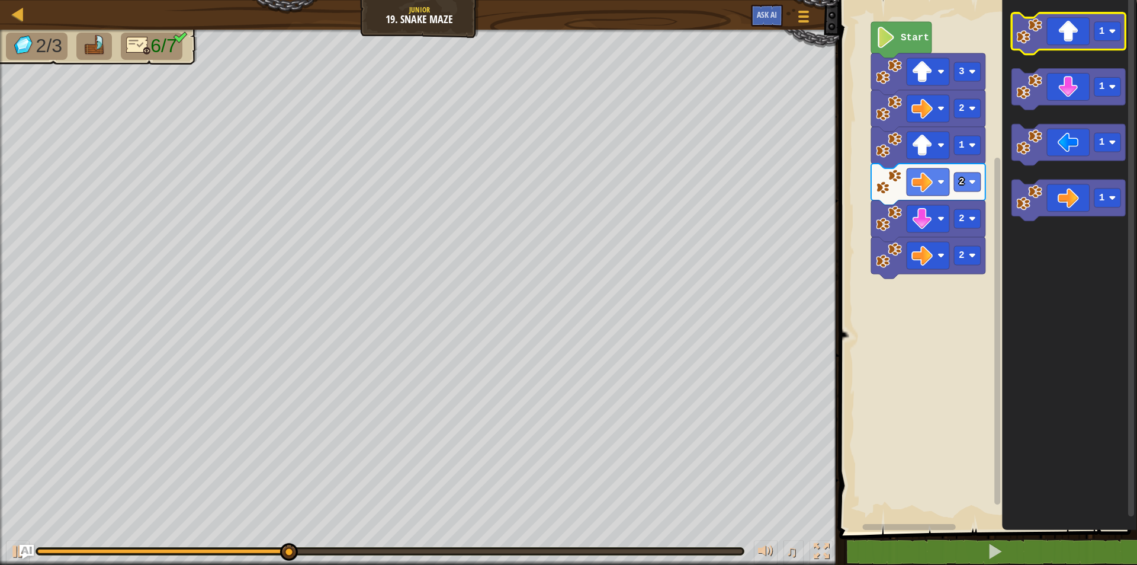
click at [1089, 43] on icon "Blockly Workspace" at bounding box center [1069, 33] width 114 height 41
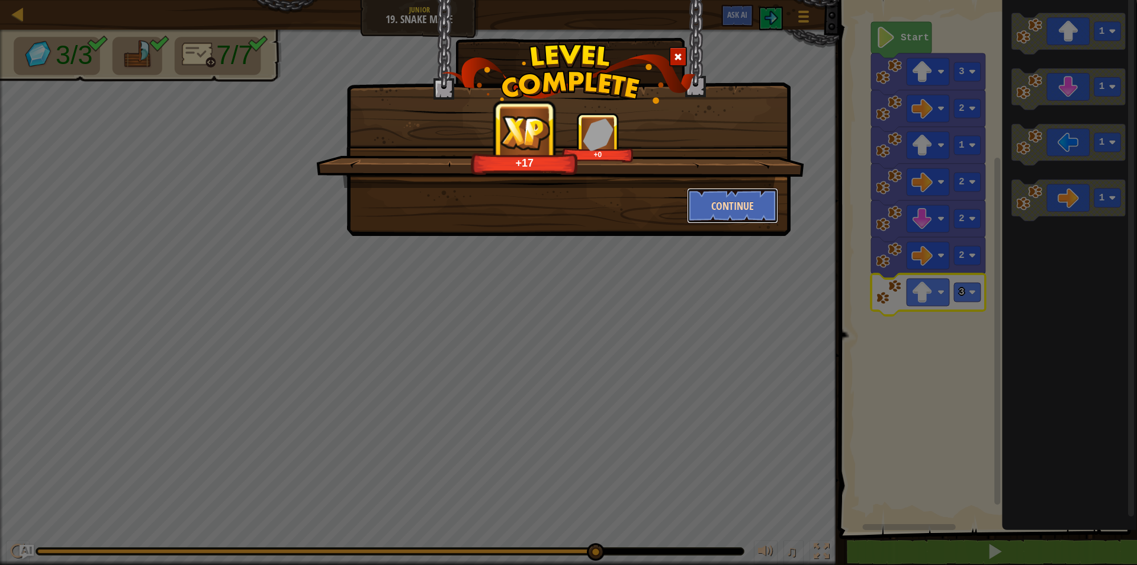
click at [736, 204] on button "Continue" at bounding box center [733, 206] width 92 height 36
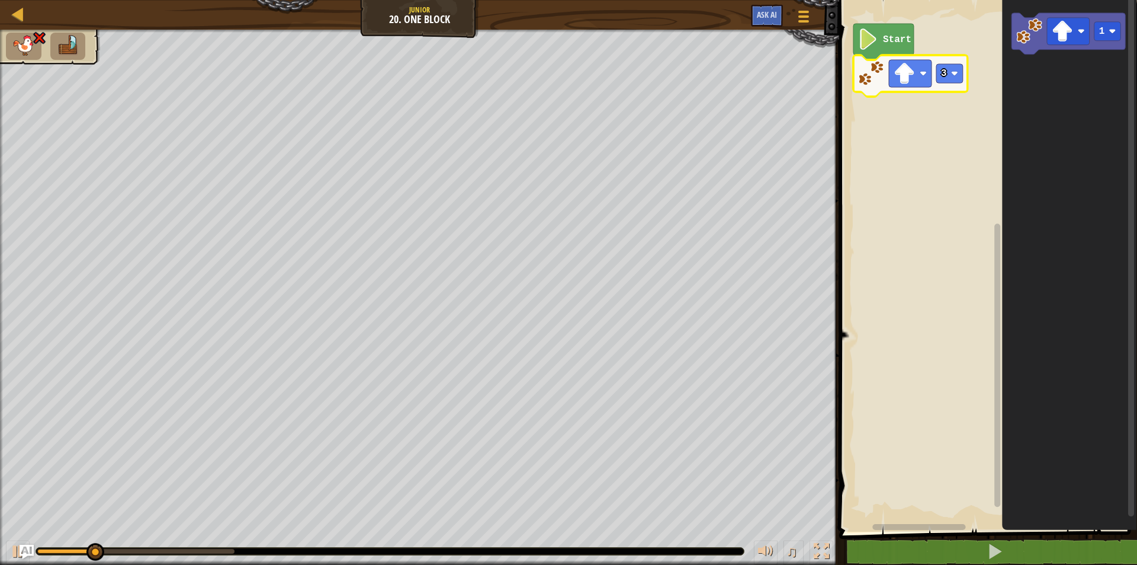
click at [964, 81] on icon "Blockly Workspace" at bounding box center [911, 75] width 114 height 41
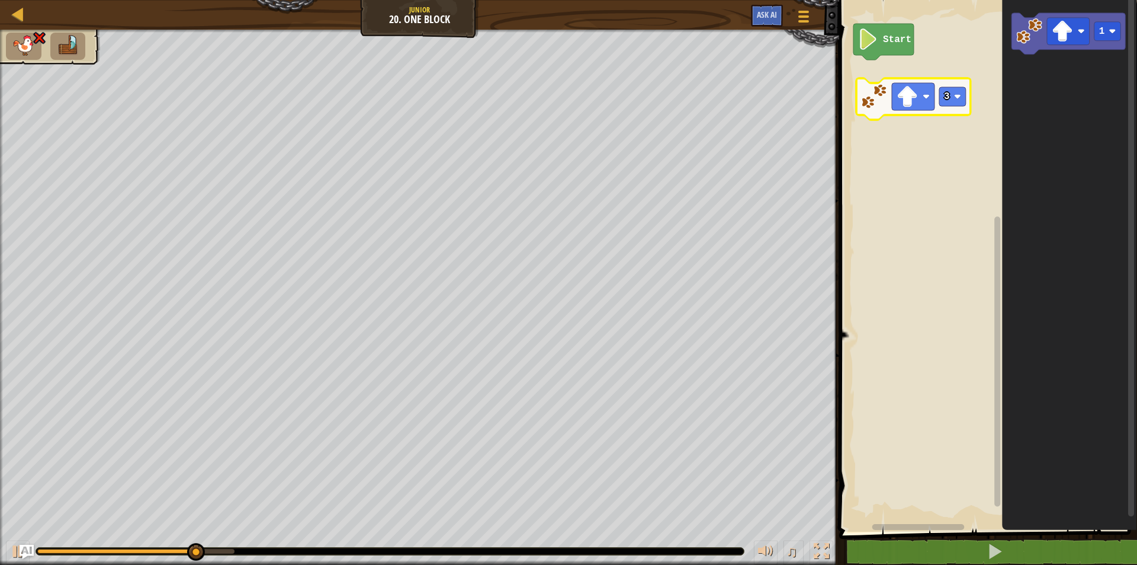
click at [958, 100] on image "Blockly Workspace" at bounding box center [957, 96] width 7 height 7
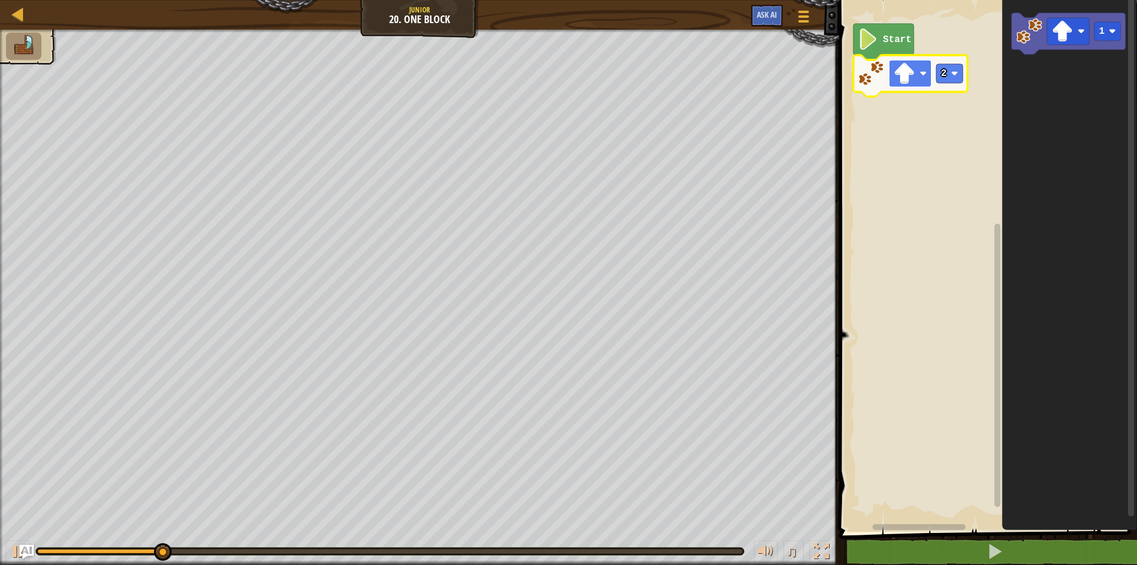
click at [922, 73] on image "Blockly Workspace" at bounding box center [923, 73] width 7 height 7
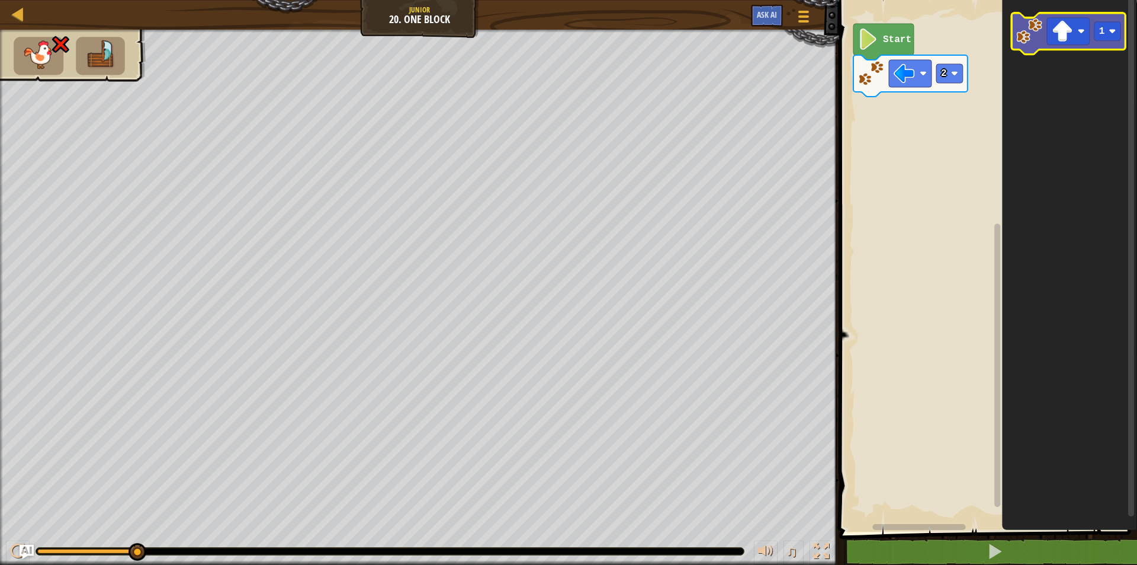
click at [1044, 43] on icon "Blockly Workspace" at bounding box center [1069, 33] width 114 height 41
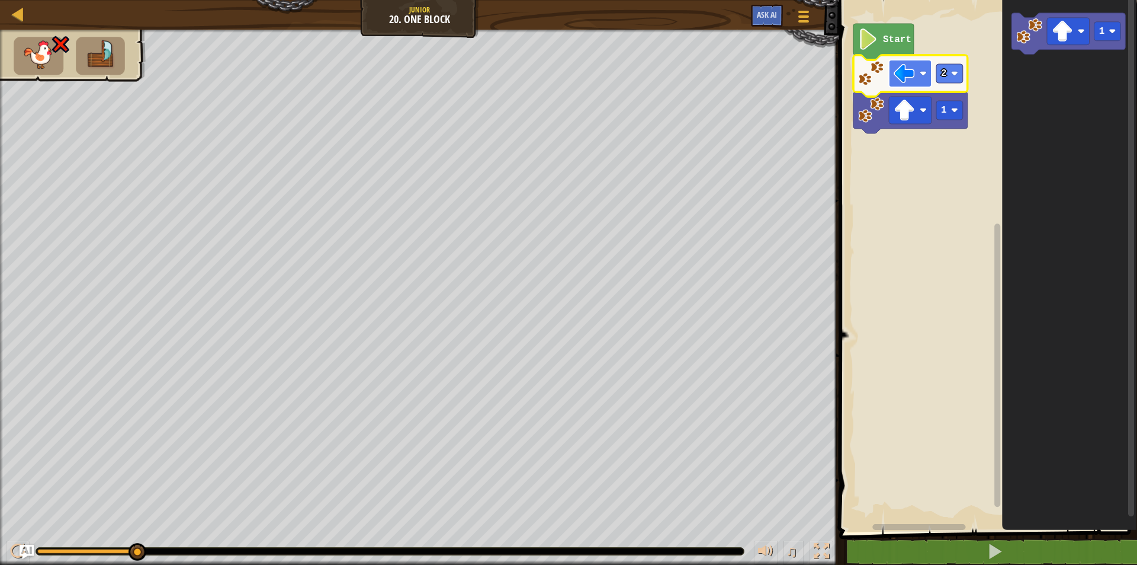
click at [911, 82] on image "Blockly Workspace" at bounding box center [904, 73] width 21 height 21
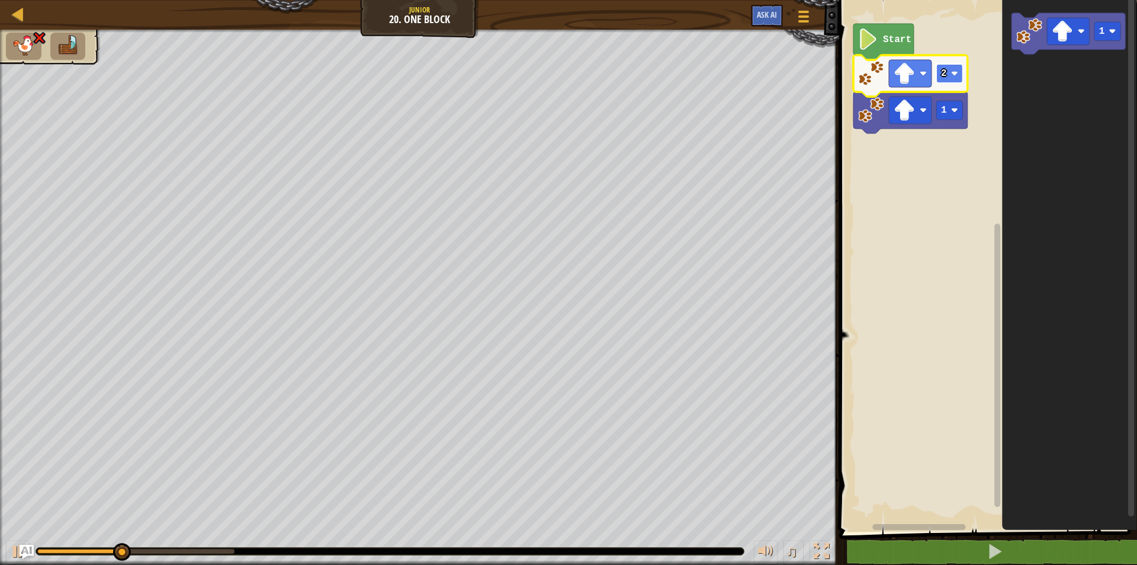
click at [954, 68] on rect "Blockly Workspace" at bounding box center [950, 73] width 27 height 19
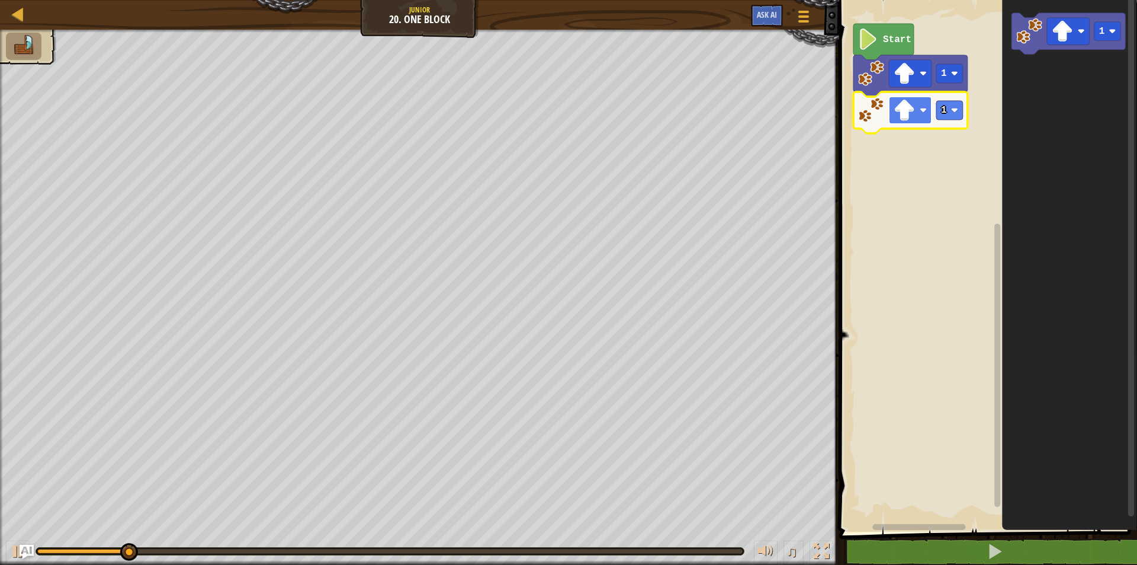
click at [931, 104] on rect "Blockly Workspace" at bounding box center [910, 110] width 43 height 27
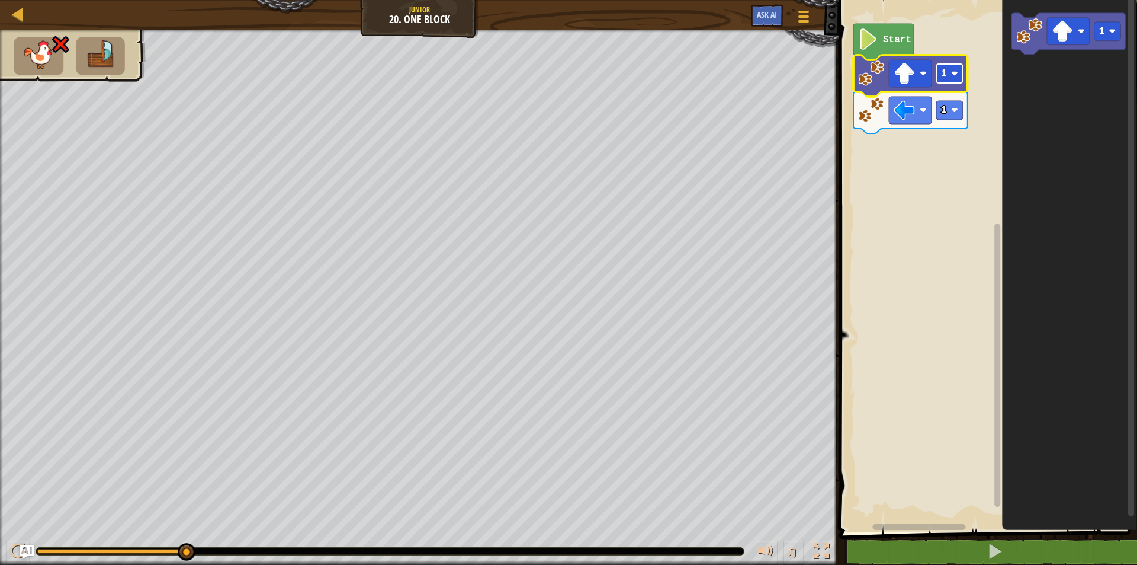
click at [951, 77] on rect "Blockly Workspace" at bounding box center [950, 73] width 27 height 19
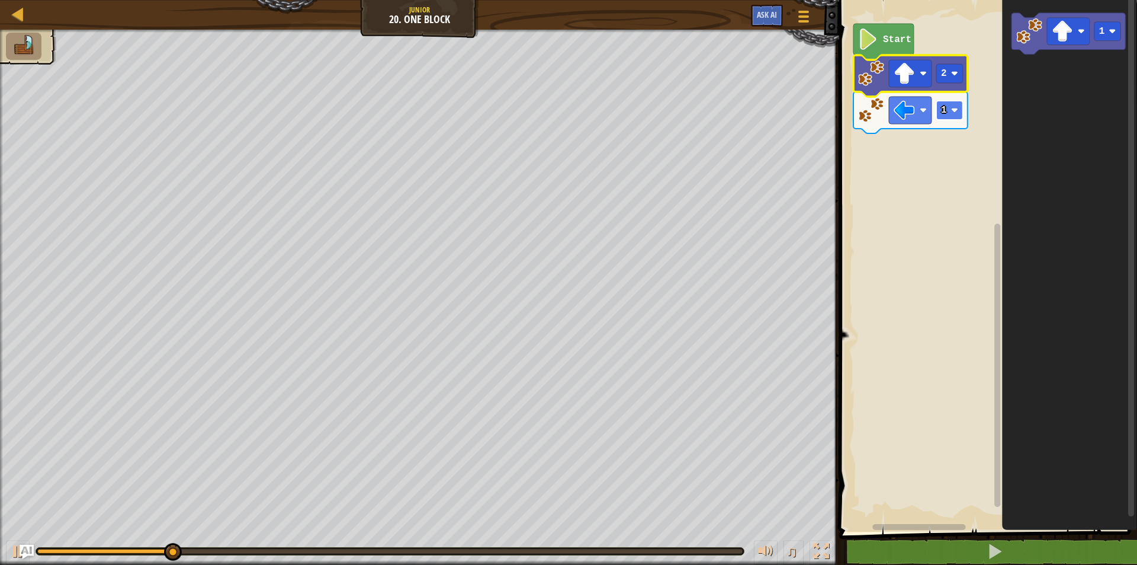
click at [953, 113] on image "Blockly Workspace" at bounding box center [954, 110] width 7 height 7
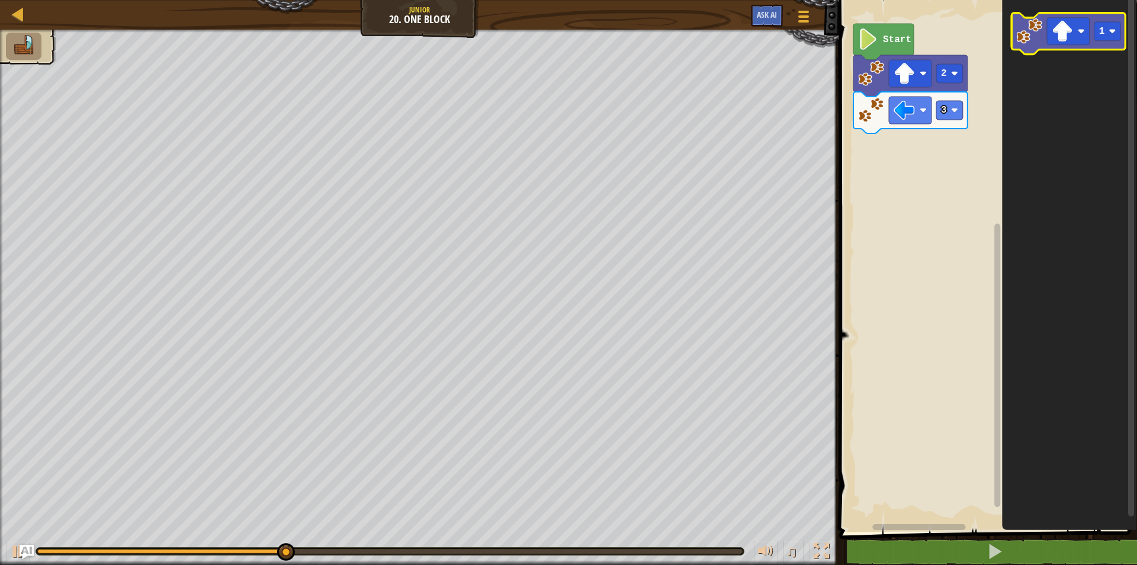
click at [1024, 28] on image "Blockly Workspace" at bounding box center [1030, 31] width 26 height 26
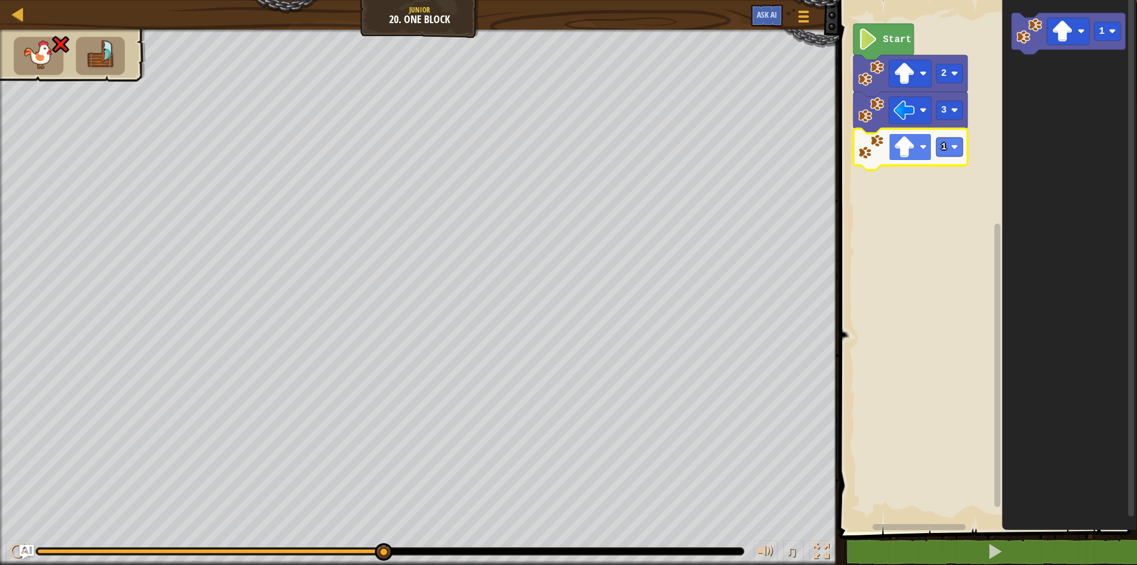
click at [909, 148] on image "Blockly Workspace" at bounding box center [904, 146] width 21 height 21
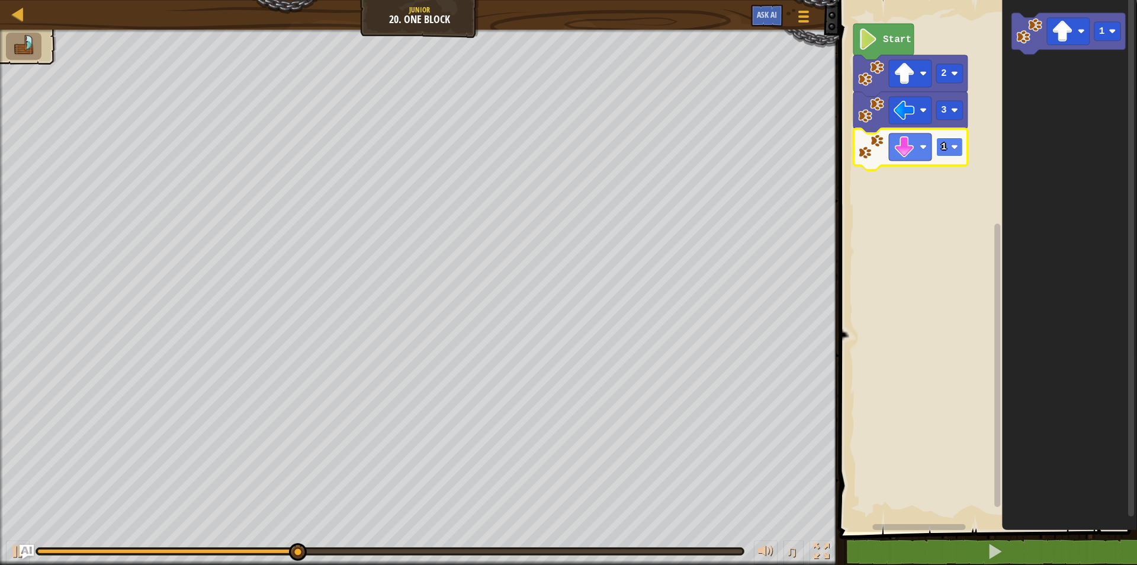
click at [956, 155] on rect "Blockly Workspace" at bounding box center [950, 146] width 27 height 19
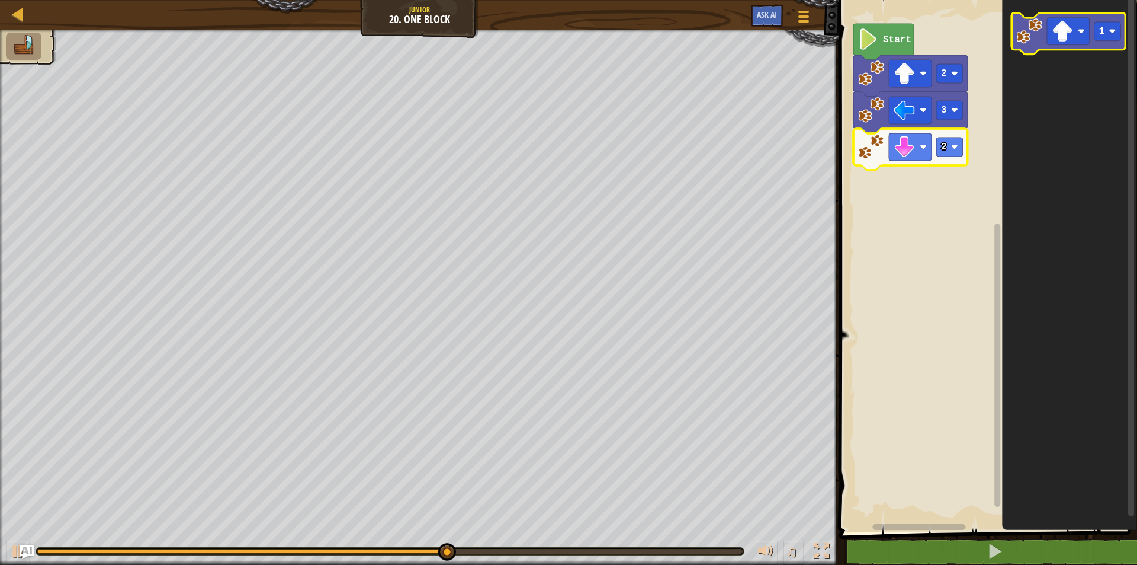
click at [1028, 41] on image "Blockly Workspace" at bounding box center [1030, 31] width 26 height 26
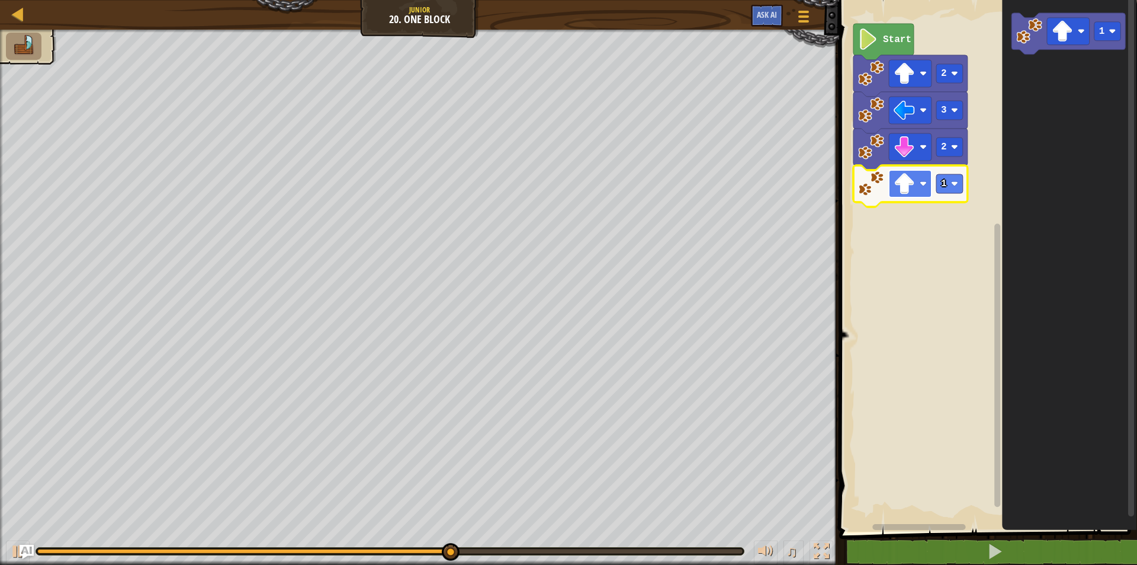
click at [929, 187] on rect "Blockly Workspace" at bounding box center [910, 183] width 43 height 27
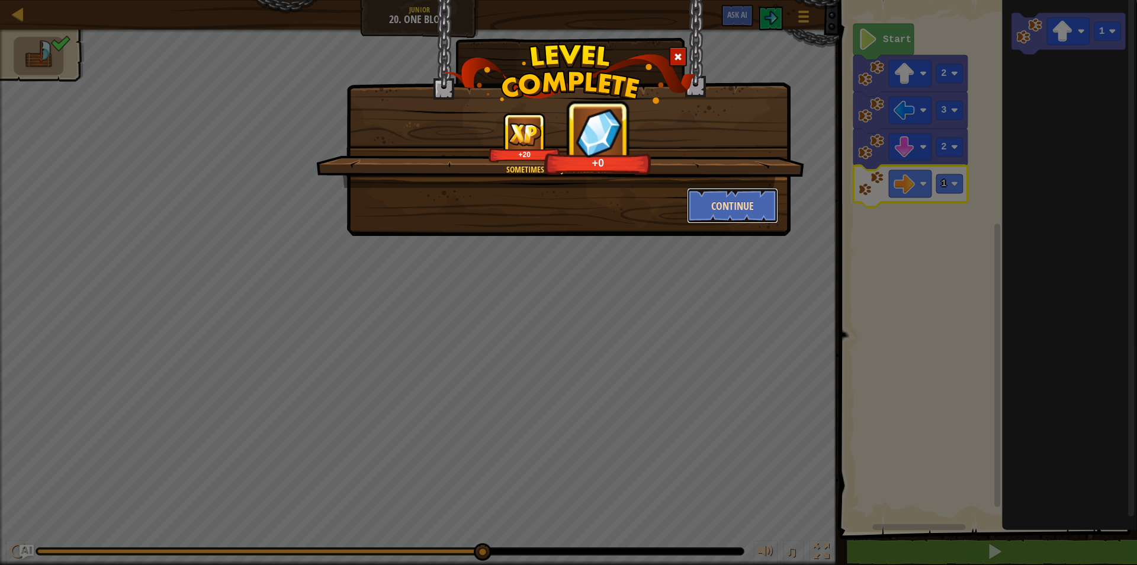
click at [733, 209] on button "Continue" at bounding box center [733, 206] width 92 height 36
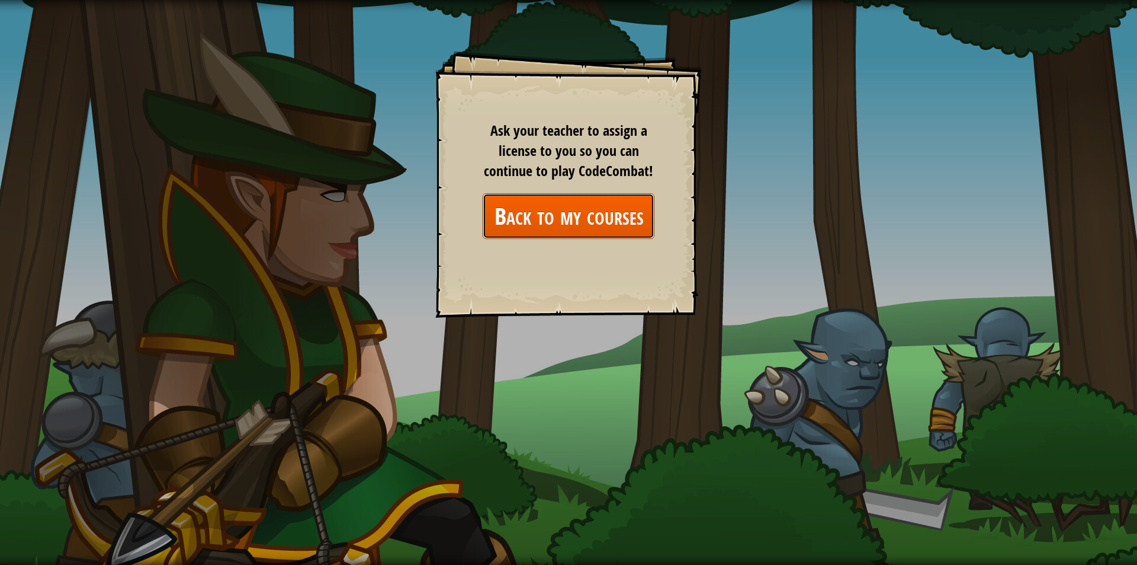
click at [531, 213] on link "Back to my courses" at bounding box center [569, 216] width 172 height 46
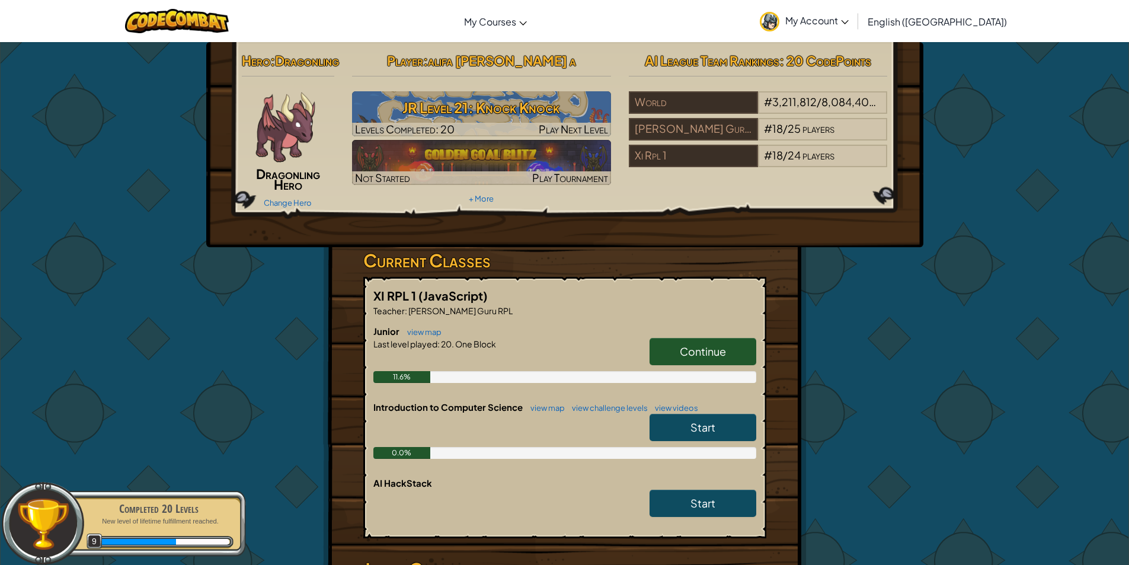
click at [678, 441] on link "Start" at bounding box center [702, 427] width 107 height 27
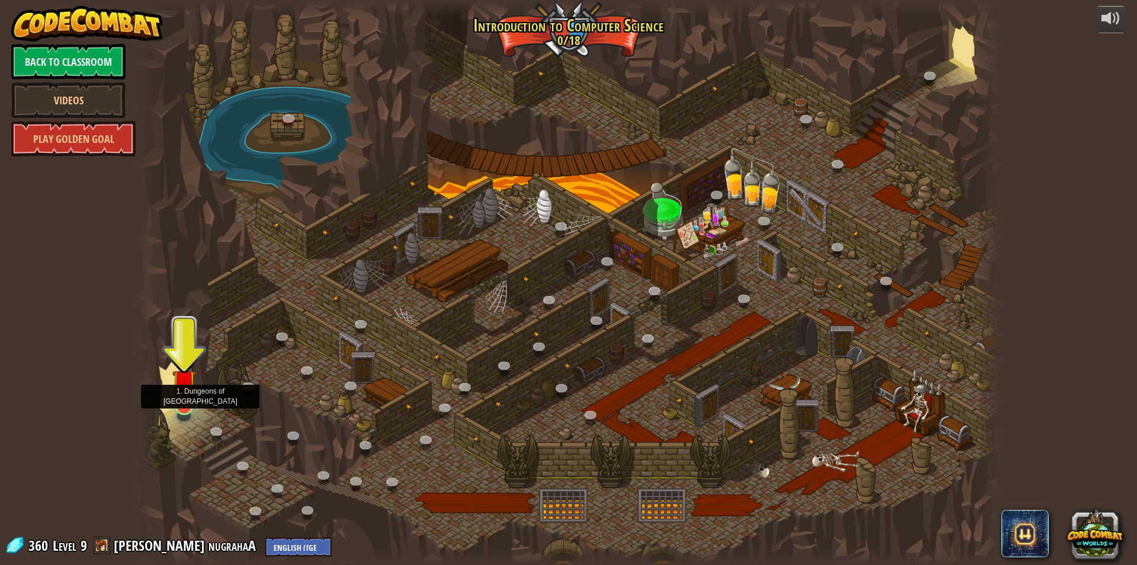
click at [191, 405] on img at bounding box center [183, 380] width 23 height 53
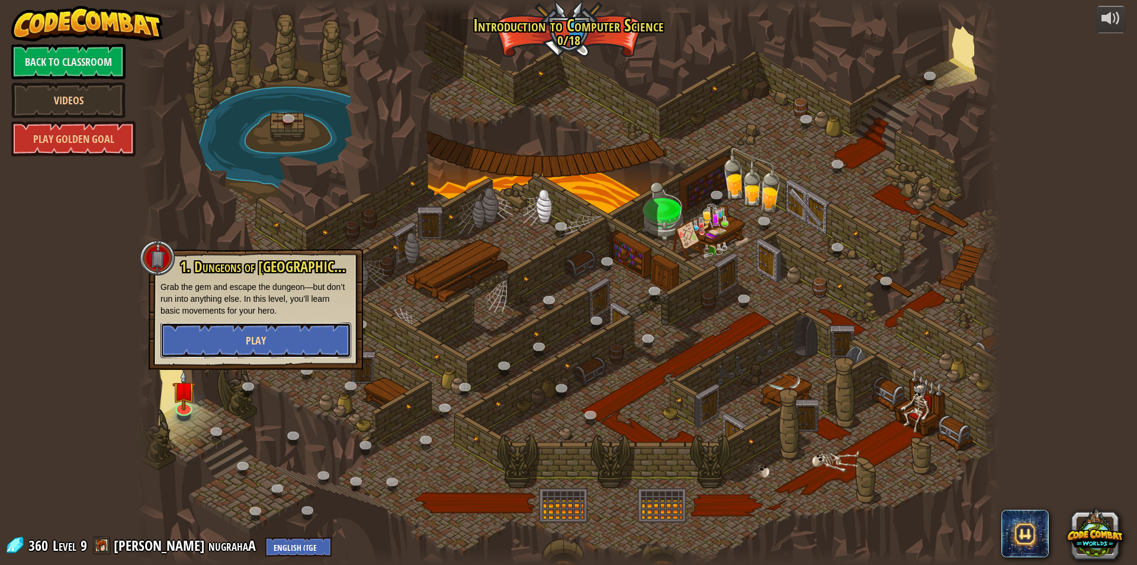
click at [238, 347] on button "Play" at bounding box center [256, 340] width 191 height 36
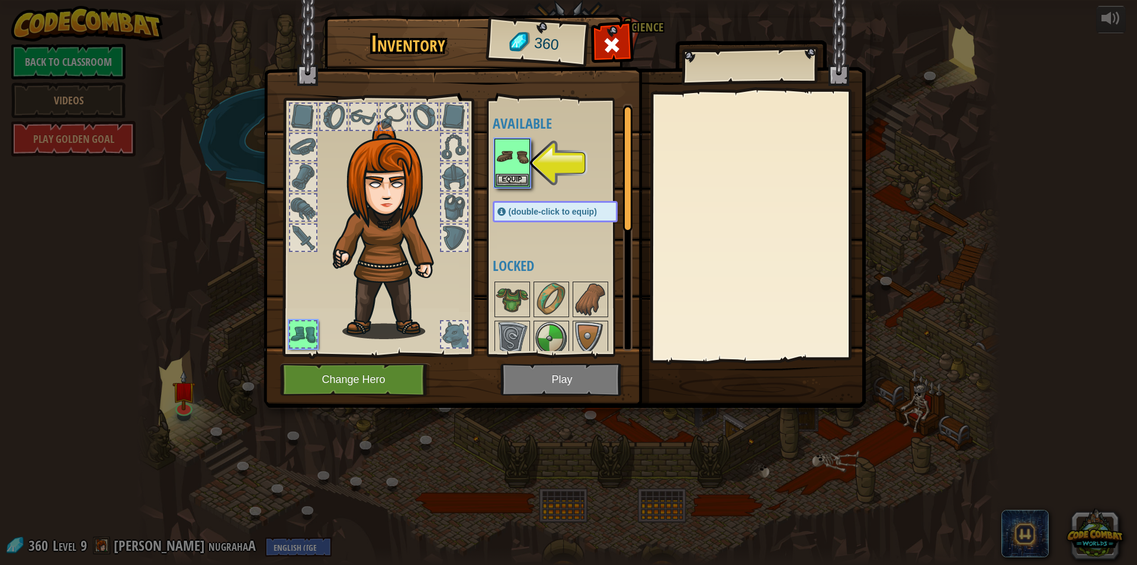
click at [363, 109] on div at bounding box center [364, 117] width 26 height 26
click at [525, 166] on img at bounding box center [512, 156] width 33 height 33
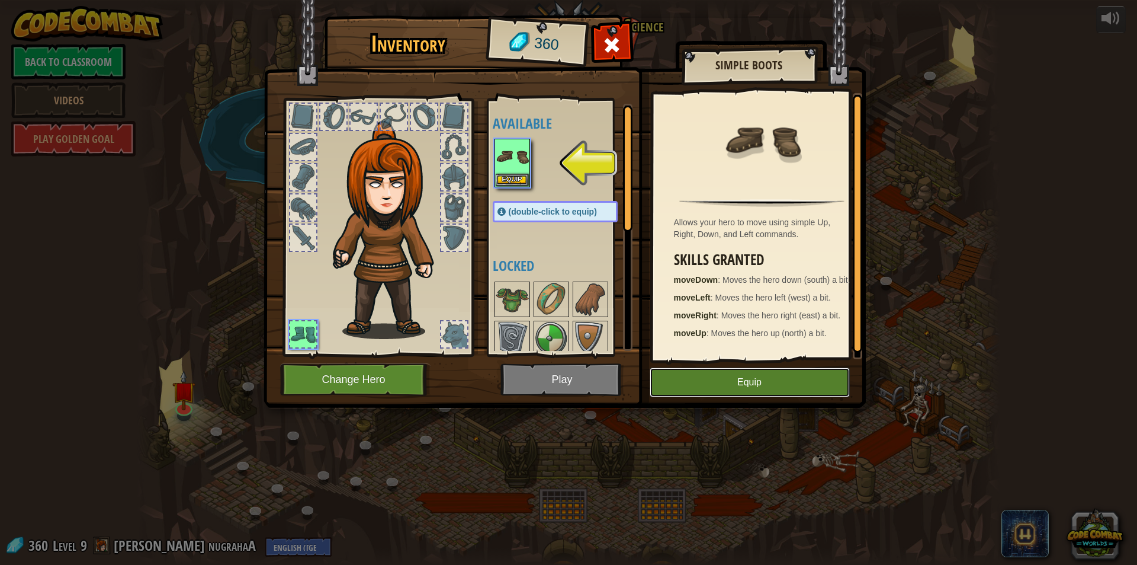
click at [690, 386] on button "Equip" at bounding box center [750, 382] width 200 height 30
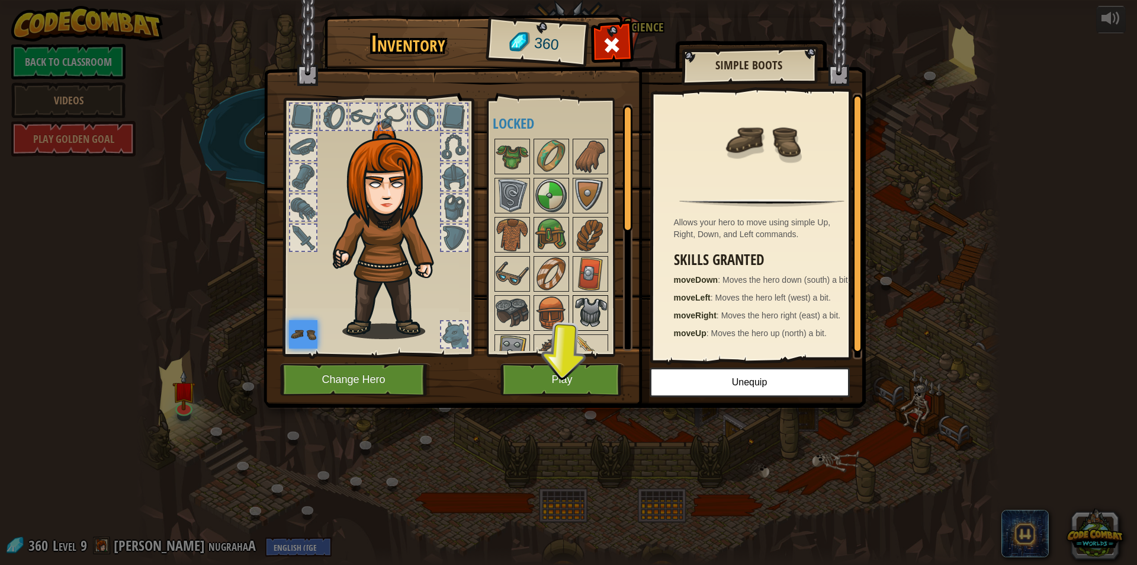
click at [575, 298] on img at bounding box center [590, 312] width 33 height 33
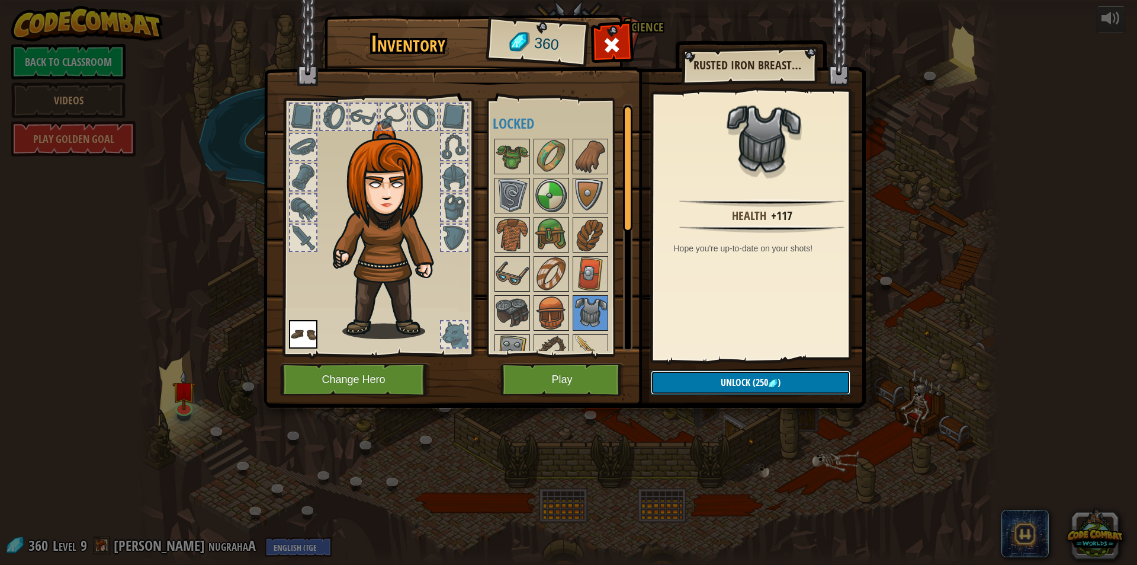
click at [714, 384] on button "Unlock (250 )" at bounding box center [751, 382] width 200 height 24
click at [584, 305] on img at bounding box center [590, 312] width 33 height 33
click at [716, 382] on button "Unlock (250 )" at bounding box center [751, 382] width 200 height 24
click at [716, 382] on button "Confirm" at bounding box center [751, 382] width 200 height 24
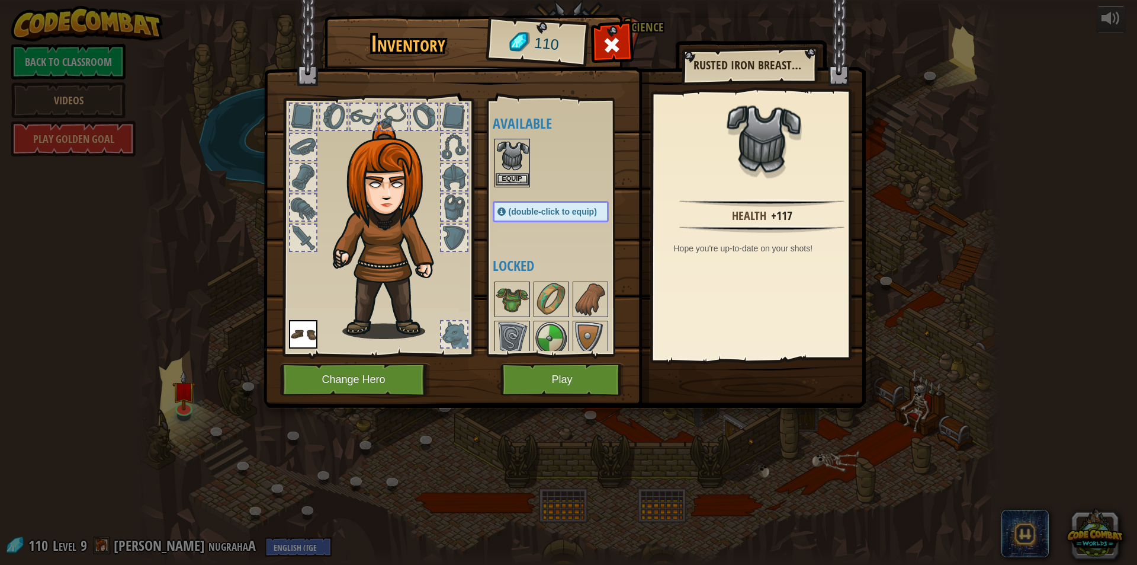
click at [502, 148] on img at bounding box center [512, 156] width 33 height 33
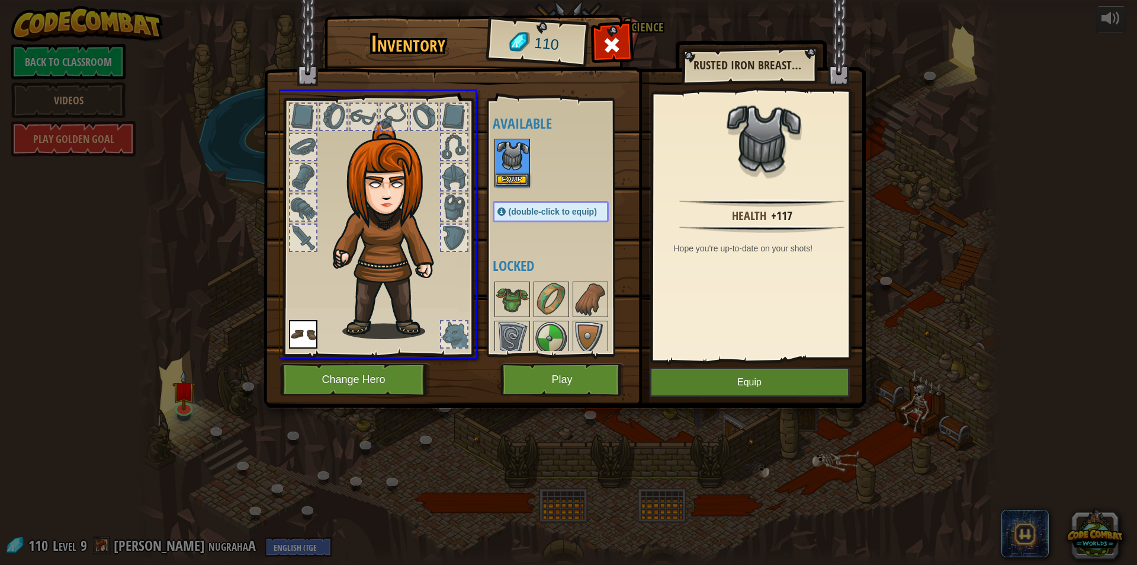
drag, startPoint x: 510, startPoint y: 153, endPoint x: 512, endPoint y: 182, distance: 29.1
click at [512, 182] on div "Inventory 110 Available Equip Equip (double-click to equip) Locked Rusted Iron …" at bounding box center [568, 282] width 1137 height 565
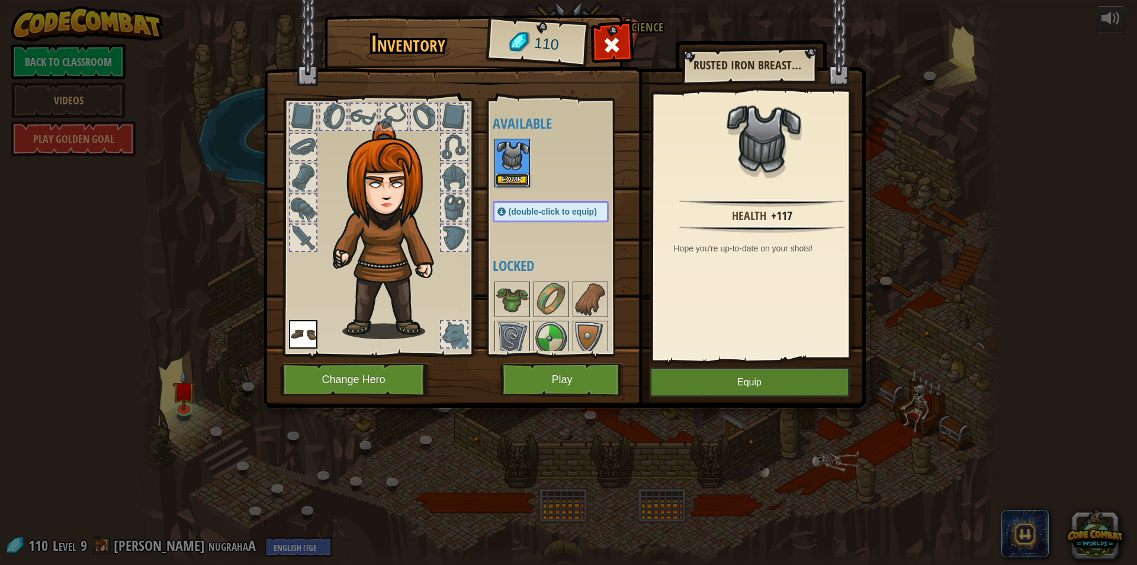
click at [512, 182] on button "Equip" at bounding box center [512, 180] width 33 height 12
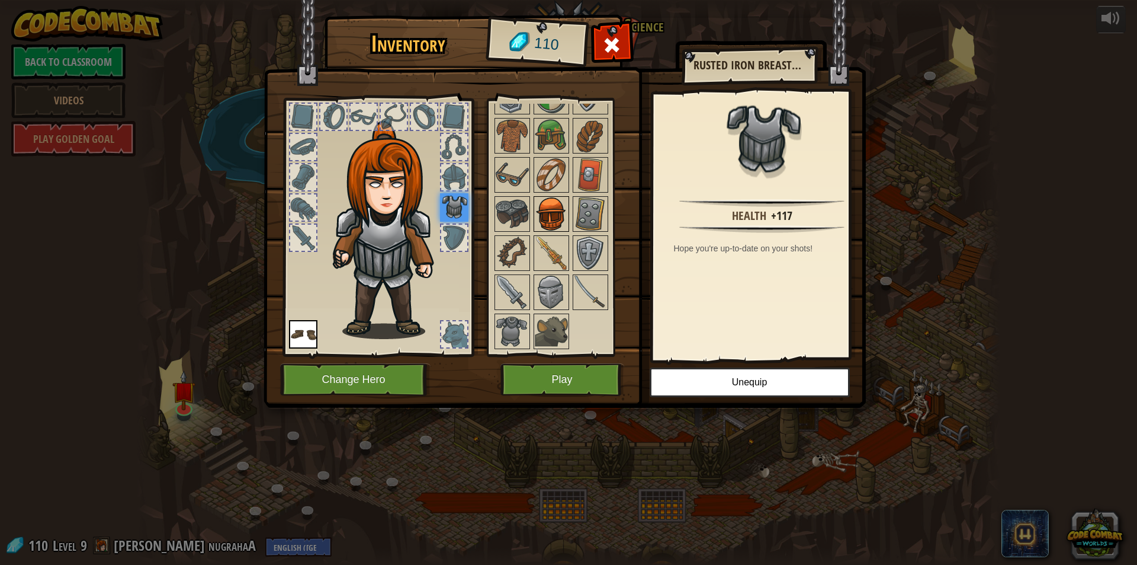
scroll to position [94, 0]
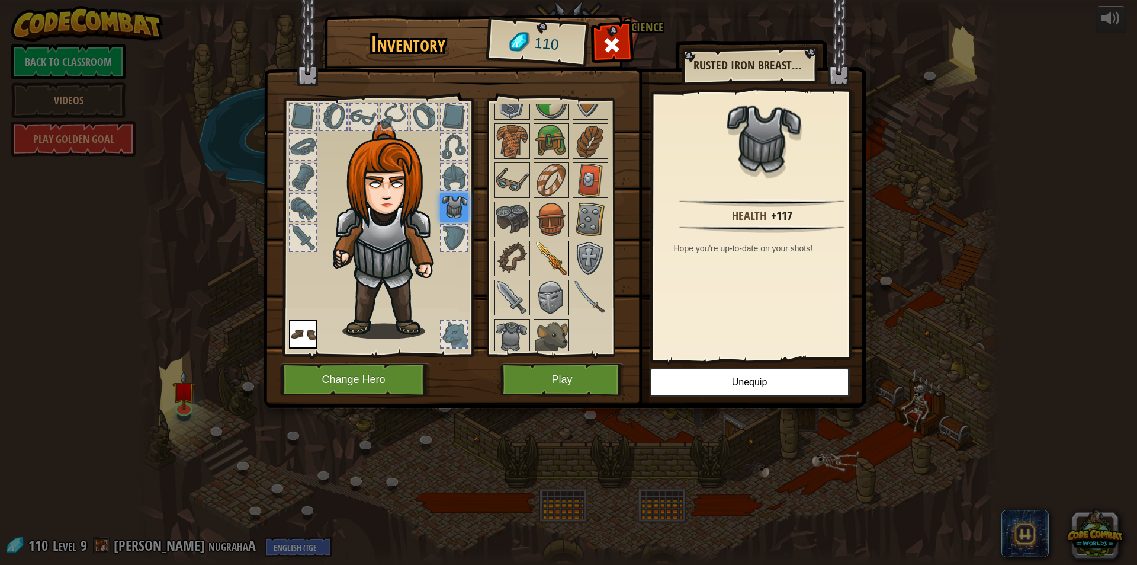
click at [550, 261] on img at bounding box center [551, 258] width 33 height 33
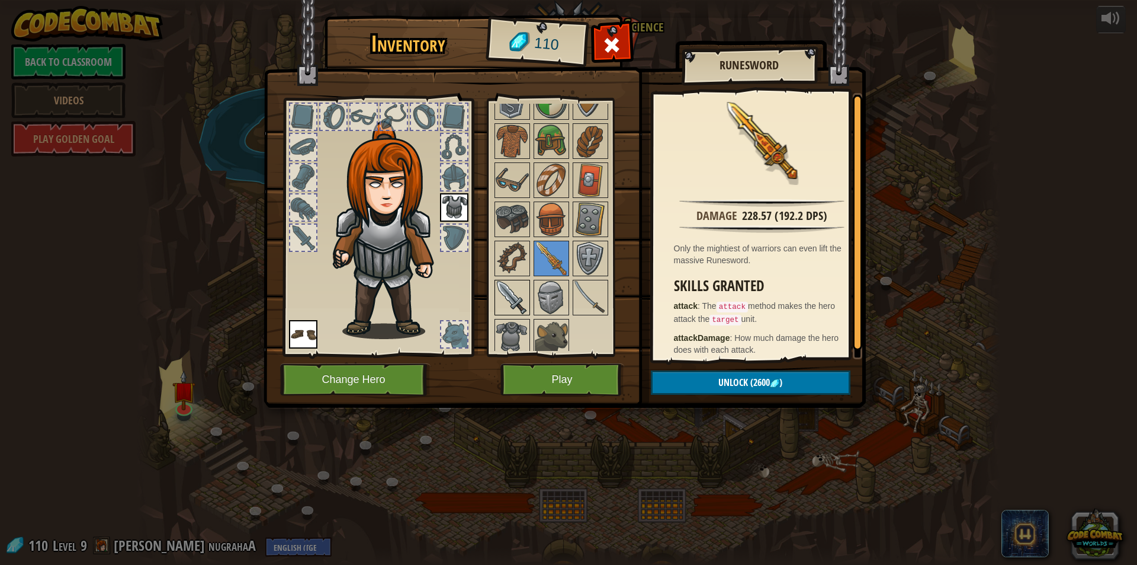
click at [507, 302] on img at bounding box center [512, 297] width 33 height 33
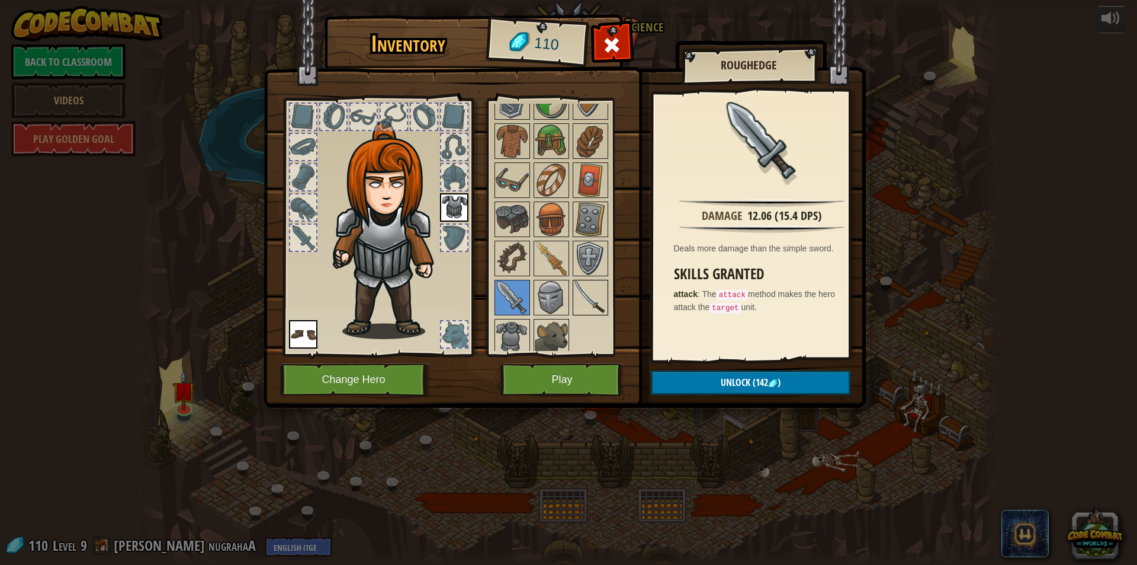
click at [594, 300] on img at bounding box center [590, 297] width 33 height 33
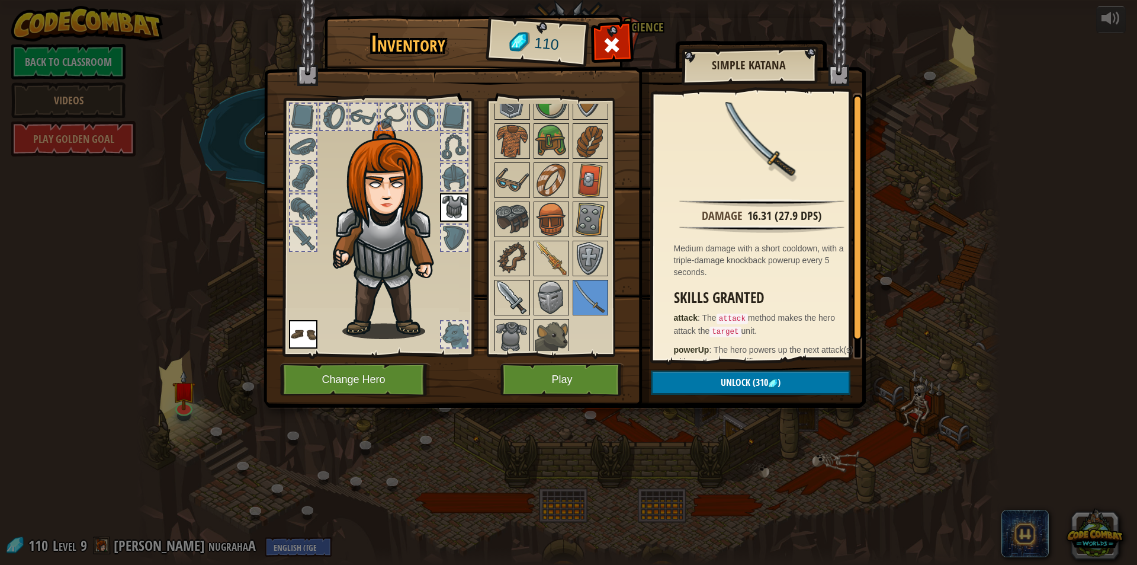
drag, startPoint x: 486, startPoint y: 293, endPoint x: 502, endPoint y: 299, distance: 17.4
click at [502, 299] on div "Inventory 110 Available Equip Equip (double-click to equip) Locked Simple Katan…" at bounding box center [569, 213] width 602 height 391
click at [502, 299] on img at bounding box center [512, 297] width 33 height 33
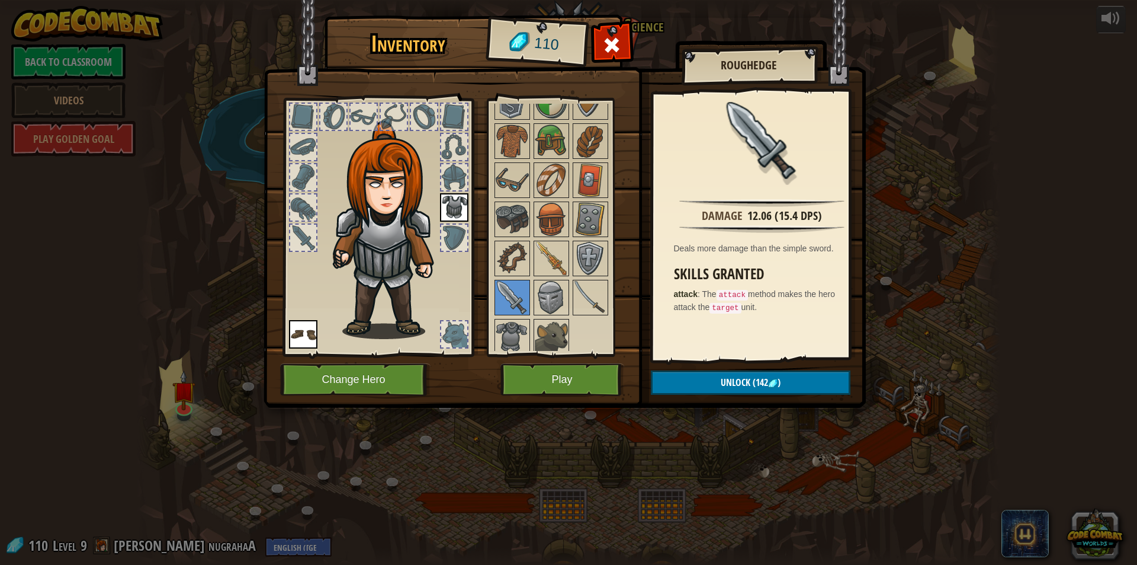
click at [454, 214] on img at bounding box center [454, 207] width 28 height 28
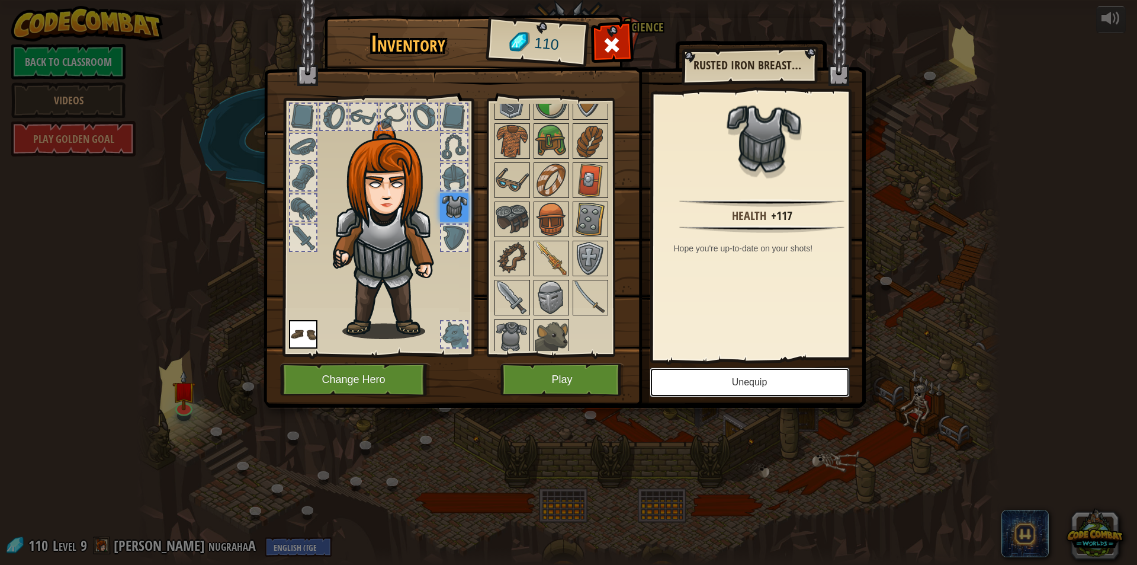
click at [760, 378] on button "Unequip" at bounding box center [750, 382] width 200 height 30
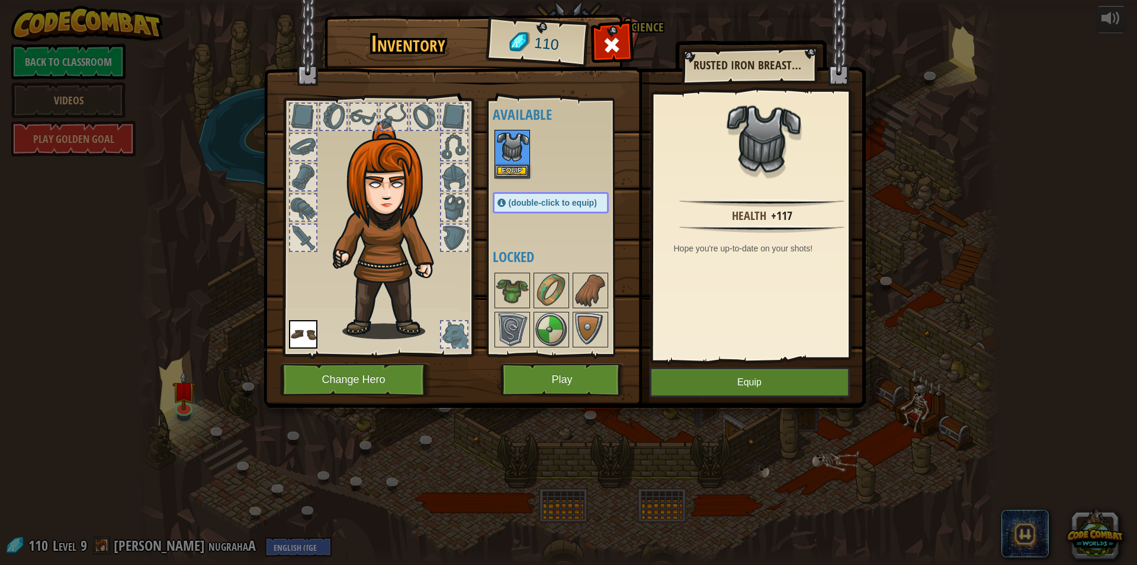
scroll to position [8, 0]
click at [508, 152] on img at bounding box center [512, 148] width 33 height 33
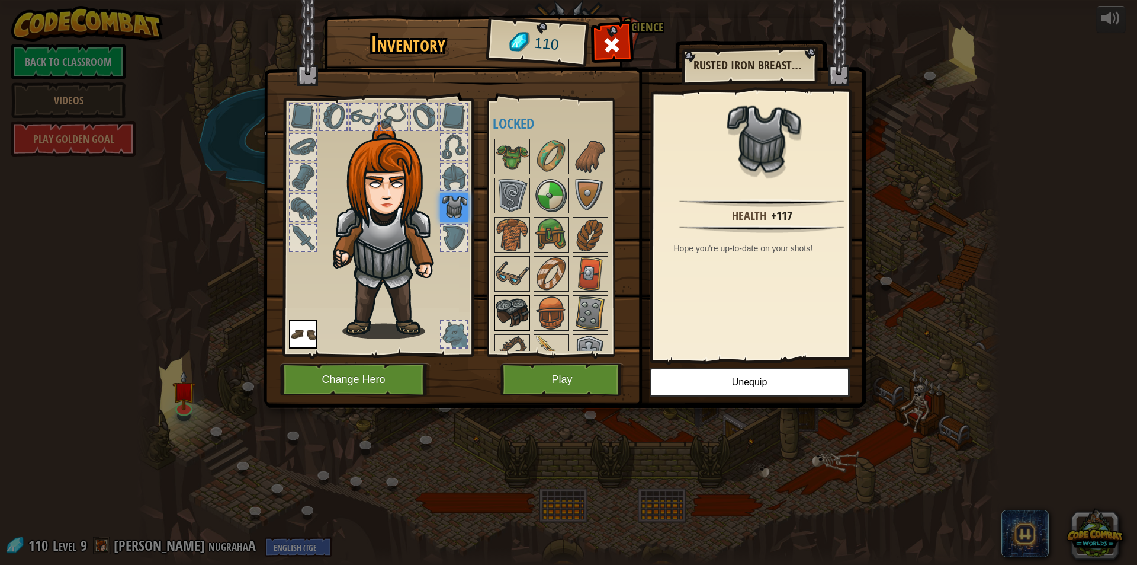
scroll to position [99, 0]
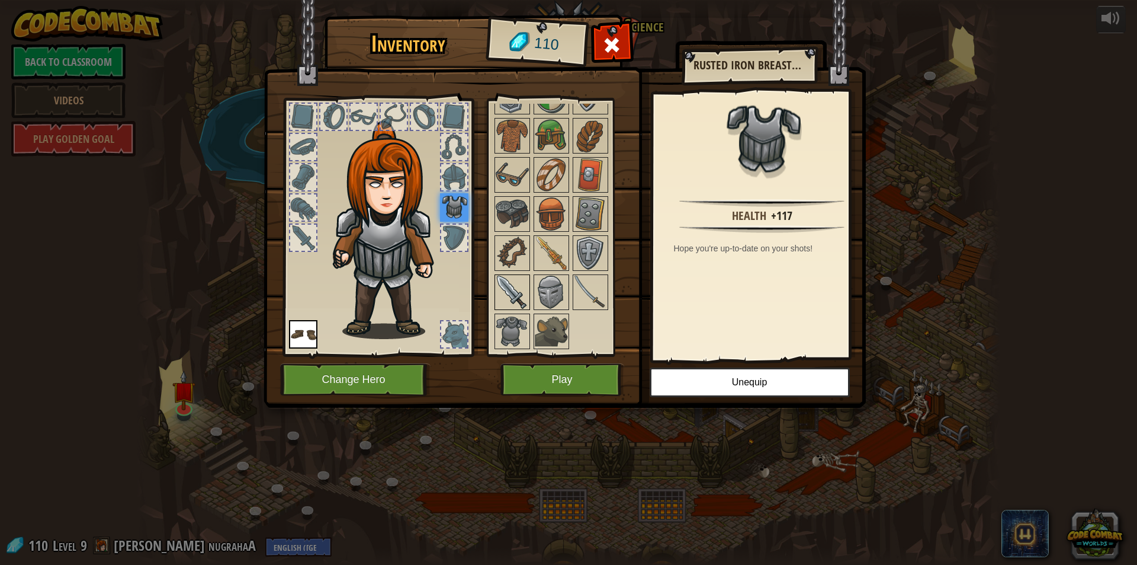
click at [507, 280] on img at bounding box center [512, 291] width 33 height 33
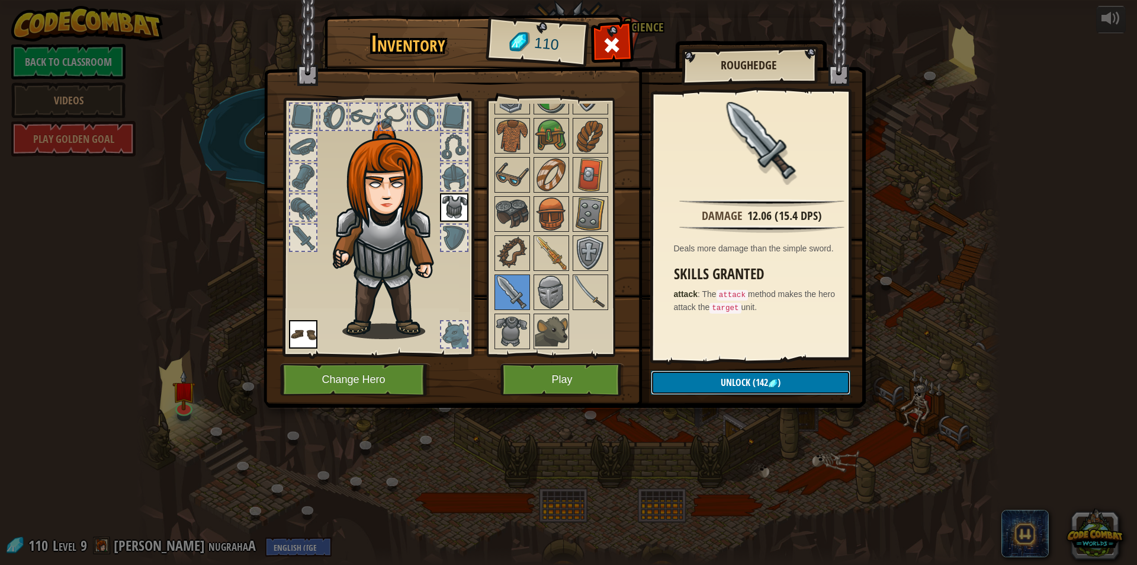
click at [709, 376] on button "Unlock (142 )" at bounding box center [751, 382] width 200 height 24
click at [598, 372] on button "Play" at bounding box center [563, 379] width 124 height 33
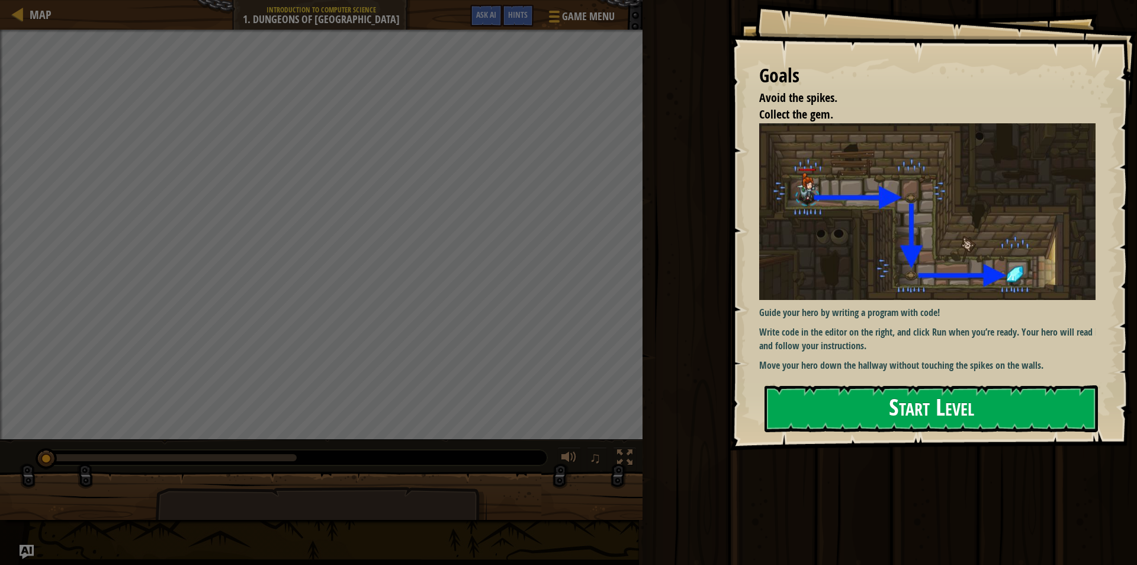
click at [786, 393] on button "Start Level" at bounding box center [932, 408] width 334 height 47
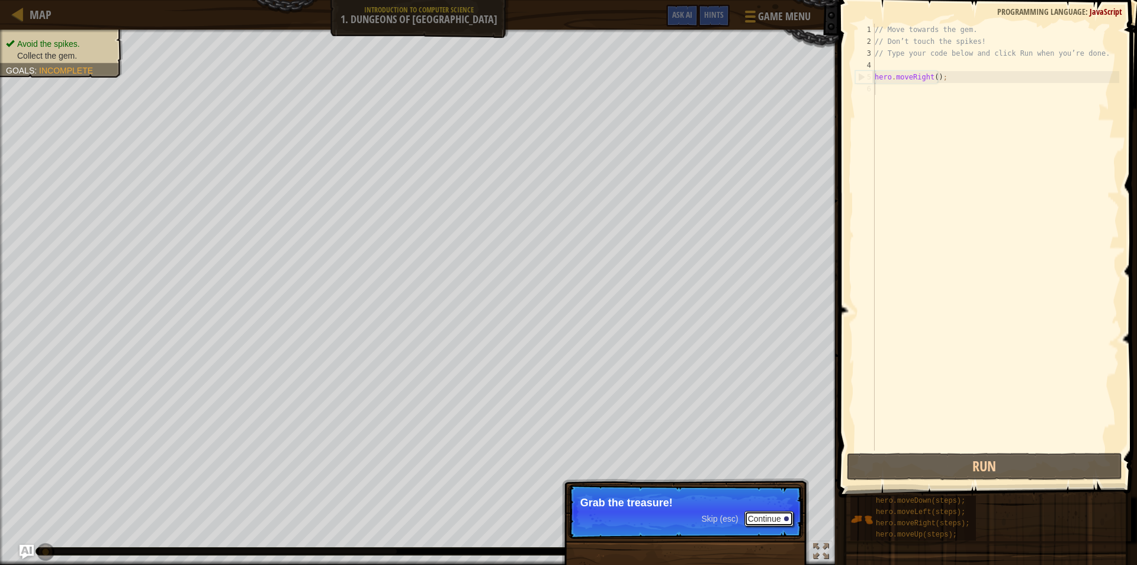
click at [768, 520] on button "Continue" at bounding box center [769, 518] width 49 height 15
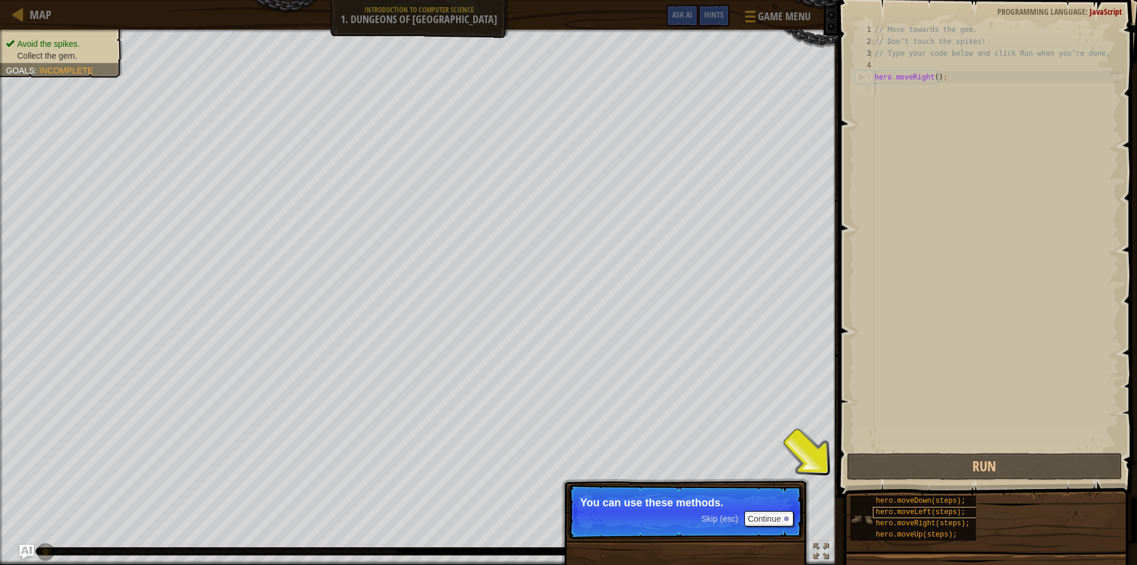
click at [920, 514] on div "Map Introduction to Computer Science 1. Dungeons of Kithgard Game Menu Done Hin…" at bounding box center [568, 282] width 1137 height 565
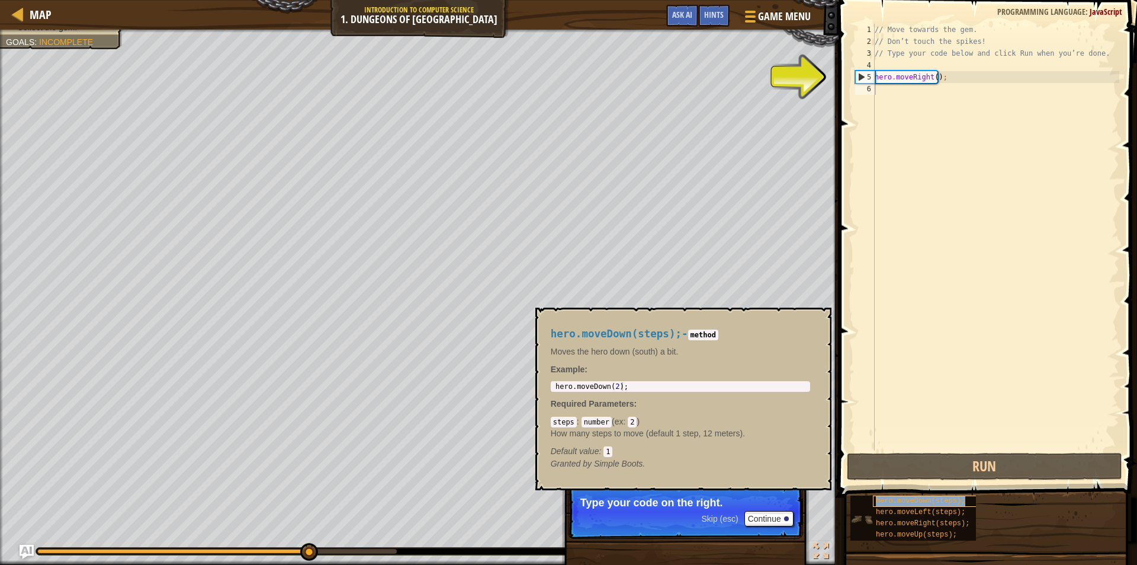
click at [946, 496] on div "hero.moveDown(steps);" at bounding box center [930, 500] width 114 height 11
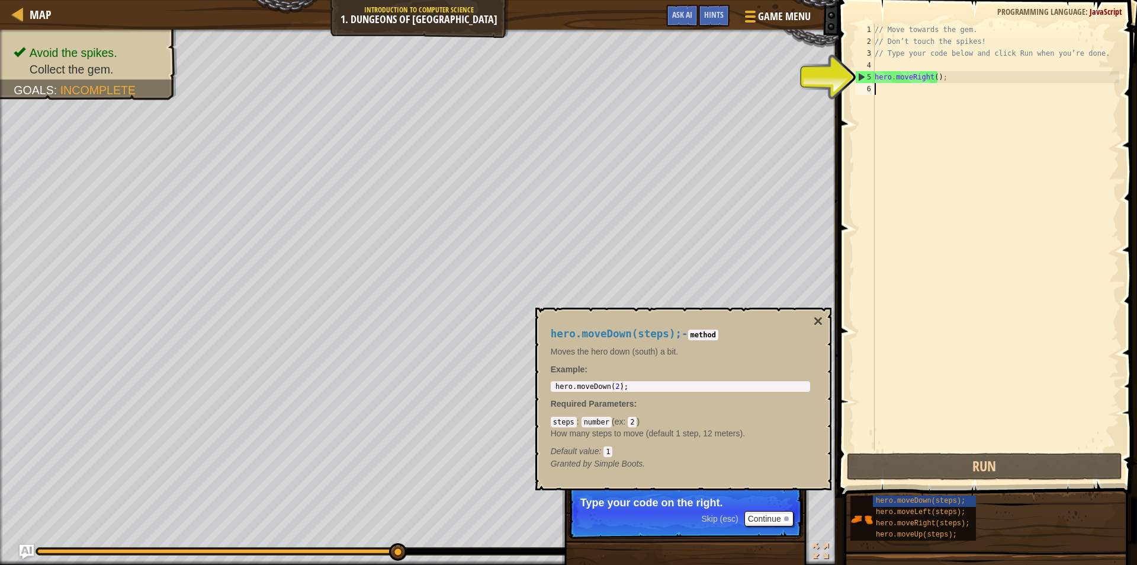
click at [912, 94] on div "// Move towards the gem. // Don’t touch the spikes! // Type your code below and…" at bounding box center [996, 249] width 247 height 450
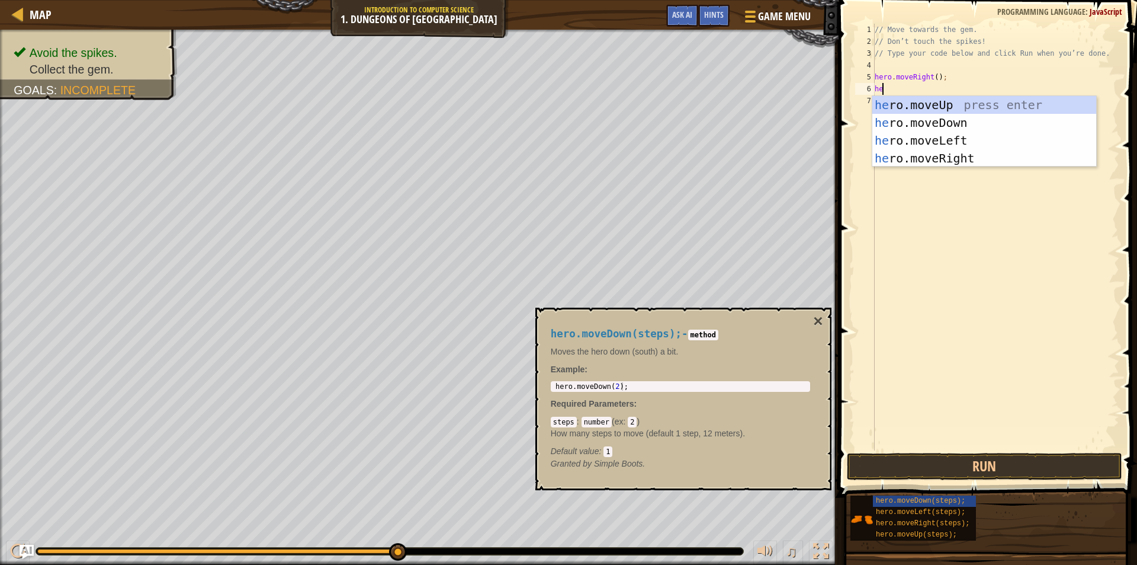
type textarea "her"
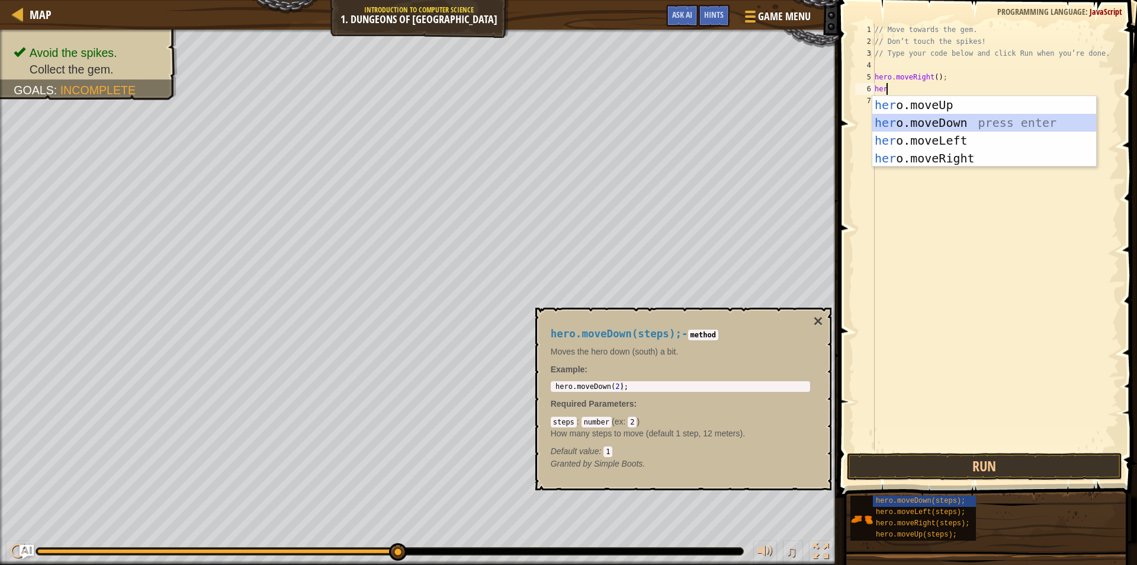
click at [921, 120] on div "her o.moveUp press enter her o.moveDown press enter her o.moveLeft press enter …" at bounding box center [985, 149] width 224 height 107
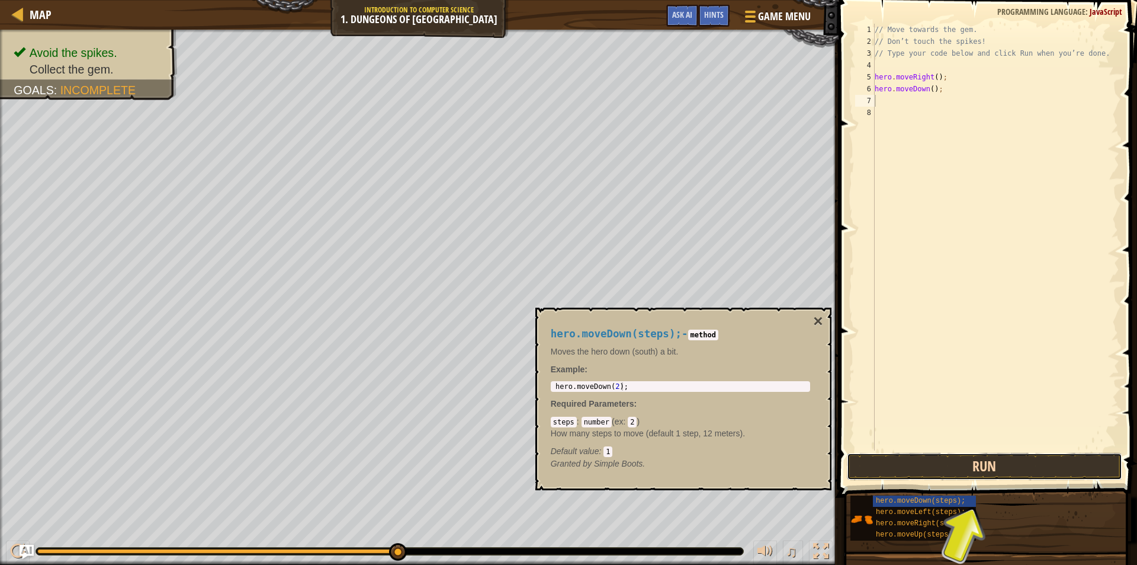
click at [937, 468] on button "Run" at bounding box center [985, 466] width 276 height 27
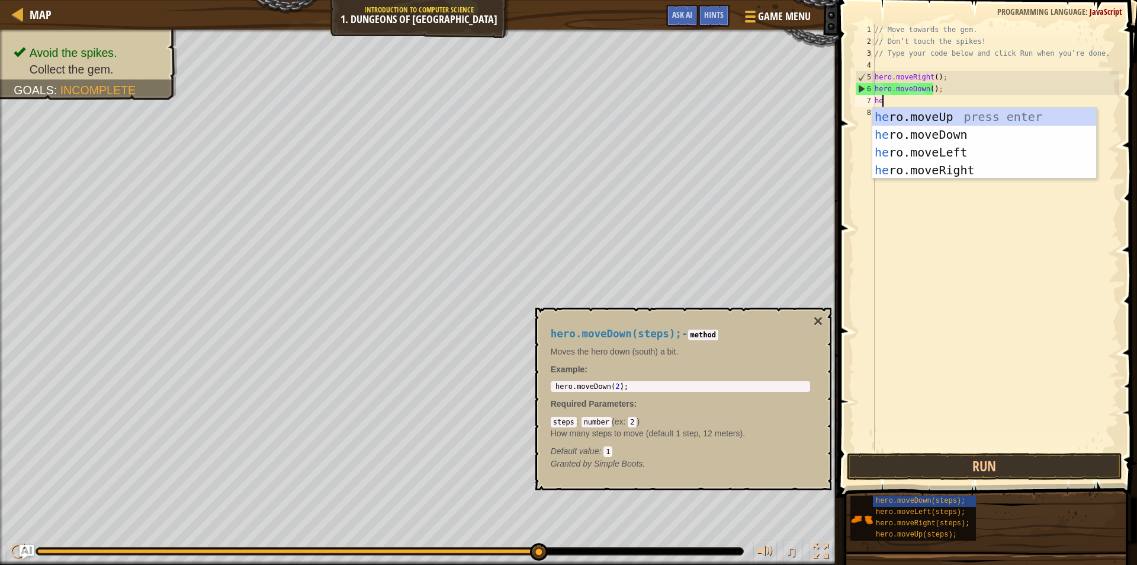
type textarea "her"
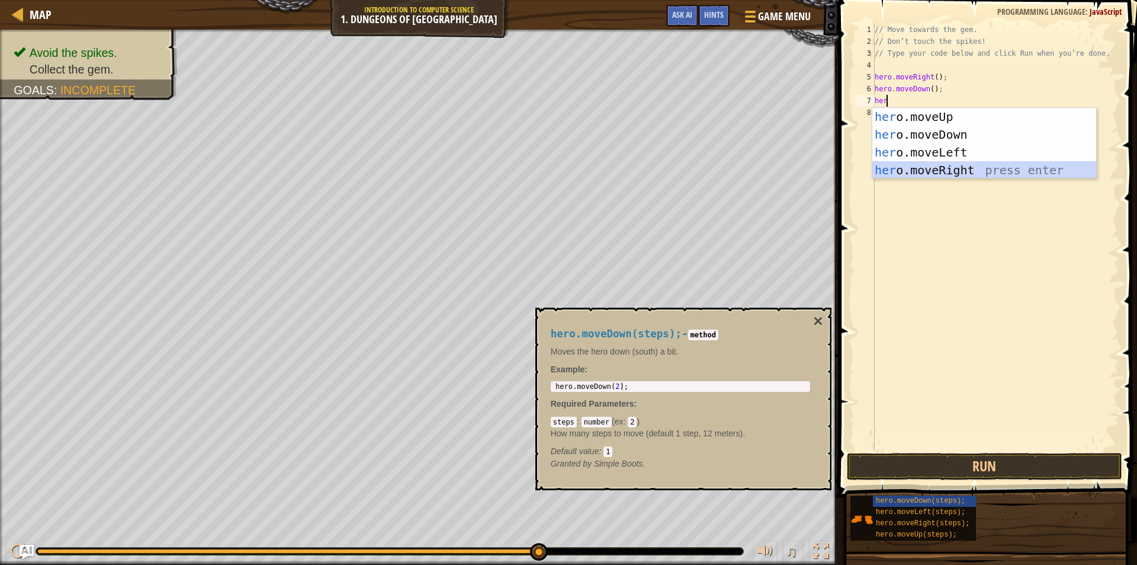
click at [929, 163] on div "her o.moveUp press enter her o.moveDown press enter her o.moveLeft press enter …" at bounding box center [985, 161] width 224 height 107
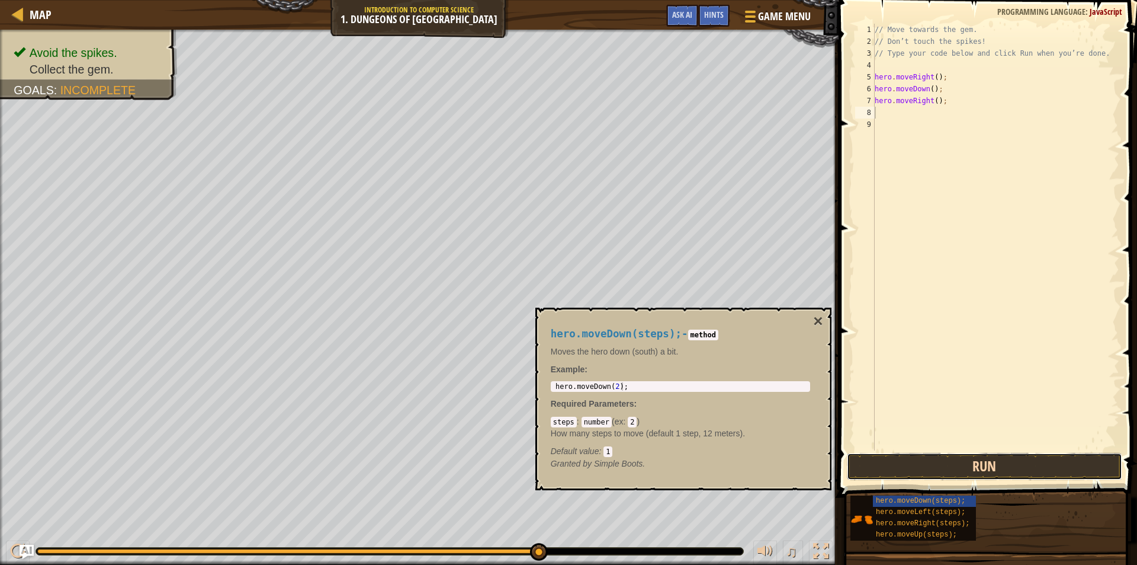
click at [978, 472] on button "Run" at bounding box center [985, 466] width 276 height 27
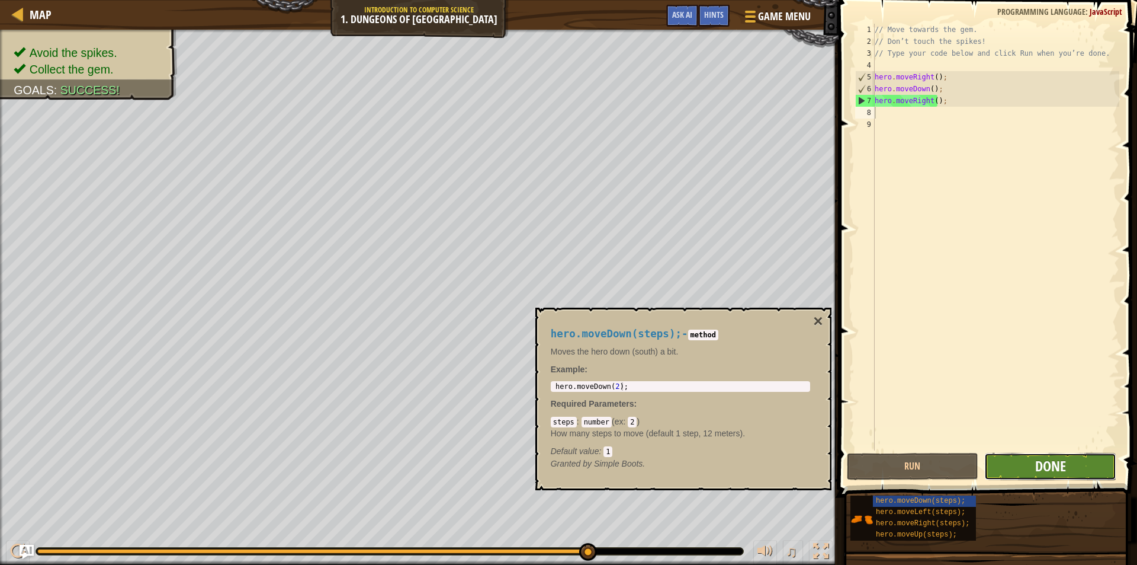
click at [1047, 464] on span "Done" at bounding box center [1051, 465] width 31 height 19
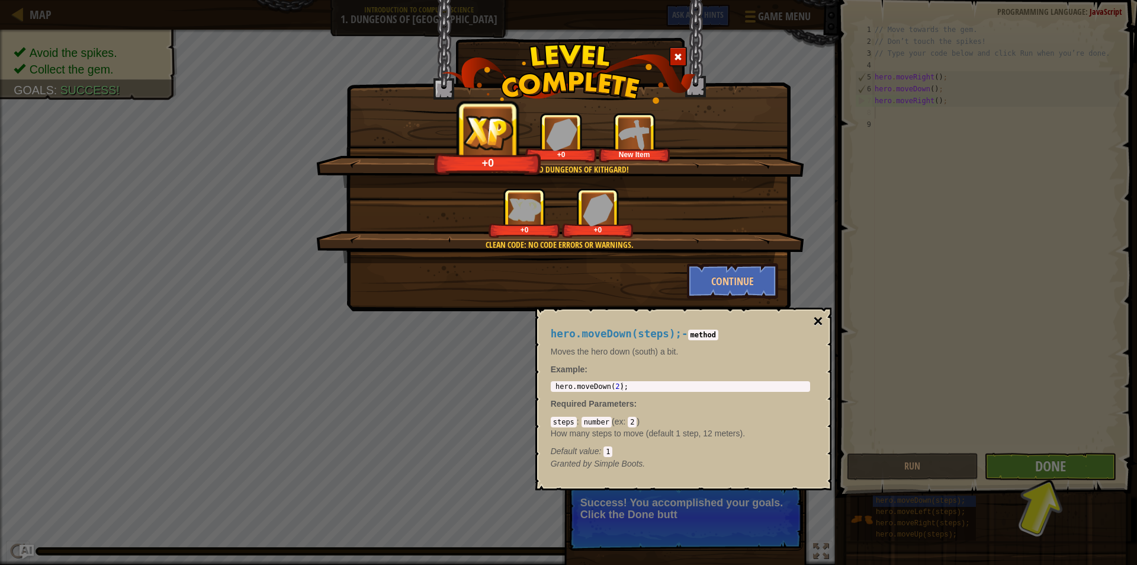
click at [823, 315] on button "×" at bounding box center [817, 321] width 9 height 17
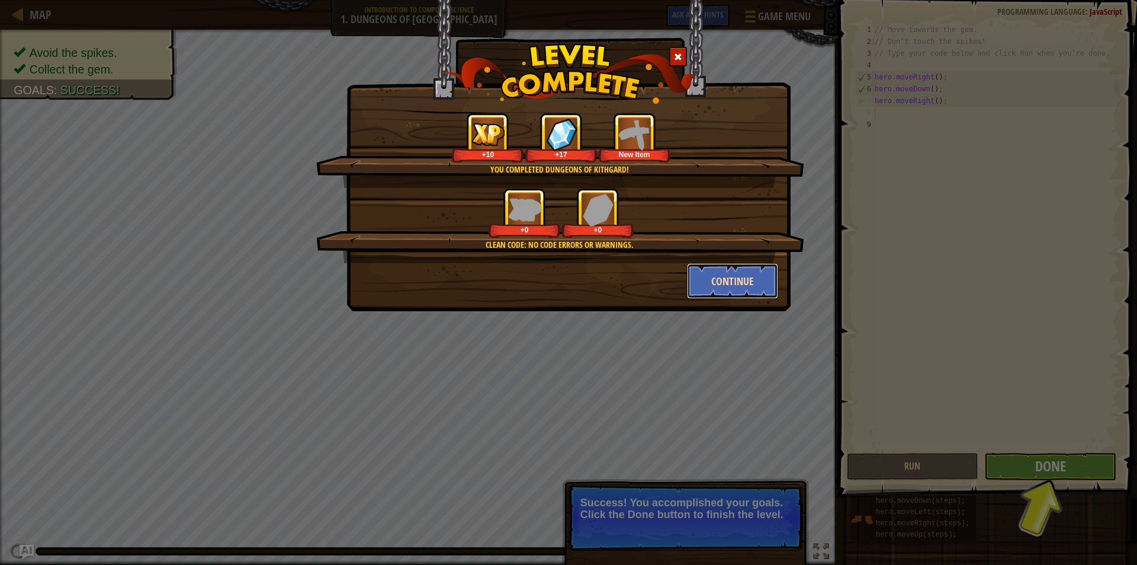
click at [735, 286] on button "Continue" at bounding box center [733, 281] width 92 height 36
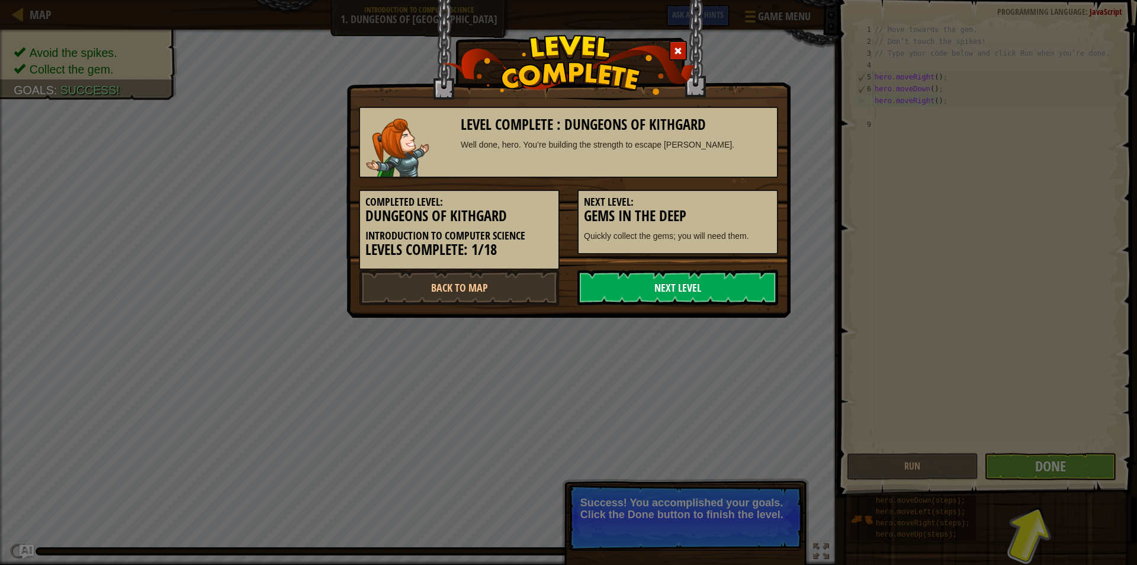
click at [735, 290] on link "Next Level" at bounding box center [678, 288] width 201 height 36
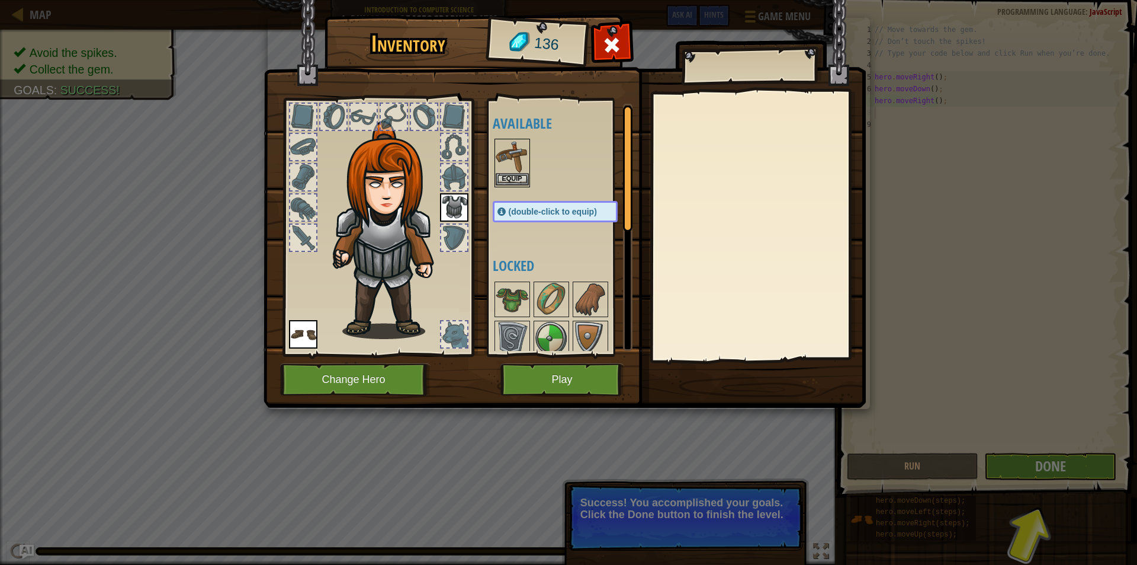
click at [517, 170] on img at bounding box center [512, 156] width 33 height 33
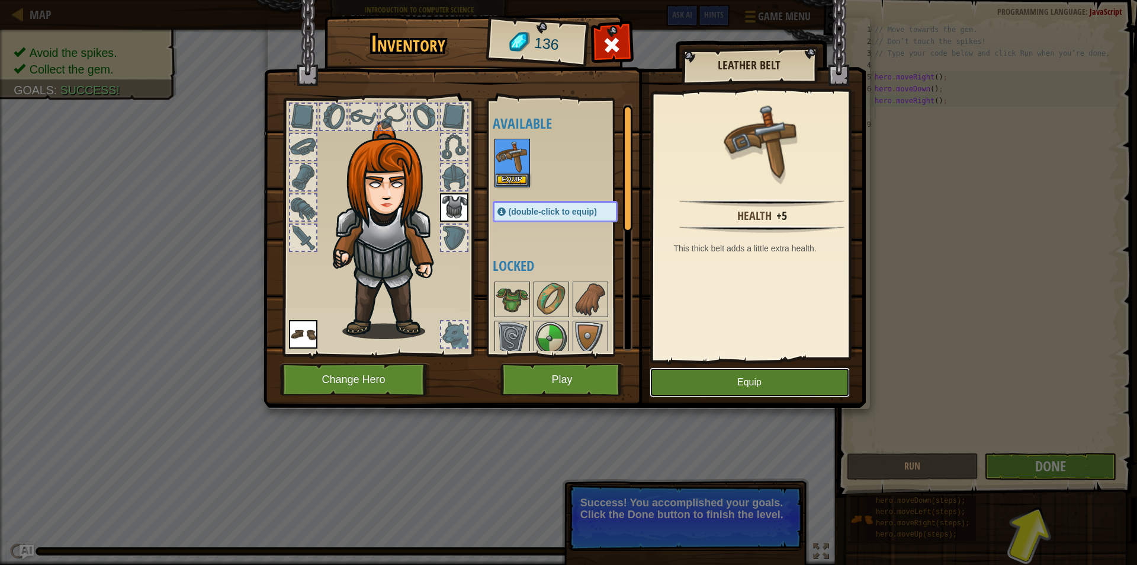
click at [765, 377] on button "Equip" at bounding box center [750, 382] width 200 height 30
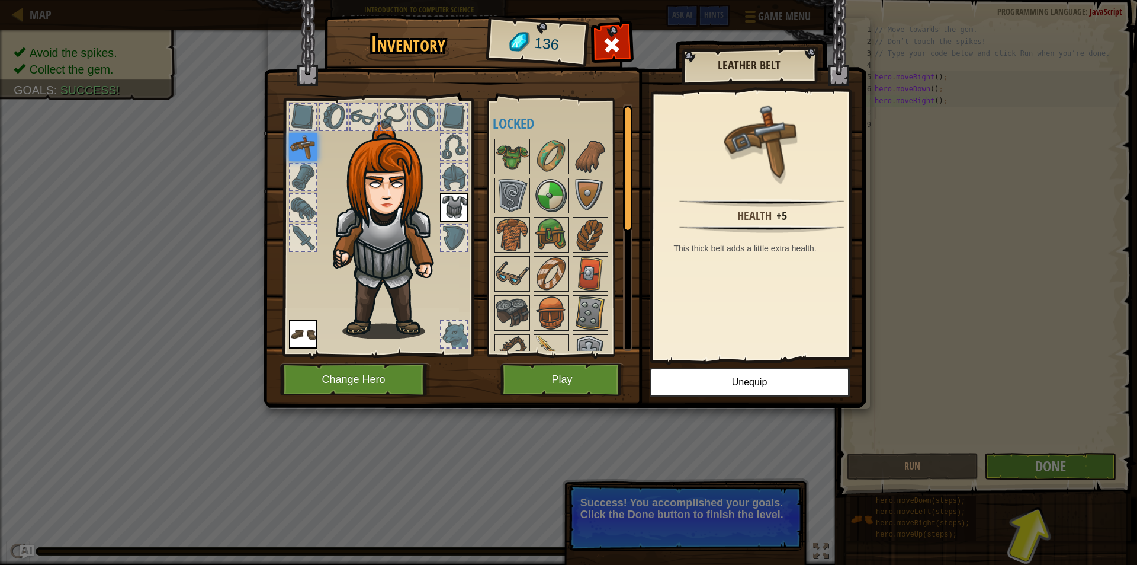
click at [305, 143] on img at bounding box center [303, 147] width 28 height 28
click at [406, 221] on img at bounding box center [391, 230] width 127 height 218
click at [530, 373] on button "Play" at bounding box center [563, 379] width 124 height 33
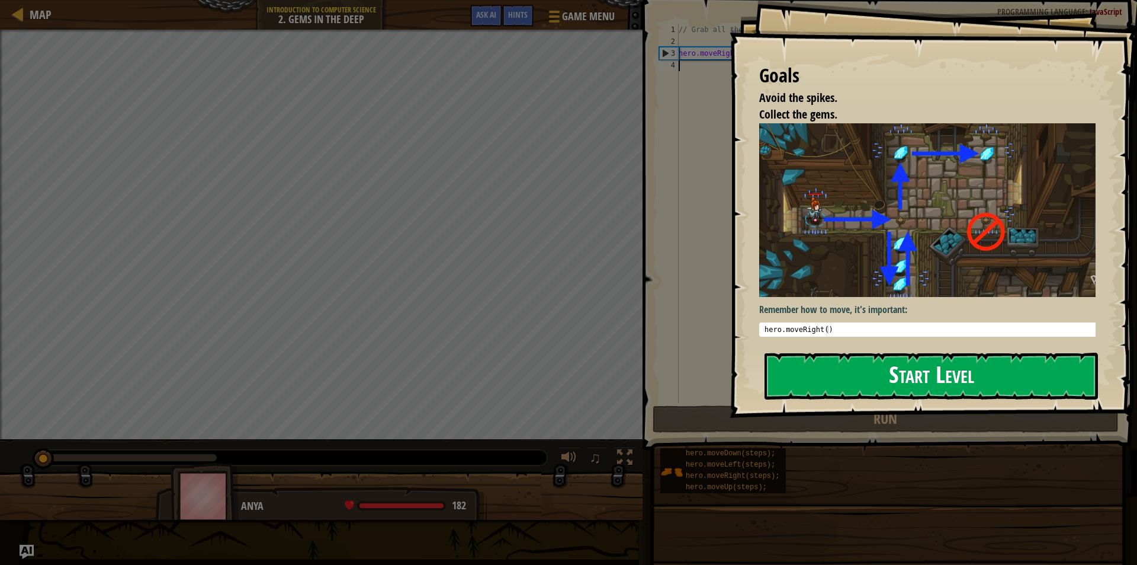
click at [806, 367] on button "Start Level" at bounding box center [932, 375] width 334 height 47
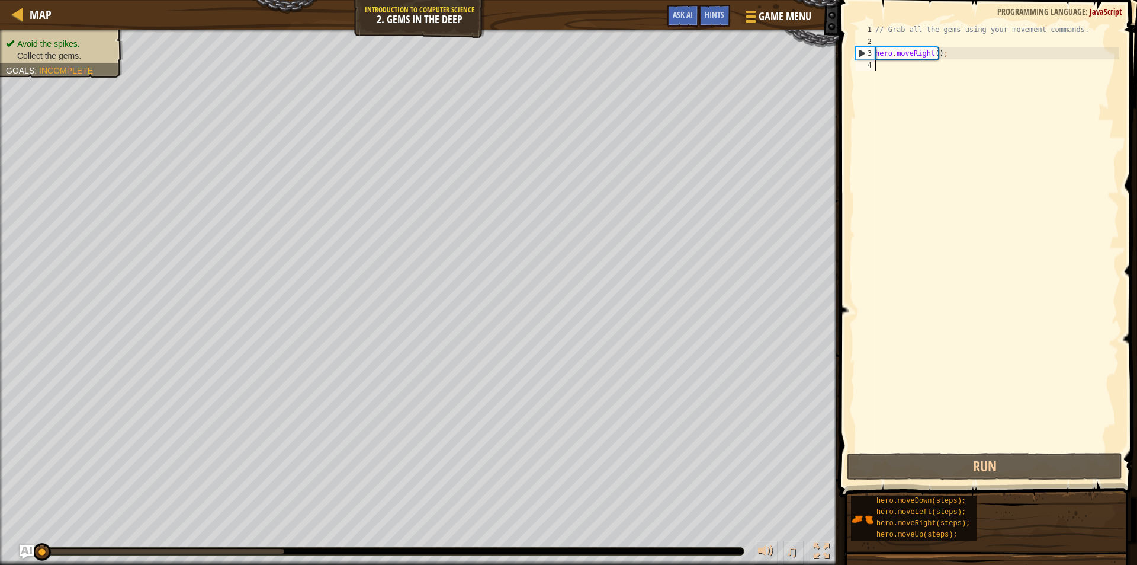
scroll to position [5, 0]
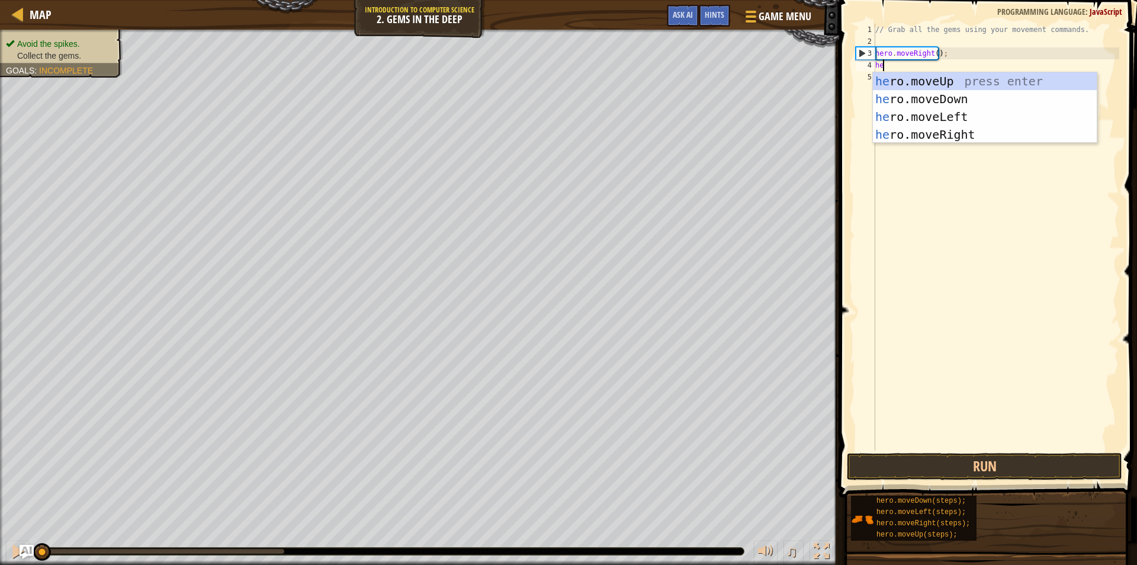
type textarea "her"
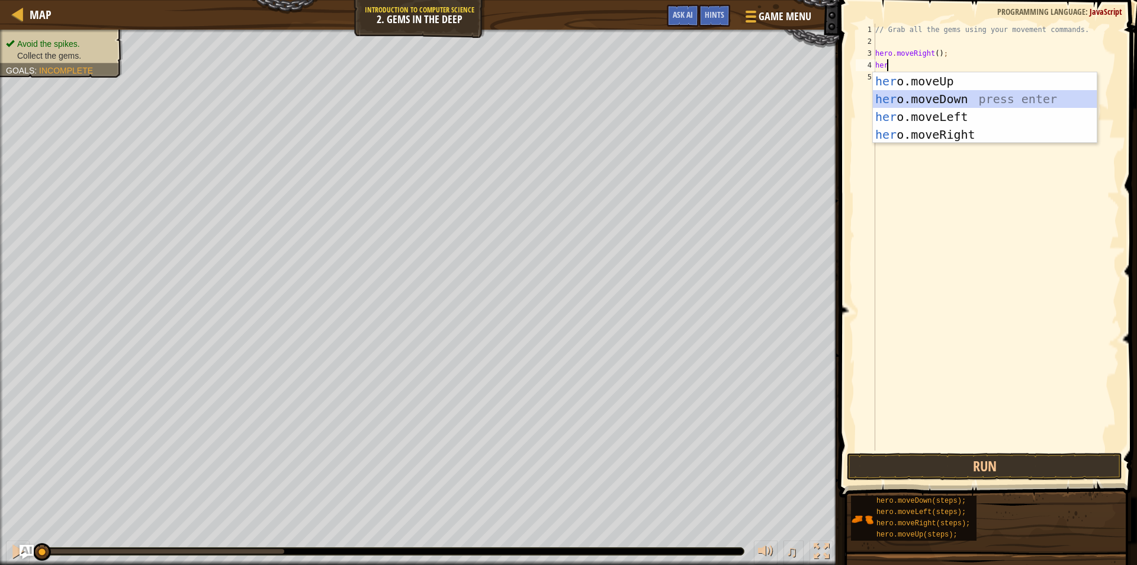
click at [984, 91] on div "her o.moveUp press enter her o.moveDown press enter her o.moveLeft press enter …" at bounding box center [985, 125] width 224 height 107
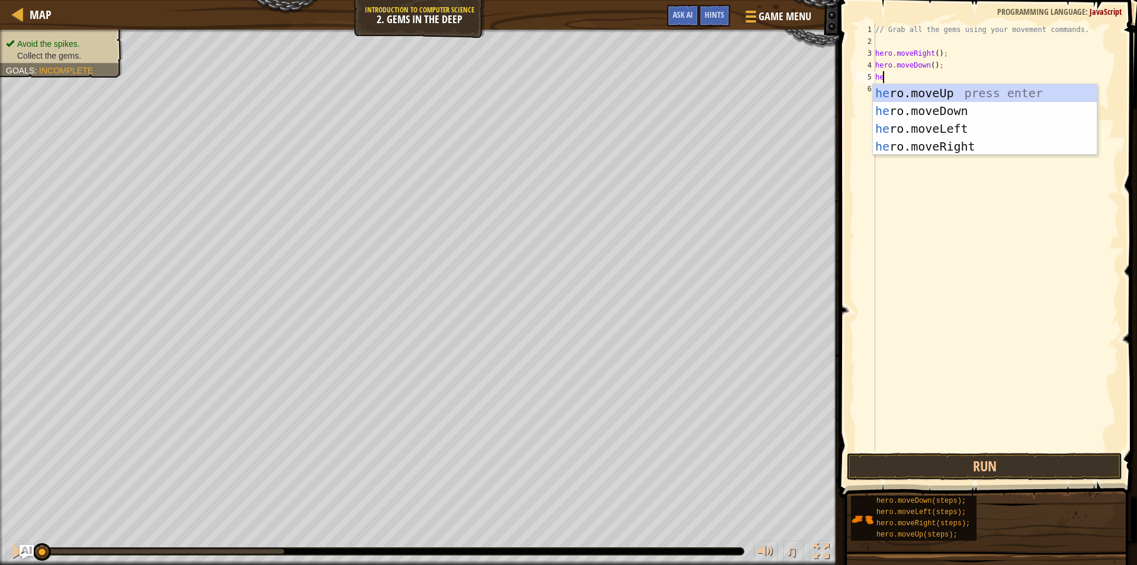
type textarea "her"
drag, startPoint x: 986, startPoint y: 84, endPoint x: 986, endPoint y: 91, distance: 7.1
click at [986, 91] on div "her o.moveUp press enter her o.moveDown press enter her o.moveLeft press enter …" at bounding box center [985, 137] width 224 height 107
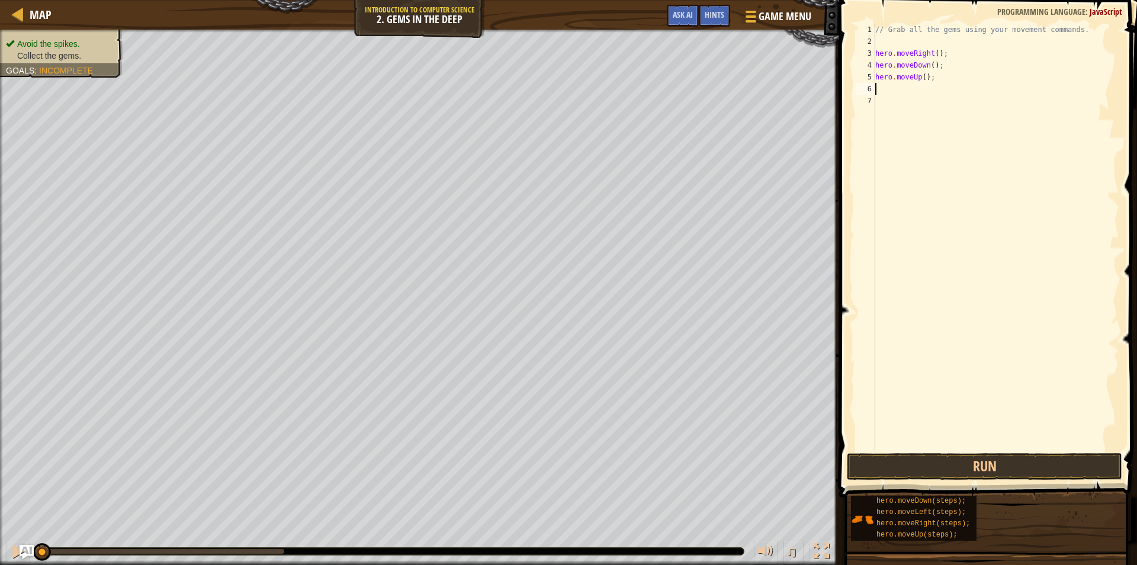
click at [986, 91] on div "// Grab all the gems using your movement commands. hero . moveRight ( ) ; hero …" at bounding box center [996, 249] width 246 height 450
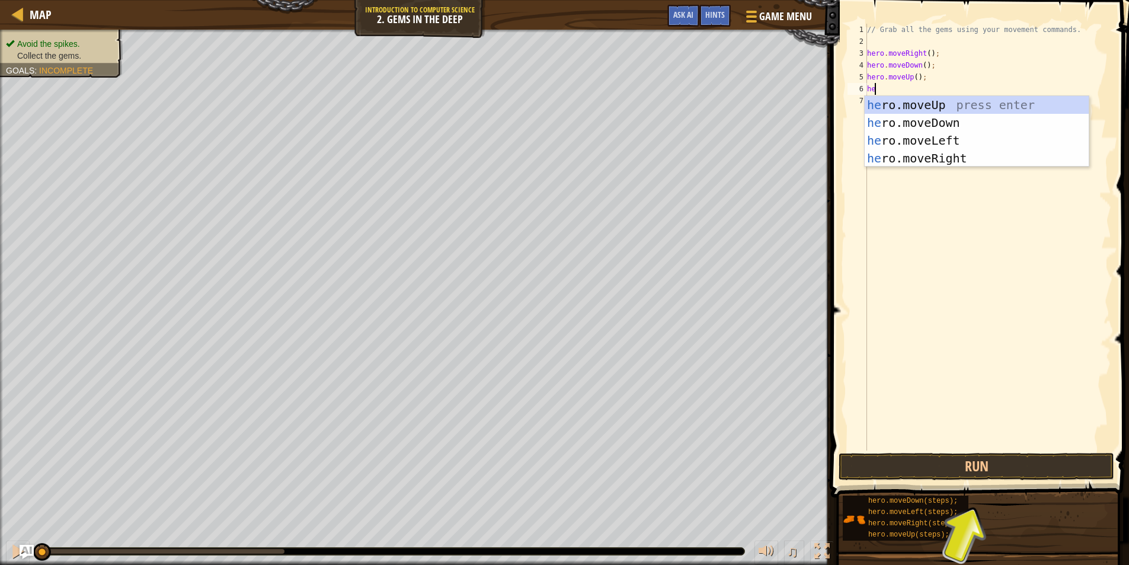
type textarea "her"
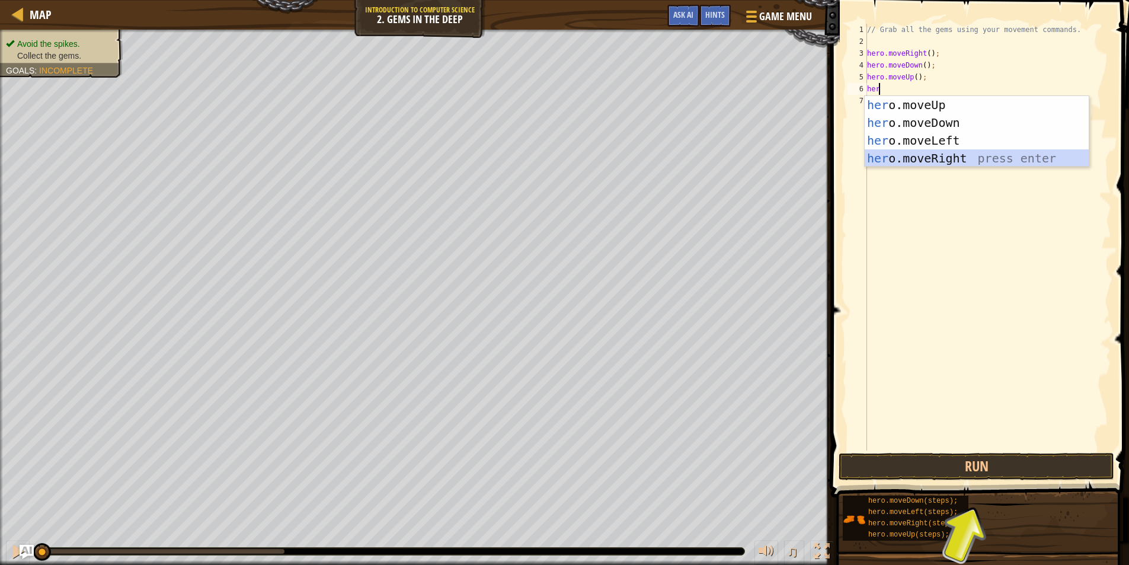
click at [973, 158] on div "her o.moveUp press enter her o.moveDown press enter her o.moveLeft press enter …" at bounding box center [976, 149] width 224 height 107
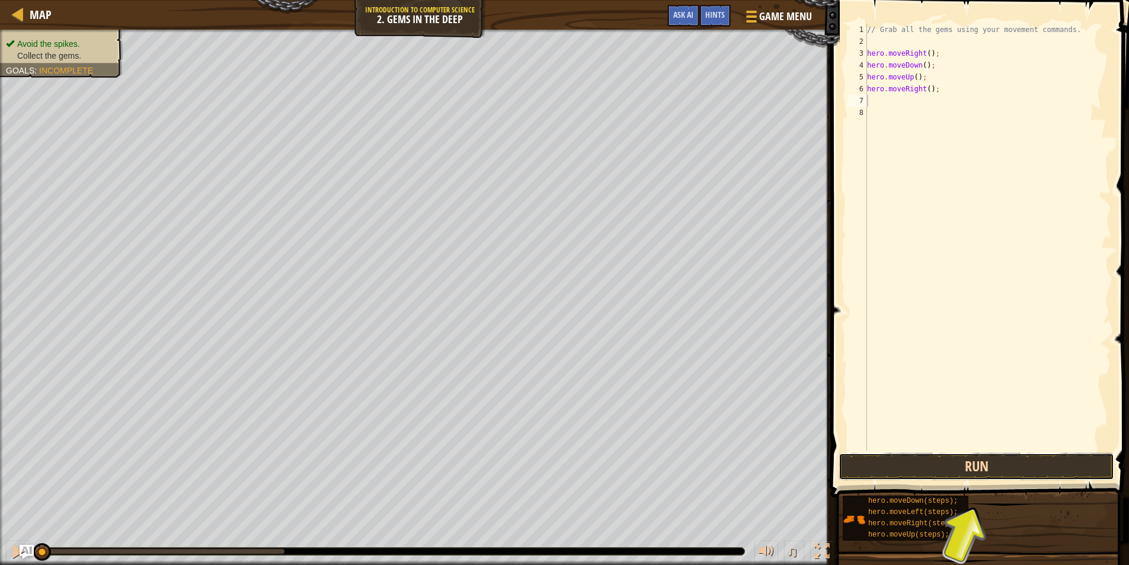
click at [979, 460] on button "Run" at bounding box center [975, 466] width 275 height 27
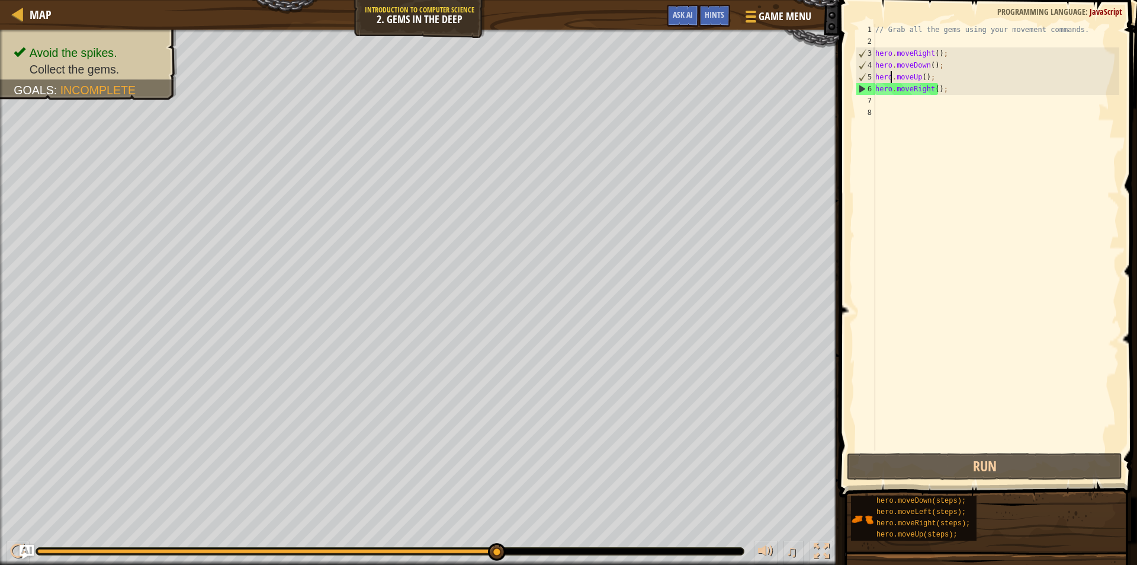
click at [889, 79] on div "// Grab all the gems using your movement commands. hero . moveRight ( ) ; hero …" at bounding box center [996, 249] width 246 height 450
click at [925, 73] on div "// Grab all the gems using your movement commands. hero . moveRight ( ) ; hero …" at bounding box center [996, 249] width 246 height 450
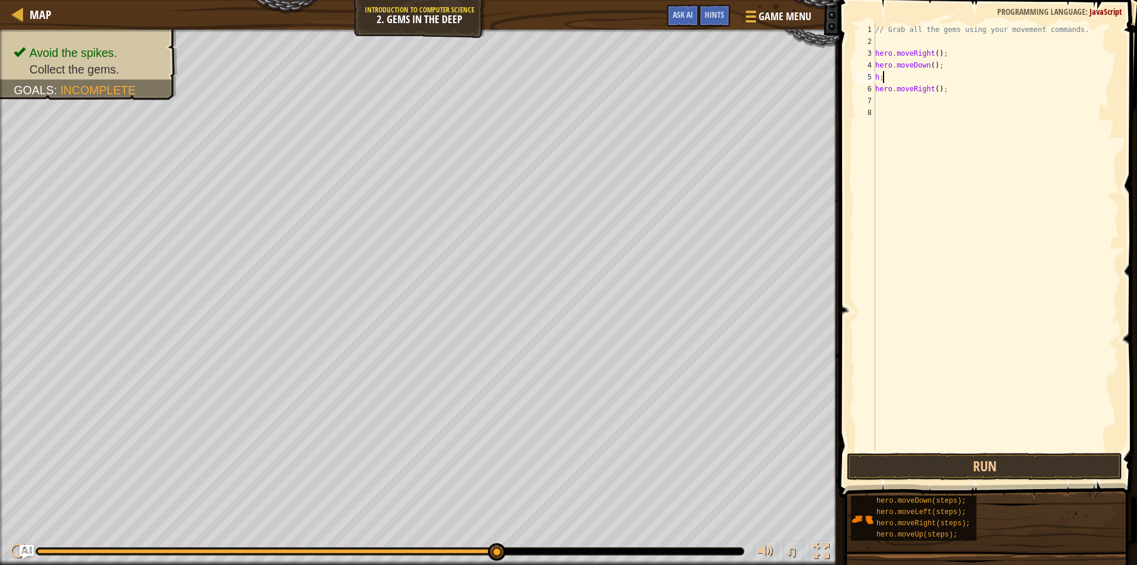
type textarea "h"
click at [955, 89] on div "// Grab all the gems using your movement commands. hero . moveRight ( ) ; hero …" at bounding box center [996, 249] width 246 height 450
type textarea "hero.moveRight();"
click at [925, 77] on div "// Grab all the gems using your movement commands. hero . moveRight ( ) ; hero …" at bounding box center [996, 249] width 246 height 450
type textarea "he"
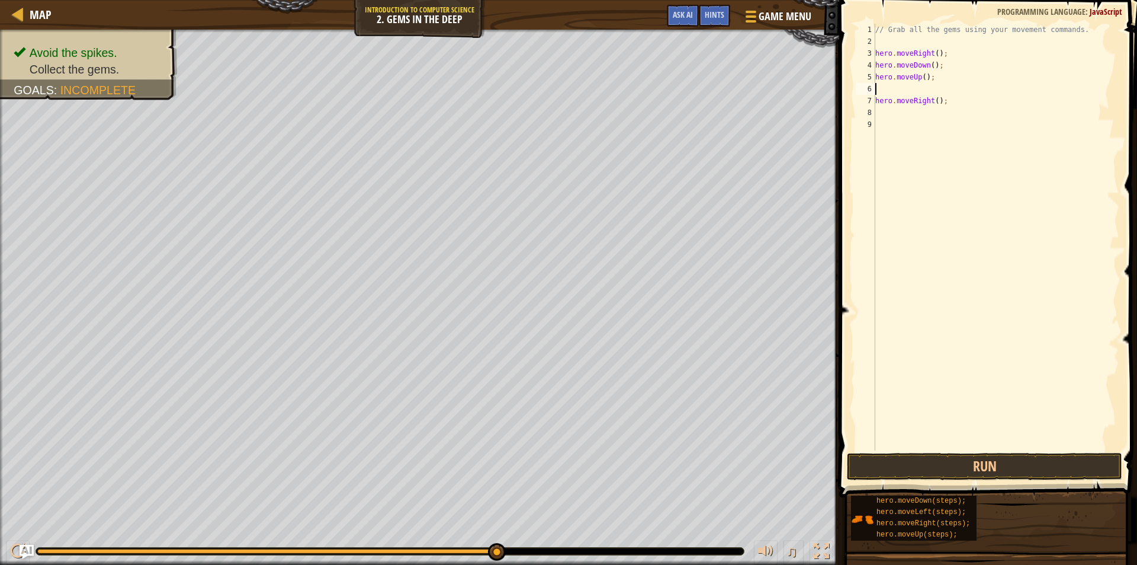
type textarea "he"
type textarea "hero.moveUp();"
click at [952, 463] on button "Run" at bounding box center [984, 466] width 275 height 27
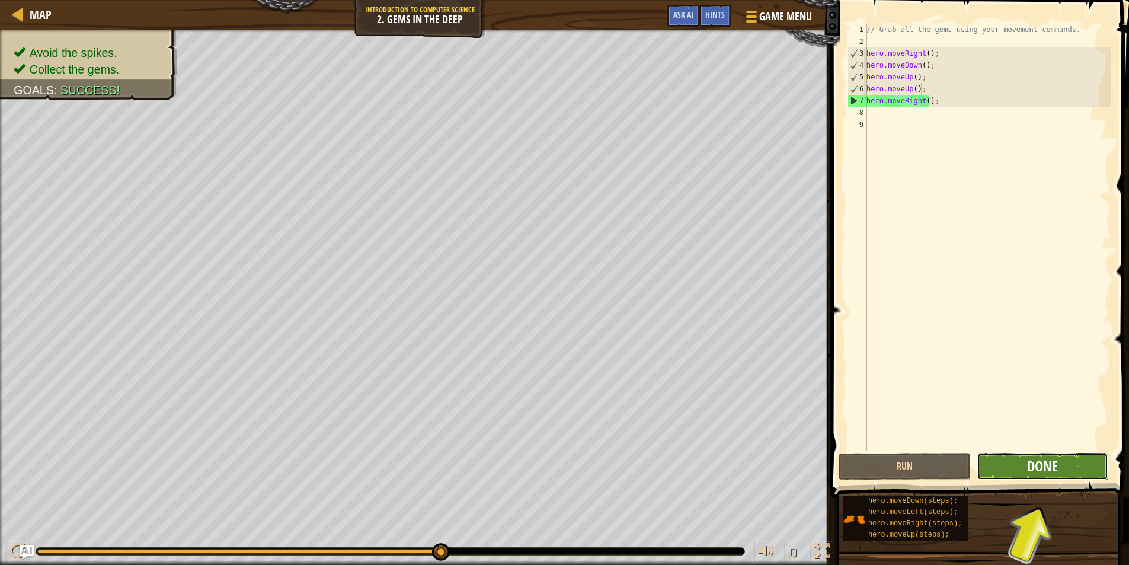
click at [1050, 459] on span "Done" at bounding box center [1042, 465] width 31 height 19
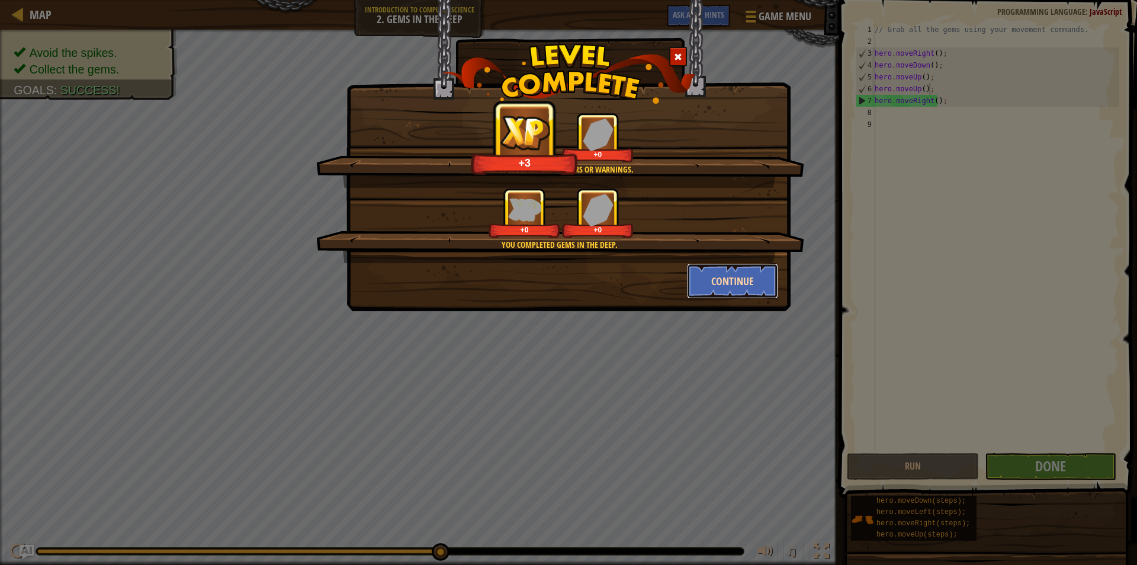
click at [751, 284] on button "Continue" at bounding box center [733, 281] width 92 height 36
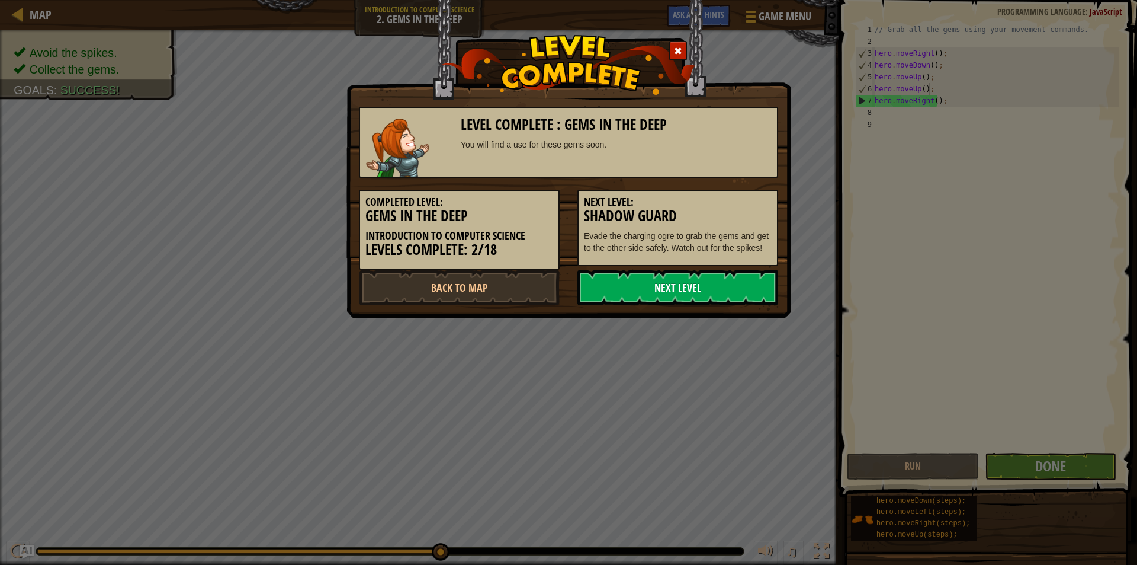
click at [751, 283] on link "Next Level" at bounding box center [678, 288] width 201 height 36
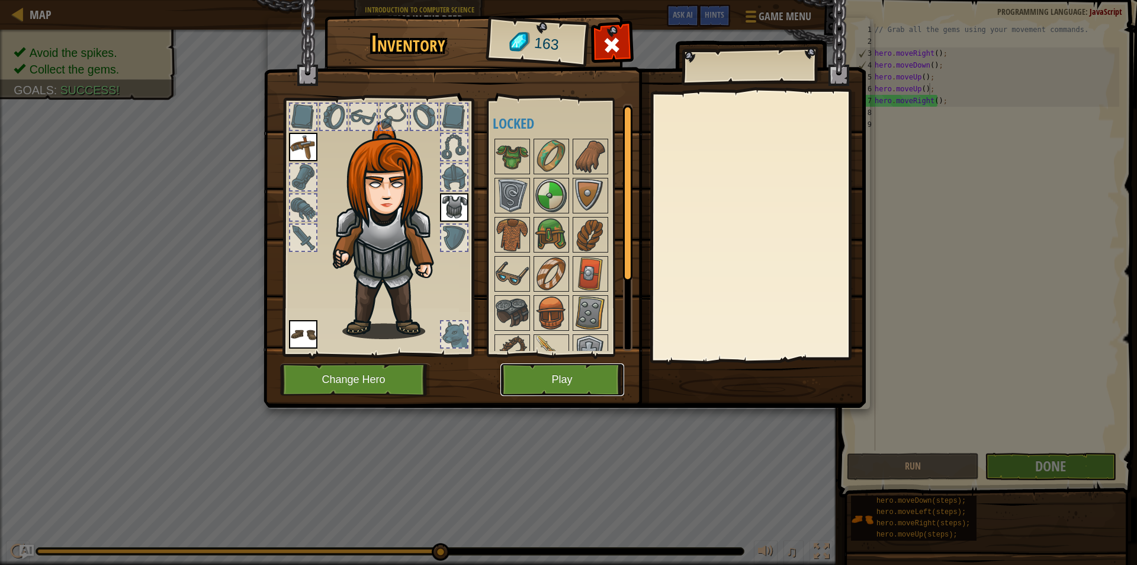
click at [531, 382] on button "Play" at bounding box center [563, 379] width 124 height 33
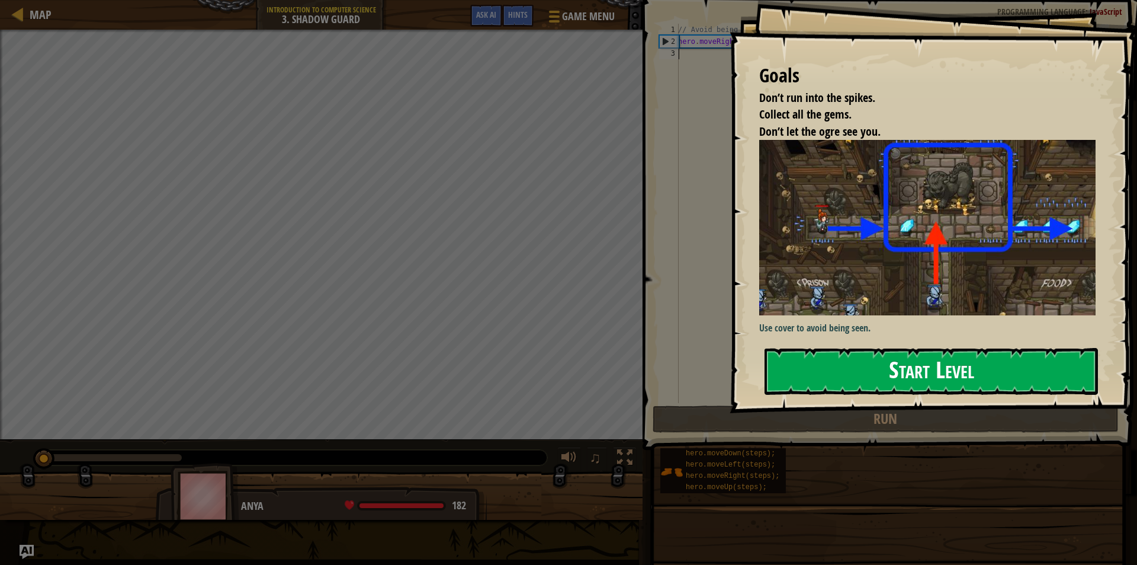
click at [905, 377] on button "Start Level" at bounding box center [932, 371] width 334 height 47
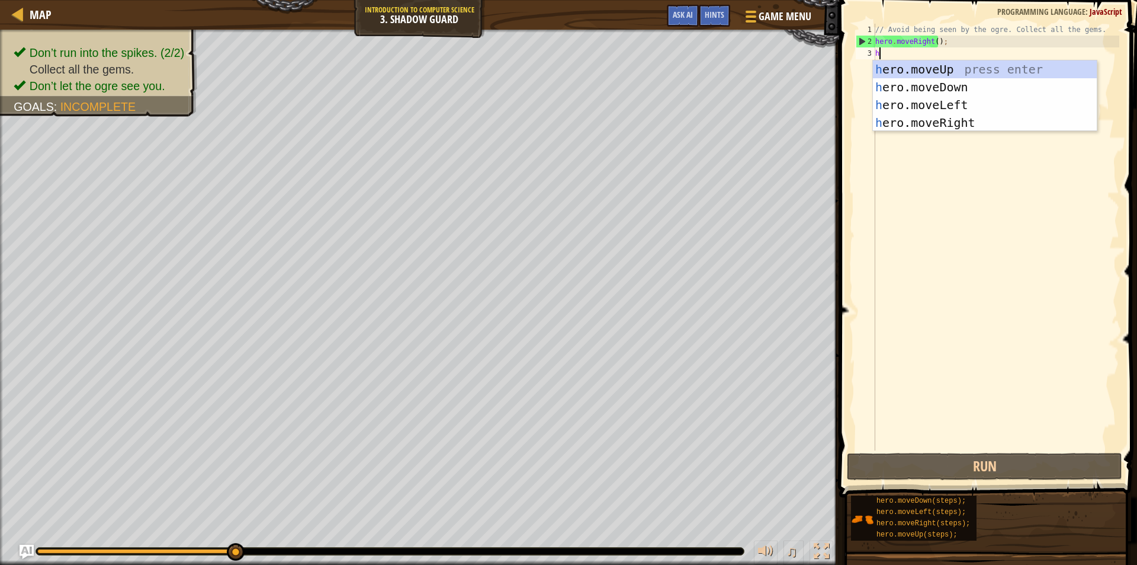
scroll to position [5, 0]
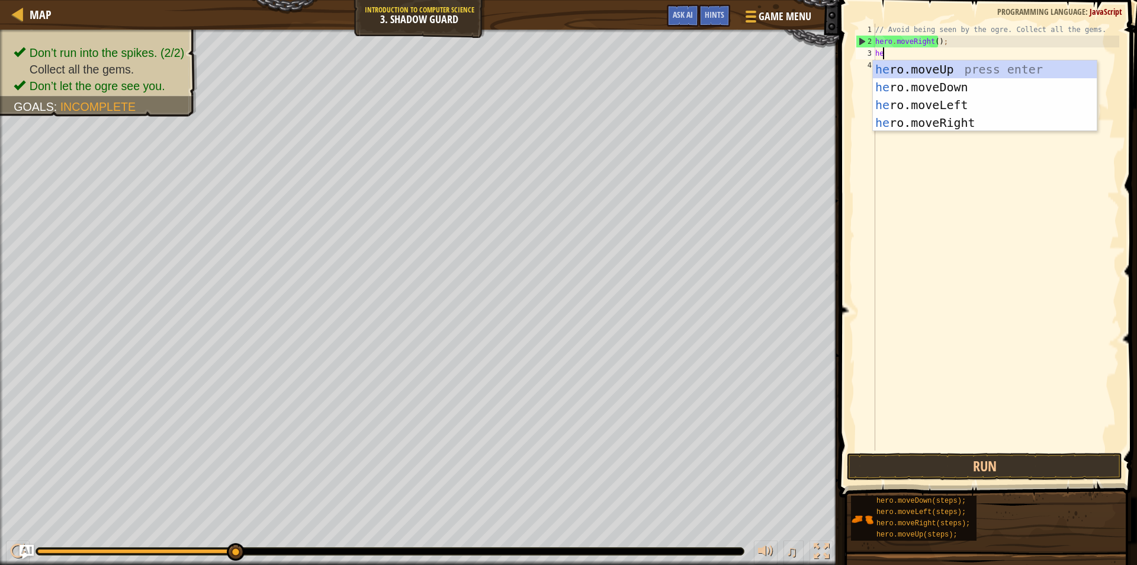
type textarea "her"
click at [963, 68] on div "her o.moveUp press enter her o.moveDown press enter her o.moveLeft press enter …" at bounding box center [985, 113] width 224 height 107
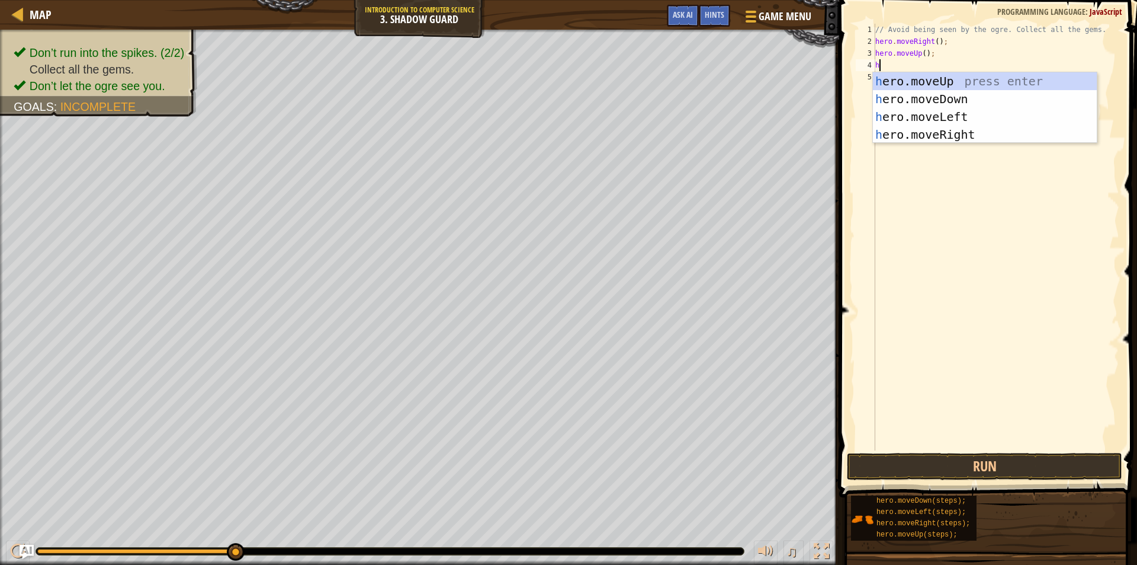
type textarea "her"
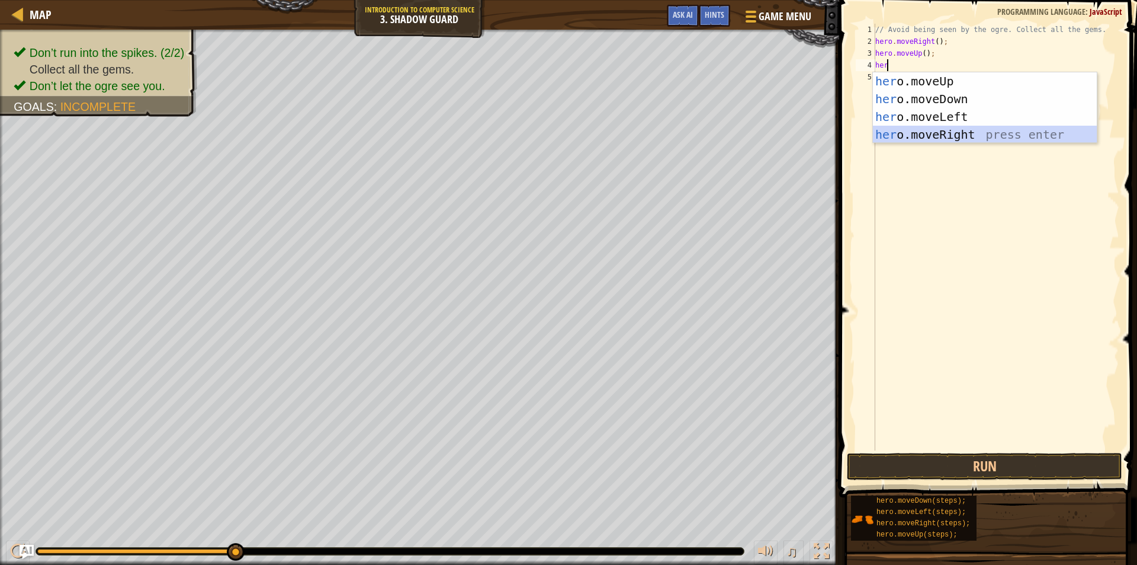
click at [944, 132] on div "her o.moveUp press enter her o.moveDown press enter her o.moveLeft press enter …" at bounding box center [985, 125] width 224 height 107
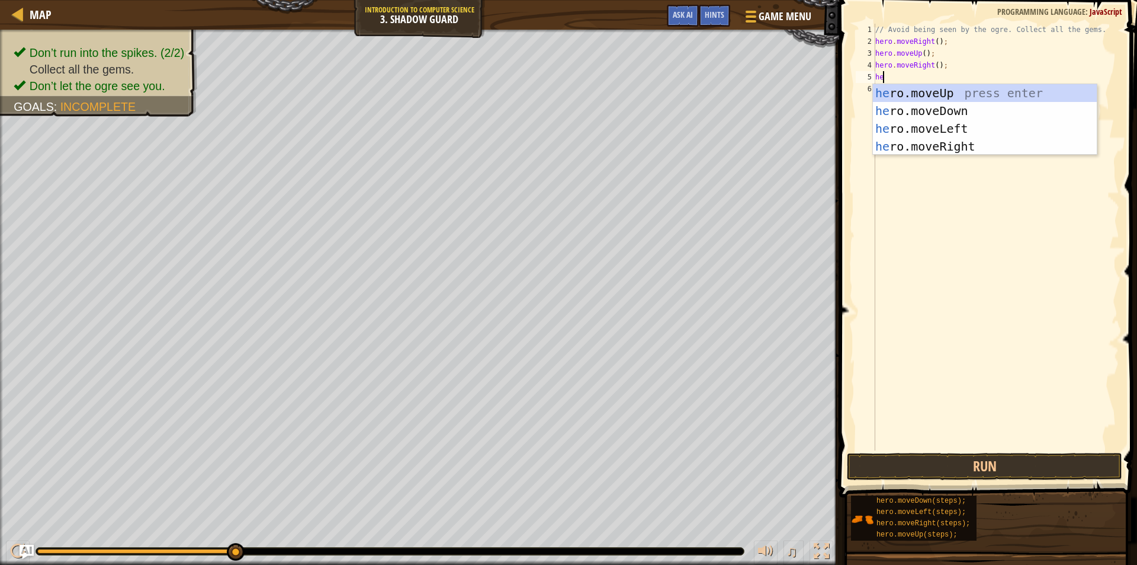
type textarea "her"
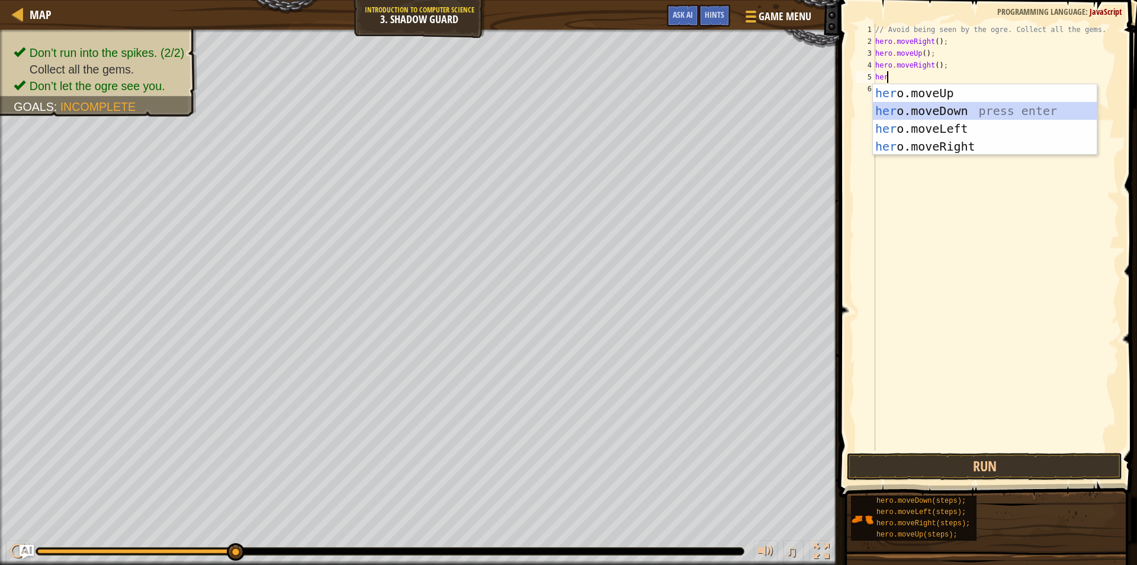
click at [955, 107] on div "her o.moveUp press enter her o.moveDown press enter her o.moveLeft press enter …" at bounding box center [985, 137] width 224 height 107
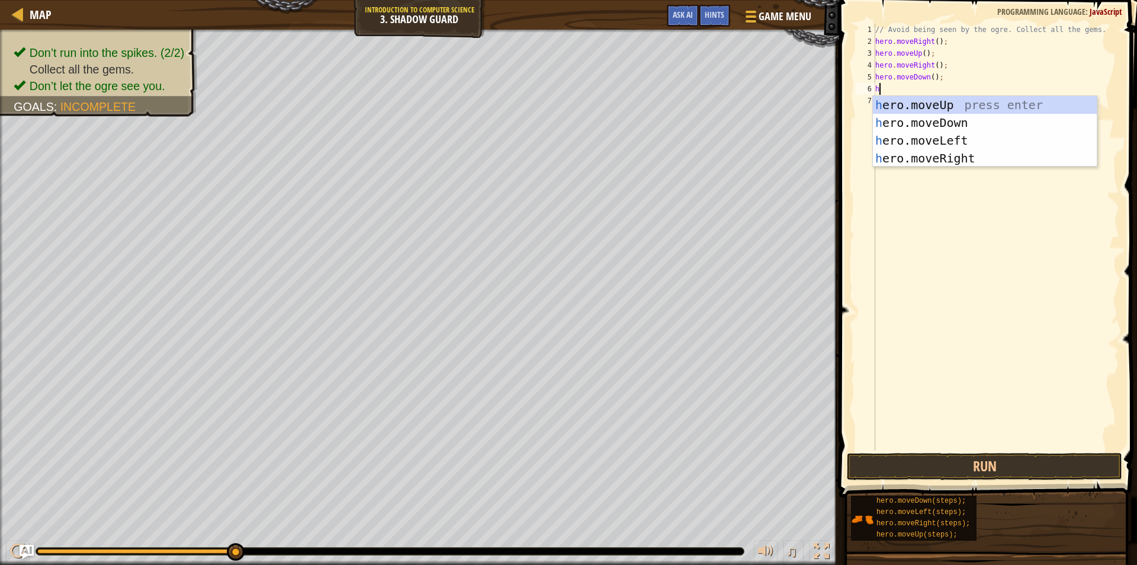
type textarea "her"
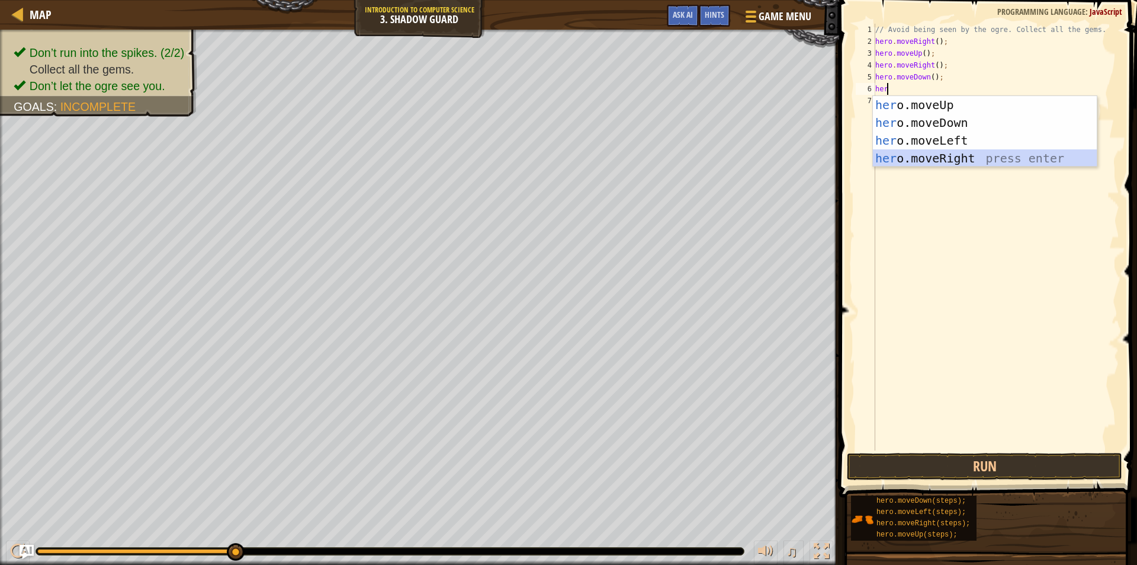
click at [961, 159] on div "her o.moveUp press enter her o.moveDown press enter her o.moveLeft press enter …" at bounding box center [985, 149] width 224 height 107
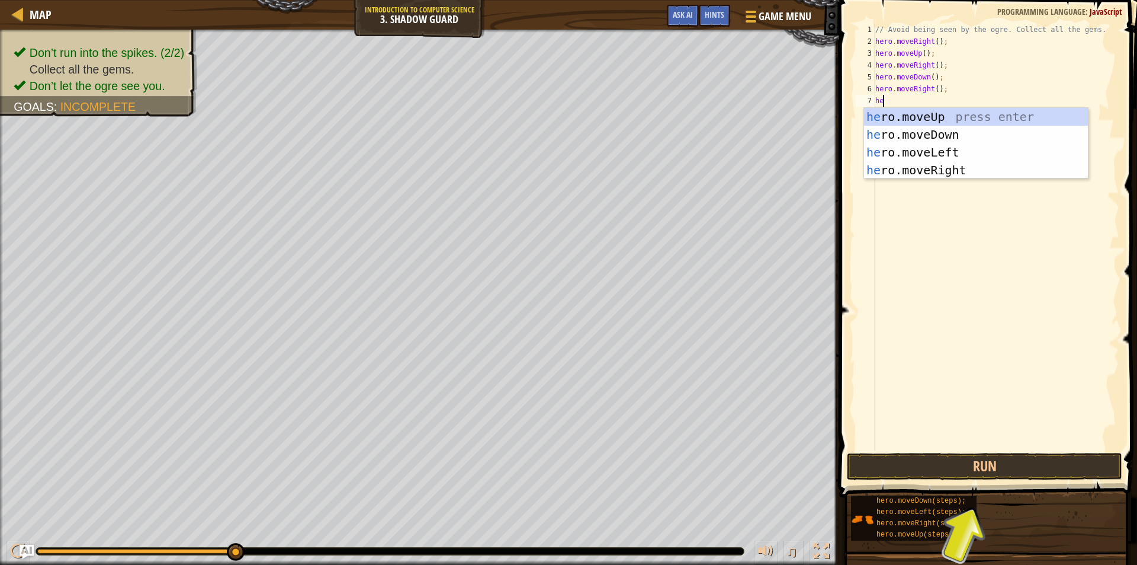
type textarea "h"
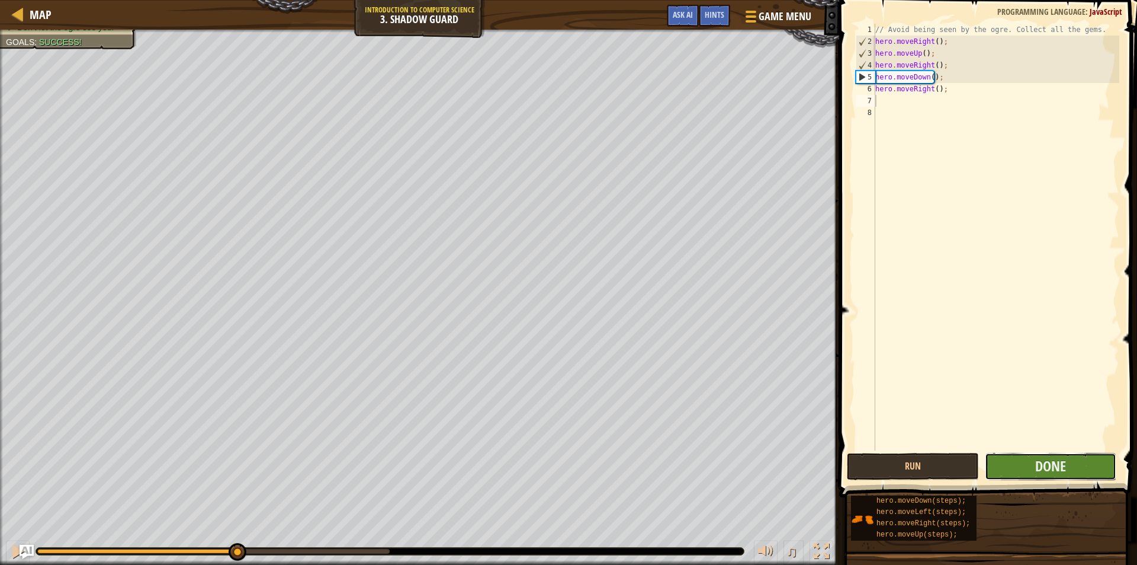
click at [1008, 464] on button "Done" at bounding box center [1051, 466] width 132 height 27
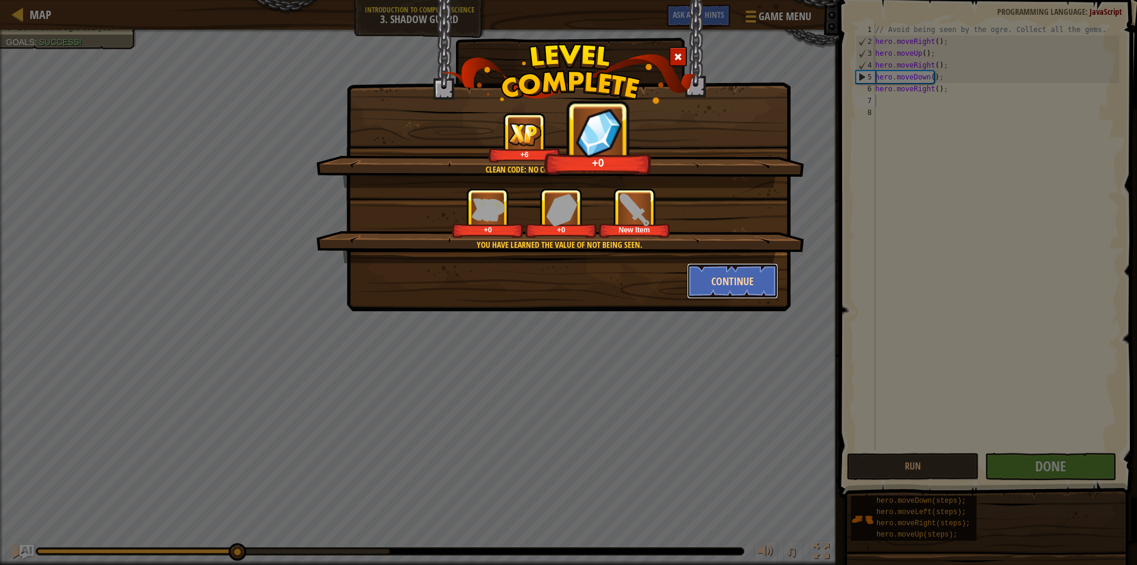
click at [755, 278] on button "Continue" at bounding box center [733, 281] width 92 height 36
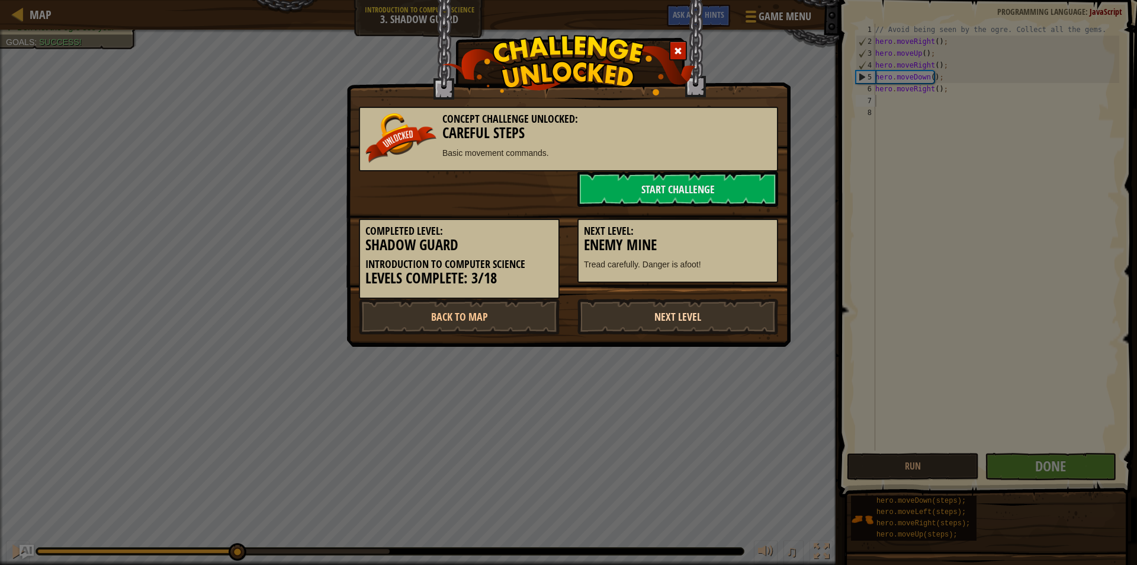
click at [656, 316] on link "Next Level" at bounding box center [678, 317] width 201 height 36
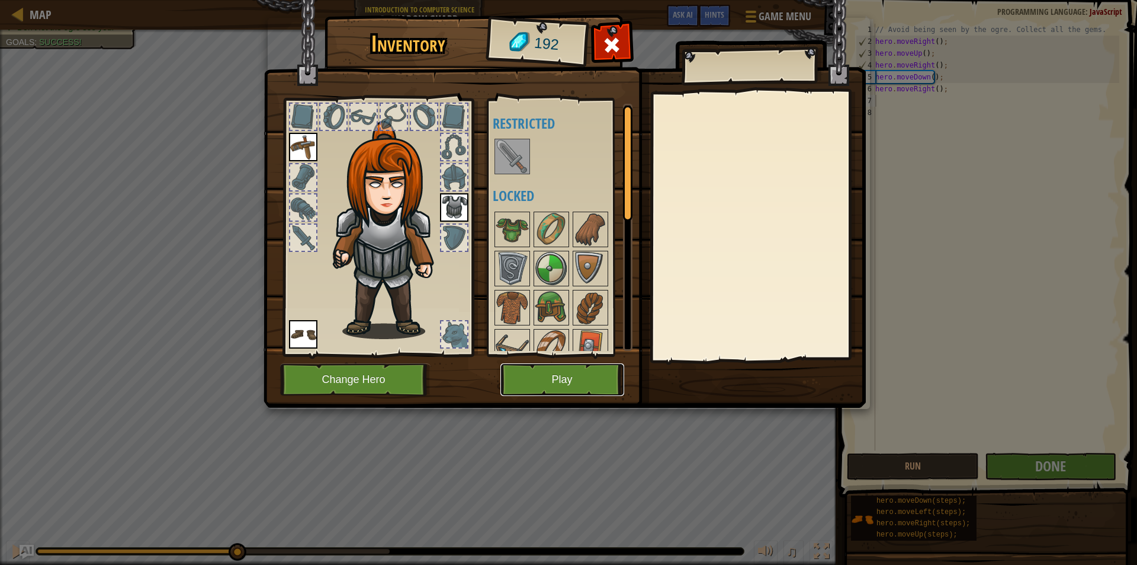
click at [587, 389] on button "Play" at bounding box center [563, 379] width 124 height 33
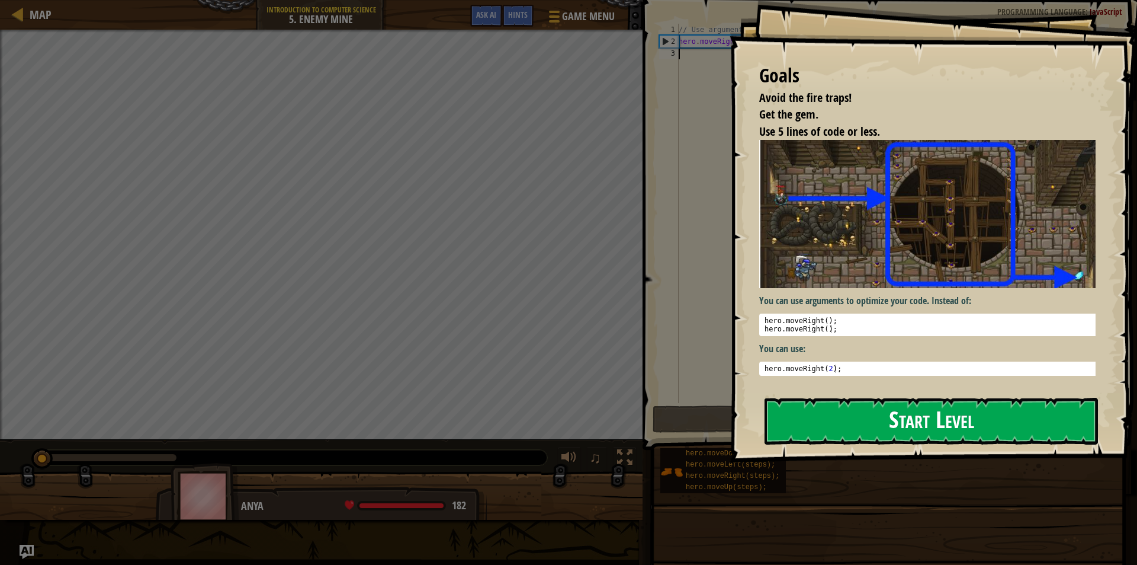
click at [823, 415] on button "Start Level" at bounding box center [932, 421] width 334 height 47
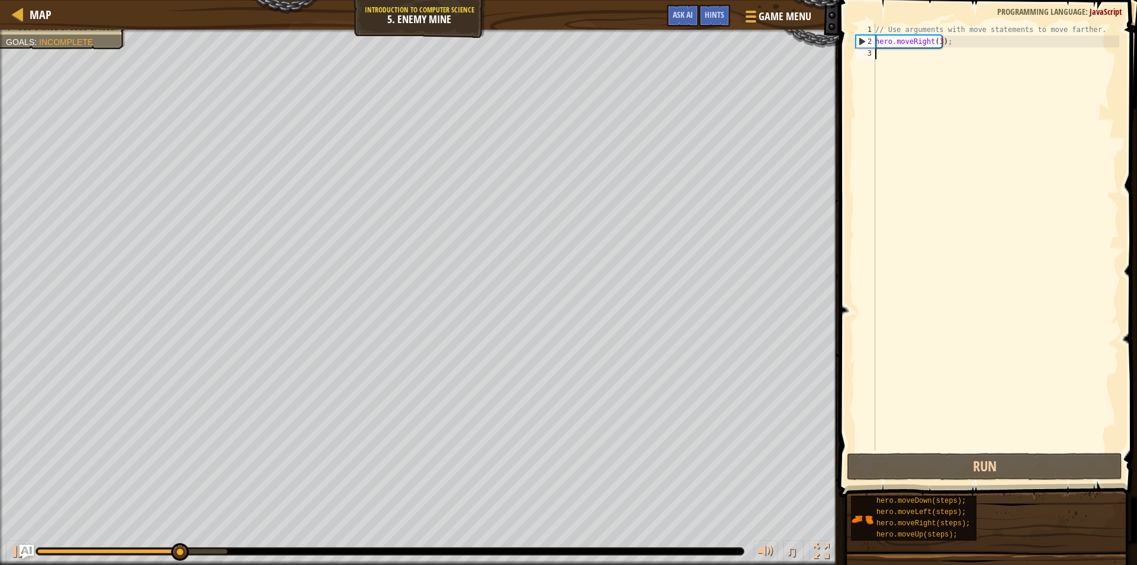
scroll to position [5, 0]
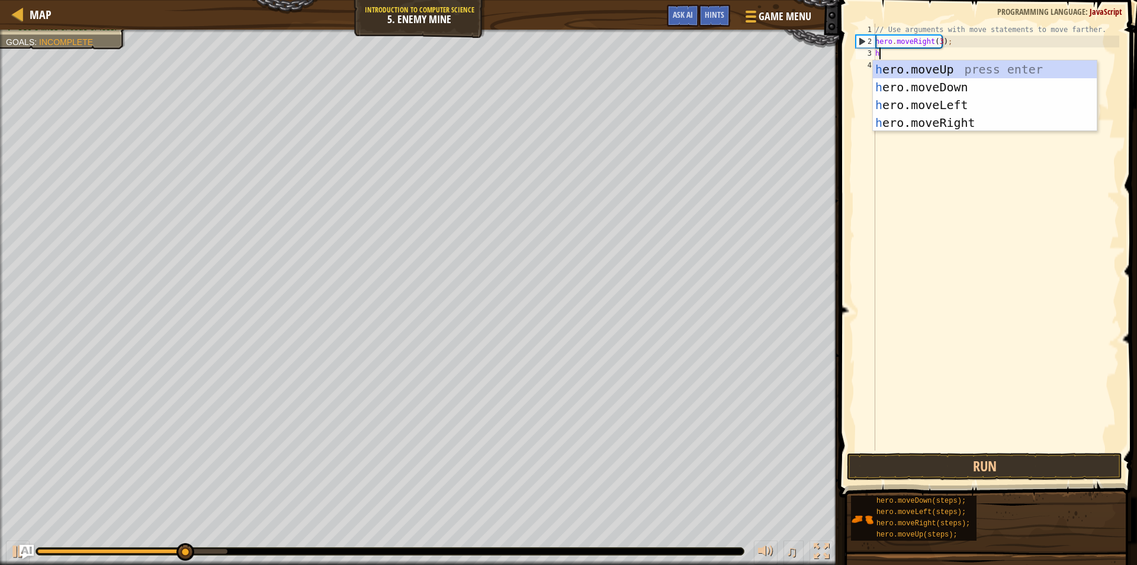
type textarea "her"
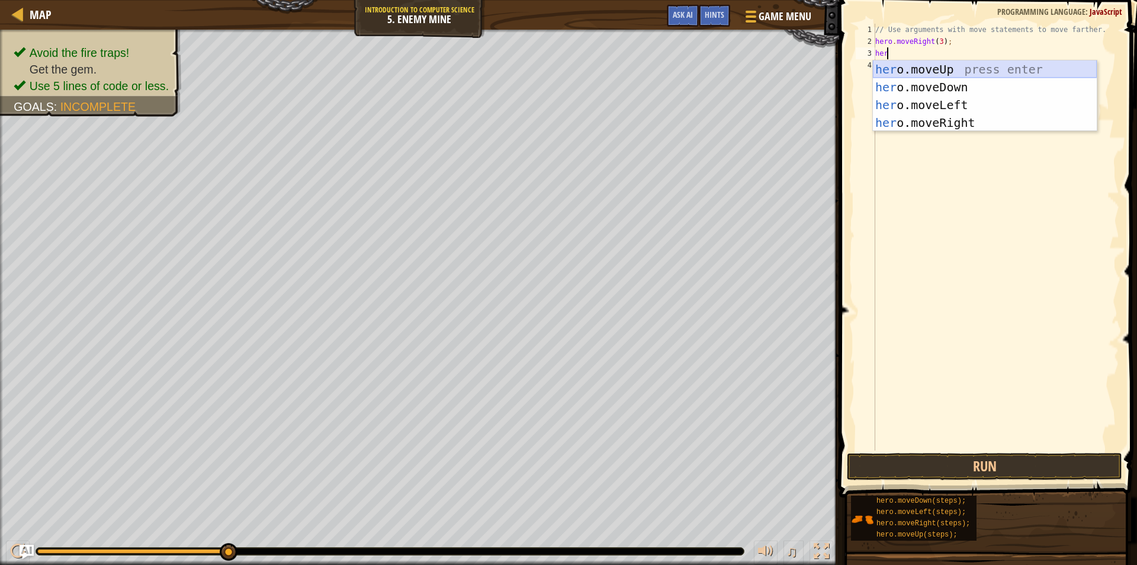
click at [957, 65] on div "her o.moveUp press enter her o.moveDown press enter her o.moveLeft press enter …" at bounding box center [985, 113] width 224 height 107
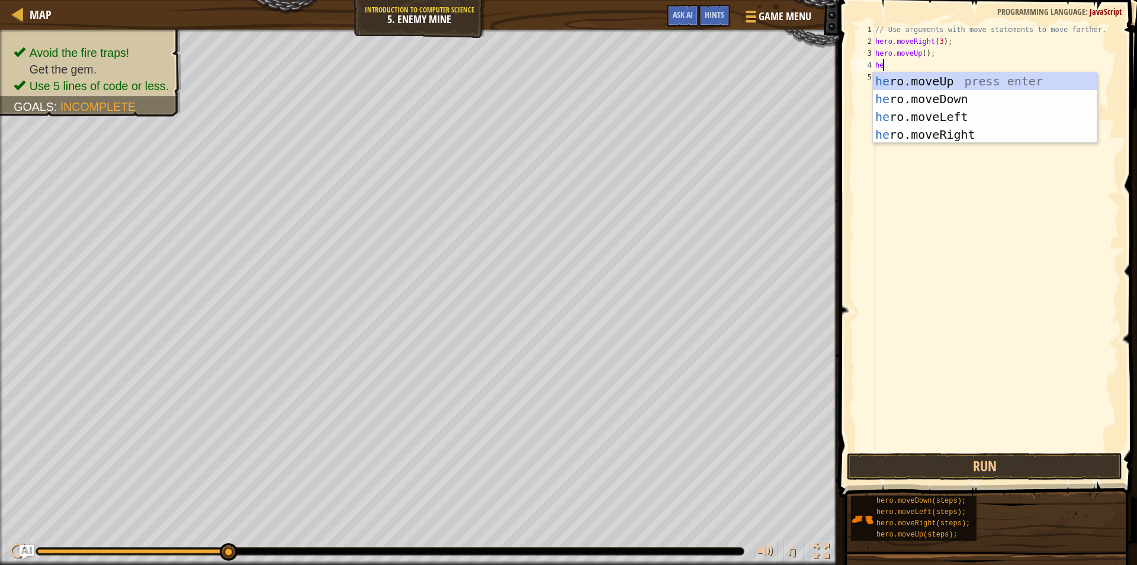
type textarea "here"
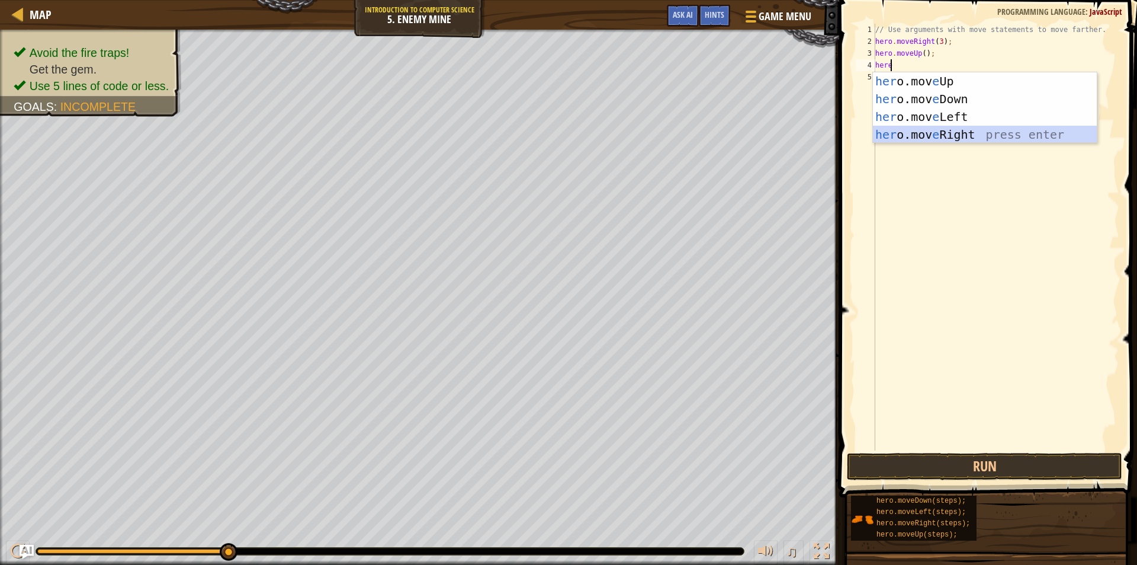
click at [967, 135] on div "her o.mov e Up press enter her o.mov e Down press enter her o.mov e Left press …" at bounding box center [985, 125] width 224 height 107
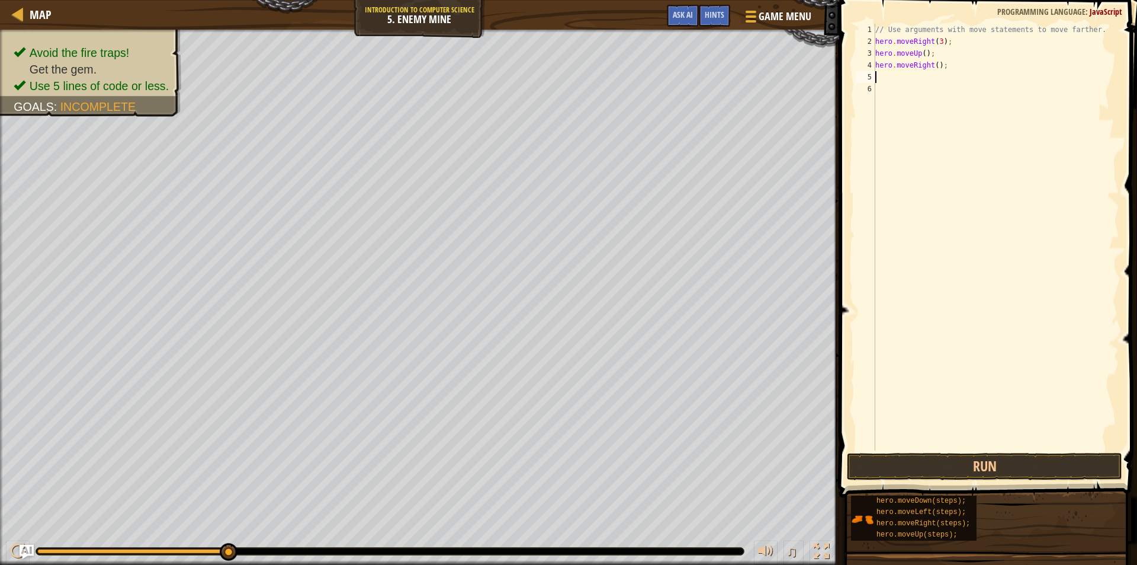
scroll to position [5, 0]
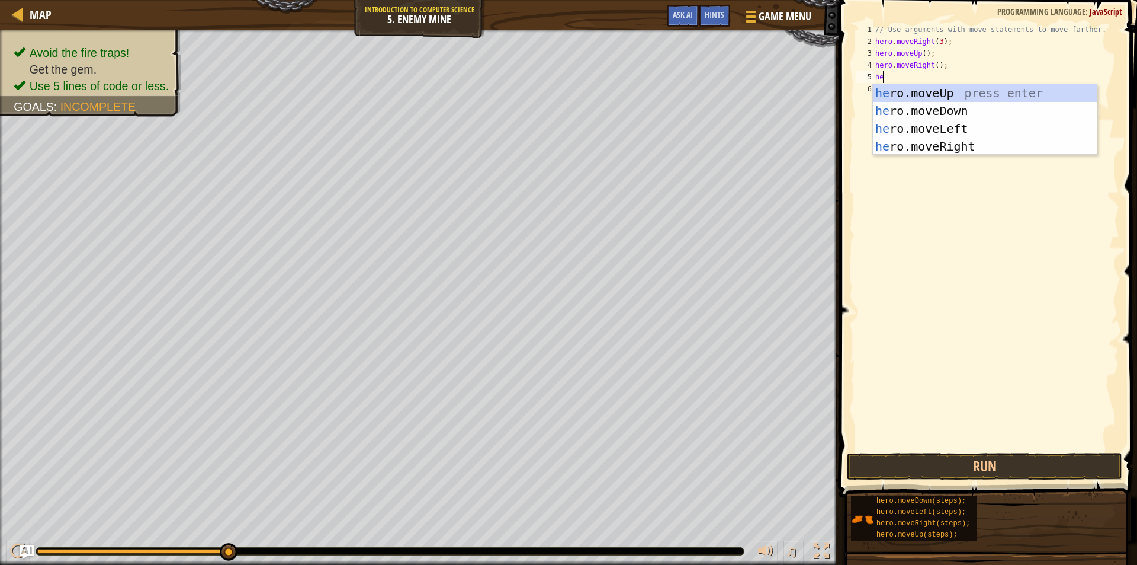
type textarea "her"
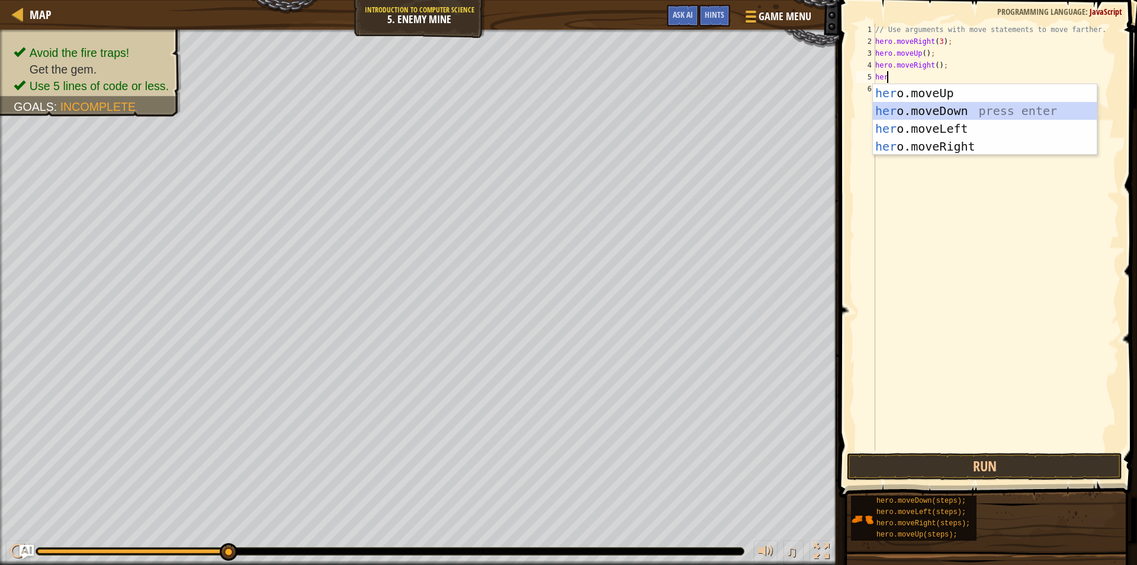
click at [970, 111] on div "her o.moveUp press enter her o.moveDown press enter her o.moveLeft press enter …" at bounding box center [985, 137] width 224 height 107
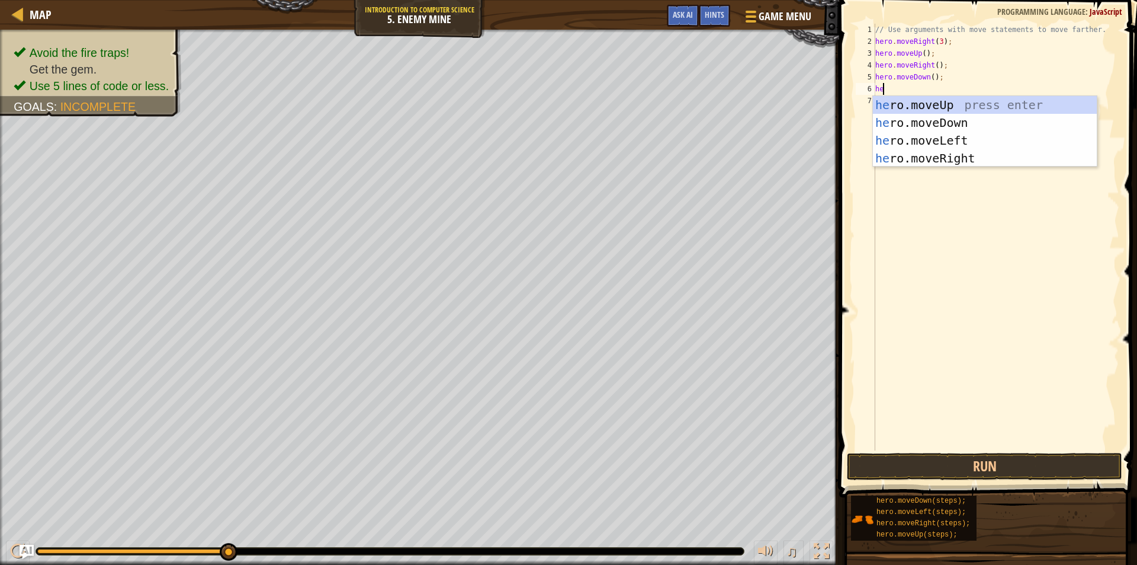
type textarea "her"
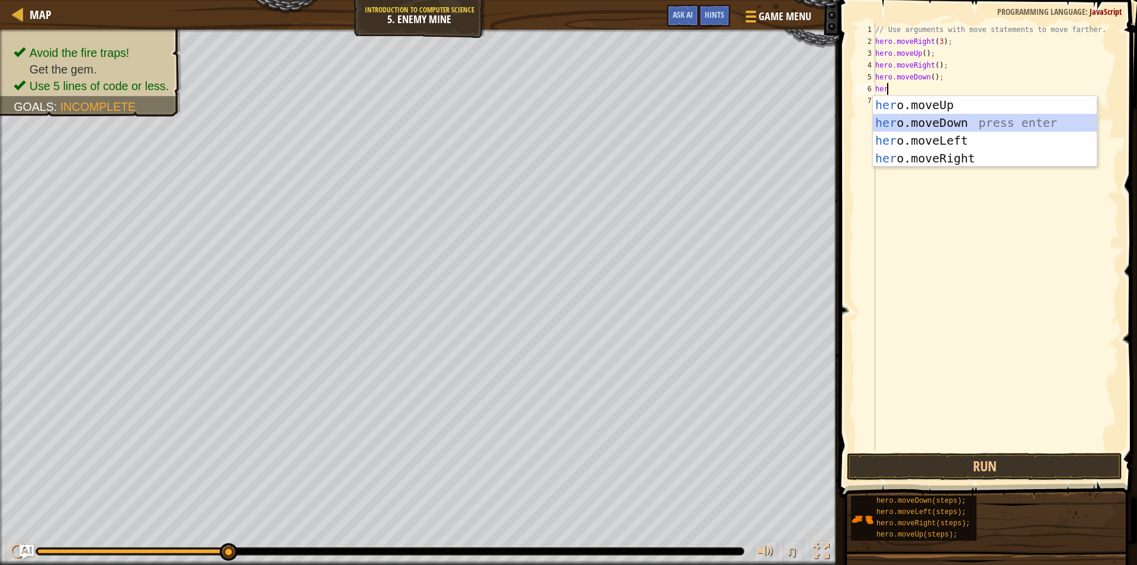
click at [967, 120] on div "her o.moveUp press enter her o.moveDown press enter her o.moveLeft press enter …" at bounding box center [985, 149] width 224 height 107
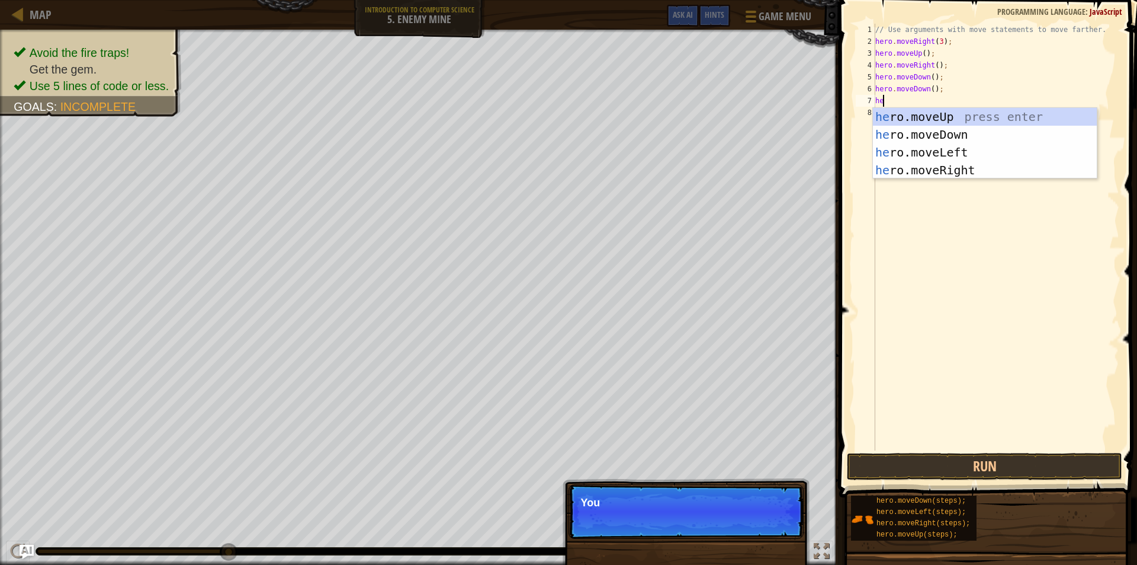
type textarea "her"
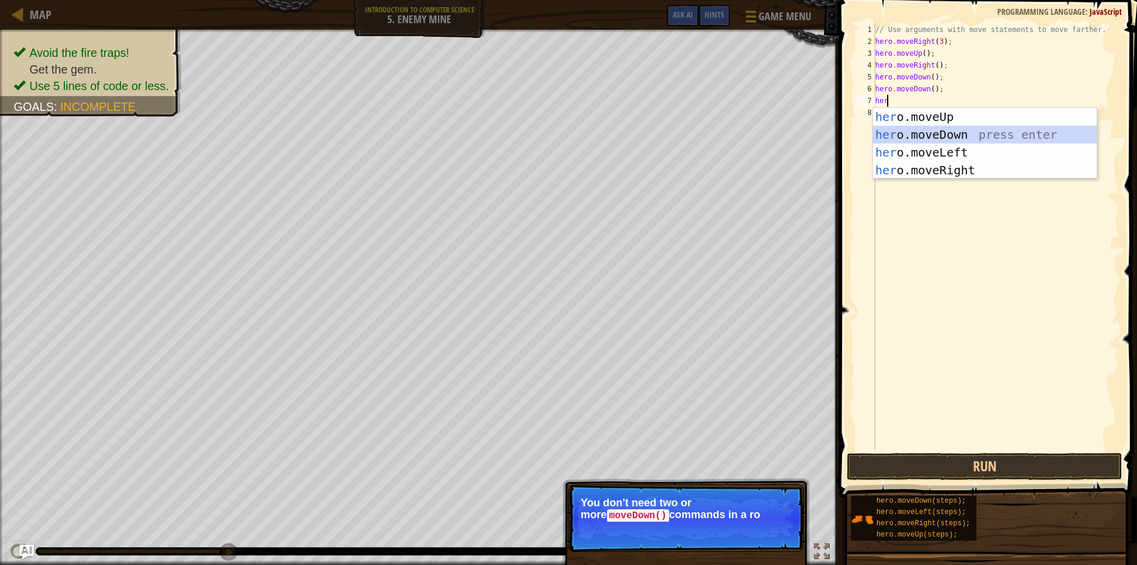
click at [967, 130] on div "her o.moveUp press enter her o.moveDown press enter her o.moveLeft press enter …" at bounding box center [985, 161] width 224 height 107
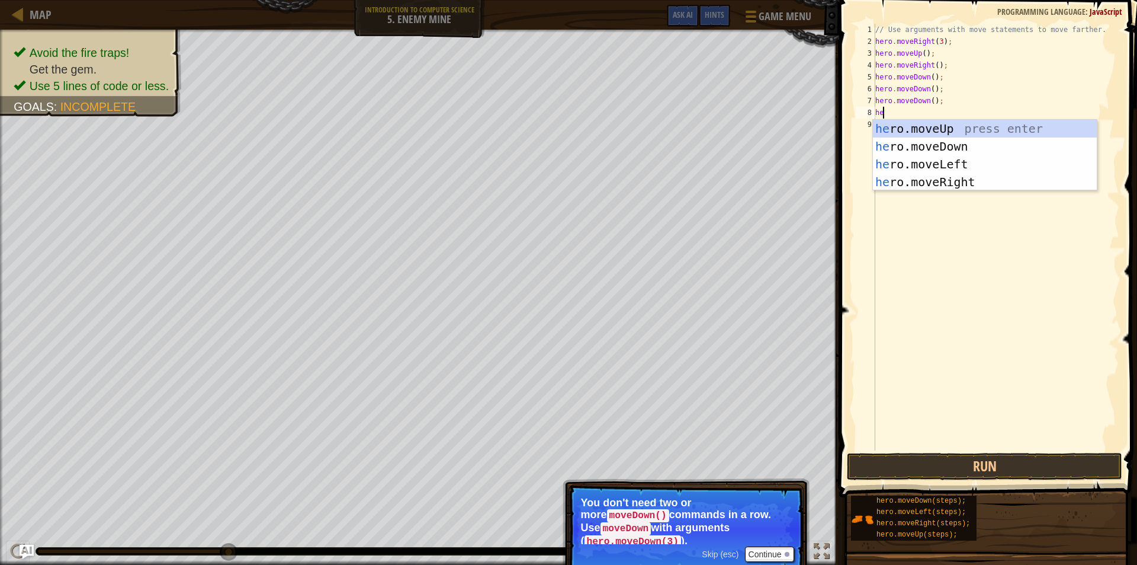
type textarea "her"
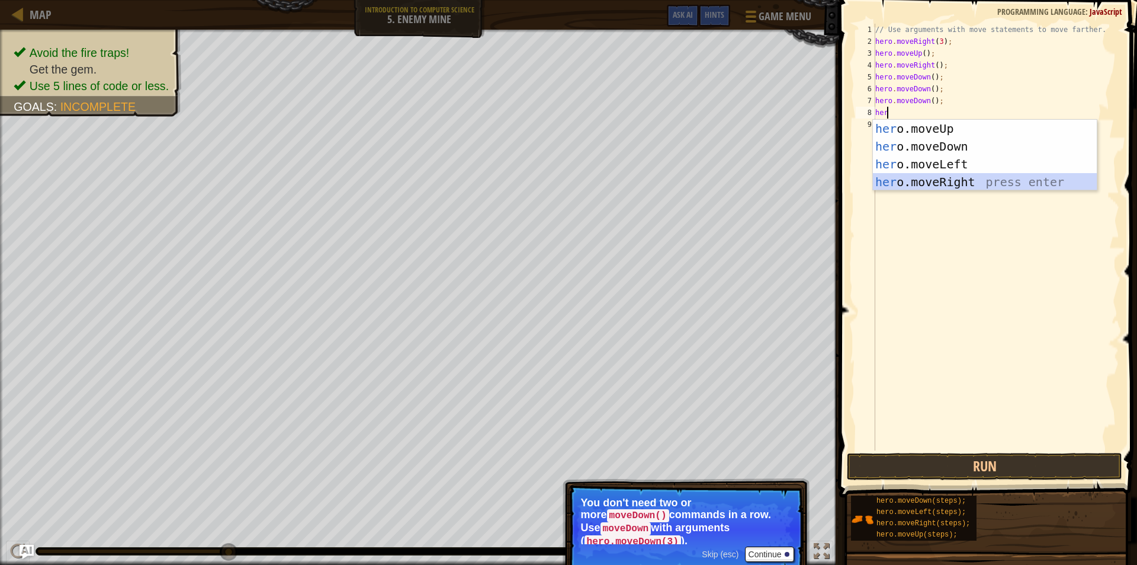
click at [980, 180] on div "her o.moveUp press enter her o.moveDown press enter her o.moveLeft press enter …" at bounding box center [985, 173] width 224 height 107
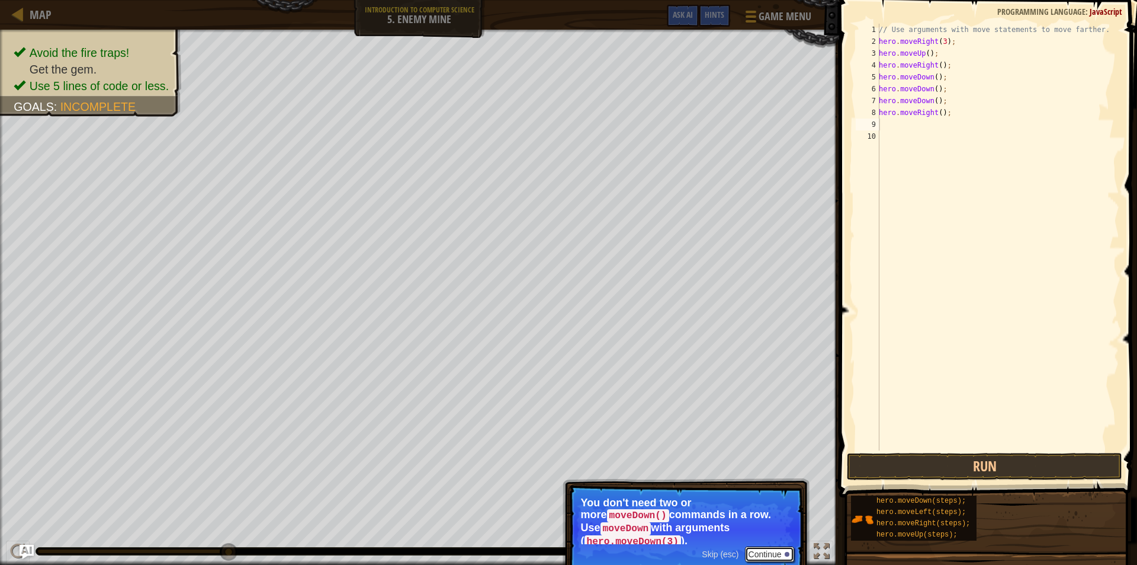
click at [778, 546] on button "Continue" at bounding box center [769, 553] width 49 height 15
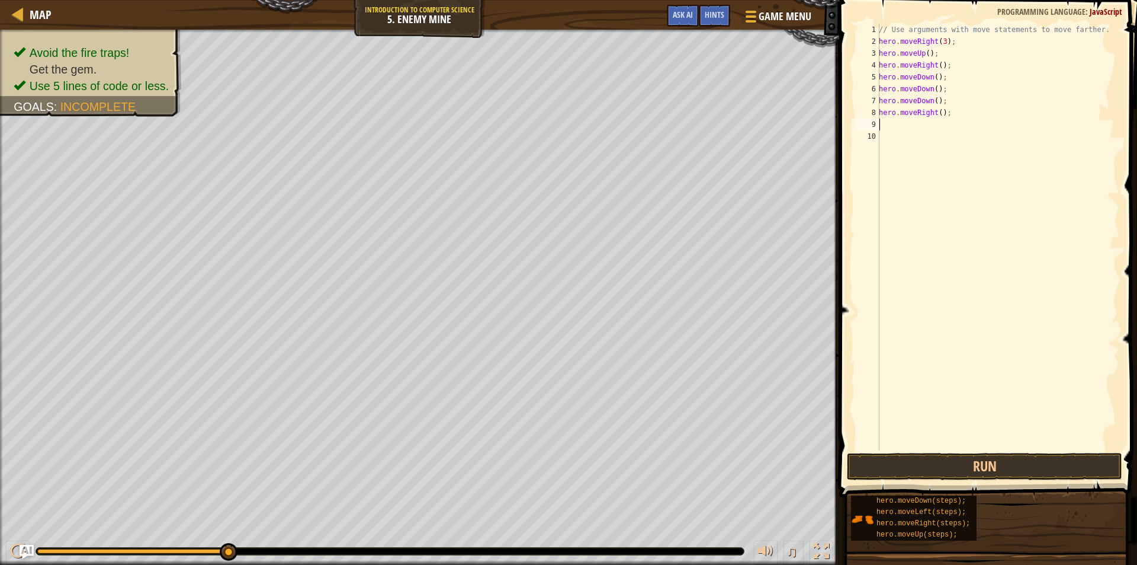
click at [921, 121] on div "// Use arguments with move statements to move farther. hero . moveRight ( 3 ) ;…" at bounding box center [998, 249] width 243 height 450
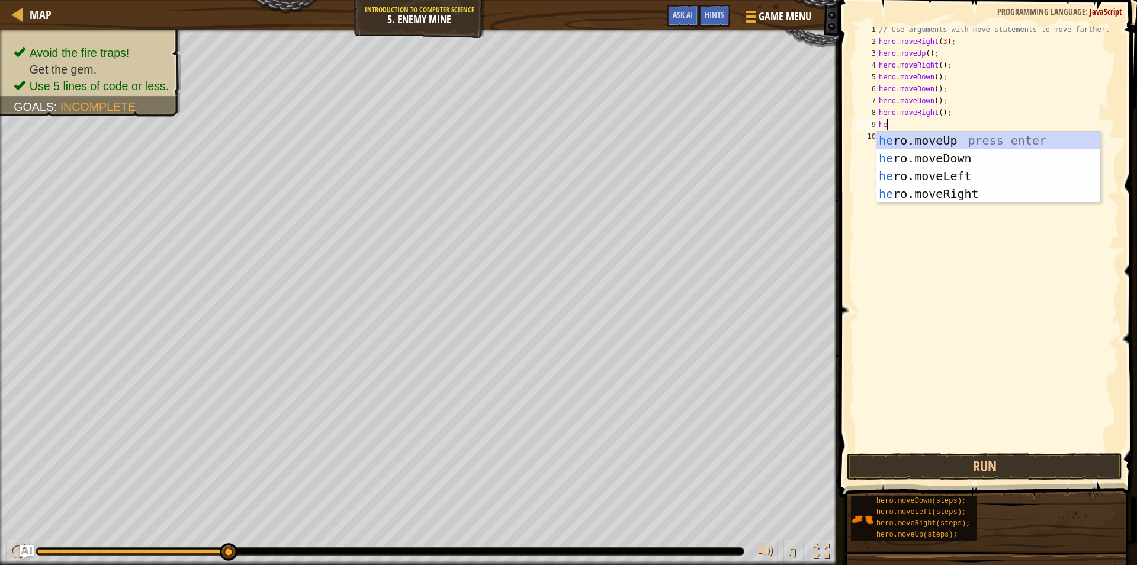
type textarea "her"
click at [941, 191] on div "her o.moveUp press enter her o.moveDown press enter her o.moveLeft press enter …" at bounding box center [989, 185] width 224 height 107
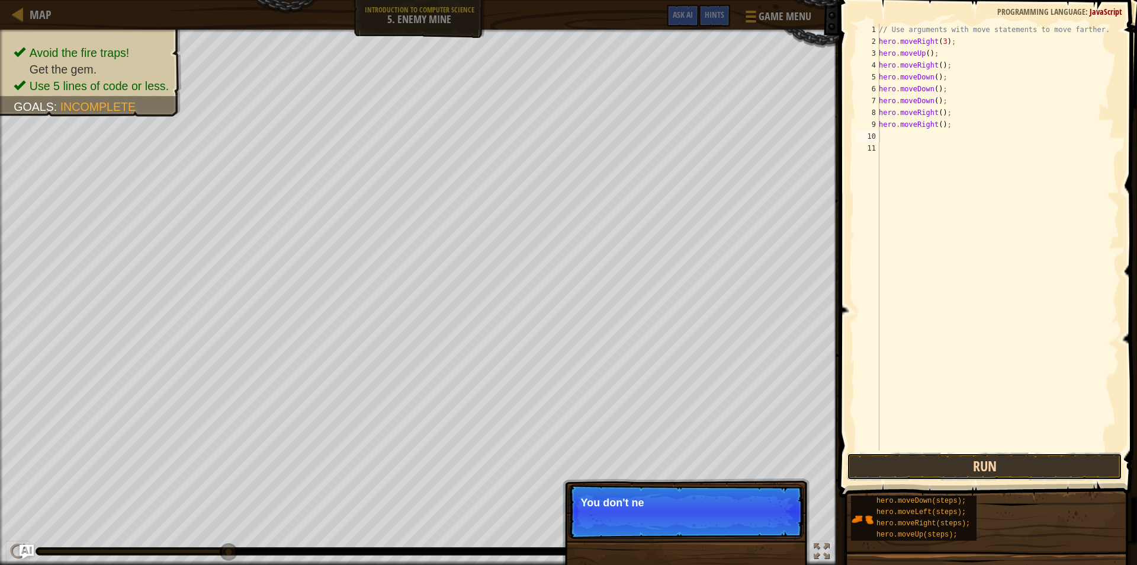
click at [1027, 467] on button "Run" at bounding box center [984, 466] width 275 height 27
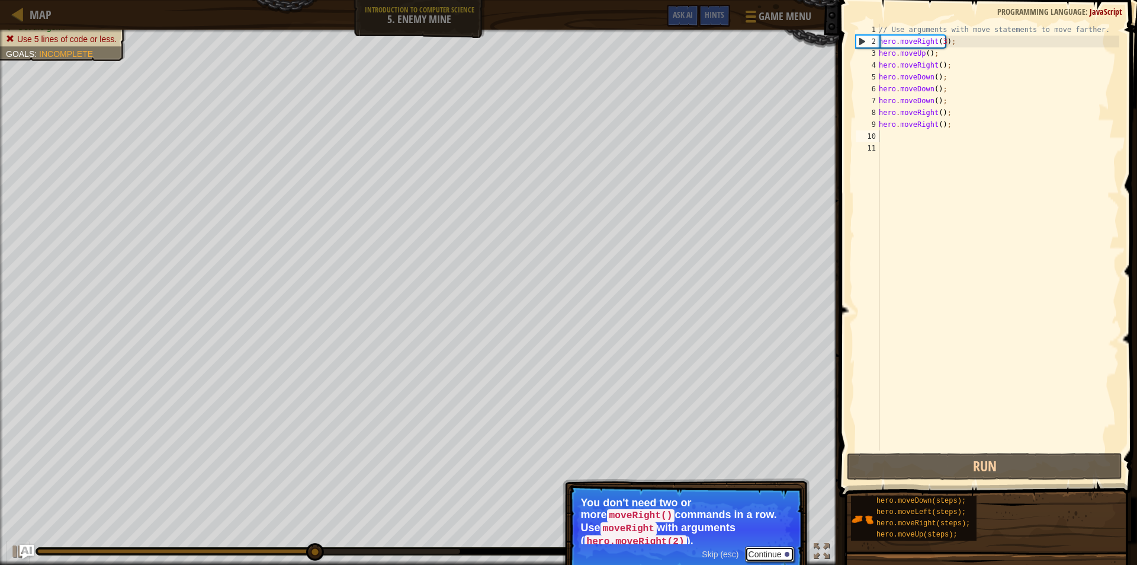
click at [777, 546] on button "Continue" at bounding box center [769, 553] width 49 height 15
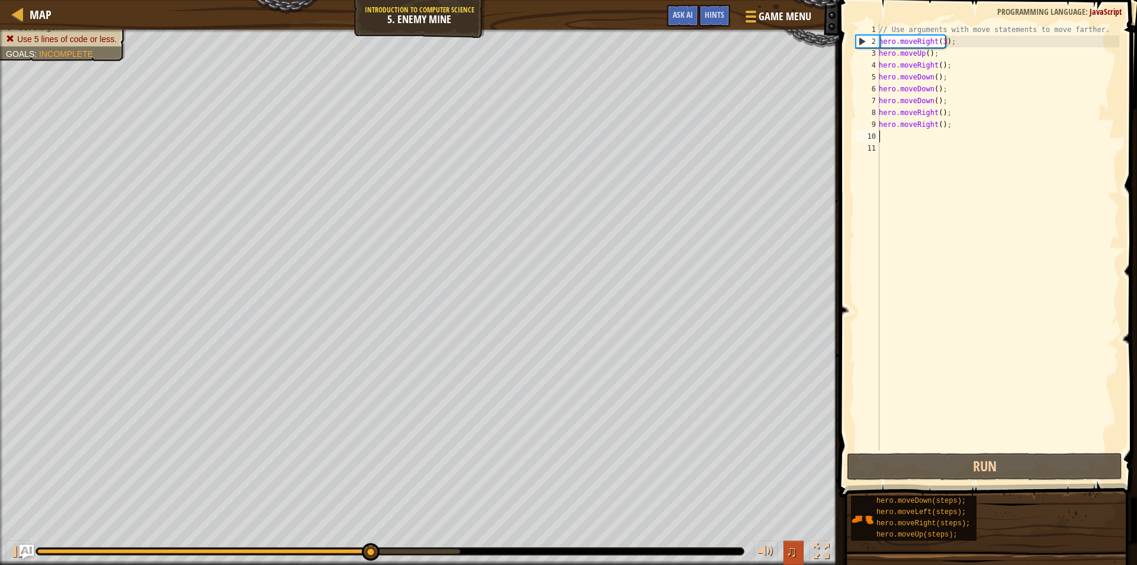
click at [790, 556] on span "♫" at bounding box center [792, 551] width 12 height 18
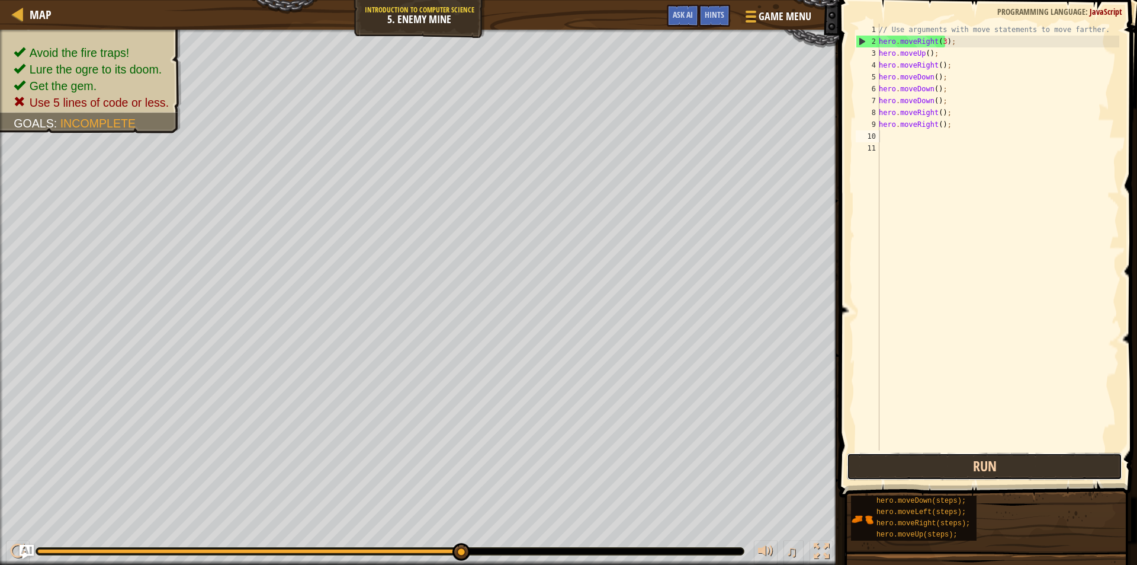
click at [946, 461] on button "Run" at bounding box center [984, 466] width 275 height 27
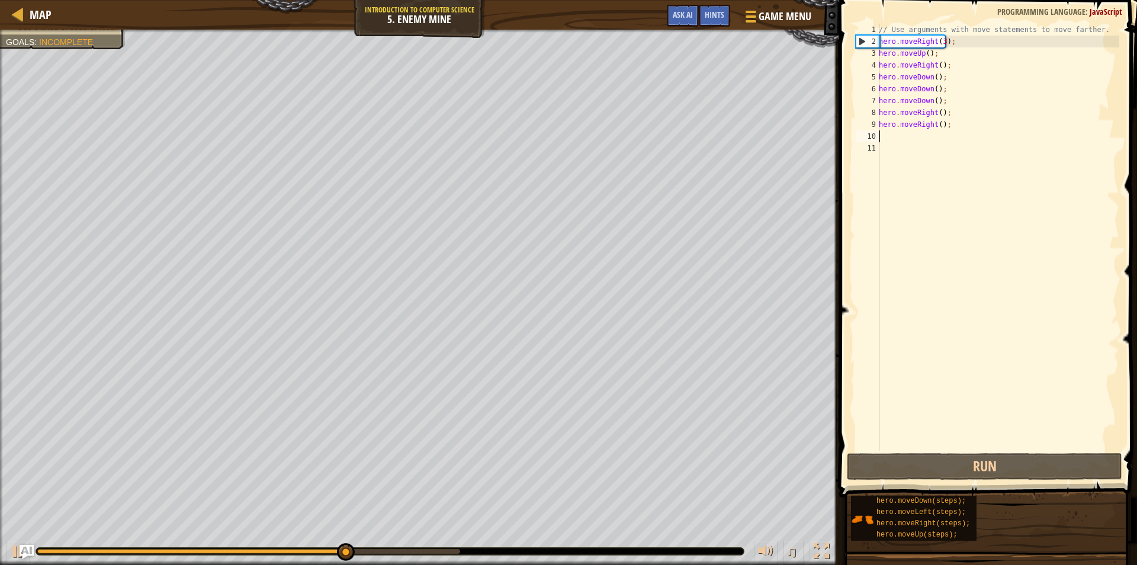
click at [900, 132] on div "// Use arguments with move statements to move farther. hero . moveRight ( 3 ) ;…" at bounding box center [998, 249] width 243 height 450
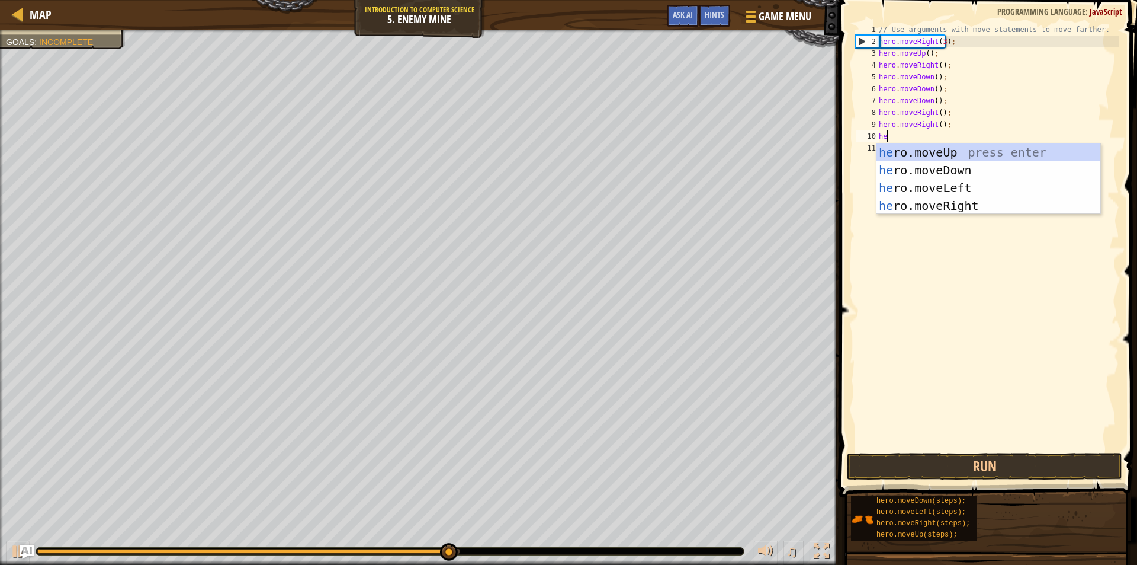
type textarea "her"
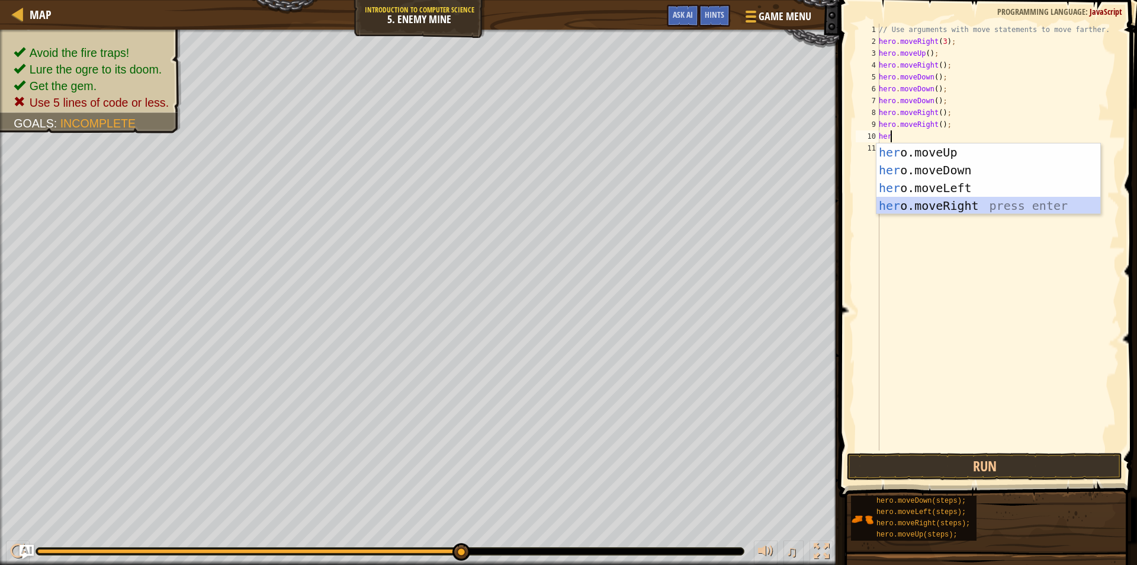
click at [919, 204] on div "her o.moveUp press enter her o.moveDown press enter her o.moveLeft press enter …" at bounding box center [989, 196] width 224 height 107
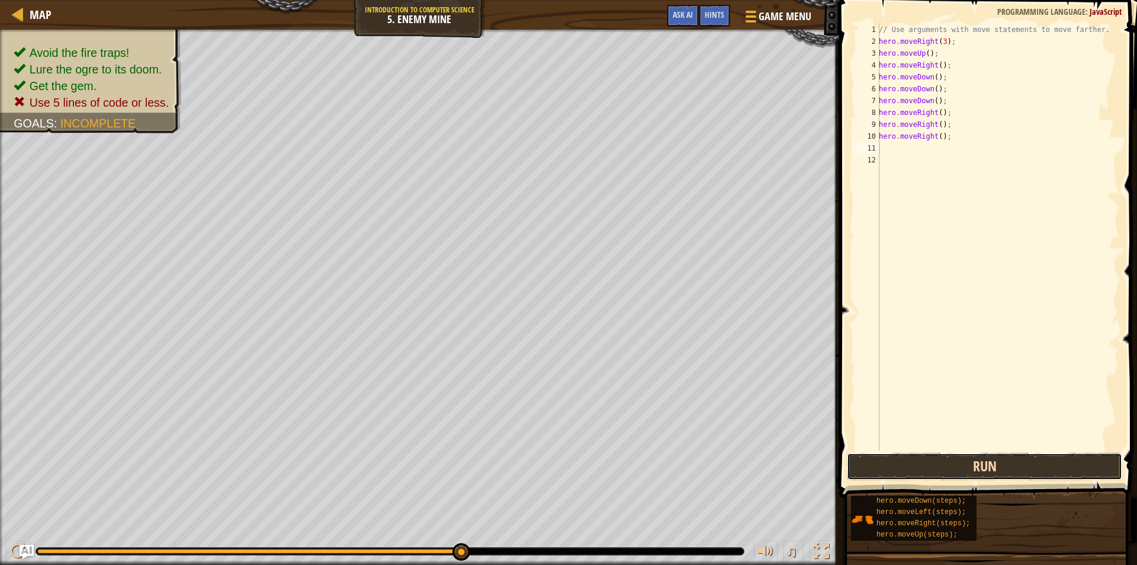
click at [953, 470] on button "Run" at bounding box center [984, 466] width 275 height 27
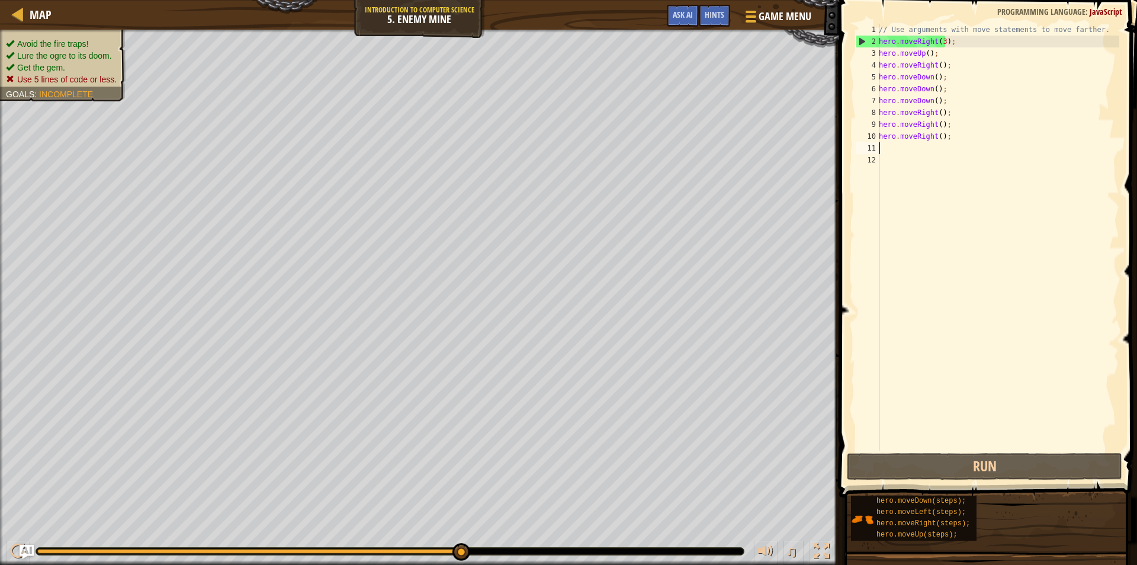
click at [86, 47] on span "Avoid the fire traps!" at bounding box center [52, 43] width 71 height 9
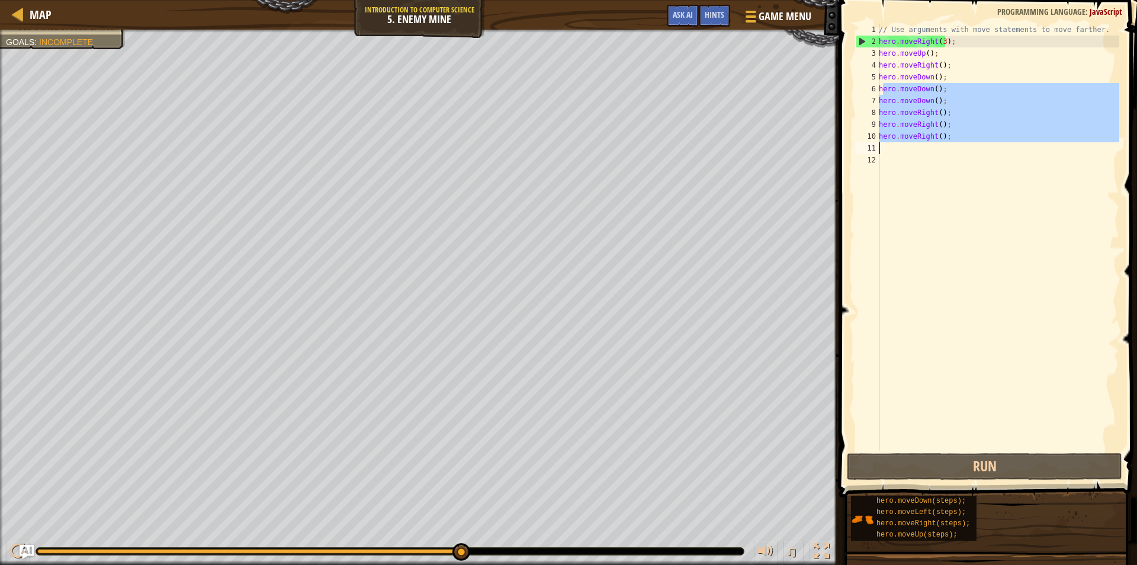
drag, startPoint x: 882, startPoint y: 86, endPoint x: 963, endPoint y: 153, distance: 105.3
click at [963, 153] on div "// Use arguments with move statements to move farther. hero . moveRight ( 3 ) ;…" at bounding box center [998, 249] width 243 height 450
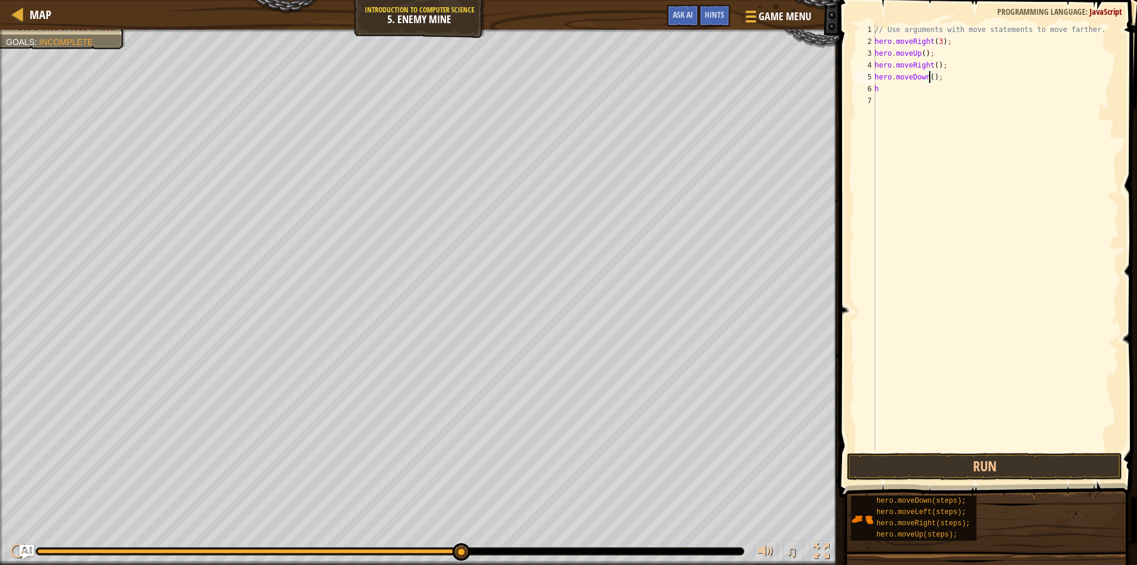
click at [929, 74] on div "// Use arguments with move statements to move farther. hero . moveRight ( 3 ) ;…" at bounding box center [996, 249] width 247 height 450
click at [898, 93] on div "// Use arguments with move statements to move farther. hero . moveRight ( 3 ) ;…" at bounding box center [996, 249] width 247 height 450
type textarea "h"
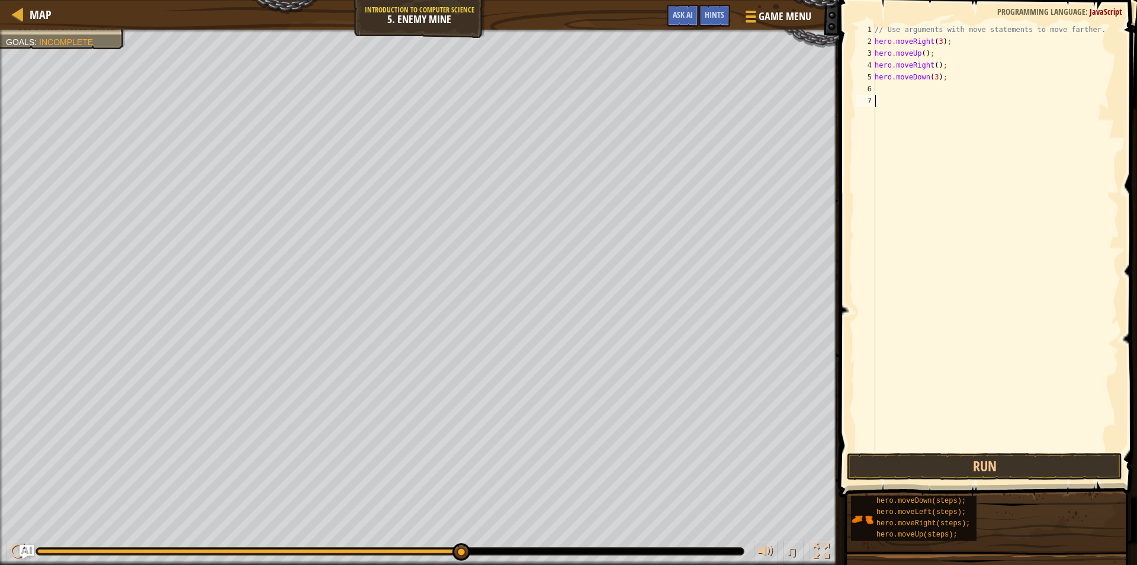
click at [910, 174] on div "// Use arguments with move statements to move farther. hero . moveRight ( 3 ) ;…" at bounding box center [996, 249] width 247 height 450
click at [955, 454] on button "Run" at bounding box center [984, 466] width 275 height 27
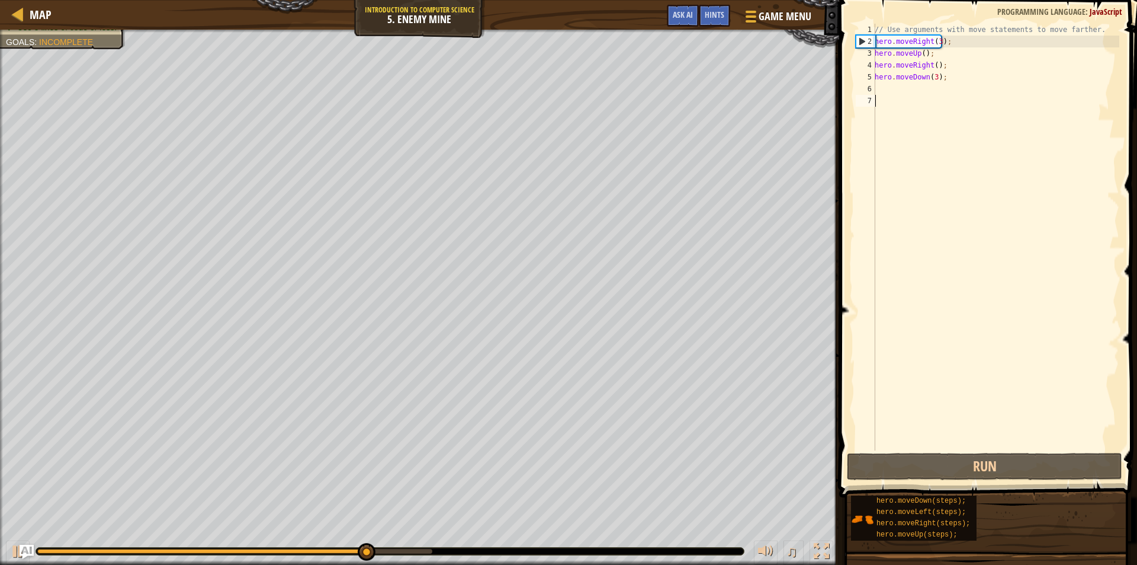
click at [931, 65] on div "// Use arguments with move statements to move farther. hero . moveRight ( 3 ) ;…" at bounding box center [996, 249] width 247 height 450
click at [934, 66] on div "// Use arguments with move statements to move farther. hero . moveRight ( 3 ) ;…" at bounding box center [996, 249] width 247 height 450
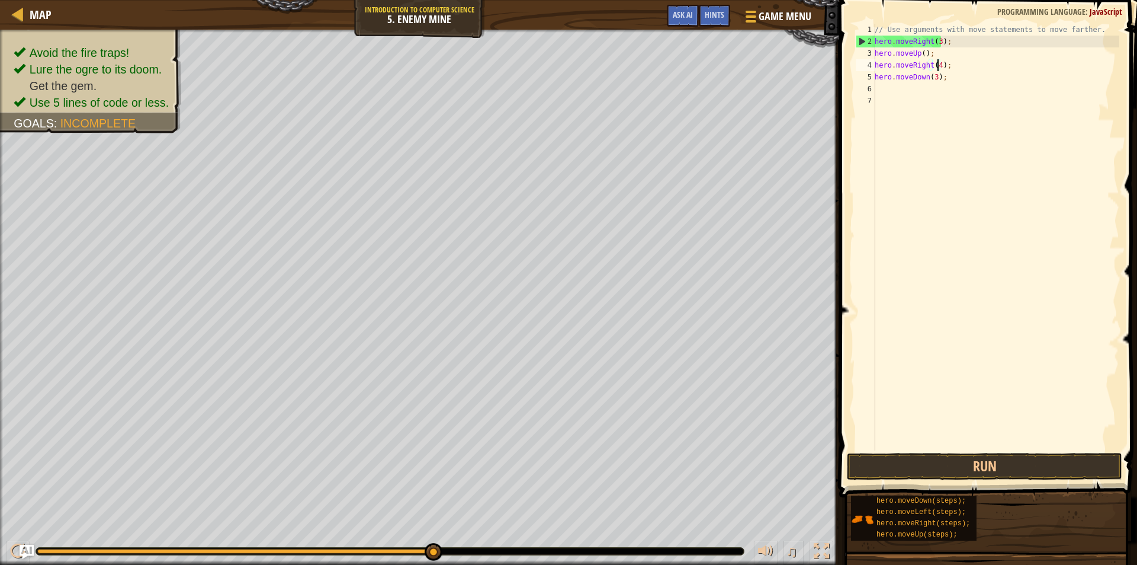
scroll to position [5, 5]
click at [997, 461] on button "Run" at bounding box center [984, 466] width 275 height 27
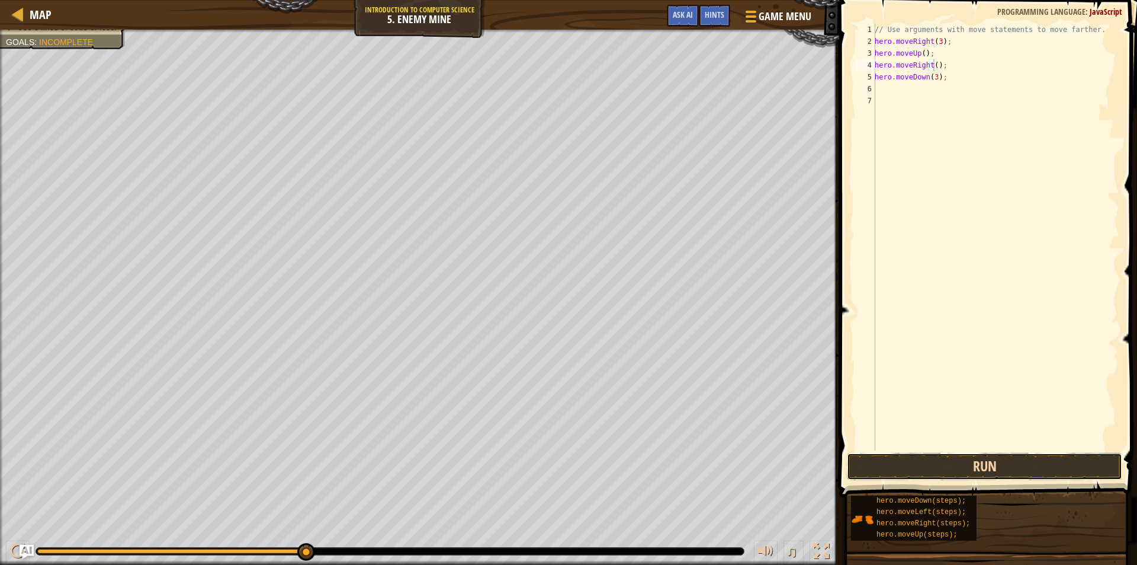
click at [953, 469] on button "Run" at bounding box center [984, 466] width 275 height 27
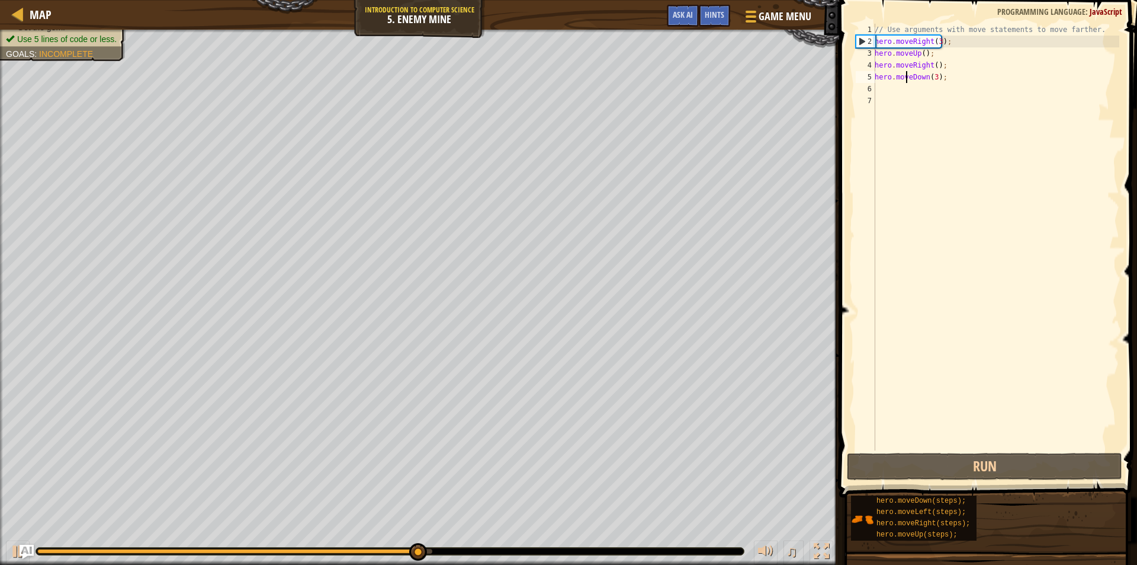
click at [906, 82] on div "// Use arguments with move statements to move farther. hero . moveRight ( 3 ) ;…" at bounding box center [996, 249] width 247 height 450
type textarea "hero.moveDown(3);"
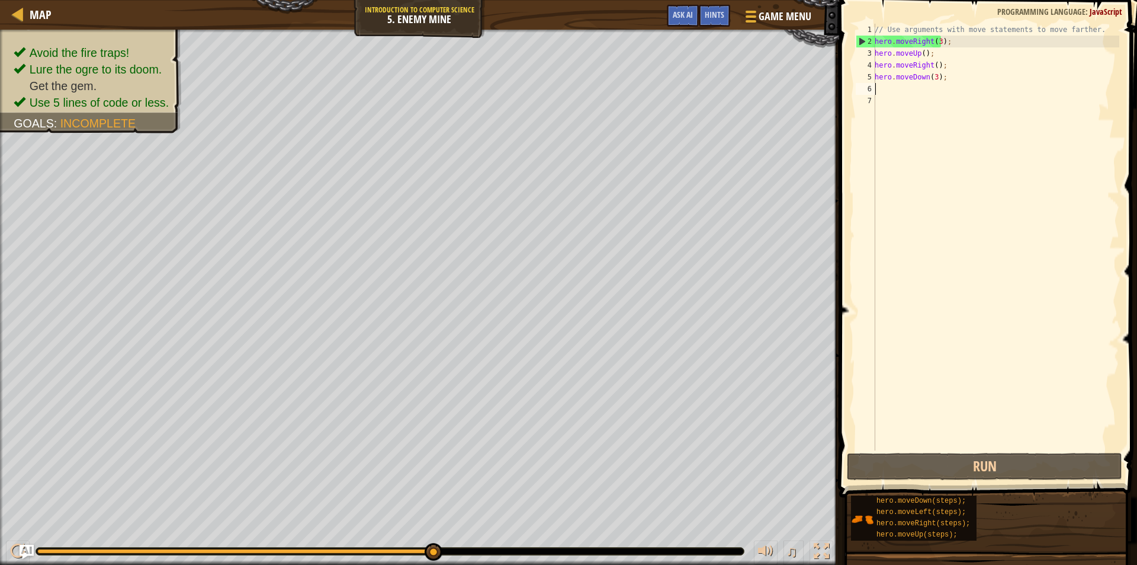
click at [906, 85] on div "// Use arguments with move statements to move farther. hero . moveRight ( 3 ) ;…" at bounding box center [996, 249] width 247 height 450
click at [979, 86] on div "// Use arguments with move statements to move farther. hero . moveRight ( 3 ) ;…" at bounding box center [996, 249] width 247 height 450
type textarea "h"
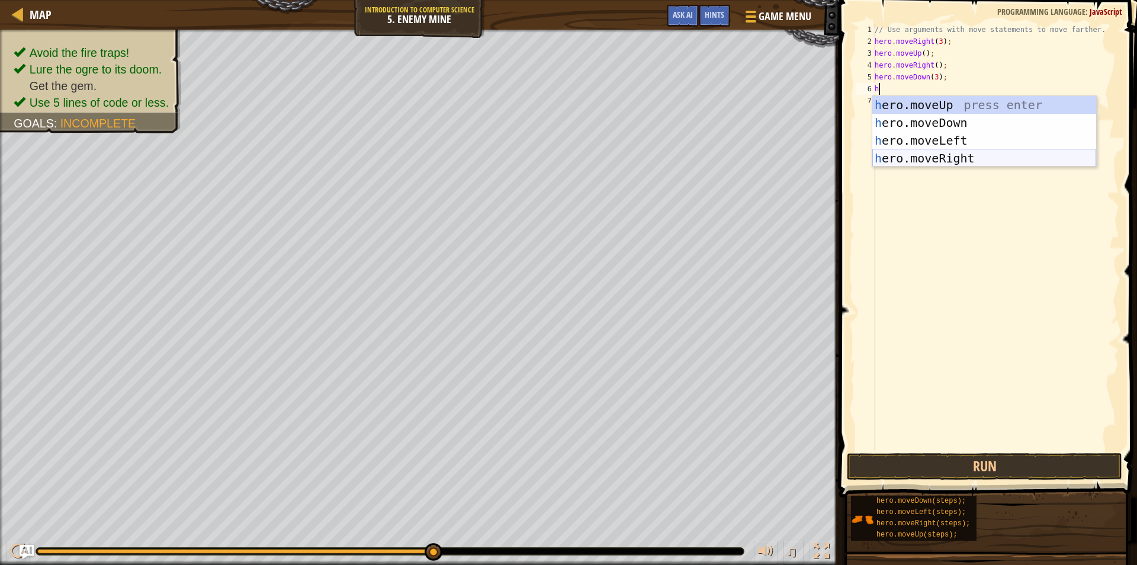
click at [959, 158] on div "h ero.moveUp press enter h ero.moveDown press enter h ero.moveLeft press enter …" at bounding box center [985, 149] width 224 height 107
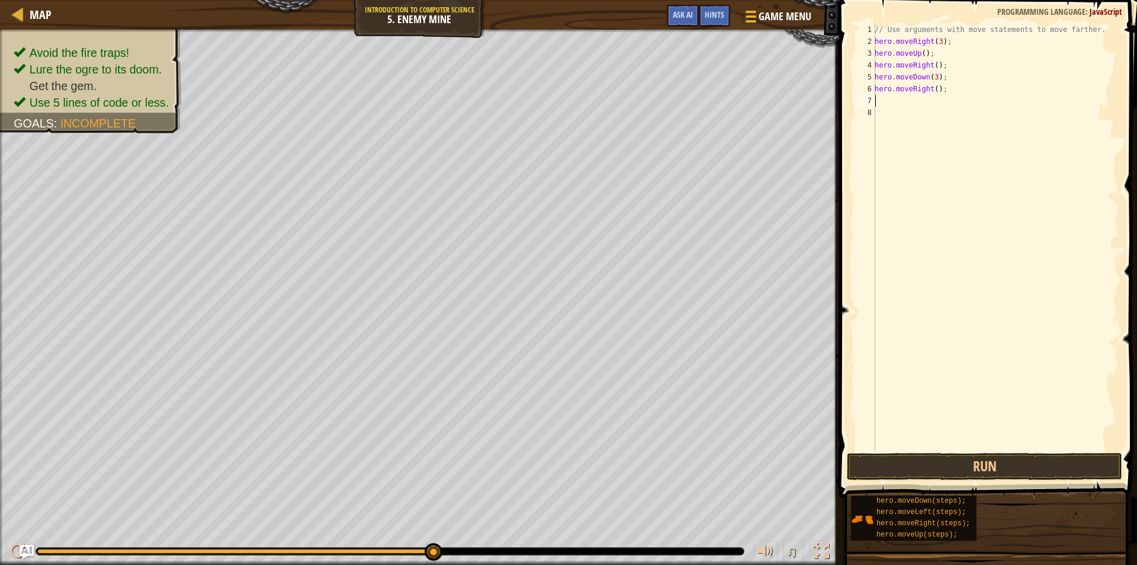
click at [935, 88] on div "// Use arguments with move statements to move farther. hero . moveRight ( 3 ) ;…" at bounding box center [996, 249] width 247 height 450
type textarea "hero.moveRight(2);"
click at [1041, 467] on button "Run" at bounding box center [984, 466] width 275 height 27
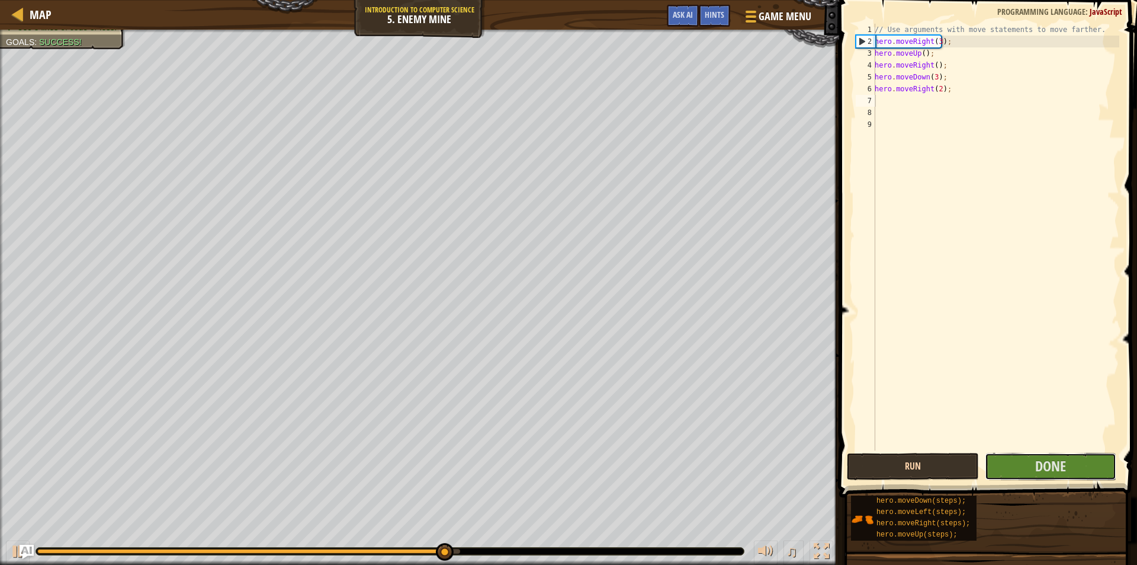
click at [1041, 467] on span "Done" at bounding box center [1051, 465] width 31 height 19
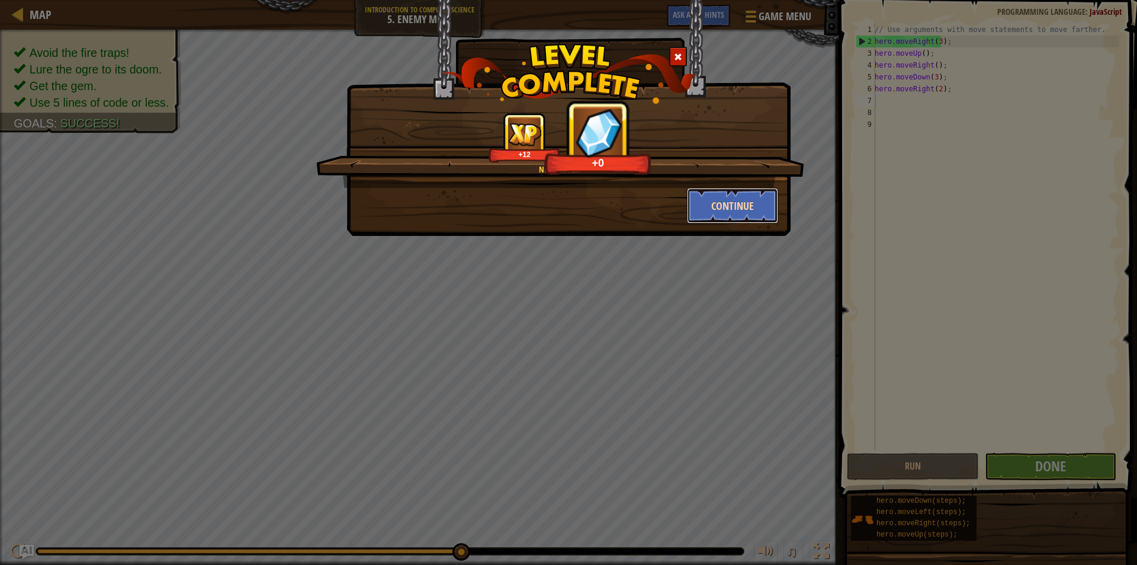
click at [741, 196] on button "Continue" at bounding box center [733, 206] width 92 height 36
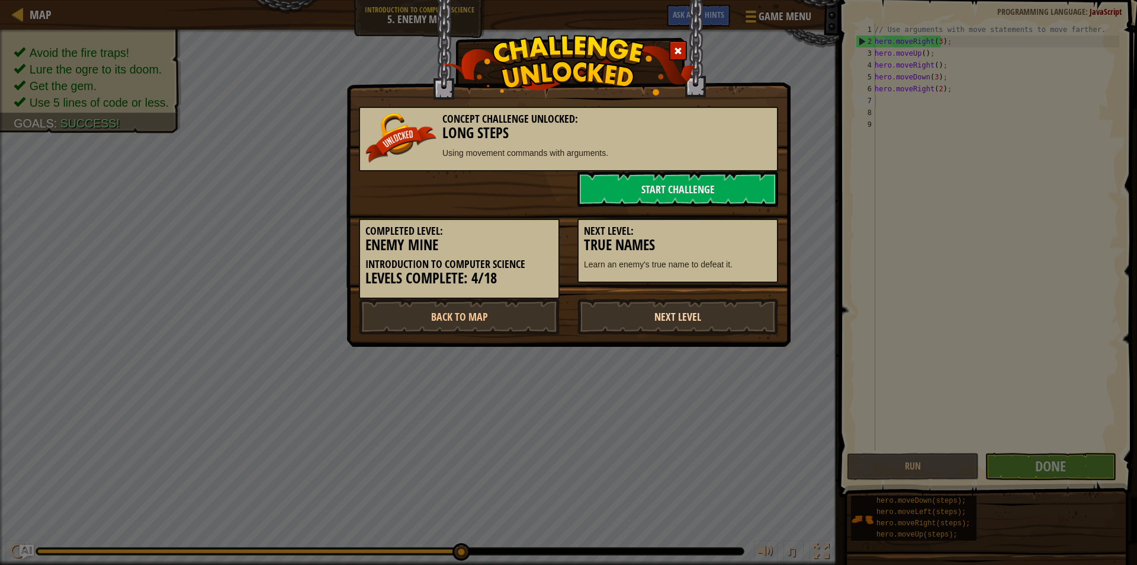
click at [703, 321] on link "Next Level" at bounding box center [678, 317] width 201 height 36
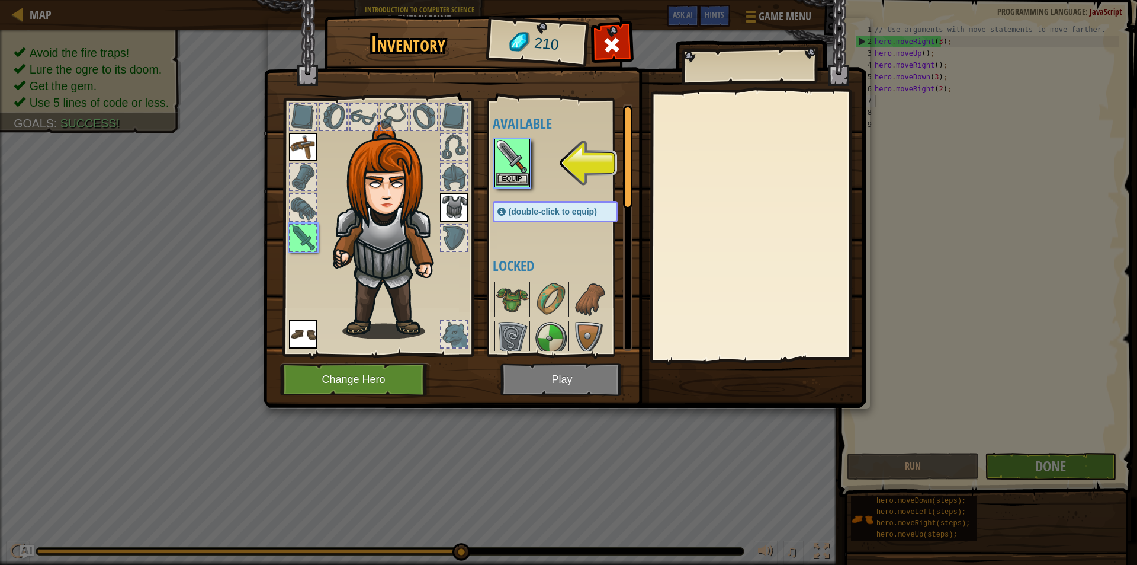
click at [519, 153] on img at bounding box center [512, 156] width 33 height 33
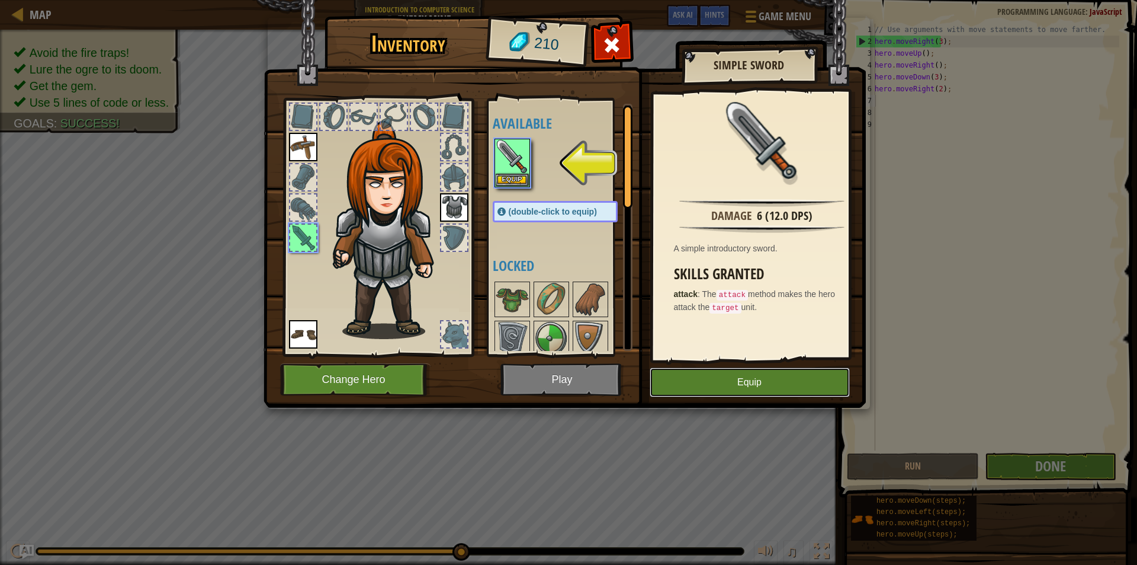
click at [717, 384] on button "Equip" at bounding box center [750, 382] width 200 height 30
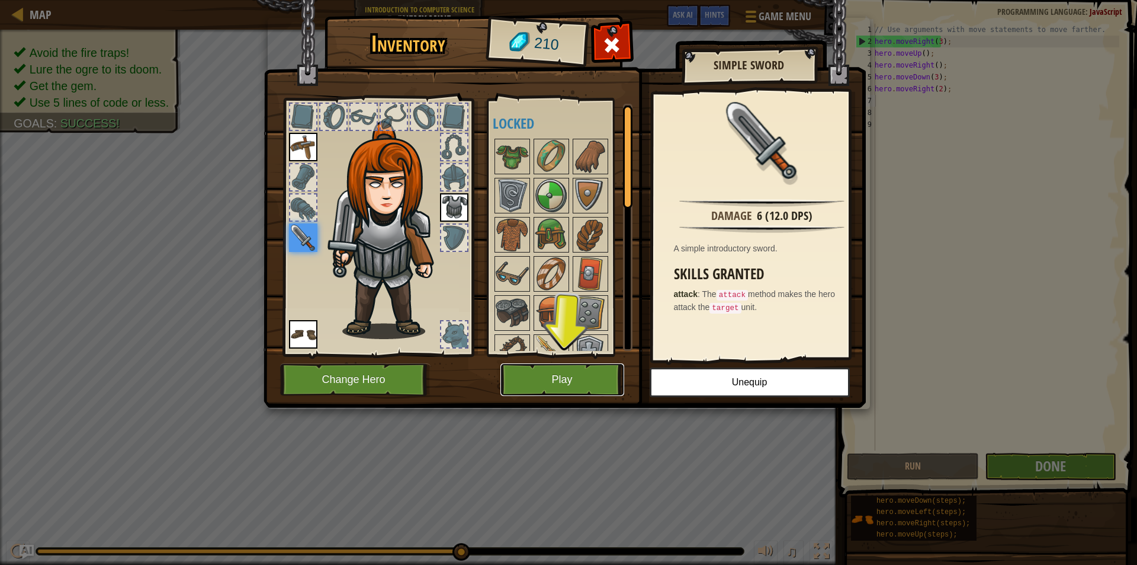
click at [550, 380] on button "Play" at bounding box center [563, 379] width 124 height 33
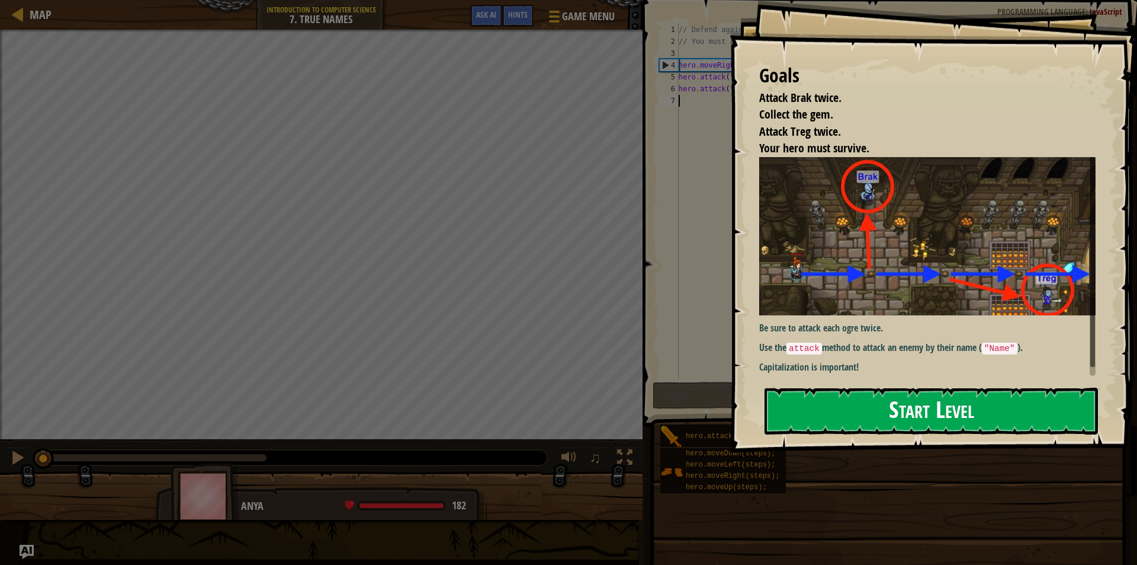
click at [838, 402] on button "Start Level" at bounding box center [932, 410] width 334 height 47
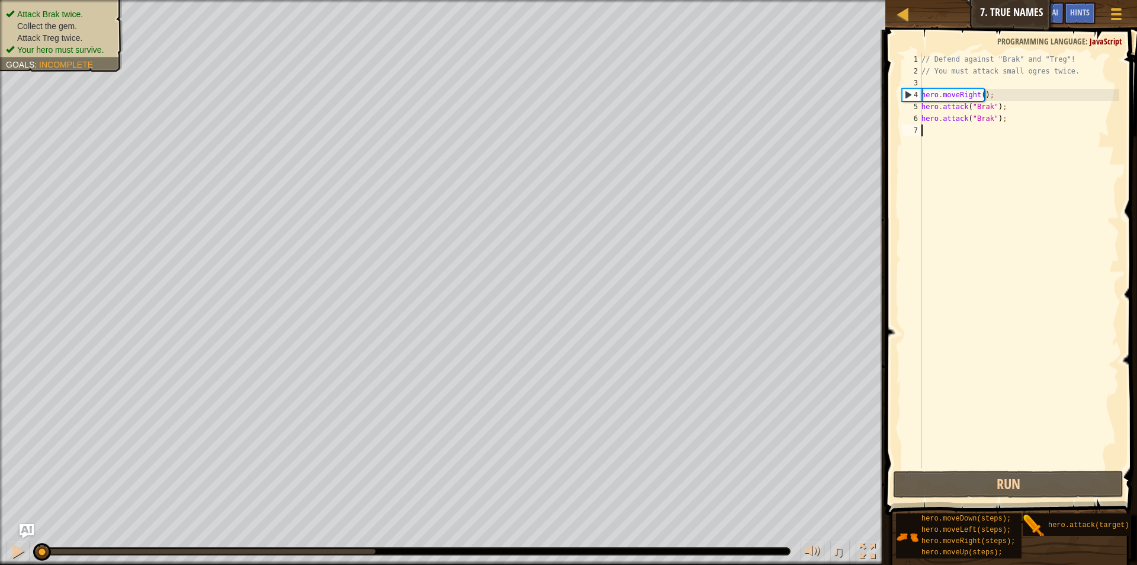
click at [954, 133] on div "// Defend against "Brak" and "Treg"! // You must attack small ogres twice. hero…" at bounding box center [1019, 272] width 200 height 438
click at [928, 479] on button "Run" at bounding box center [1008, 483] width 230 height 27
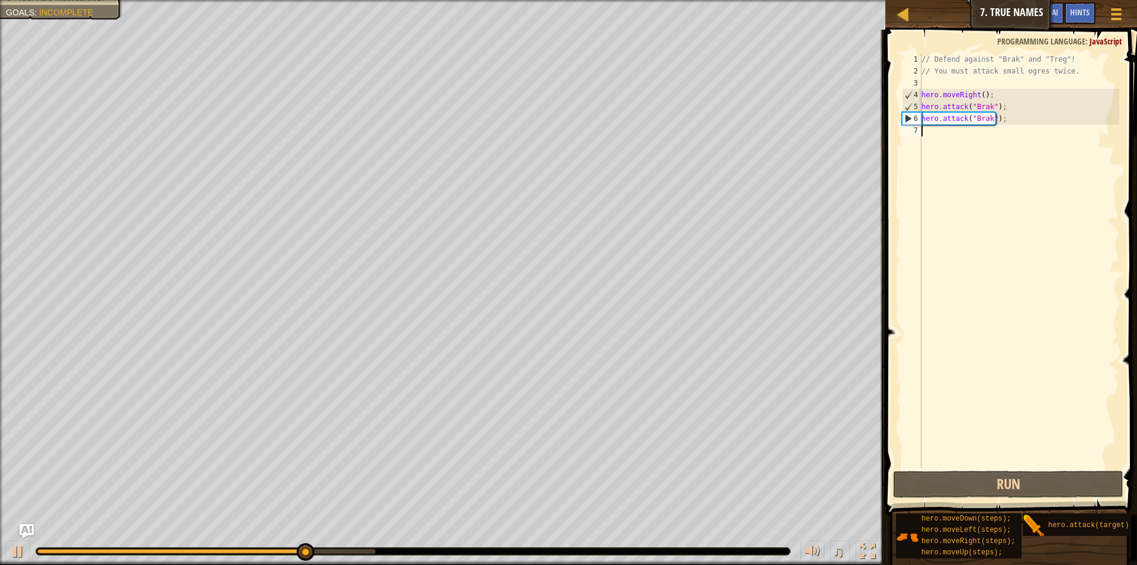
scroll to position [5, 0]
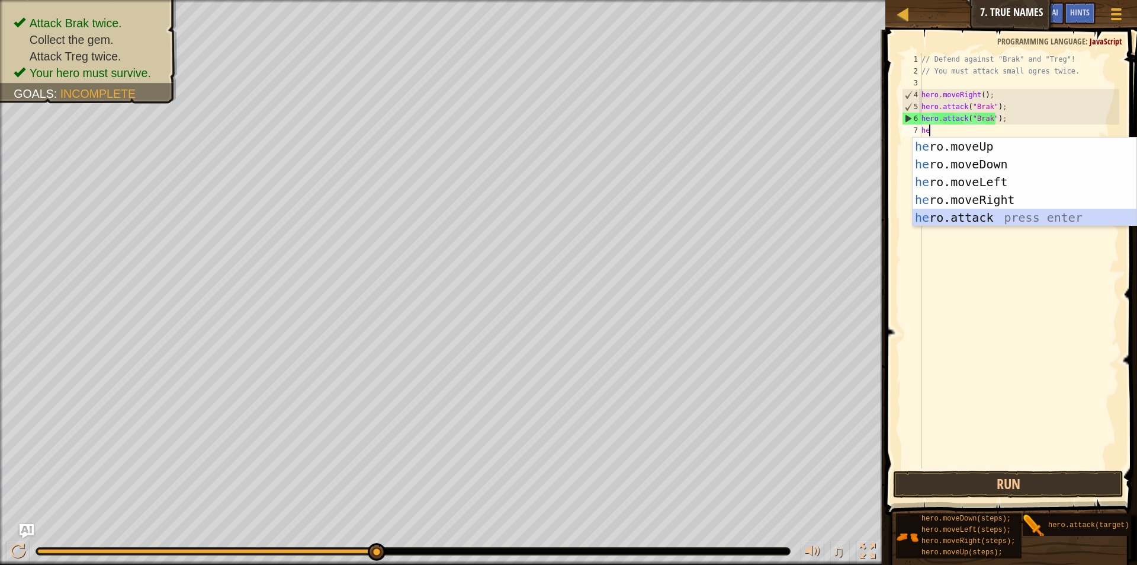
click at [1006, 214] on div "he ro.moveUp press enter he ro.moveDown press enter he ro.moveLeft press enter …" at bounding box center [1025, 199] width 224 height 124
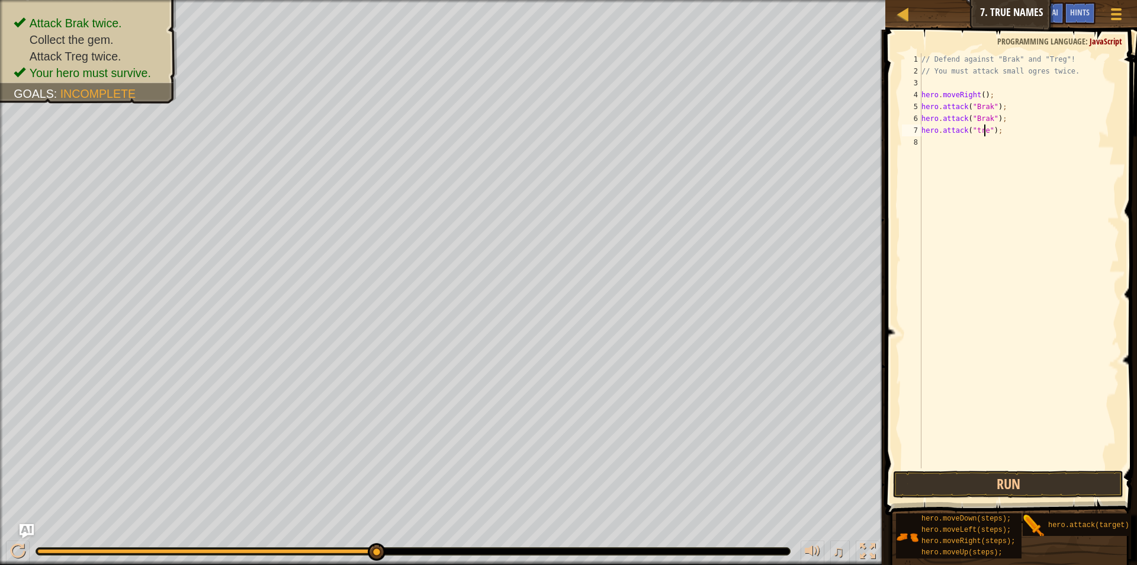
scroll to position [5, 6]
click at [1008, 482] on button "Run" at bounding box center [1008, 483] width 230 height 27
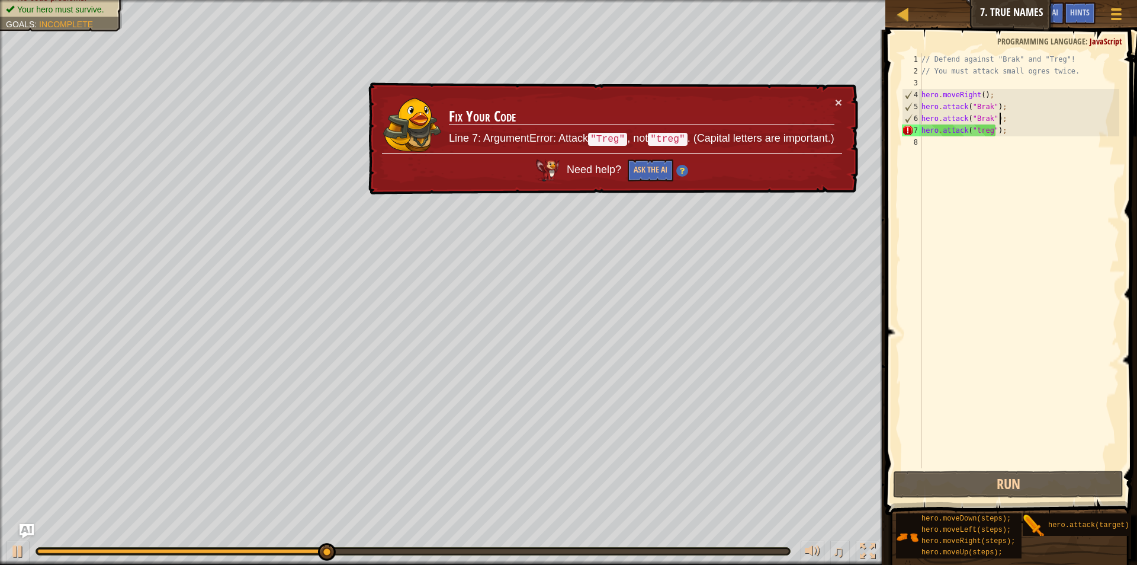
click at [1014, 117] on div "// Defend against "Brak" and "Treg"! // You must attack small ogres twice. hero…" at bounding box center [1019, 272] width 200 height 438
type textarea "hero.attack("Brak");"
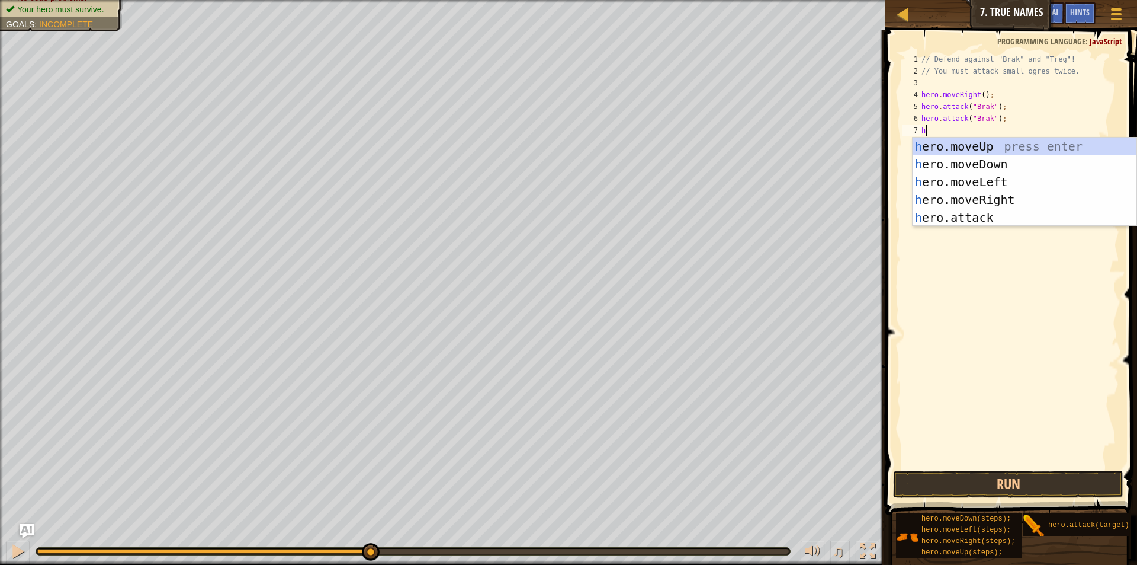
type textarea "her"
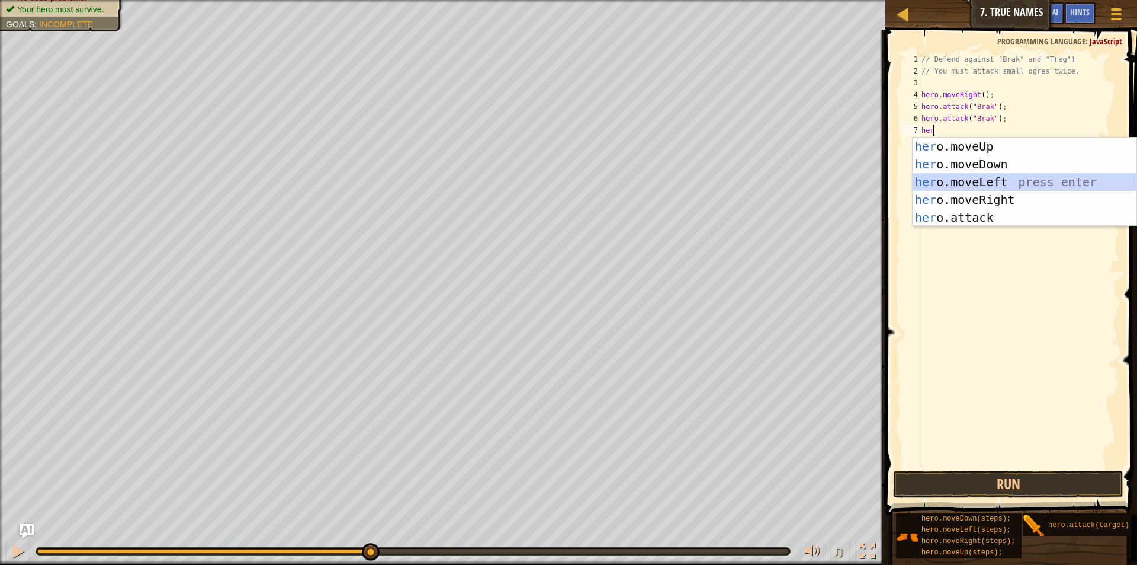
click at [1047, 181] on div "her o.moveUp press enter her o.moveDown press enter her o.moveLeft press enter …" at bounding box center [1025, 199] width 224 height 124
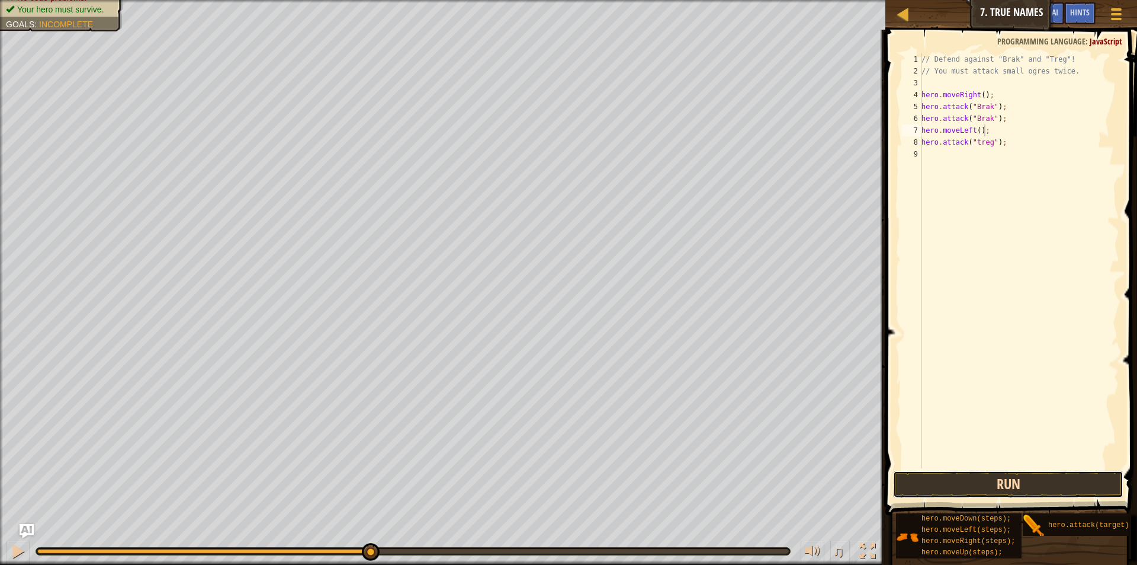
click at [940, 479] on button "Run" at bounding box center [1008, 483] width 230 height 27
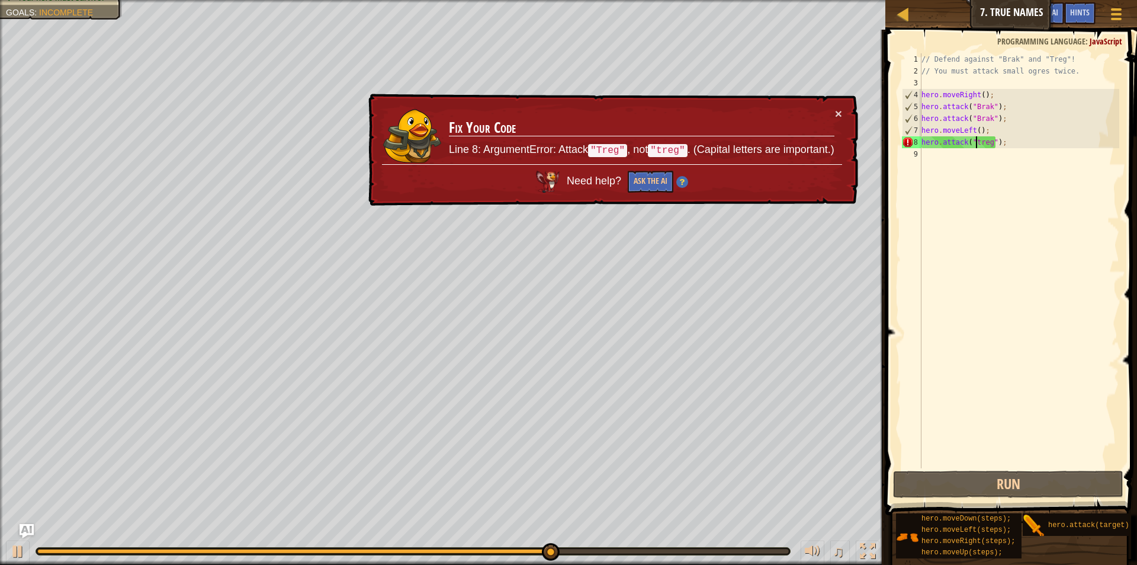
click at [977, 139] on div "// Defend against "Brak" and "Treg"! // You must attack small ogres twice. hero…" at bounding box center [1019, 272] width 200 height 438
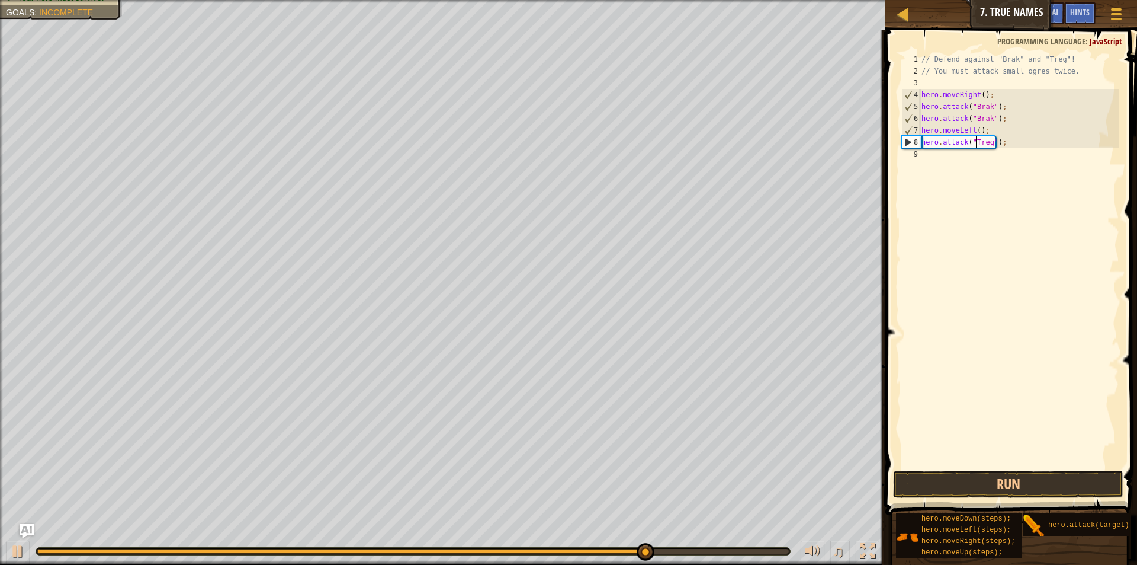
scroll to position [5, 5]
click at [1004, 134] on div "// Defend against "Brak" and "Treg"! // You must attack small ogres twice. hero…" at bounding box center [1019, 272] width 200 height 438
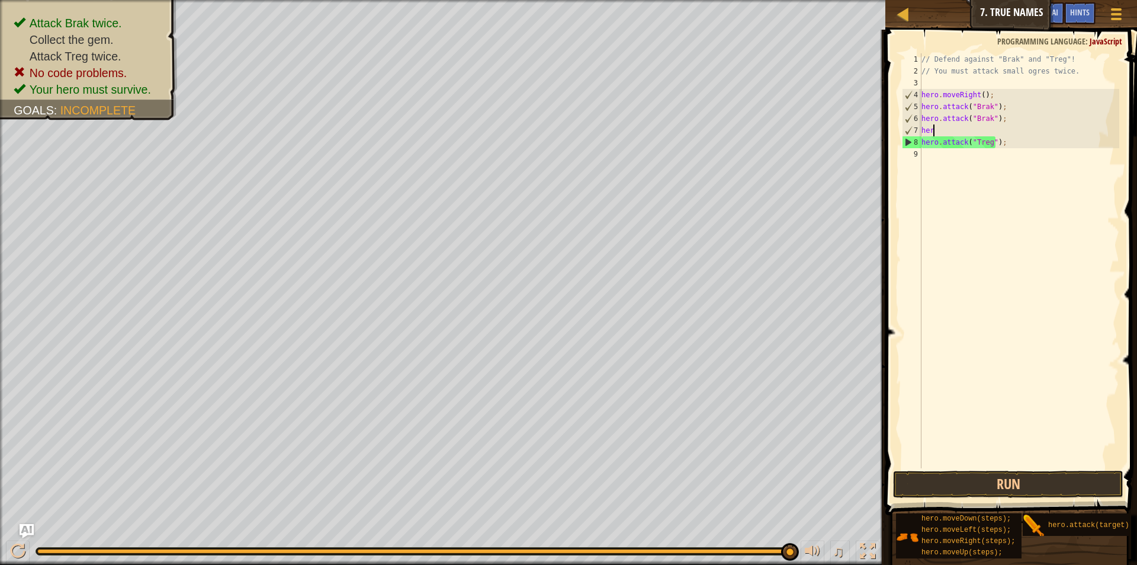
scroll to position [5, 0]
type textarea "h"
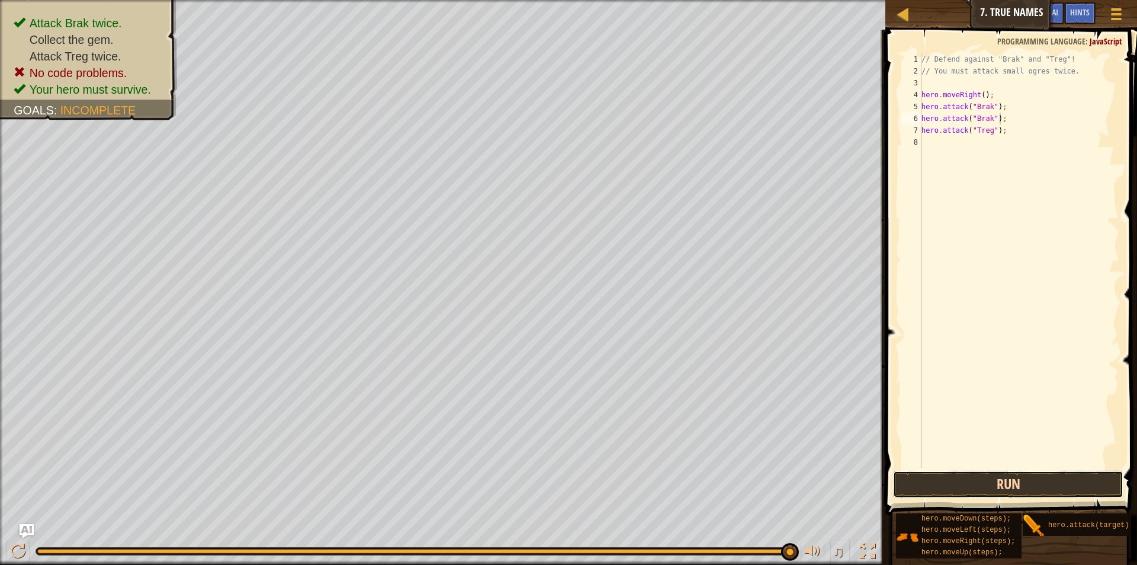
click at [975, 491] on button "Run" at bounding box center [1008, 483] width 230 height 27
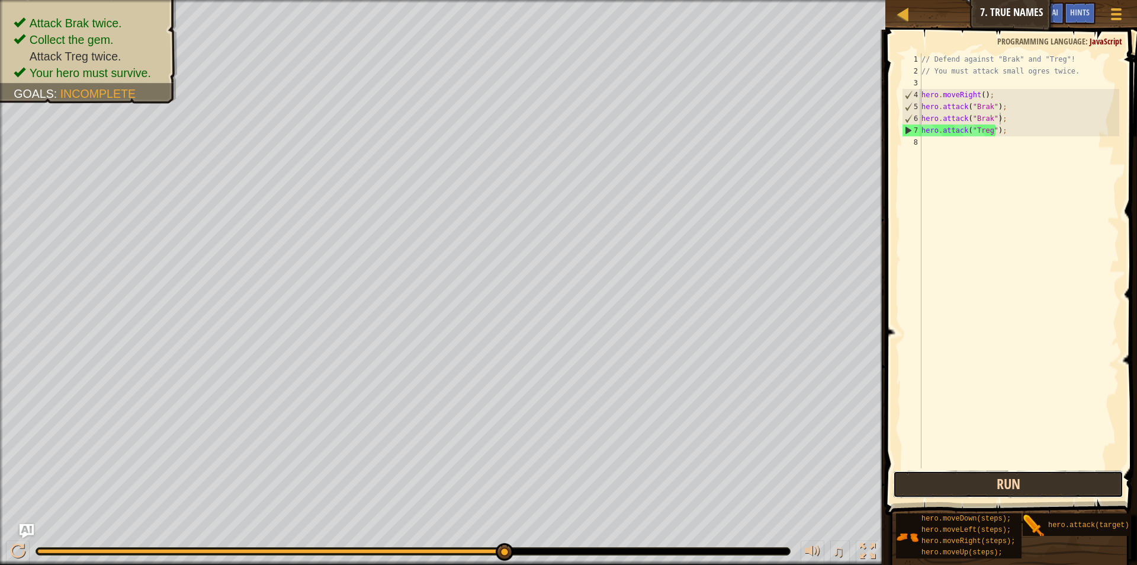
click at [974, 485] on button "Run" at bounding box center [1008, 483] width 230 height 27
click at [1005, 130] on div "// Defend against "Brak" and "Treg"! // You must attack small ogres twice. hero…" at bounding box center [1019, 272] width 200 height 438
type textarea "hero.attack("Treg");"
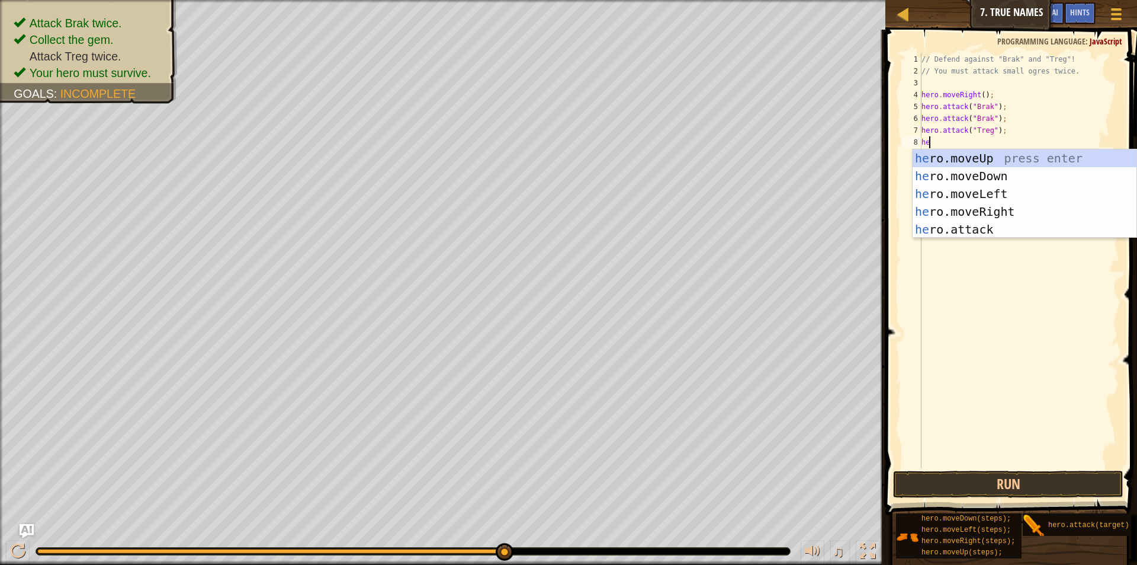
scroll to position [5, 1]
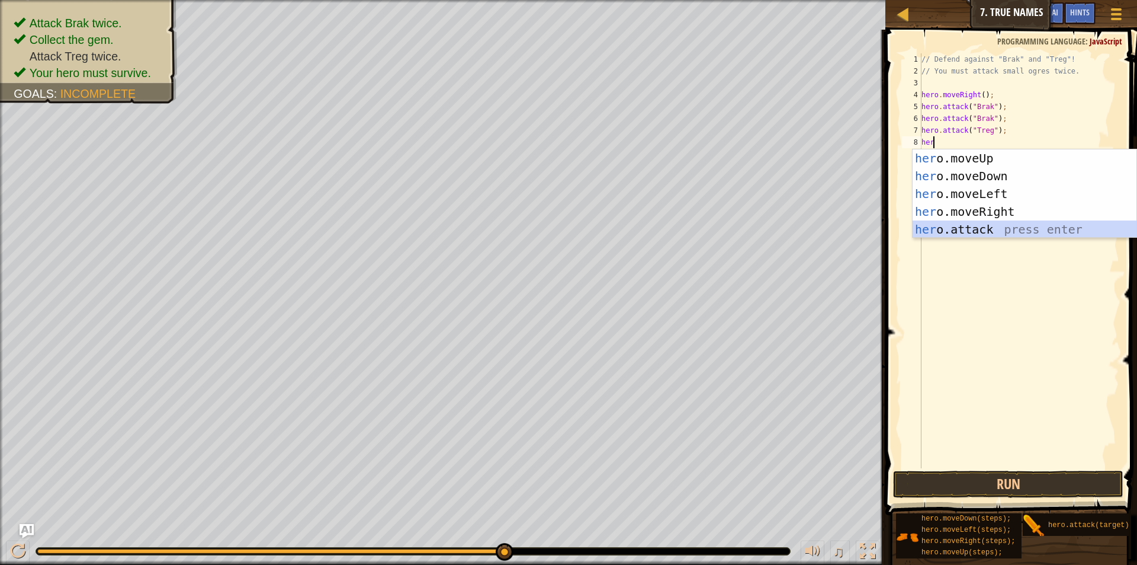
click at [991, 226] on div "her o.moveUp press enter her o.moveDown press enter her o.moveLeft press enter …" at bounding box center [1025, 211] width 224 height 124
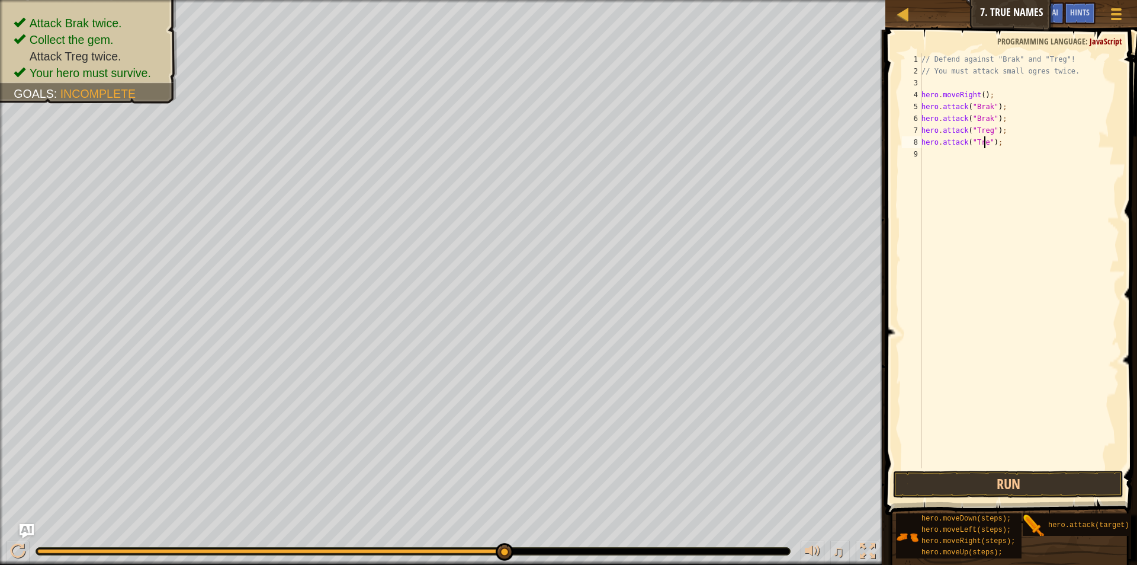
scroll to position [5, 6]
type textarea "hero.attack("Treg");"
click at [974, 488] on button "Run" at bounding box center [1008, 483] width 230 height 27
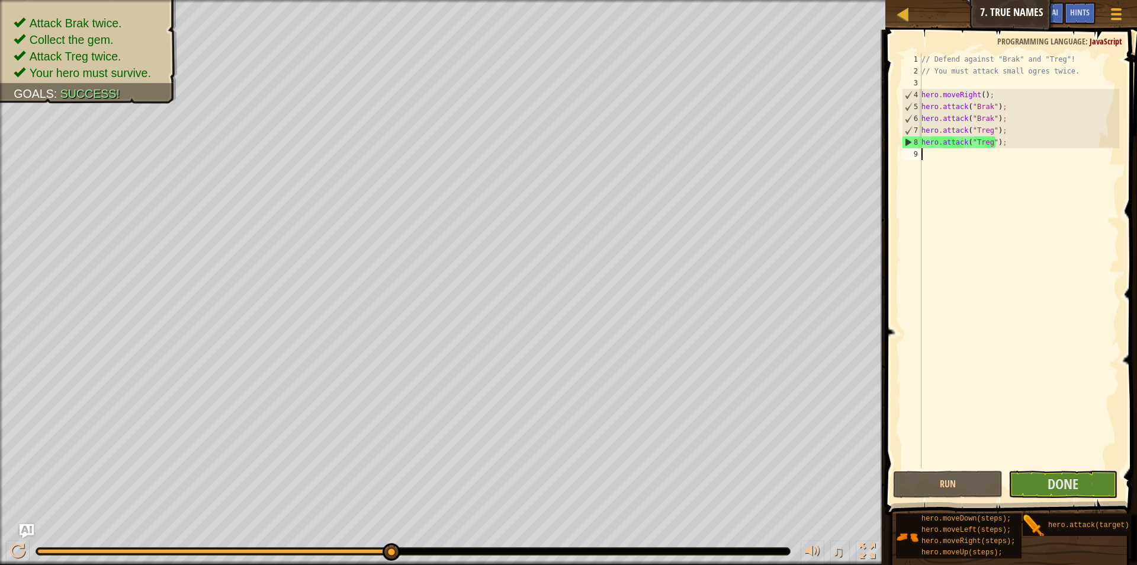
click at [947, 165] on div "// Defend against "Brak" and "Treg"! // You must attack small ogres twice. hero…" at bounding box center [1019, 272] width 200 height 438
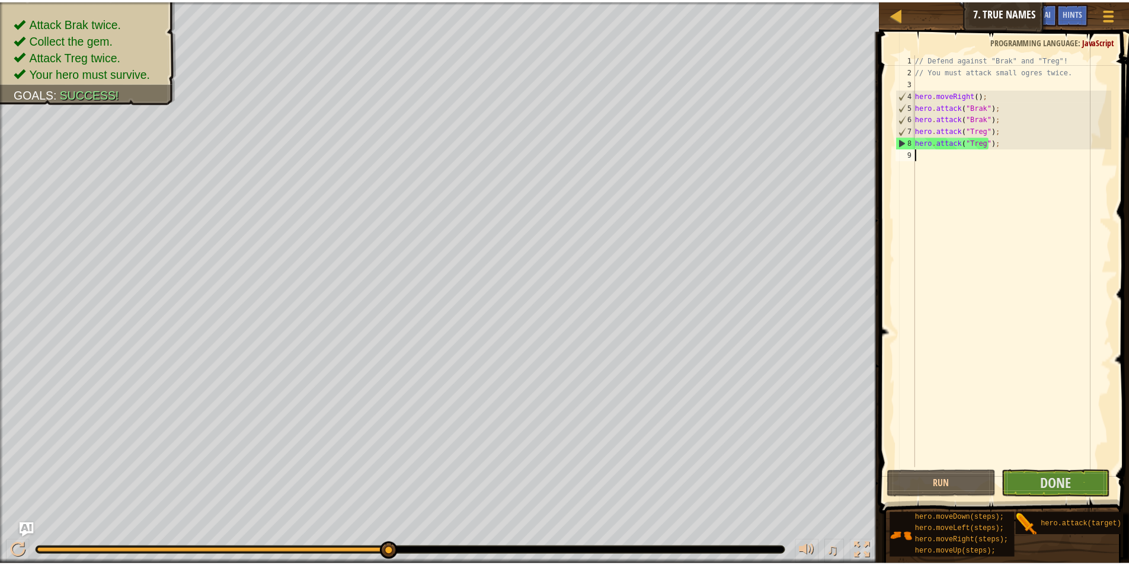
scroll to position [5, 0]
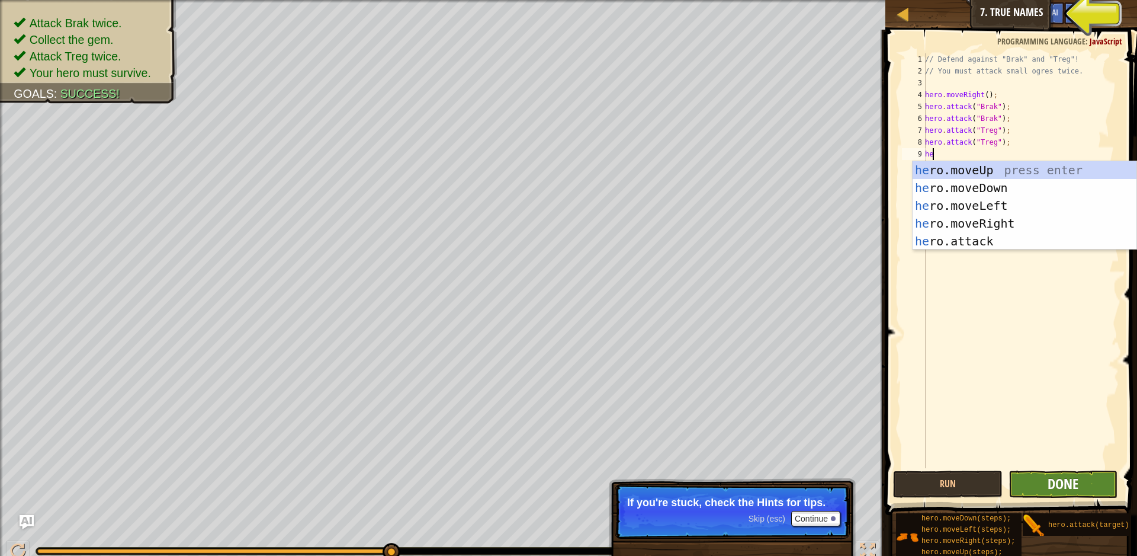
type textarea "he"
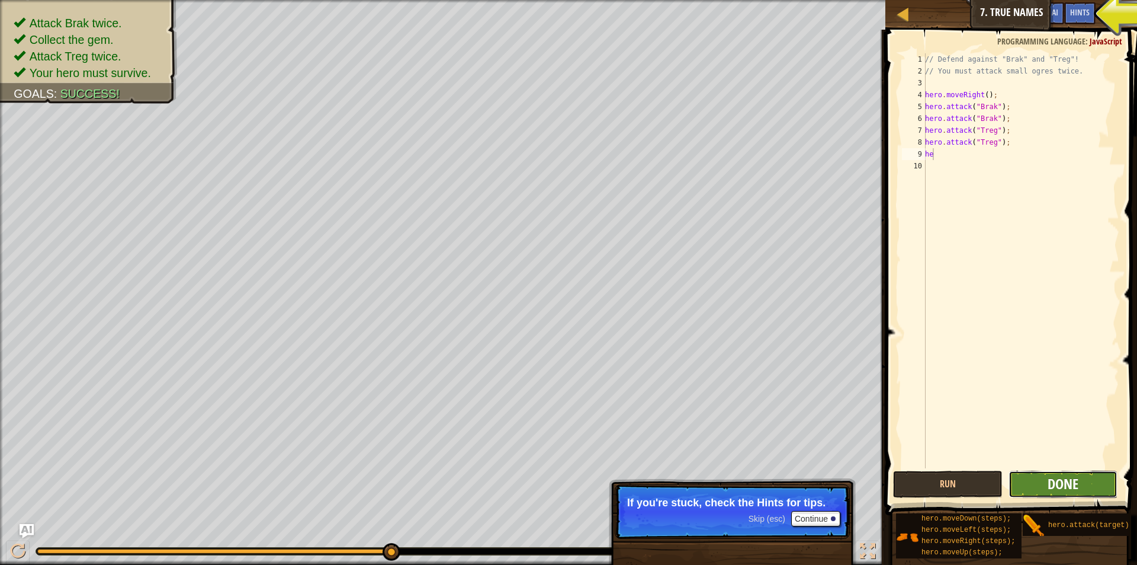
click at [1077, 489] on span "Done" at bounding box center [1063, 483] width 31 height 19
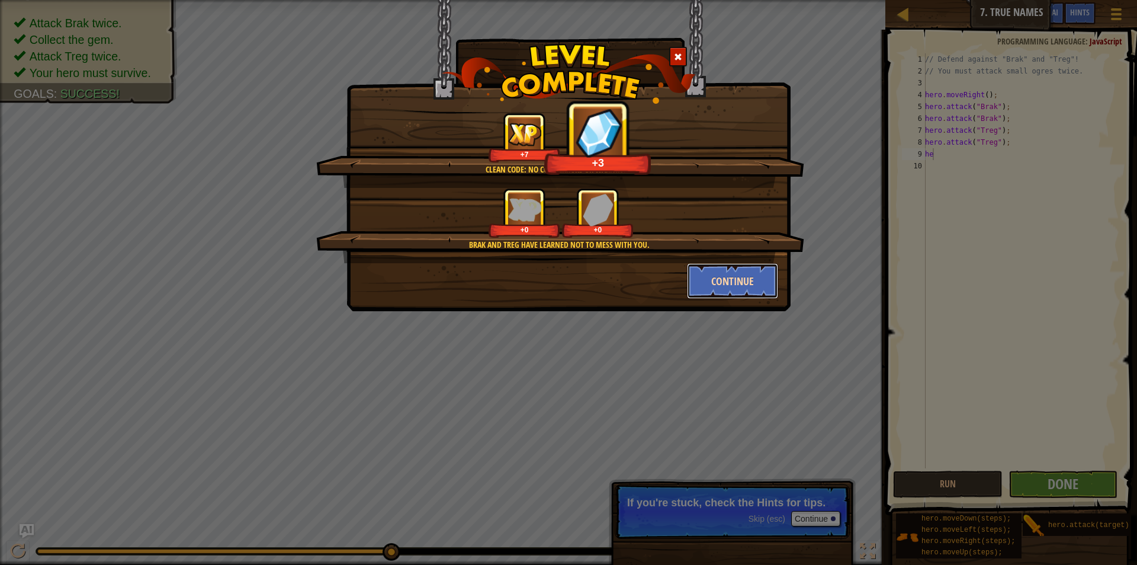
click at [742, 274] on button "Continue" at bounding box center [733, 281] width 92 height 36
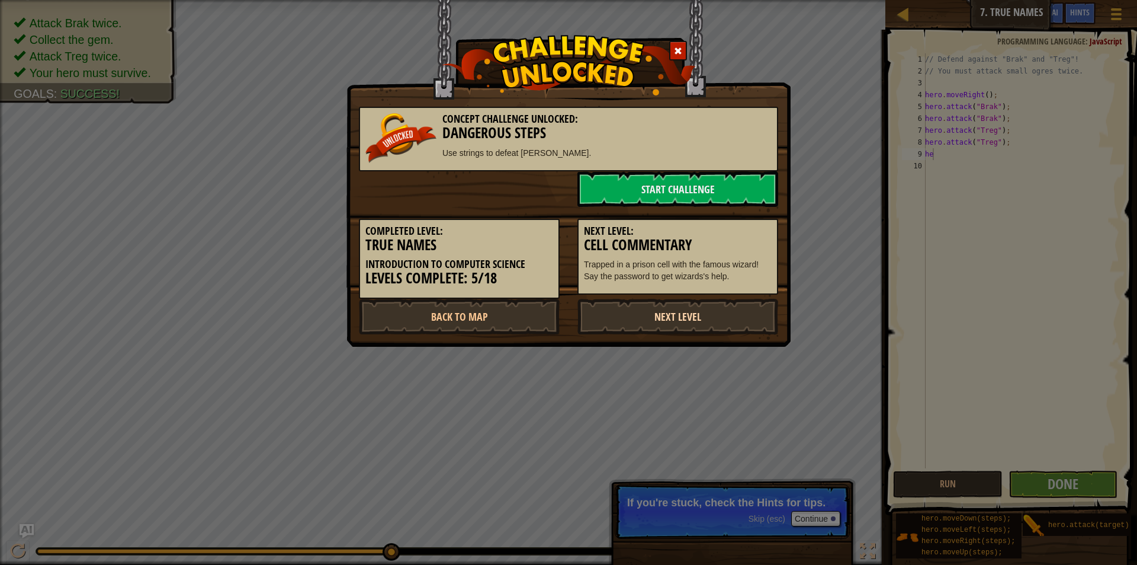
click at [713, 324] on link "Next Level" at bounding box center [678, 317] width 201 height 36
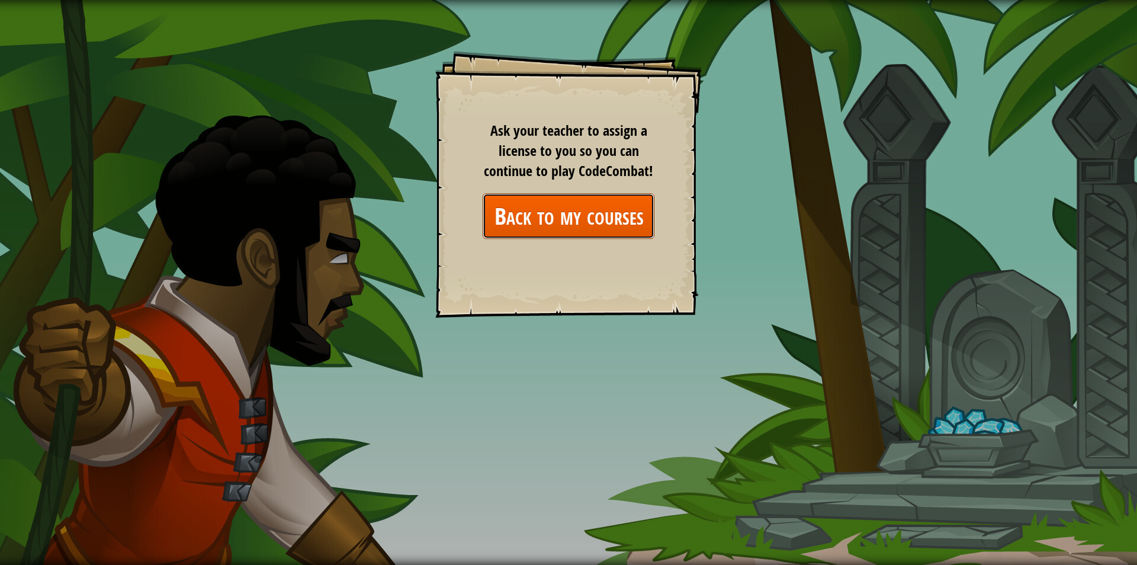
click at [576, 210] on link "Back to my courses" at bounding box center [569, 216] width 172 height 46
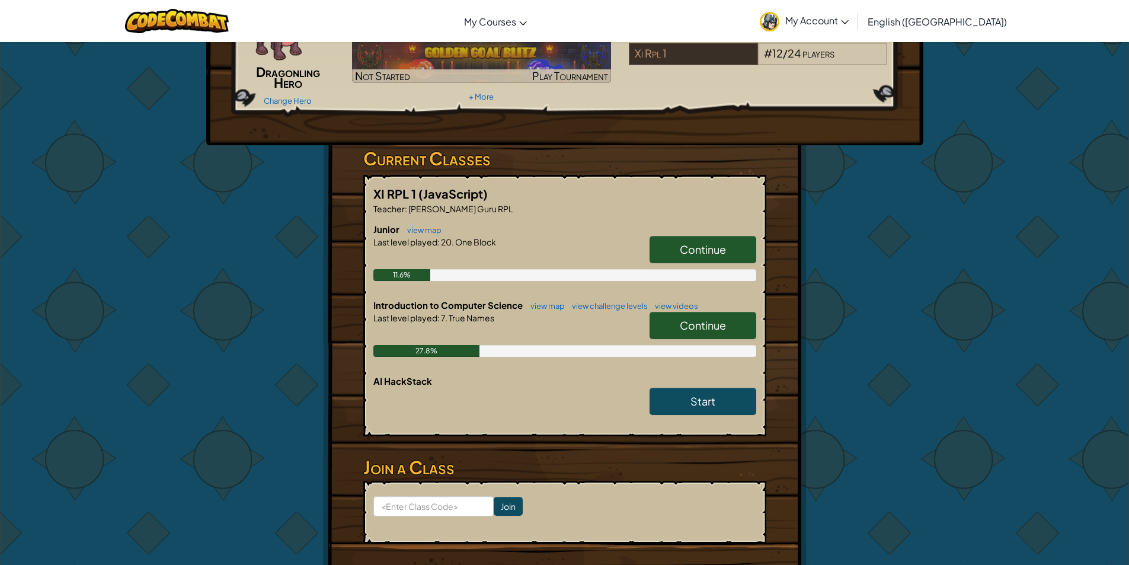
scroll to position [102, 0]
click at [702, 407] on span "Start" at bounding box center [702, 400] width 25 height 14
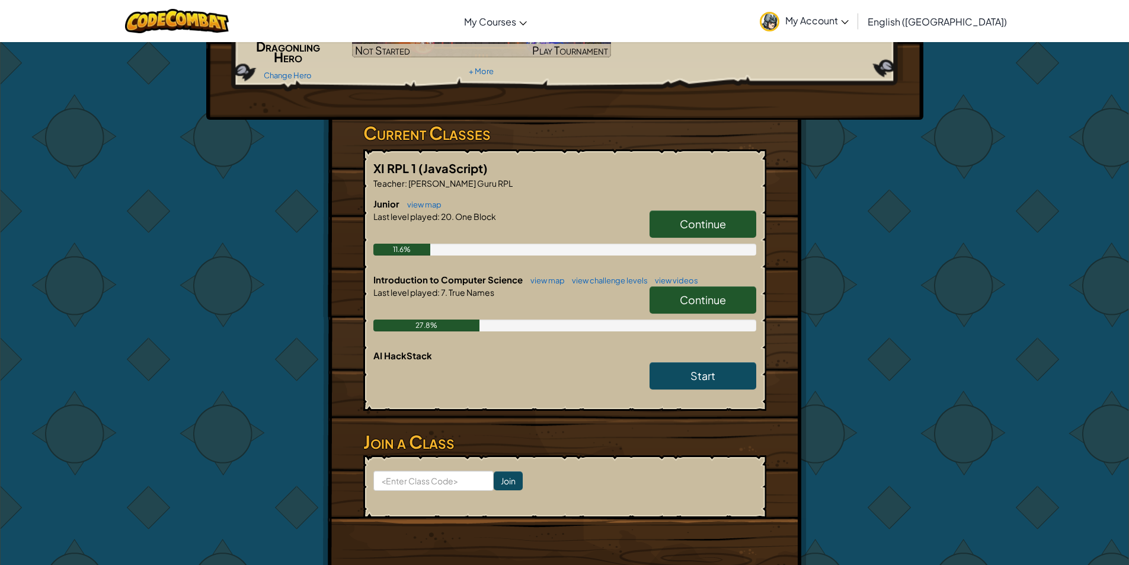
scroll to position [121, 0]
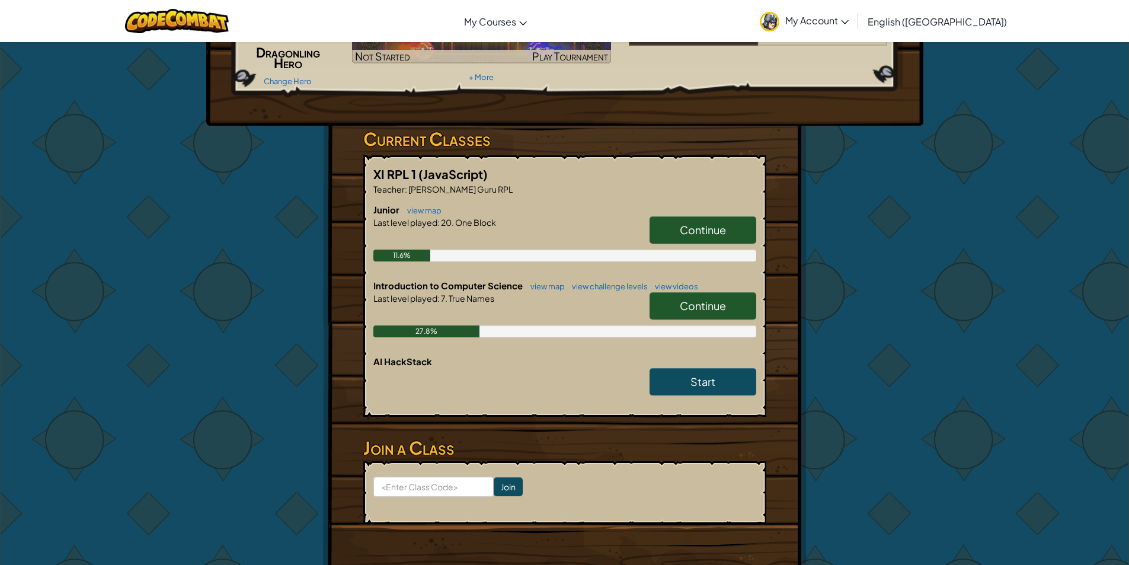
click at [720, 312] on span "Continue" at bounding box center [702, 306] width 46 height 14
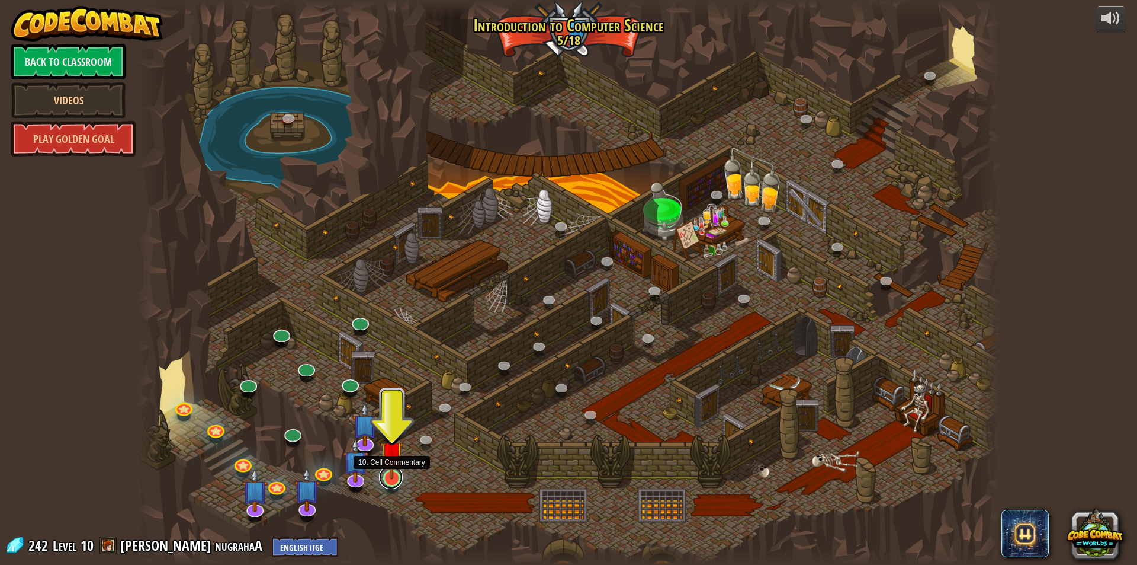
click at [387, 479] on link at bounding box center [391, 477] width 24 height 24
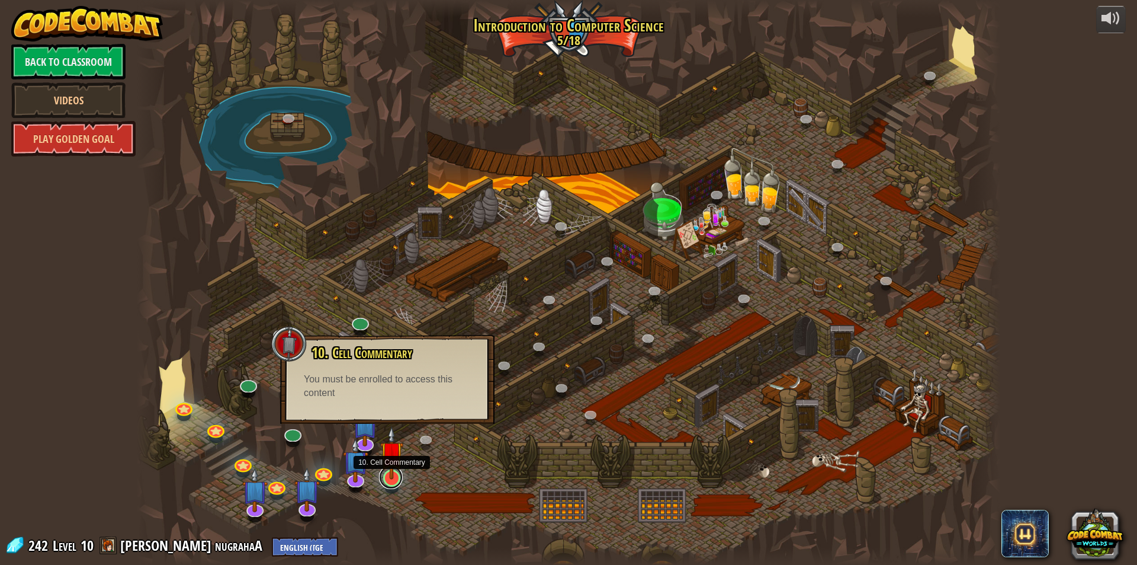
click at [393, 479] on link at bounding box center [391, 477] width 24 height 24
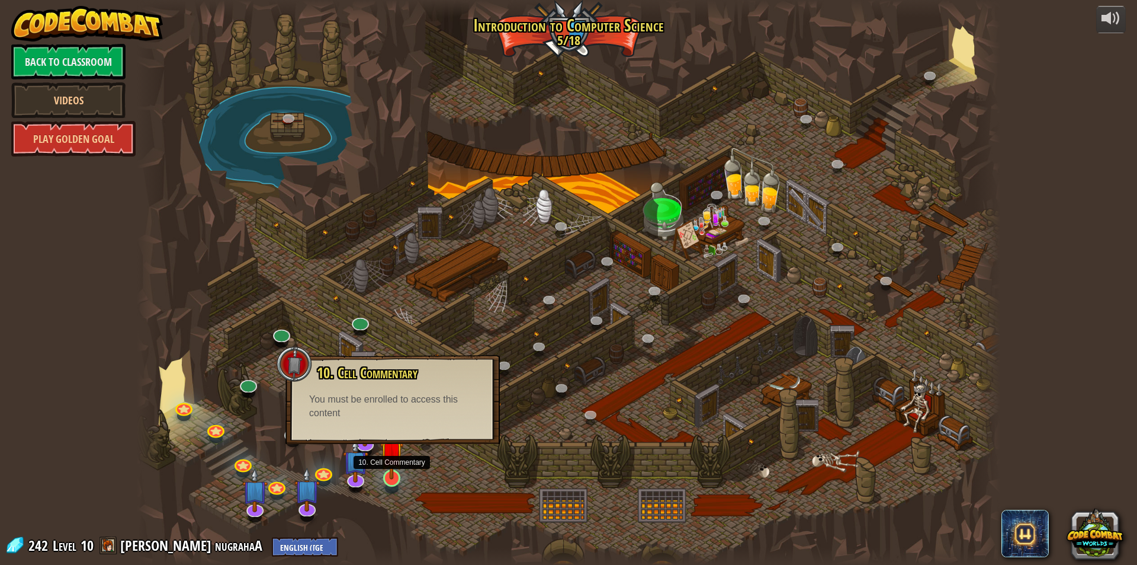
click at [393, 475] on img at bounding box center [391, 452] width 23 height 53
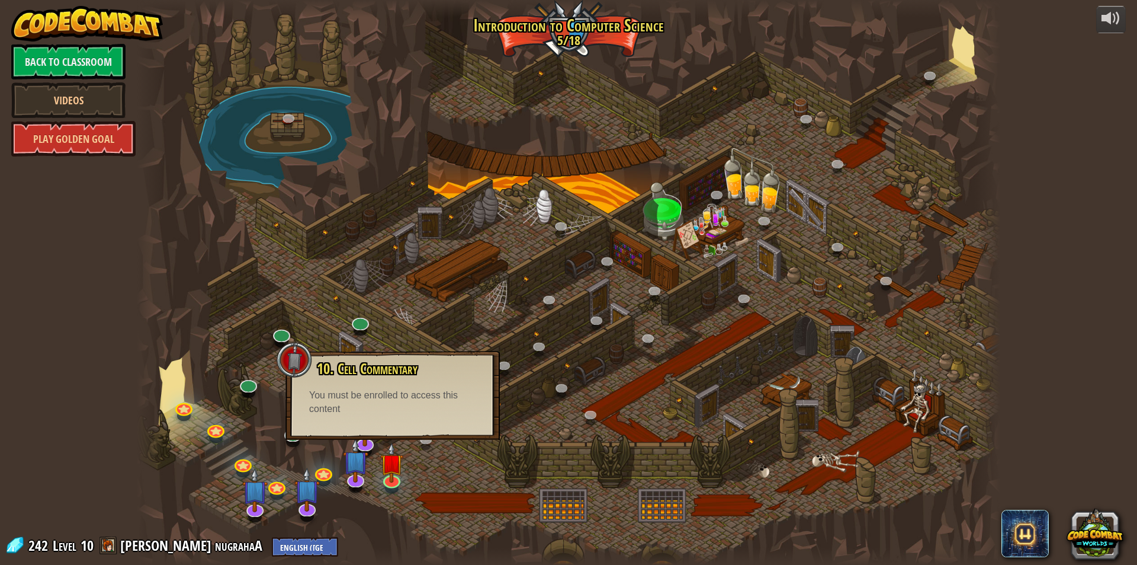
click at [384, 392] on div "You must be enrolled to access this content" at bounding box center [392, 402] width 167 height 27
click at [393, 416] on div "10. Cell Commentary Trapped in a prison cell with the famous wizard! Say the pa…" at bounding box center [393, 395] width 214 height 89
click at [306, 420] on div "10. Cell Commentary Trapped in a prison cell with the famous wizard! Say the pa…" at bounding box center [393, 395] width 214 height 89
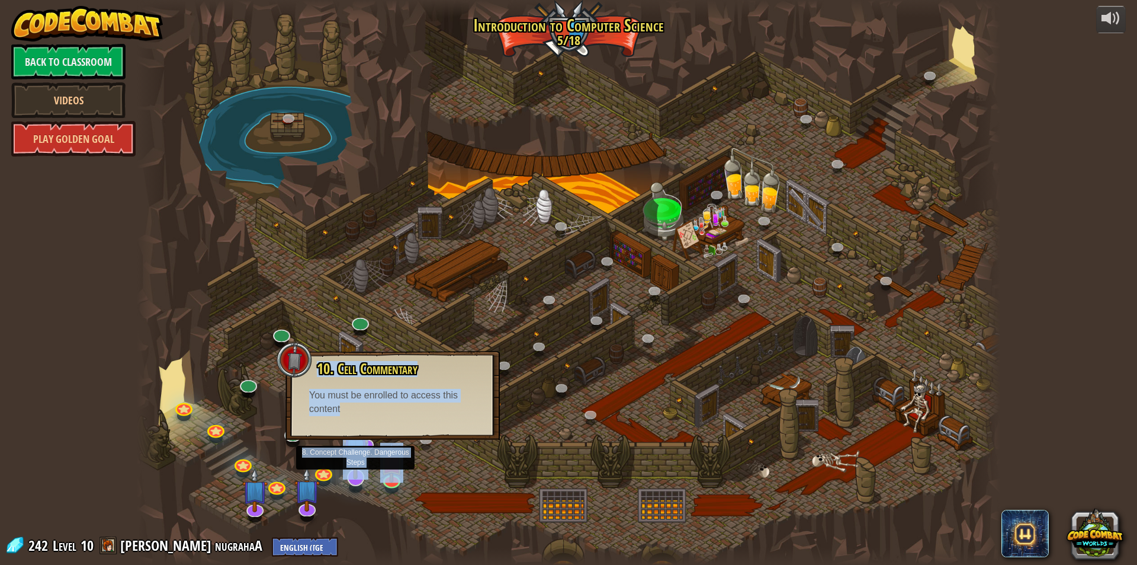
drag, startPoint x: 306, startPoint y: 420, endPoint x: 358, endPoint y: 470, distance: 72.1
click at [358, 470] on div "25. Kithgard Gates (Locked) Escape the Kithgard dungeons, and don't let the gua…" at bounding box center [569, 282] width 864 height 565
click at [469, 478] on div at bounding box center [569, 282] width 864 height 565
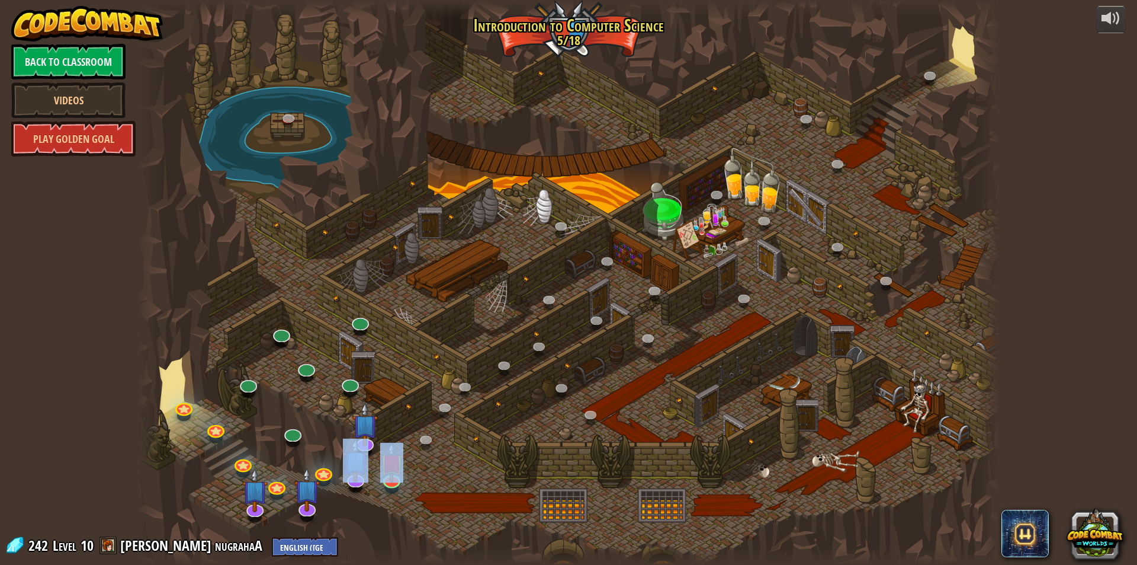
click at [469, 478] on div at bounding box center [569, 282] width 864 height 565
click at [400, 471] on img at bounding box center [391, 452] width 23 height 53
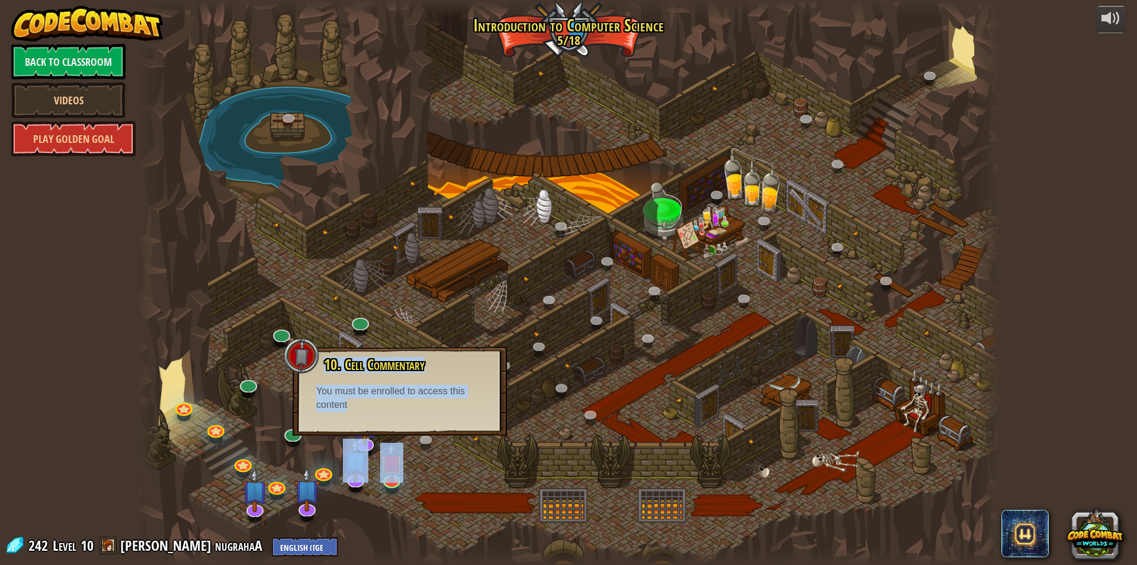
click at [396, 512] on div at bounding box center [569, 282] width 864 height 565
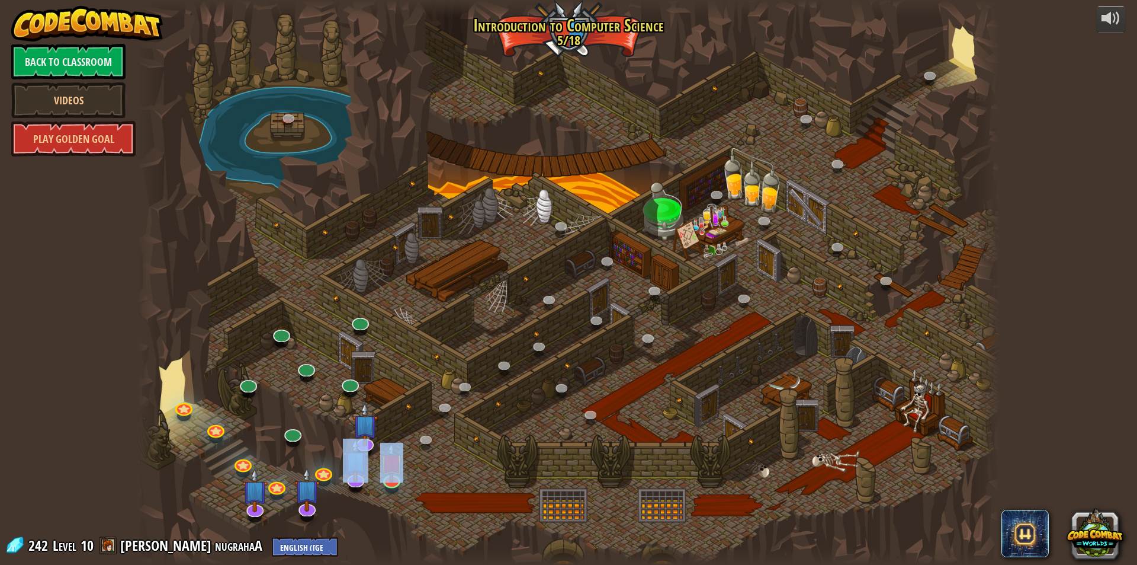
click at [396, 512] on div at bounding box center [569, 282] width 864 height 565
click at [363, 423] on img at bounding box center [364, 414] width 25 height 58
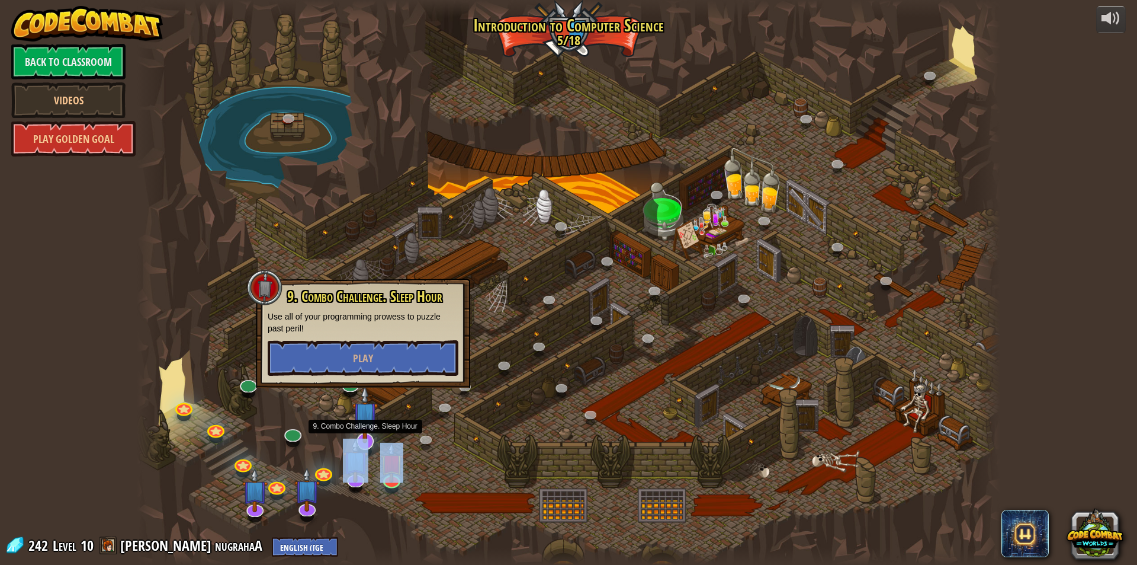
click at [363, 423] on img at bounding box center [364, 414] width 25 height 58
click at [379, 363] on button "Play" at bounding box center [363, 358] width 191 height 36
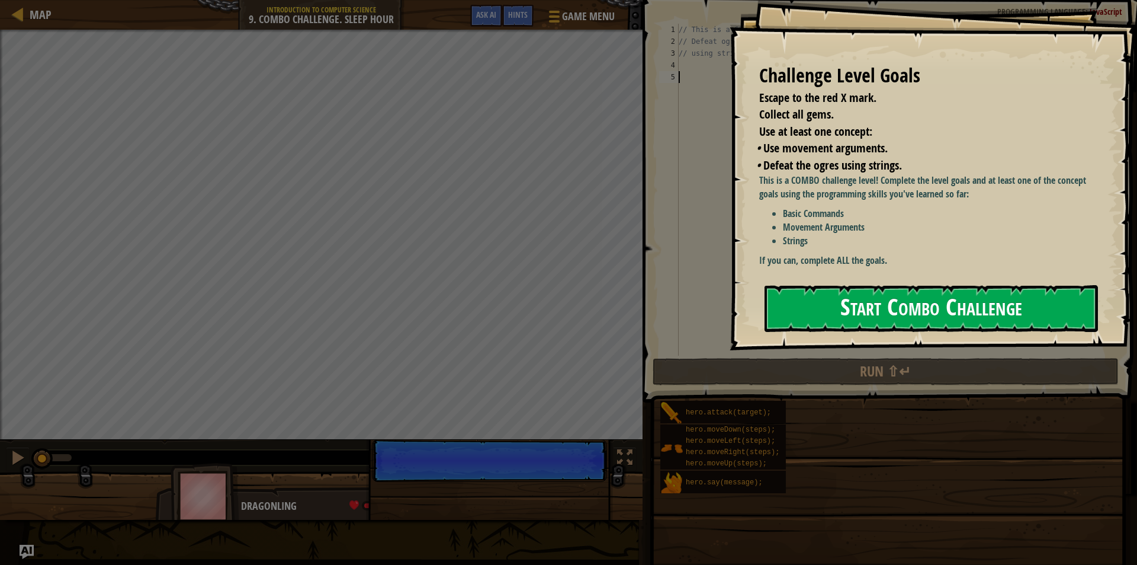
click at [825, 297] on button "Start Combo Challenge" at bounding box center [932, 308] width 334 height 47
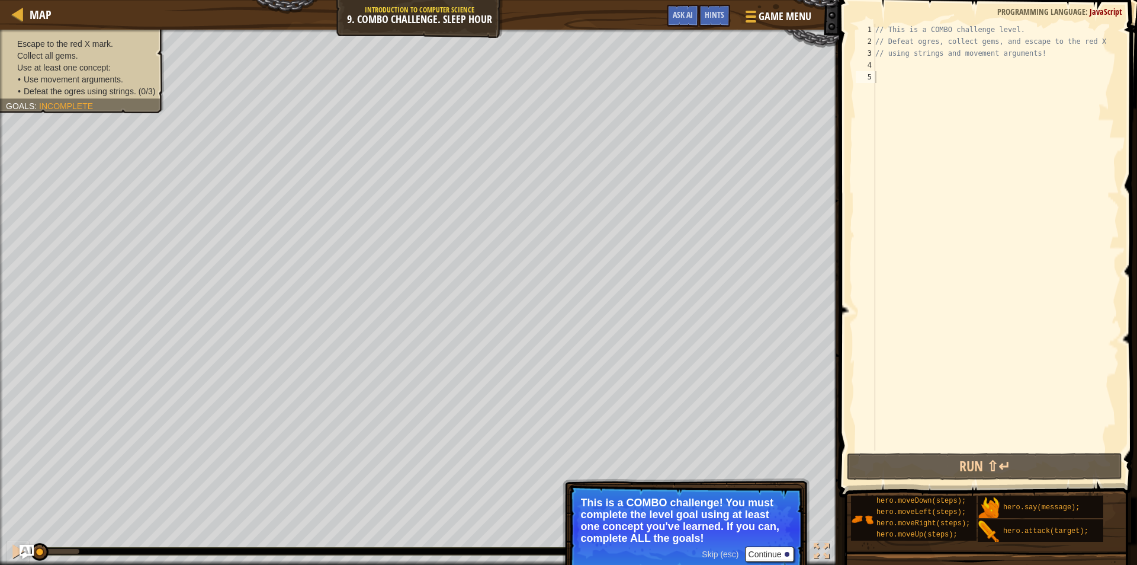
drag, startPoint x: 664, startPoint y: 543, endPoint x: 768, endPoint y: 556, distance: 105.2
click at [768, 556] on p "Skip (esc) Continue This is a COMBO challenge! You must complete the level goal…" at bounding box center [686, 529] width 235 height 90
click at [768, 556] on button "Continue" at bounding box center [769, 553] width 49 height 15
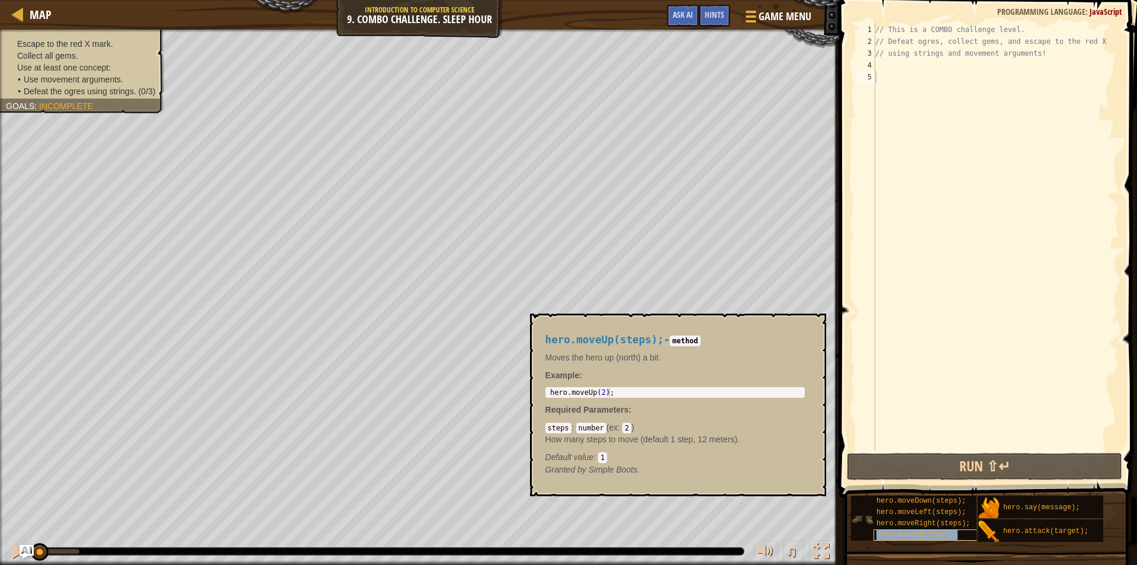
click at [926, 532] on span "hero.moveUp(steps);" at bounding box center [917, 534] width 81 height 8
click at [912, 64] on div "// This is a COMBO challenge level. // Defeat ogres, collect gems, and escape t…" at bounding box center [996, 249] width 246 height 450
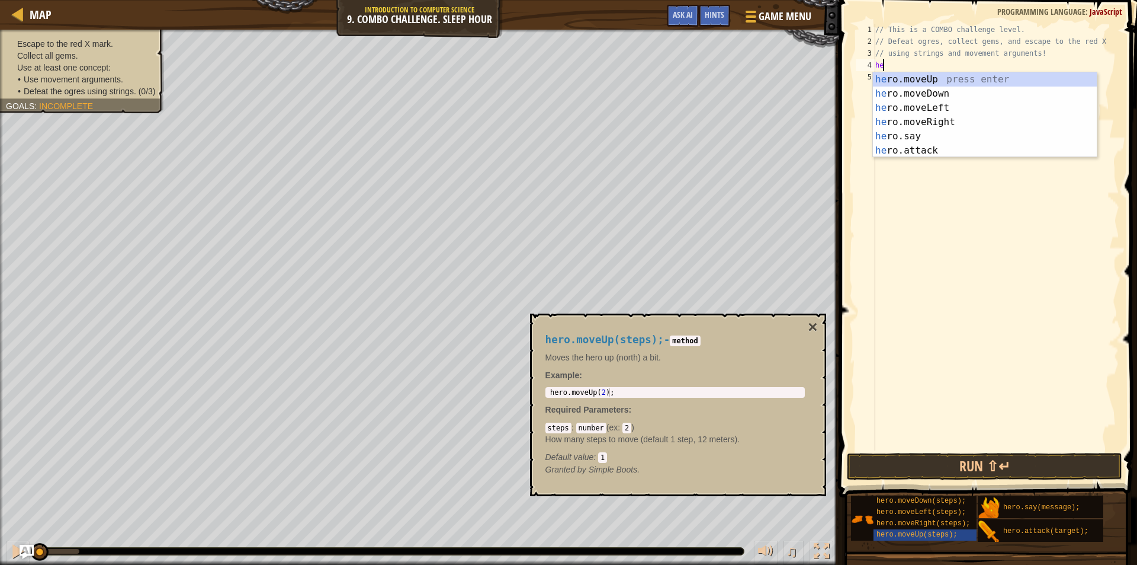
type textarea "her"
click at [982, 79] on div "her o.moveUp press enter her o.moveDown press enter her o.moveLeft press enter …" at bounding box center [985, 129] width 224 height 114
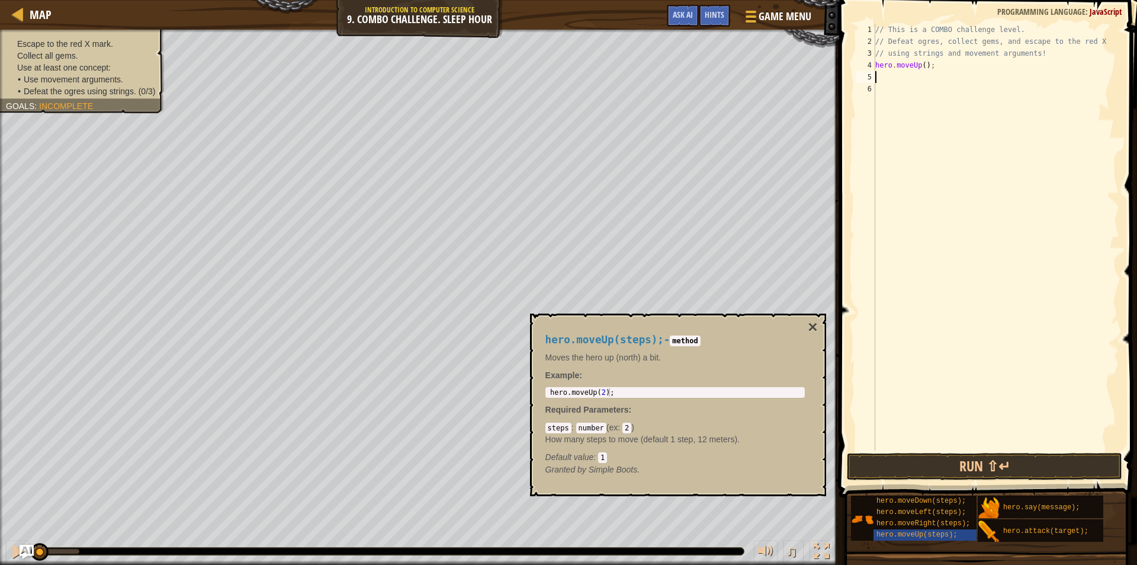
click at [914, 75] on div "// This is a COMBO challenge level. // Defeat ogres, collect gems, and escape t…" at bounding box center [996, 249] width 246 height 450
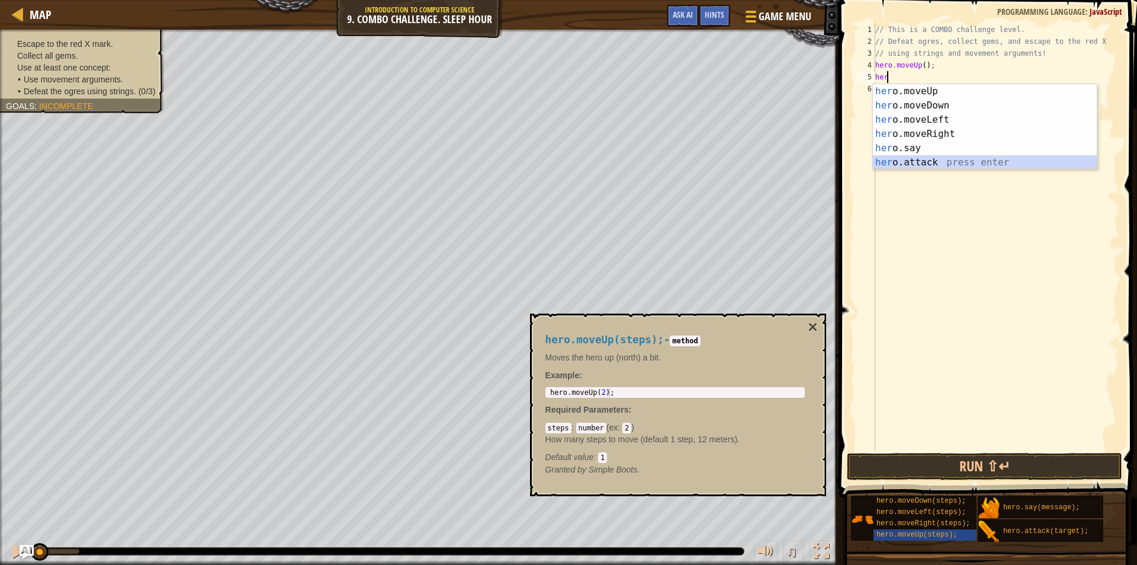
click at [920, 161] on div "her o.moveUp press enter her o.moveDown press enter her o.moveLeft press enter …" at bounding box center [985, 141] width 224 height 114
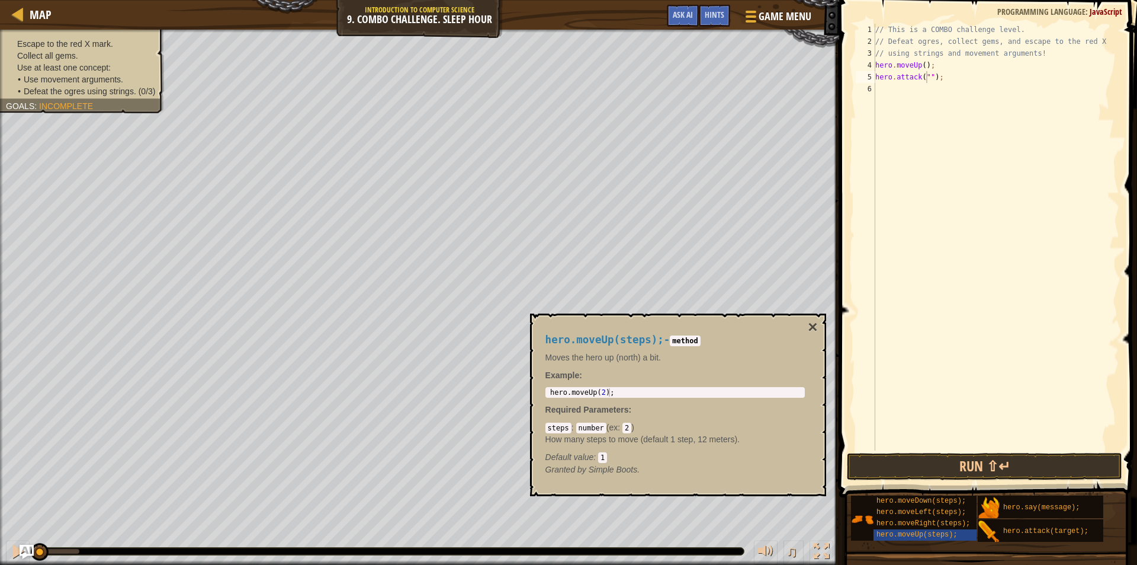
click at [116, 96] on li "• Defeat the ogres using strings. (0/3)" at bounding box center [86, 91] width 137 height 12
click at [121, 108] on div "Escape to the red X mark. Collect all gems. Use at least one concept: • Use mov…" at bounding box center [75, 67] width 178 height 91
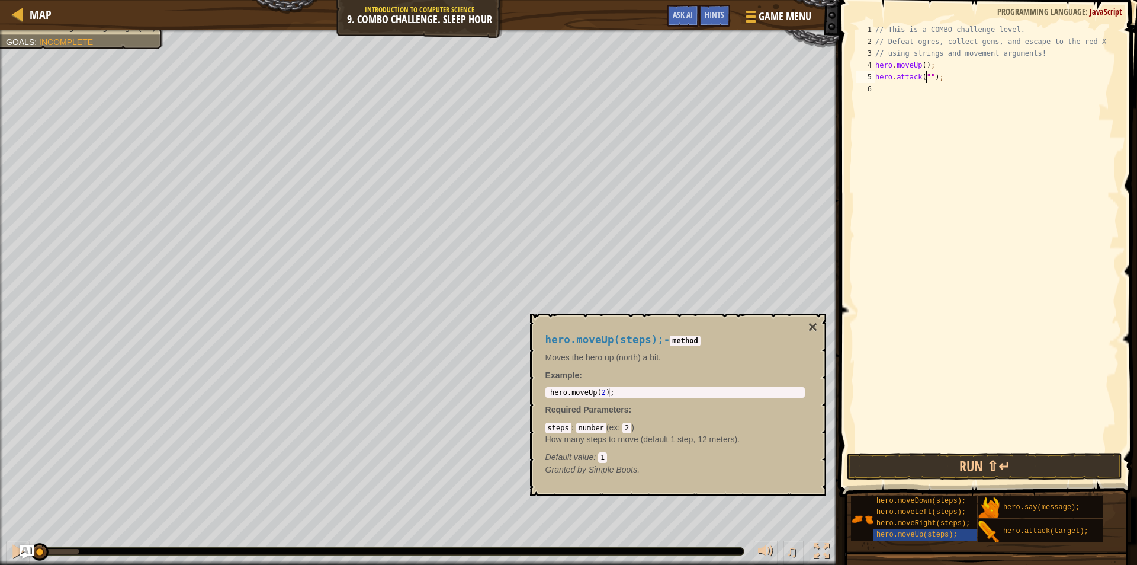
click at [927, 75] on div "// This is a COMBO challenge level. // Defeat ogres, collect gems, and escape t…" at bounding box center [996, 249] width 246 height 450
click at [933, 77] on div "// This is a COMBO challenge level. // Defeat ogres, collect gems, and escape t…" at bounding box center [996, 249] width 246 height 450
type textarea "hero.attack("Rexxar");"
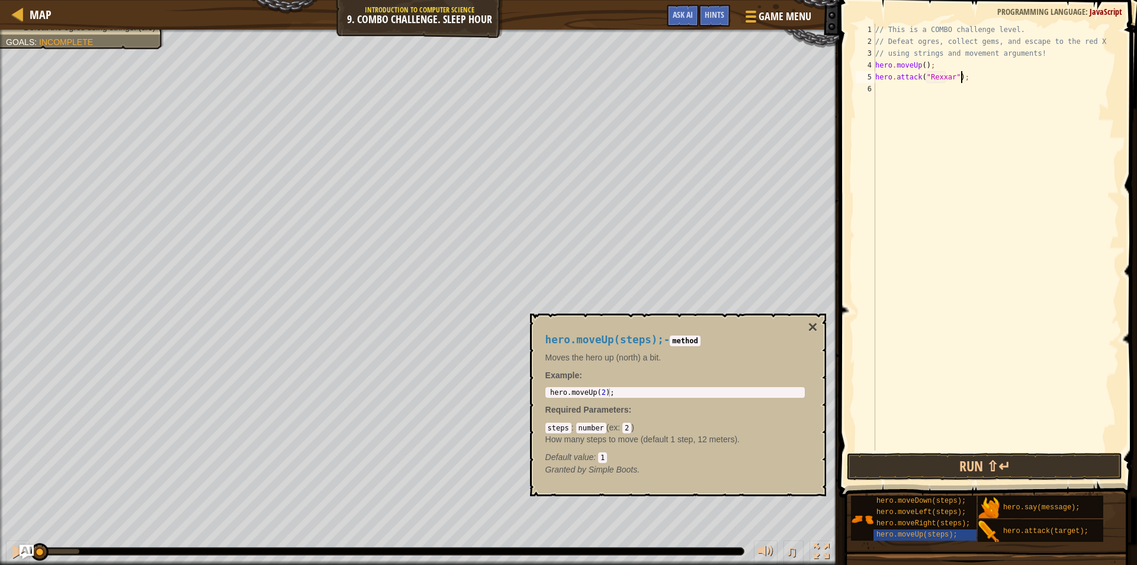
click at [994, 76] on div "// This is a COMBO challenge level. // Defeat ogres, collect gems, and escape t…" at bounding box center [996, 249] width 246 height 450
type textarea "a"
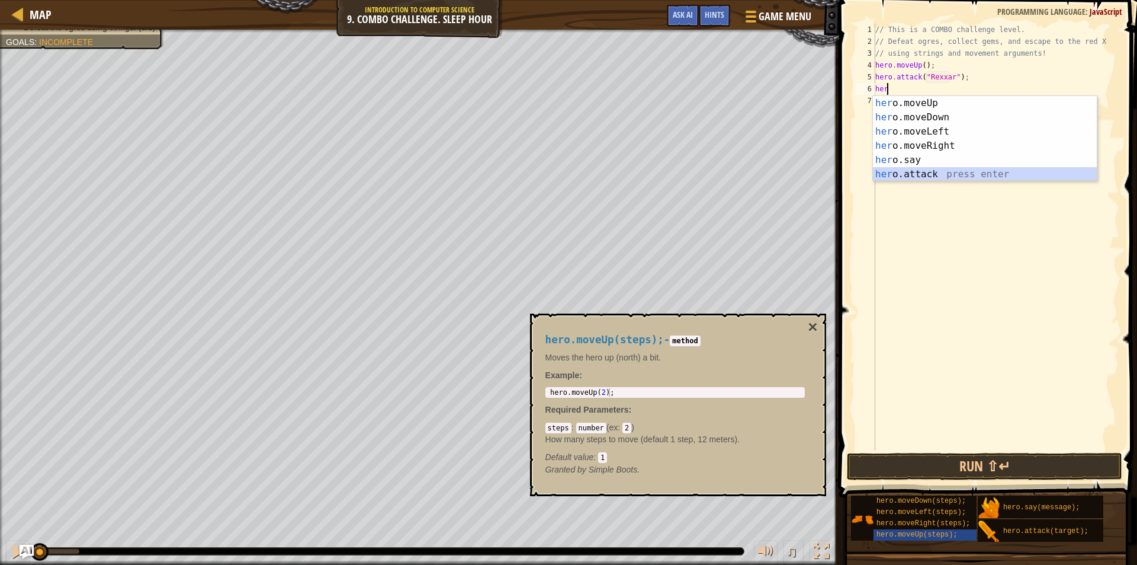
click at [928, 178] on div "her o.moveUp press enter her o.moveDown press enter her o.moveLeft press enter …" at bounding box center [985, 153] width 224 height 114
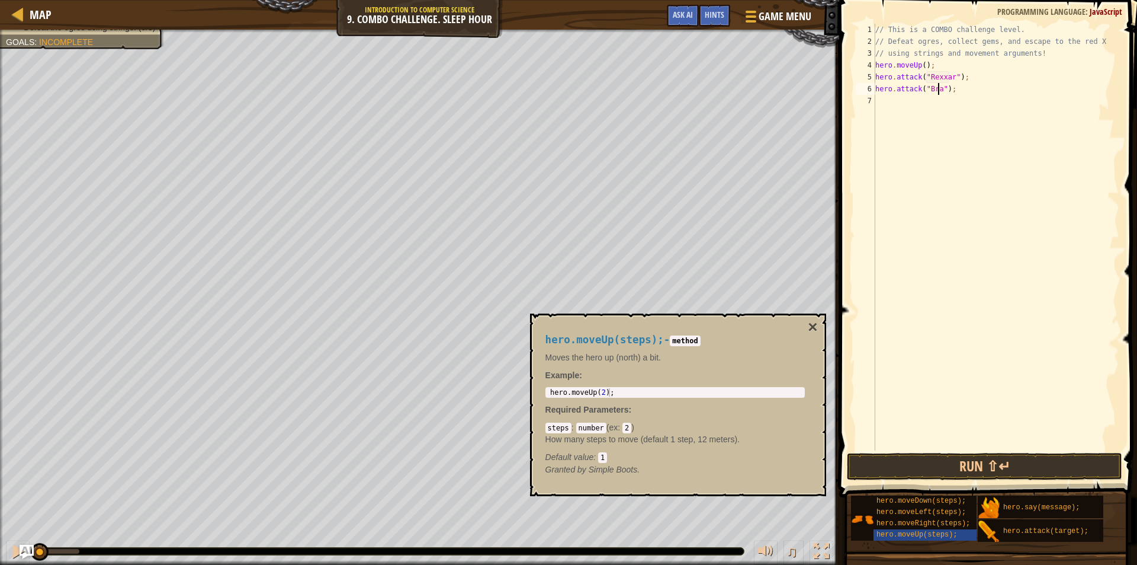
scroll to position [5, 5]
type textarea "hero.attack("Brack");"
click at [970, 87] on div "// This is a COMBO challenge level. // Defeat ogres, collect gems, and escape t…" at bounding box center [996, 249] width 246 height 450
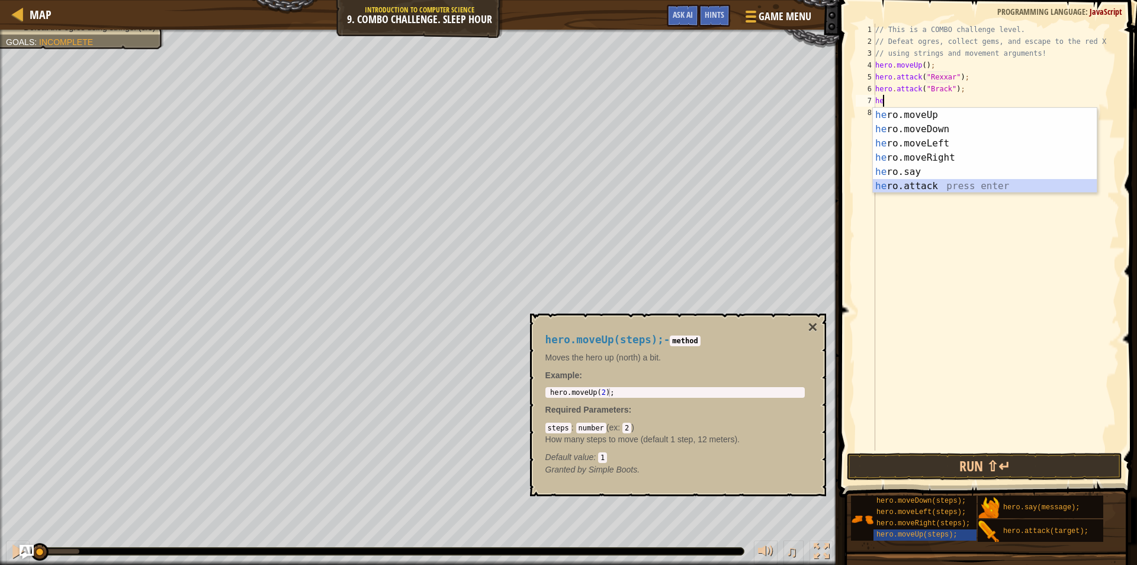
click at [952, 182] on div "he ro.moveUp press enter he ro.moveDown press enter he ro.moveLeft press enter …" at bounding box center [985, 165] width 224 height 114
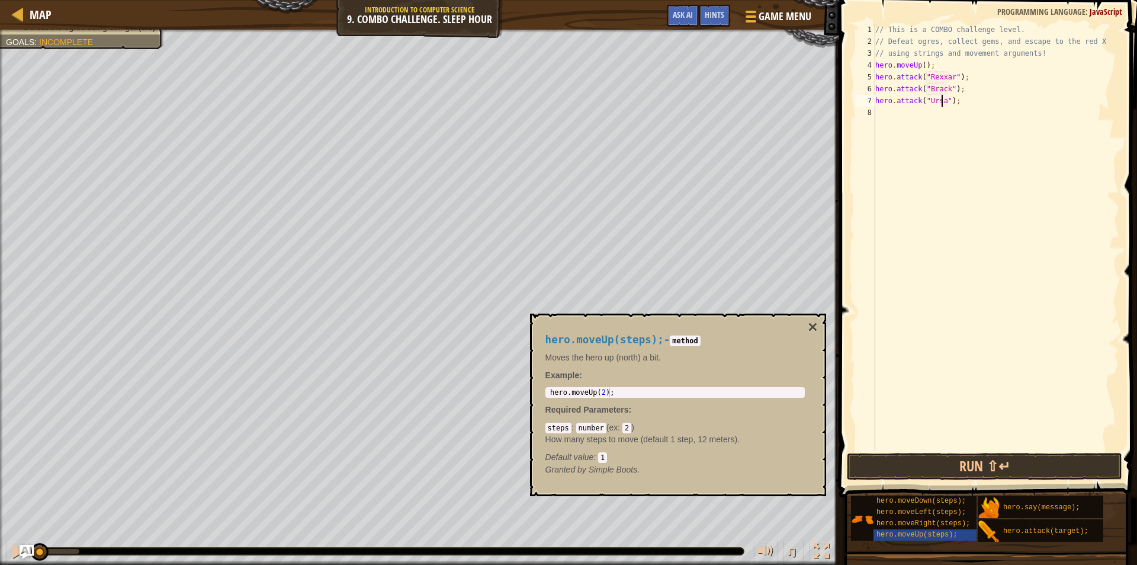
scroll to position [5, 5]
type textarea "hero.attack("Ursa");"
click at [816, 322] on button "×" at bounding box center [812, 327] width 9 height 17
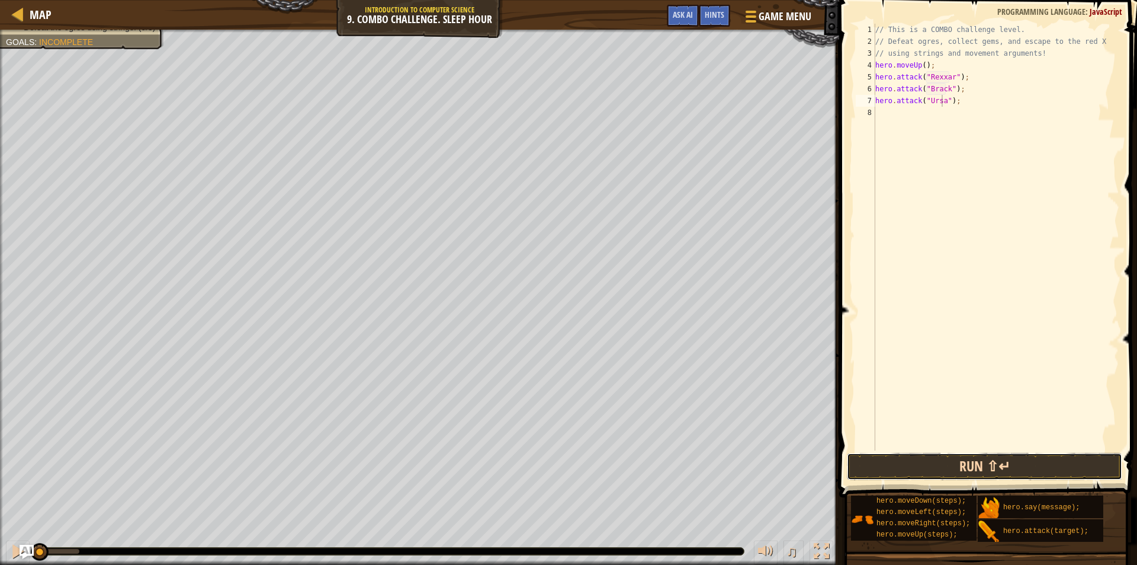
click at [861, 455] on button "Run ⇧↵" at bounding box center [984, 466] width 275 height 27
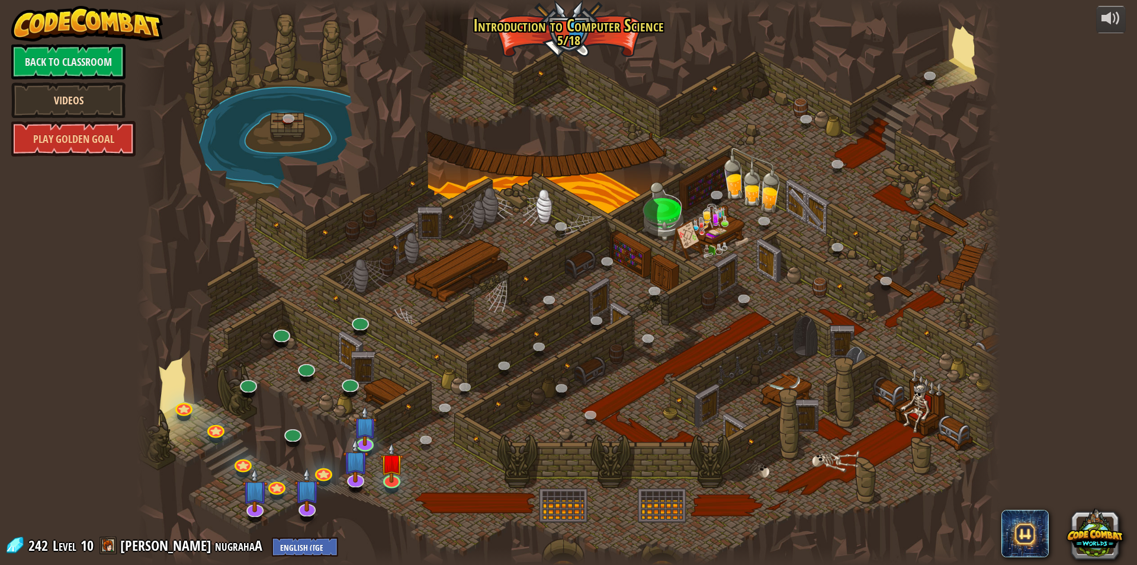
click at [94, 105] on link "Videos" at bounding box center [68, 100] width 114 height 36
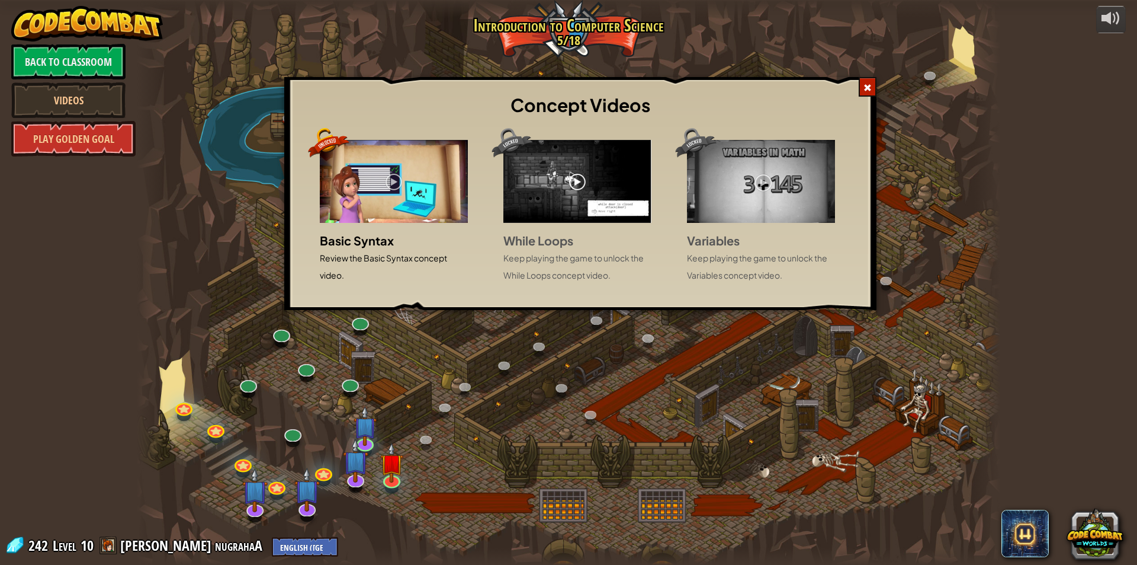
click at [870, 82] on div at bounding box center [868, 87] width 18 height 20
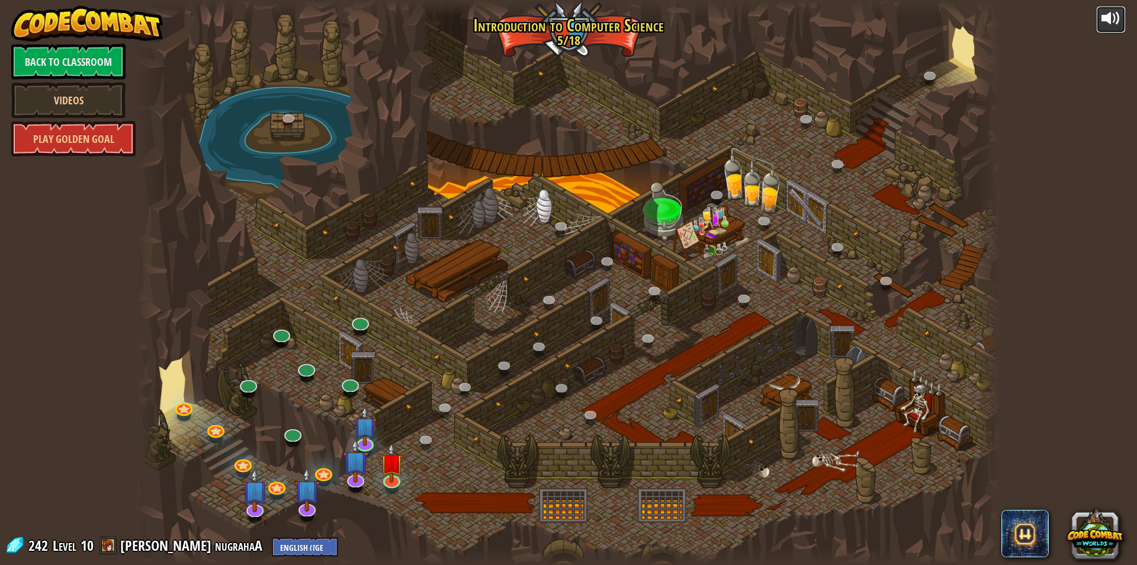
click at [1105, 19] on div at bounding box center [1111, 18] width 19 height 19
